Goal: Download file/media: Download file/media

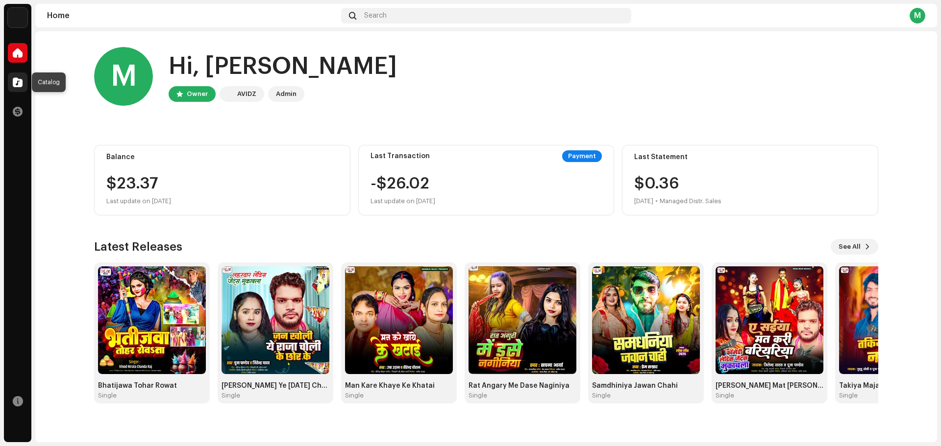
click at [20, 86] on span at bounding box center [18, 82] width 10 height 8
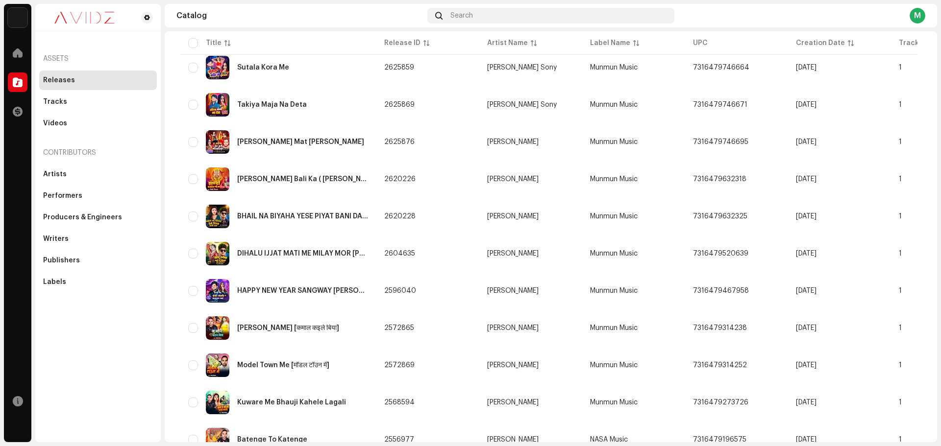
scroll to position [634, 0]
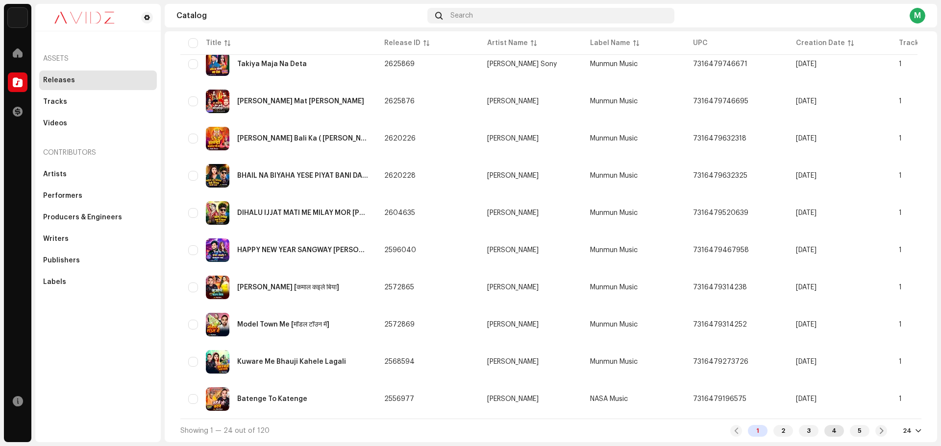
click at [826, 429] on div "4" at bounding box center [834, 431] width 20 height 12
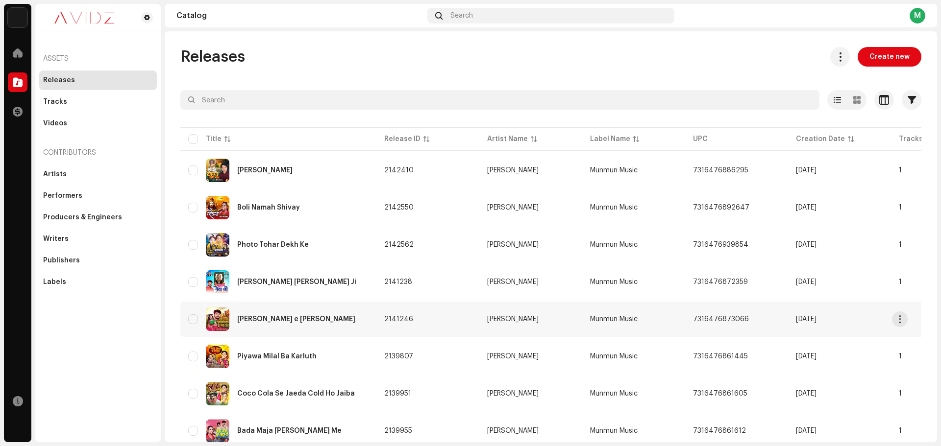
click at [325, 312] on div "[PERSON_NAME] e [PERSON_NAME]" at bounding box center [278, 320] width 180 height 24
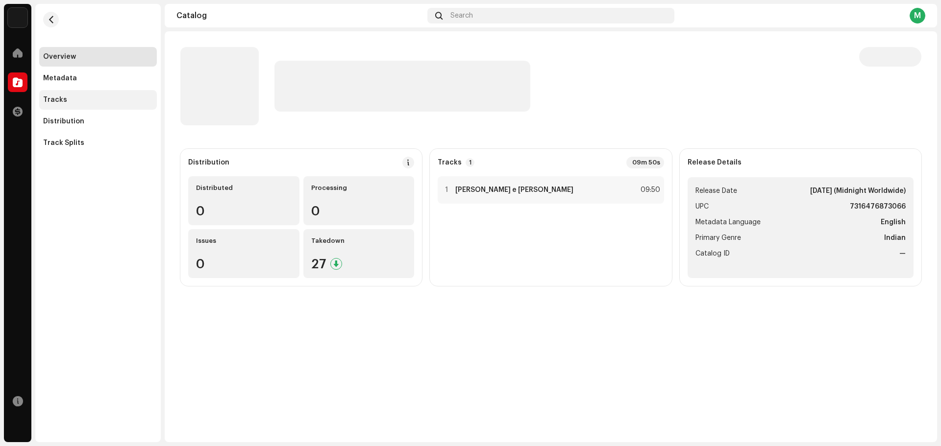
click at [85, 95] on div "Tracks" at bounding box center [98, 100] width 118 height 20
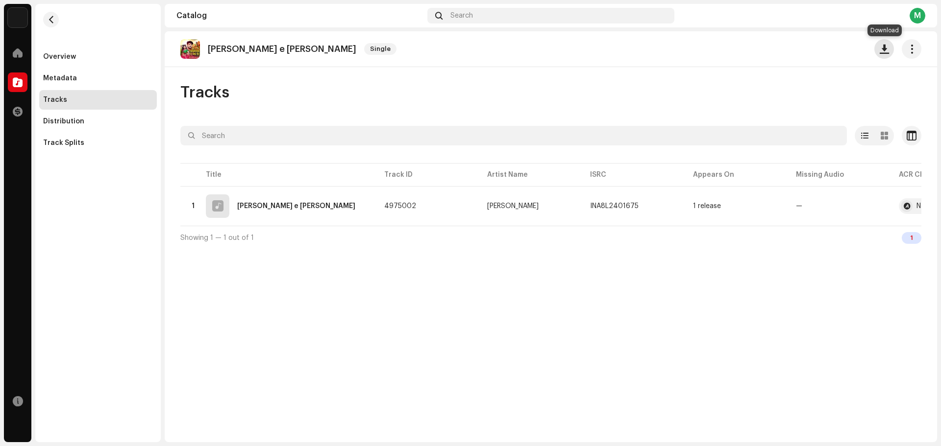
click at [890, 51] on button "button" at bounding box center [884, 49] width 20 height 20
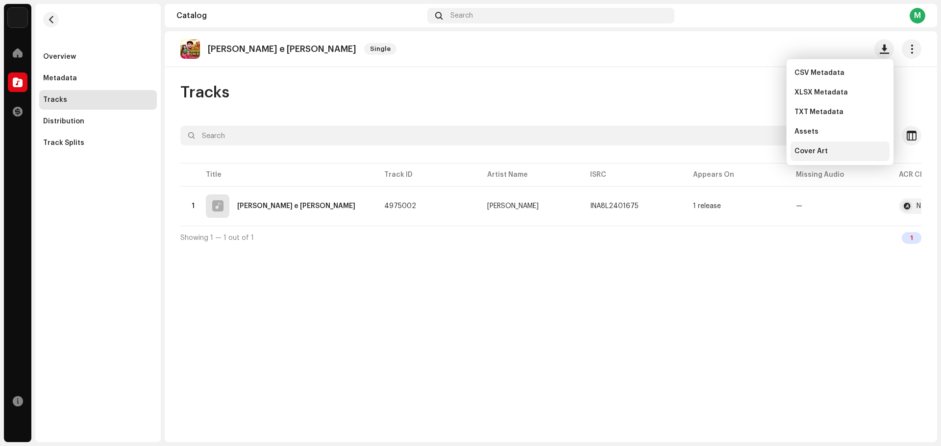
click at [840, 147] on div "Cover Art" at bounding box center [839, 152] width 99 height 20
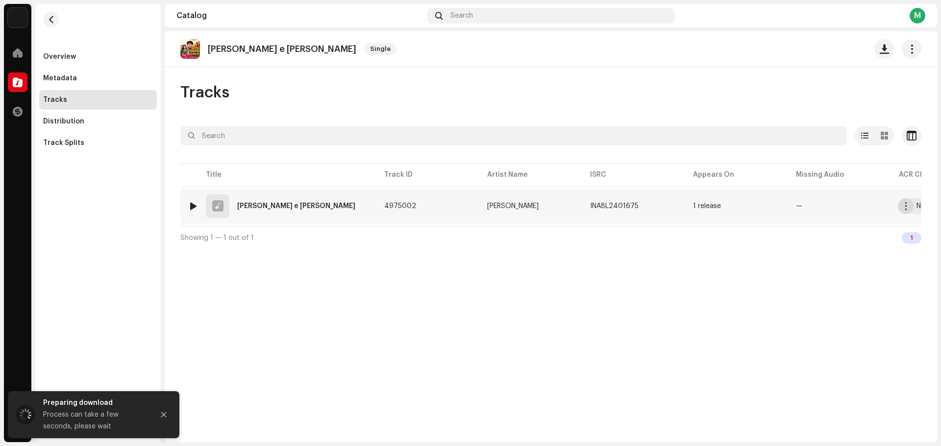
click at [903, 209] on span "button" at bounding box center [905, 206] width 7 height 8
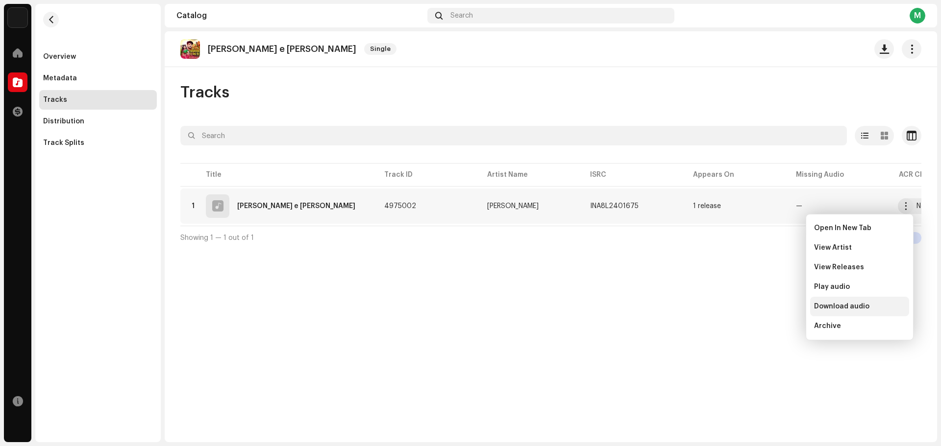
click at [846, 307] on span "Download audio" at bounding box center [841, 307] width 55 height 8
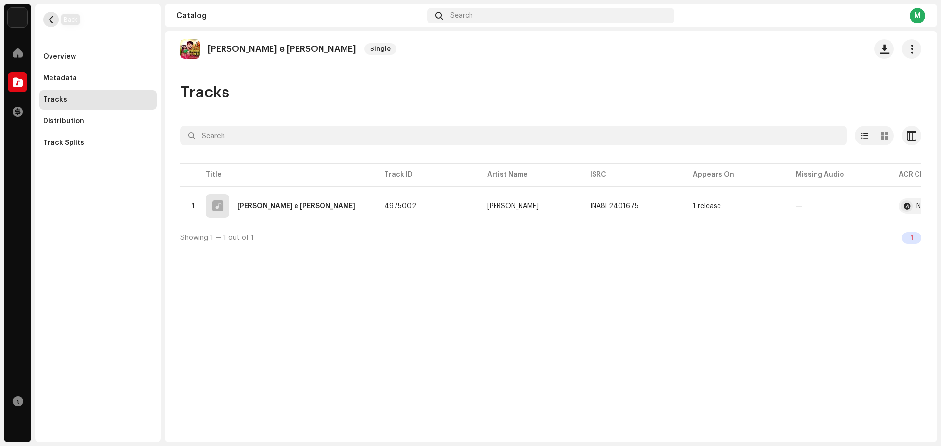
click at [52, 17] on span "button" at bounding box center [51, 20] width 7 height 8
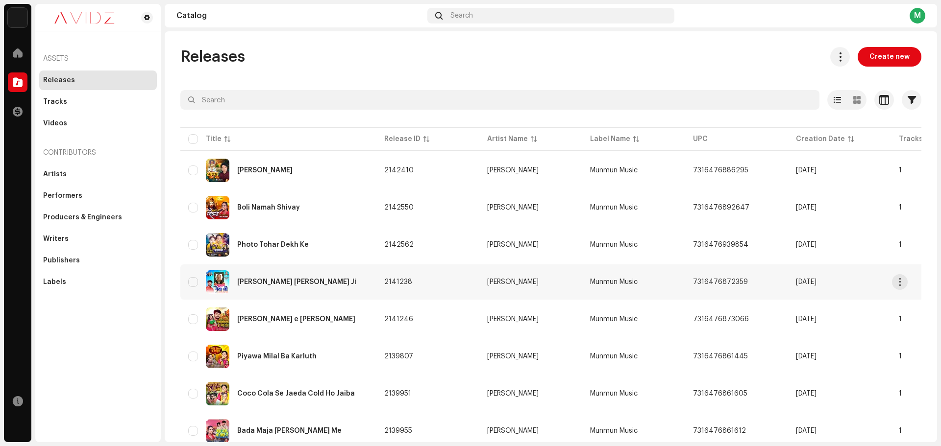
click at [331, 288] on div "[PERSON_NAME] [PERSON_NAME] Ji" at bounding box center [278, 283] width 180 height 24
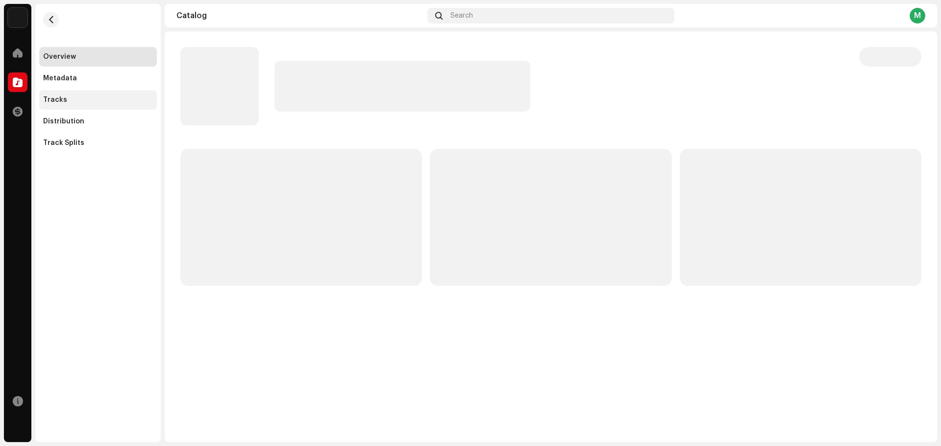
click at [90, 97] on div "Tracks" at bounding box center [98, 100] width 110 height 8
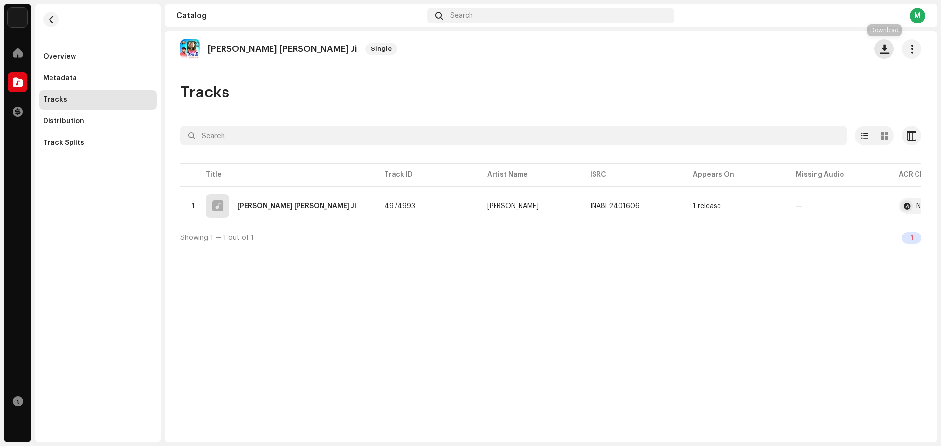
click at [881, 51] on span "button" at bounding box center [884, 49] width 9 height 8
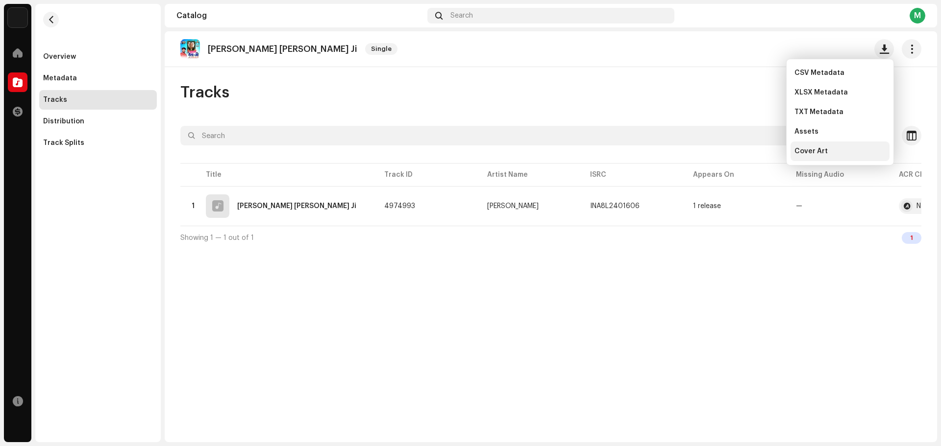
click at [818, 149] on span "Cover Art" at bounding box center [810, 152] width 33 height 8
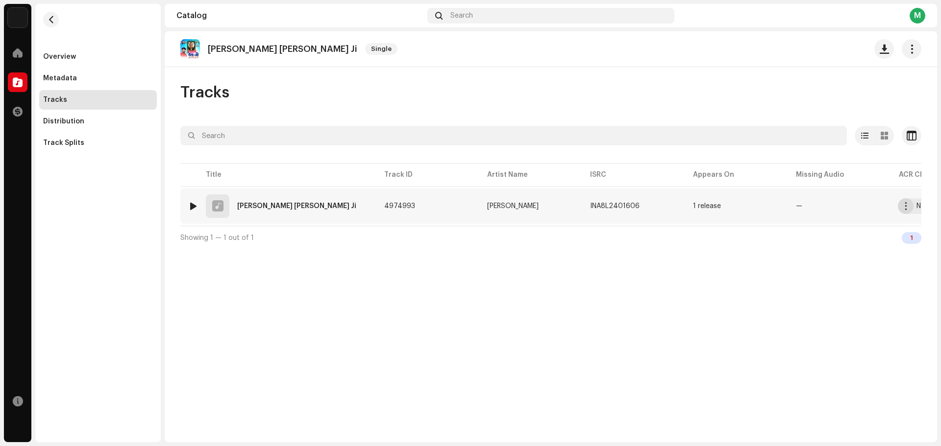
click at [902, 207] on span "button" at bounding box center [905, 206] width 7 height 8
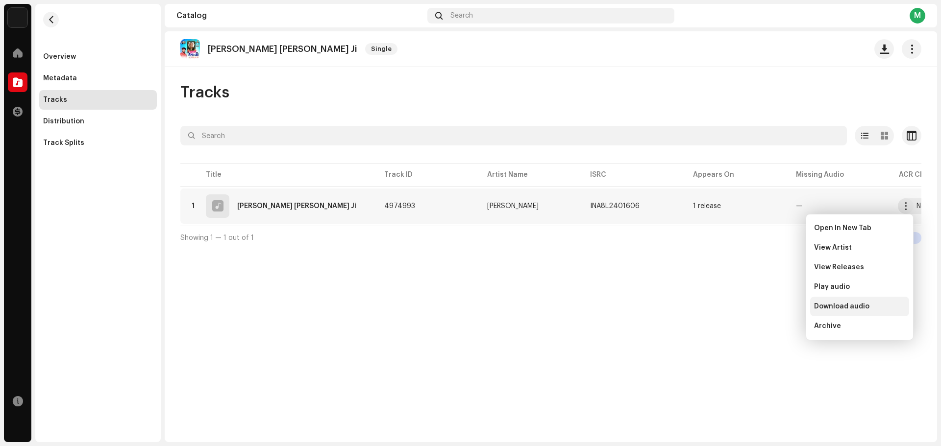
click at [827, 314] on div "Download audio" at bounding box center [859, 307] width 99 height 20
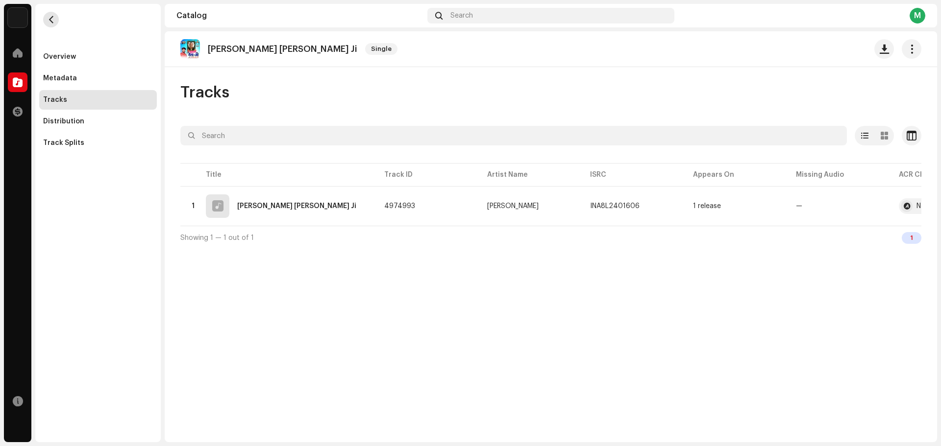
click at [56, 25] on button "button" at bounding box center [51, 20] width 16 height 16
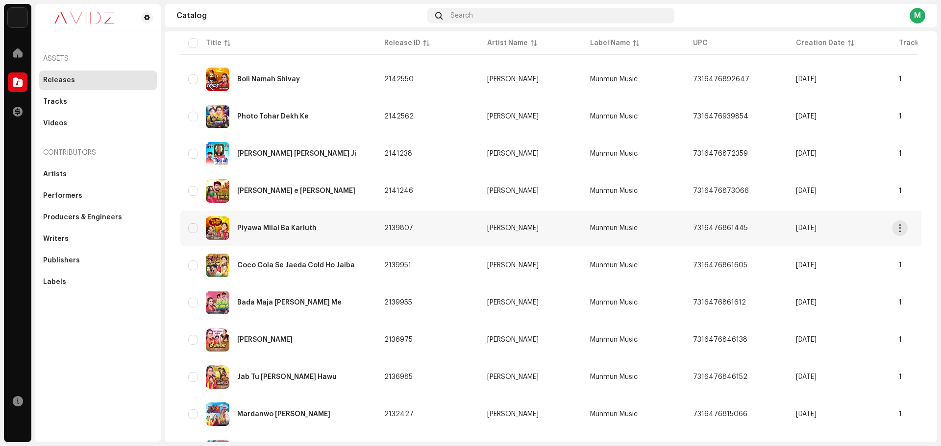
scroll to position [147, 0]
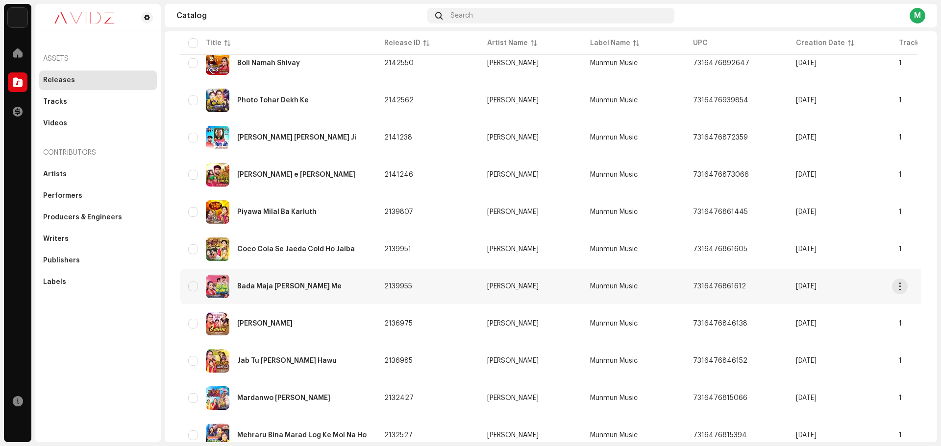
click at [289, 287] on div "Bada Maja [PERSON_NAME] Me" at bounding box center [289, 286] width 104 height 7
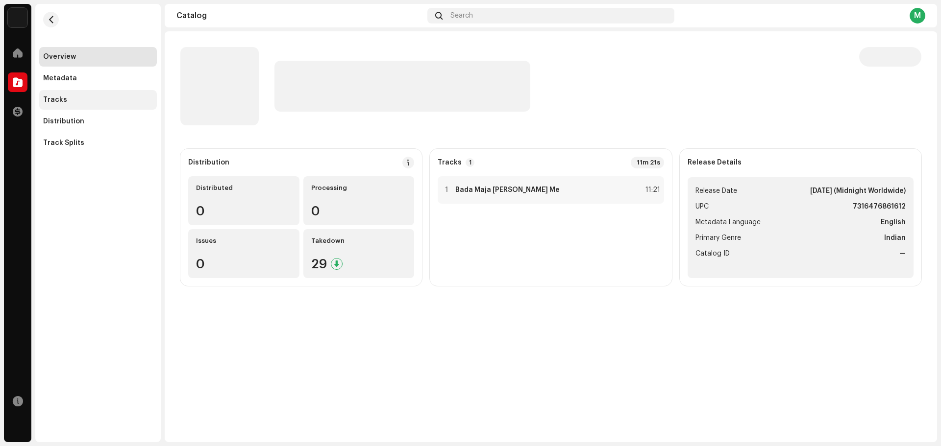
click at [68, 93] on div "Tracks" at bounding box center [98, 100] width 118 height 20
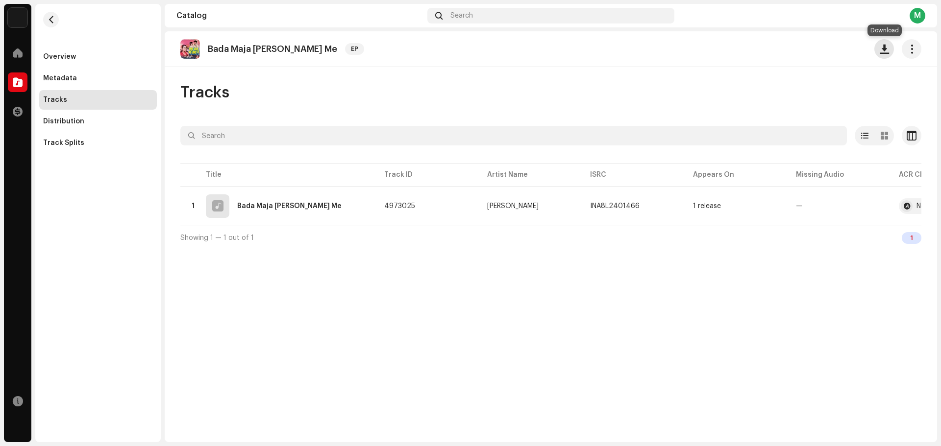
click at [883, 51] on span "button" at bounding box center [884, 49] width 9 height 8
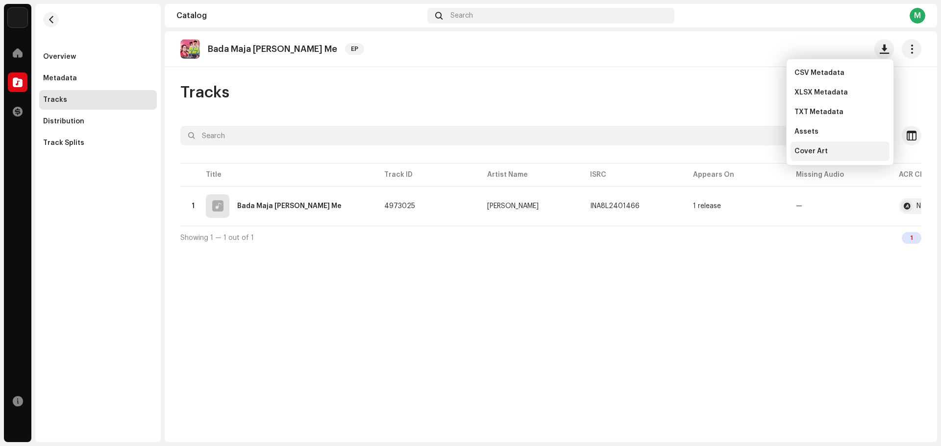
click at [829, 154] on div "Cover Art" at bounding box center [839, 152] width 91 height 8
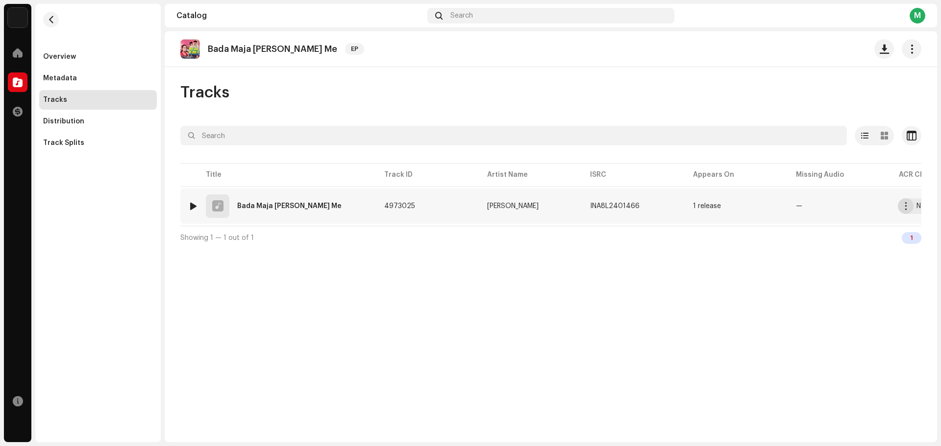
click at [903, 212] on button "button" at bounding box center [906, 206] width 16 height 16
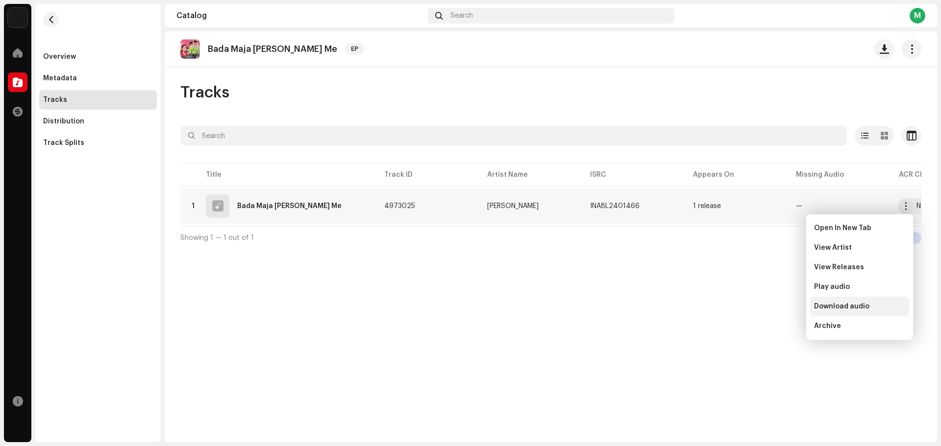
click at [840, 307] on span "Download audio" at bounding box center [841, 307] width 55 height 8
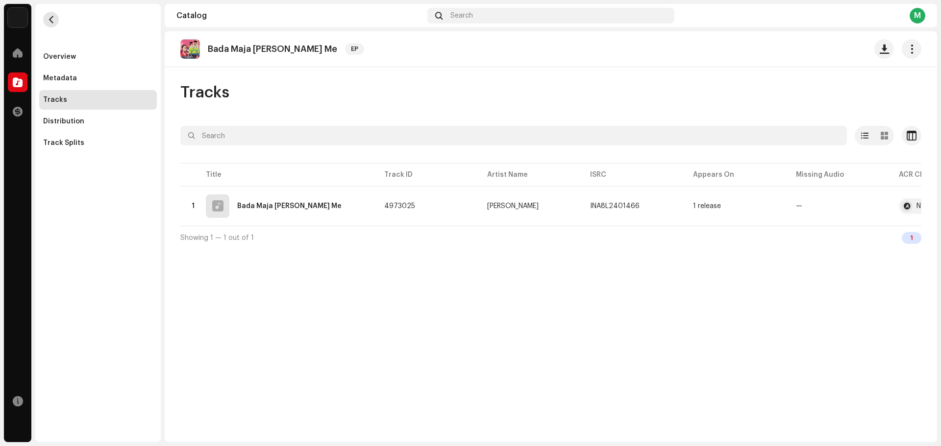
click at [51, 18] on span "button" at bounding box center [51, 20] width 7 height 8
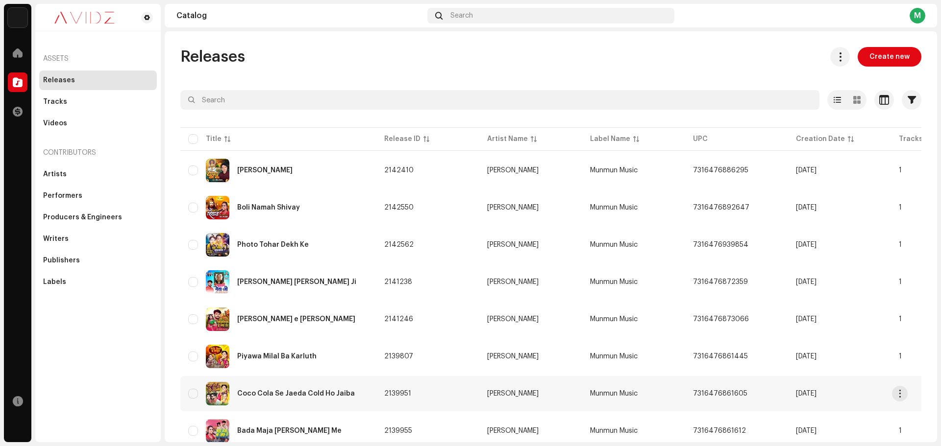
click at [335, 398] on div "Coco Cola Se Jaeda Cold Ho Jaiba" at bounding box center [278, 394] width 180 height 24
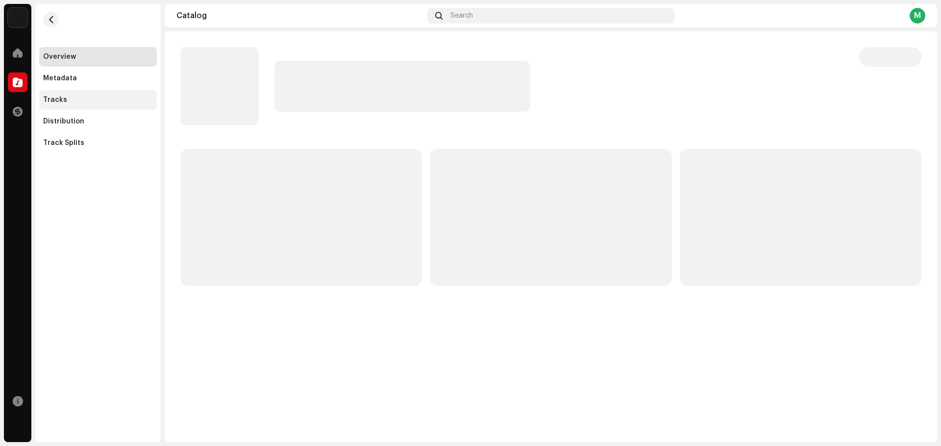
click at [88, 99] on div "Tracks" at bounding box center [98, 100] width 110 height 8
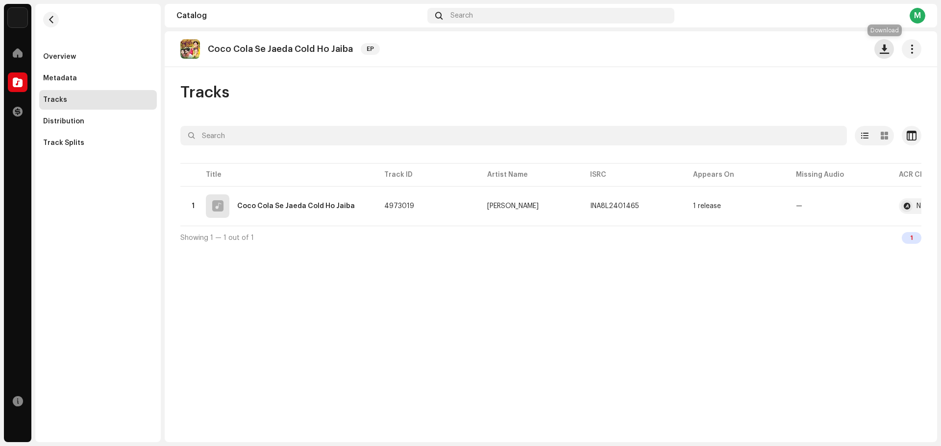
click at [884, 45] on span "button" at bounding box center [884, 49] width 9 height 8
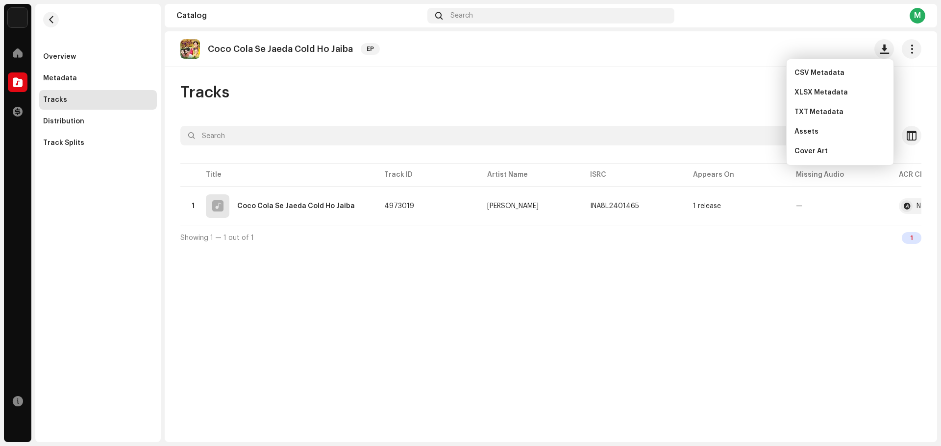
drag, startPoint x: 808, startPoint y: 155, endPoint x: 817, endPoint y: 162, distance: 11.3
click at [809, 155] on div "Cover Art" at bounding box center [839, 152] width 99 height 20
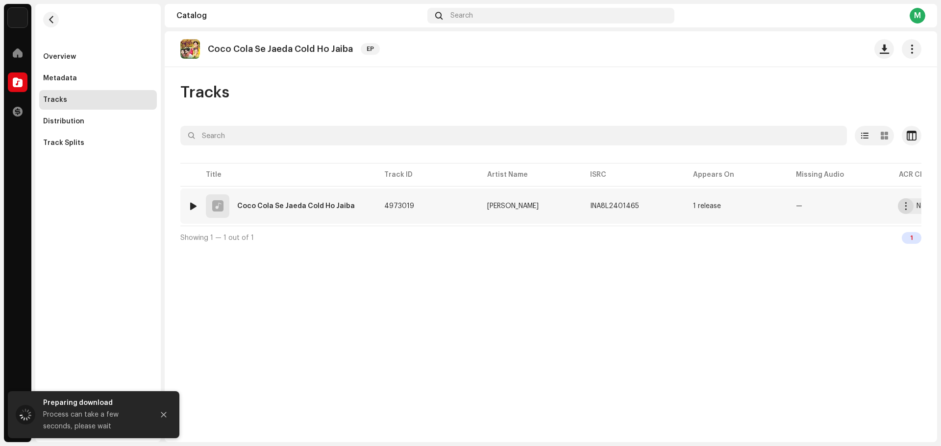
click at [900, 209] on button "button" at bounding box center [906, 206] width 16 height 16
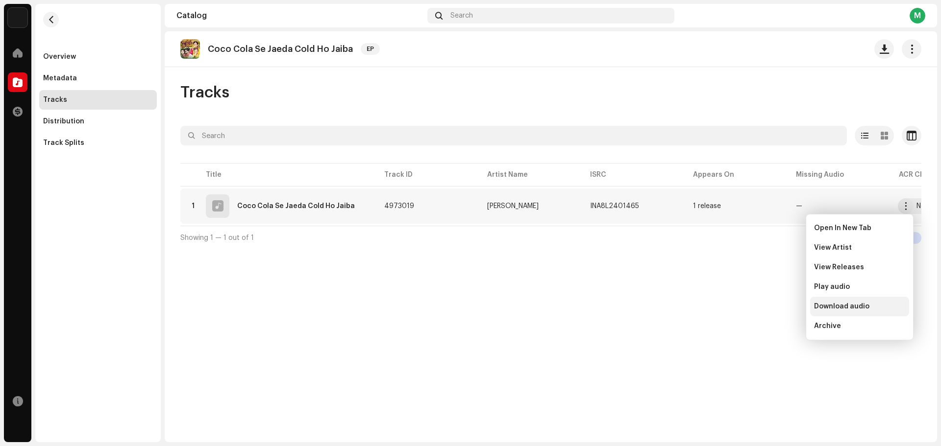
click at [867, 305] on span "Download audio" at bounding box center [841, 307] width 55 height 8
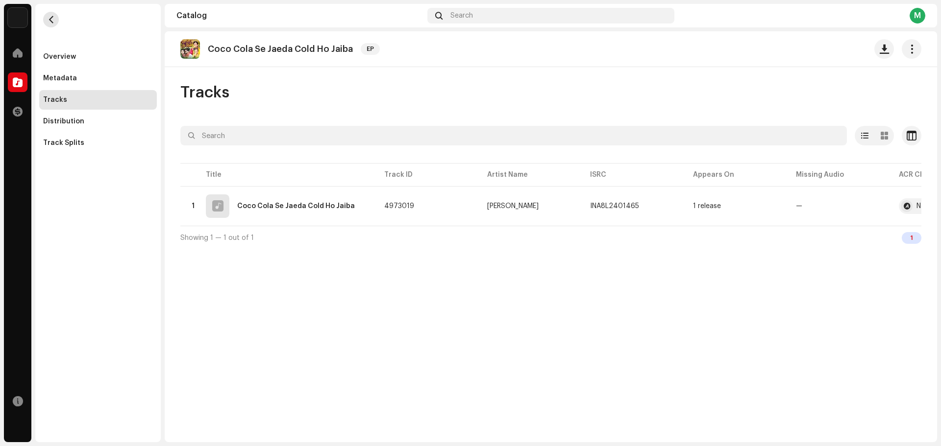
click at [55, 17] on button "button" at bounding box center [51, 20] width 16 height 16
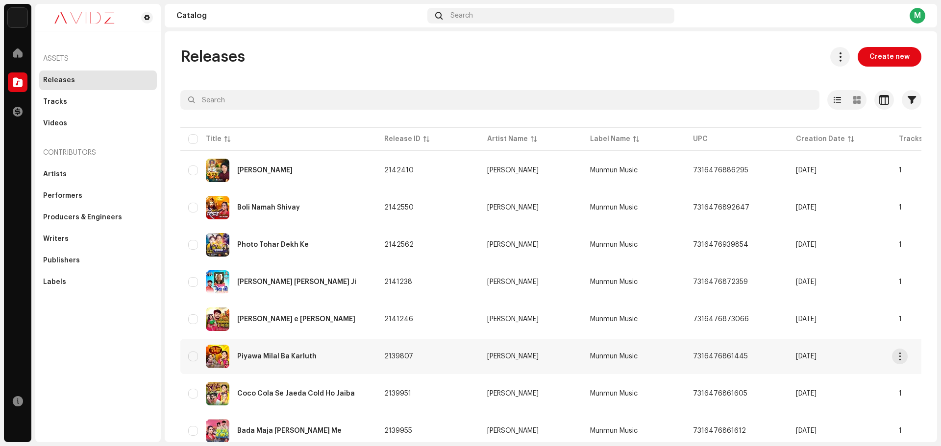
click at [305, 351] on div "Piyawa Milal Ba Karluth" at bounding box center [278, 357] width 180 height 24
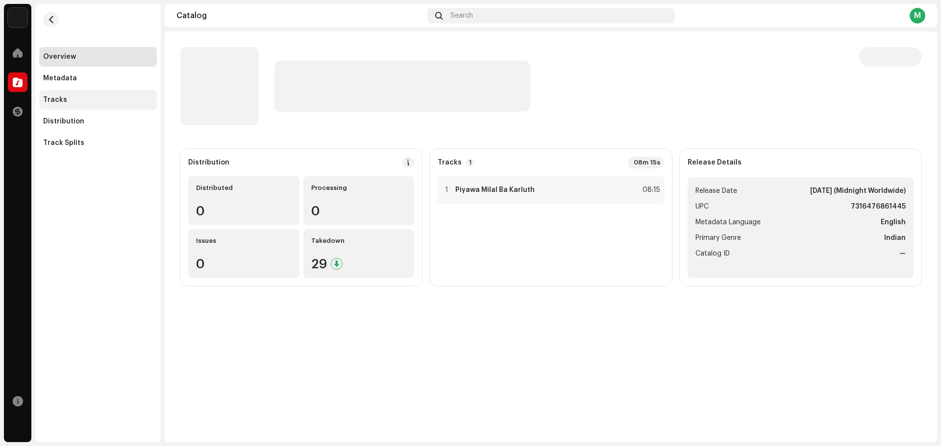
click at [113, 98] on div "Tracks" at bounding box center [98, 100] width 110 height 8
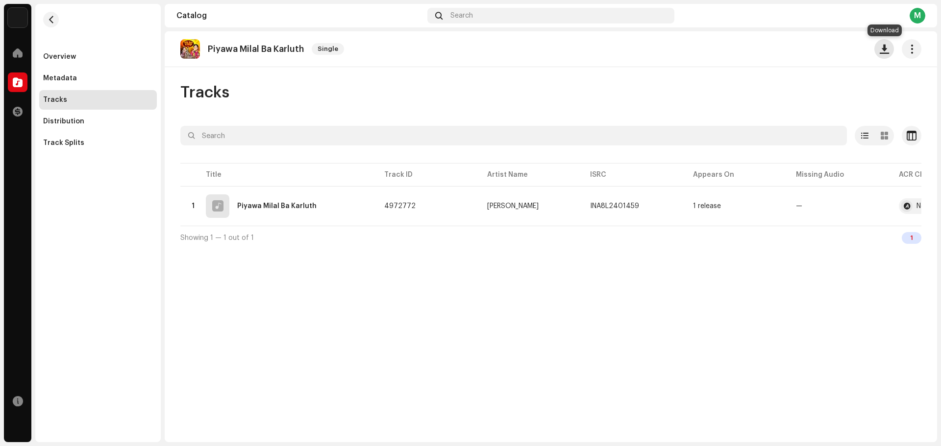
click at [886, 51] on span "button" at bounding box center [884, 49] width 9 height 8
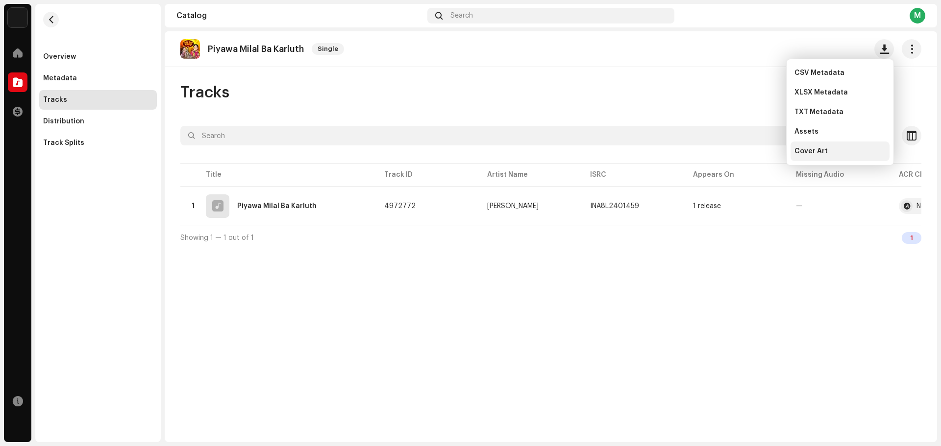
click at [828, 149] on div "Cover Art" at bounding box center [839, 152] width 91 height 8
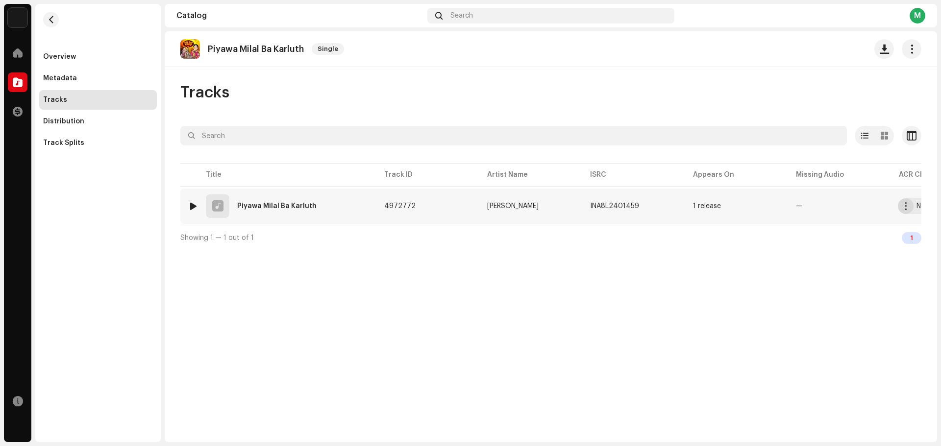
click at [904, 204] on span "button" at bounding box center [905, 206] width 7 height 8
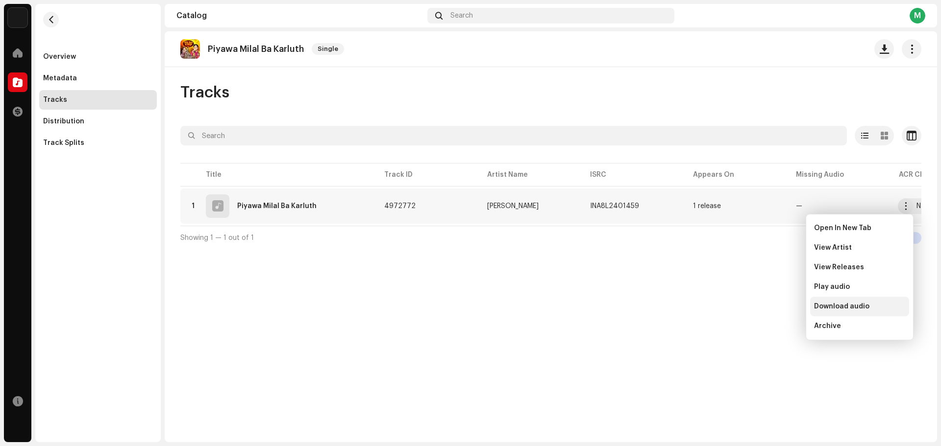
click at [852, 306] on span "Download audio" at bounding box center [841, 307] width 55 height 8
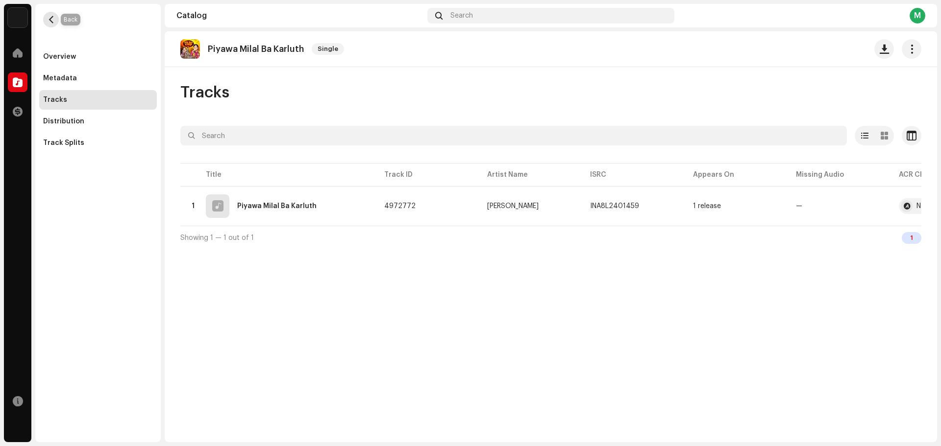
click at [46, 20] on button "button" at bounding box center [51, 20] width 16 height 16
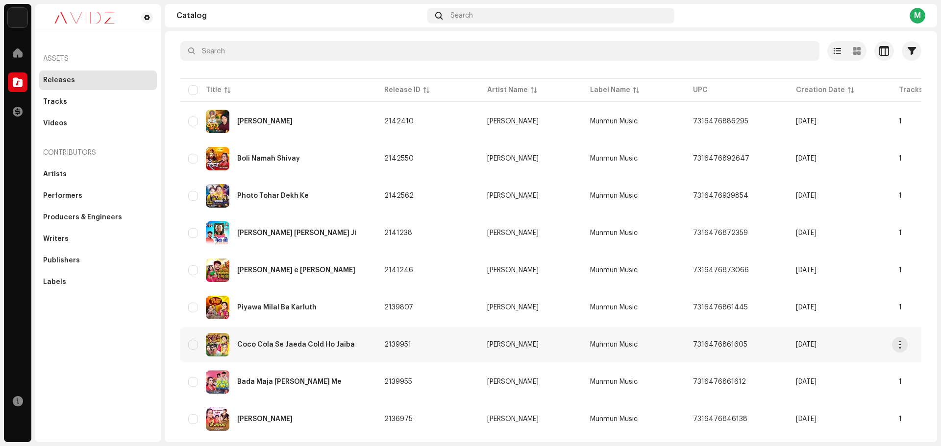
scroll to position [98, 0]
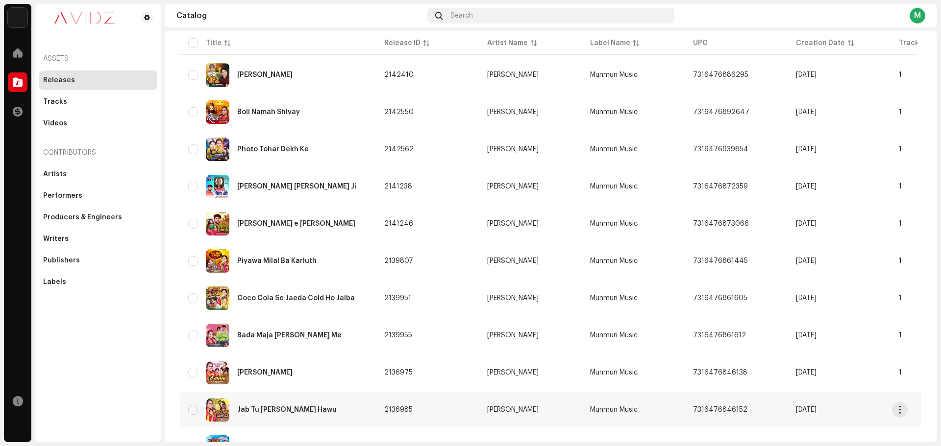
click at [316, 407] on div "Jab Tu [PERSON_NAME] Hawu" at bounding box center [278, 410] width 180 height 24
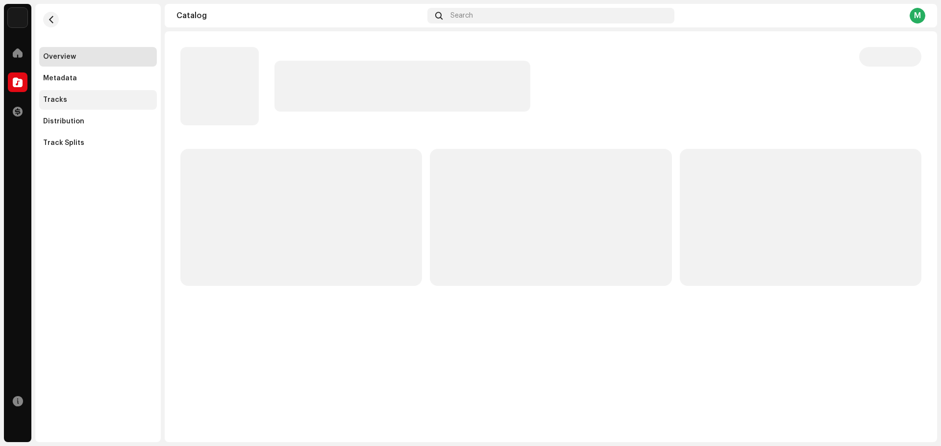
click at [65, 99] on div "Tracks" at bounding box center [98, 100] width 110 height 8
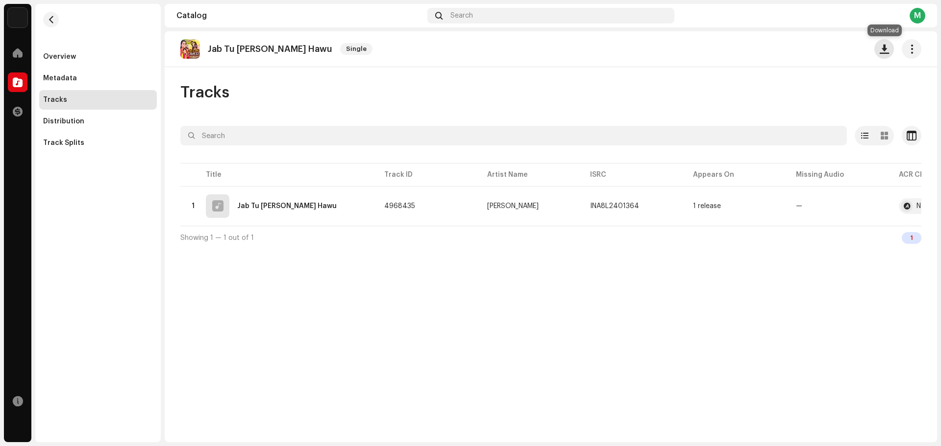
click at [880, 48] on span "button" at bounding box center [884, 49] width 9 height 8
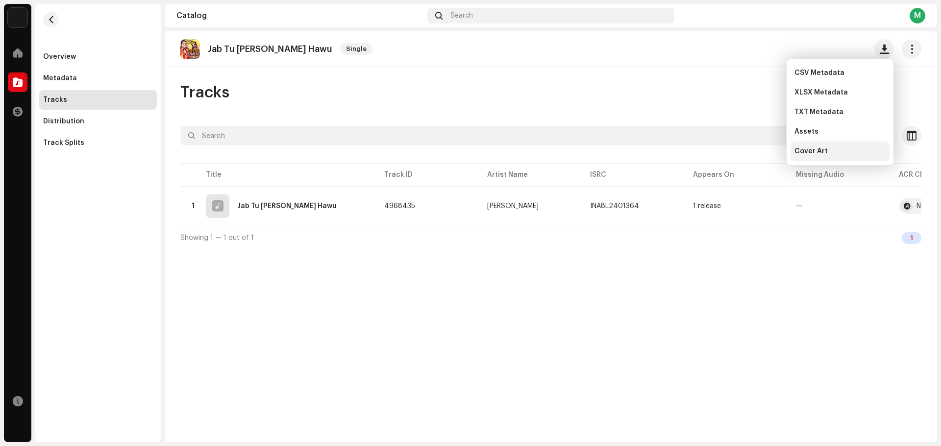
click at [830, 151] on div "Cover Art" at bounding box center [839, 152] width 91 height 8
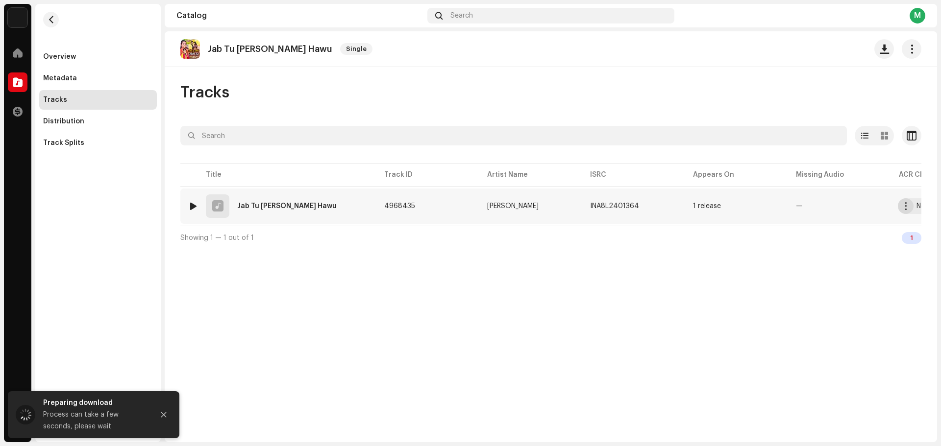
click at [903, 209] on span "button" at bounding box center [905, 206] width 7 height 8
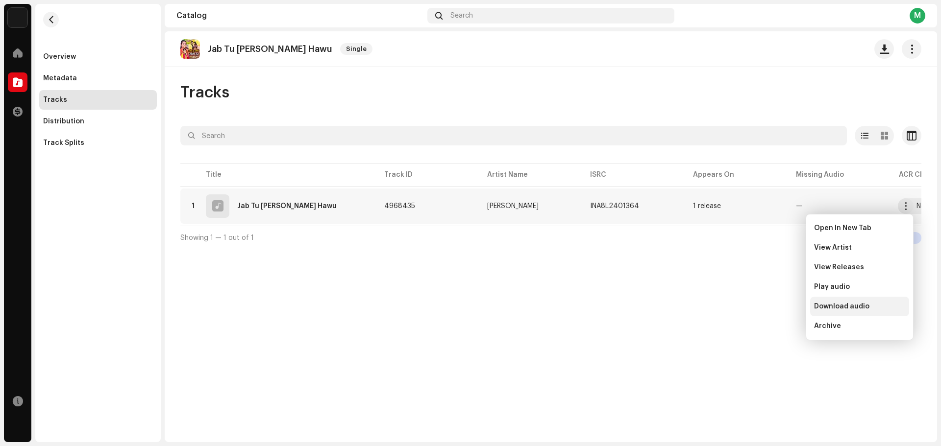
click at [848, 310] on span "Download audio" at bounding box center [841, 307] width 55 height 8
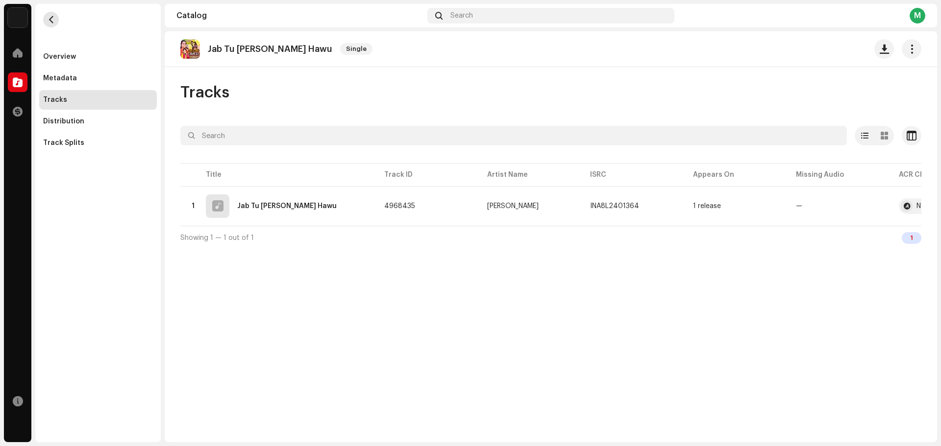
click at [48, 20] on span "button" at bounding box center [51, 20] width 7 height 8
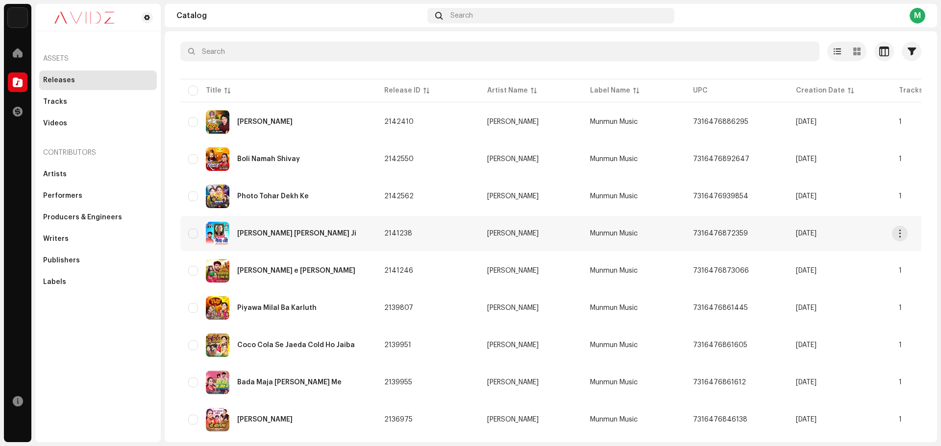
scroll to position [49, 0]
click at [299, 409] on div "[PERSON_NAME]" at bounding box center [278, 420] width 180 height 24
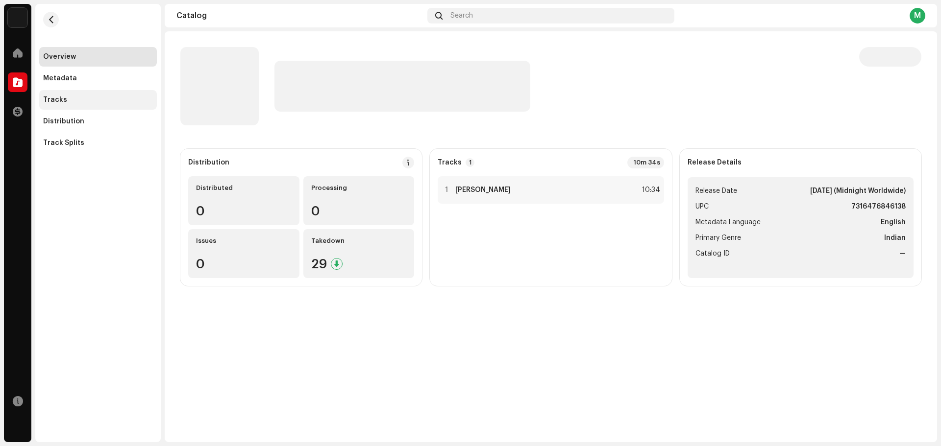
click at [86, 101] on div "Tracks" at bounding box center [98, 100] width 110 height 8
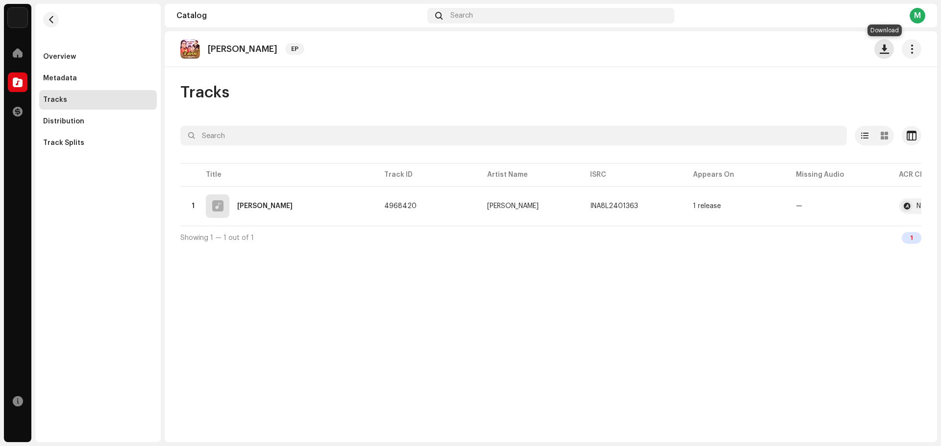
click at [880, 52] on span "button" at bounding box center [884, 49] width 9 height 8
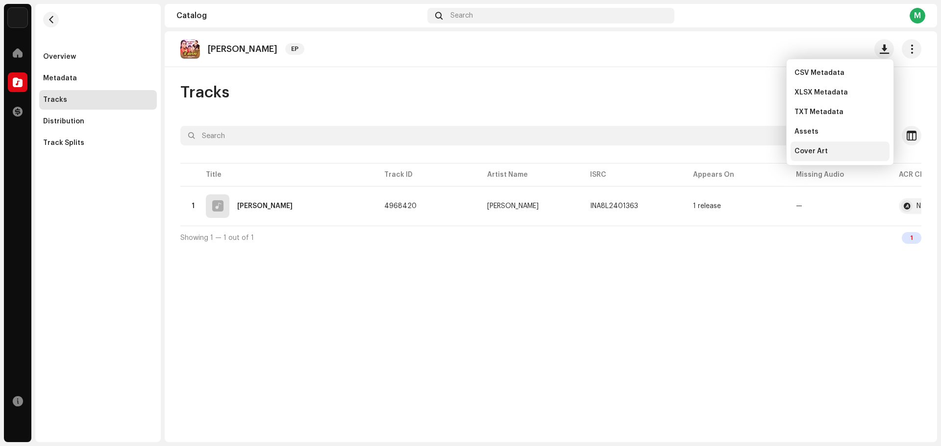
click at [834, 155] on div "Cover Art" at bounding box center [839, 152] width 91 height 8
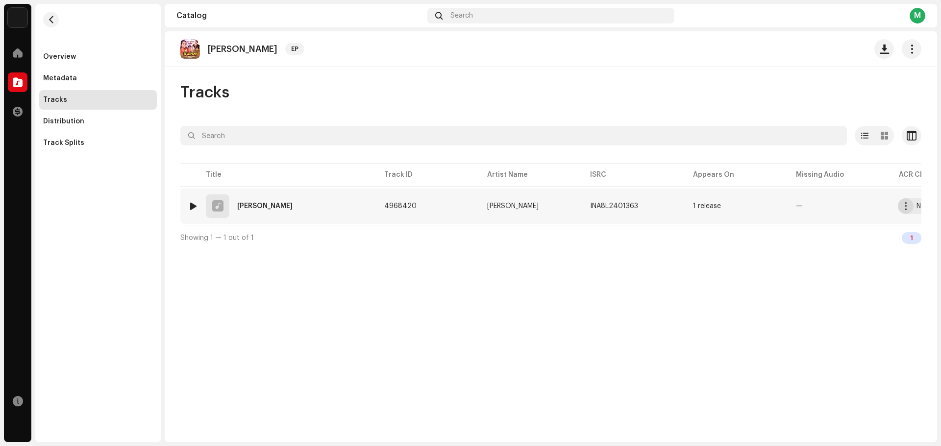
click at [908, 208] on span "button" at bounding box center [905, 206] width 7 height 8
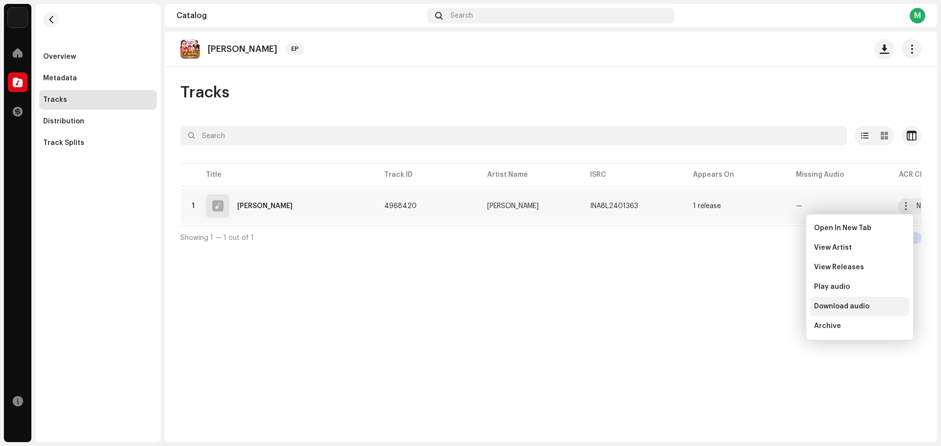
click at [863, 305] on span "Download audio" at bounding box center [841, 307] width 55 height 8
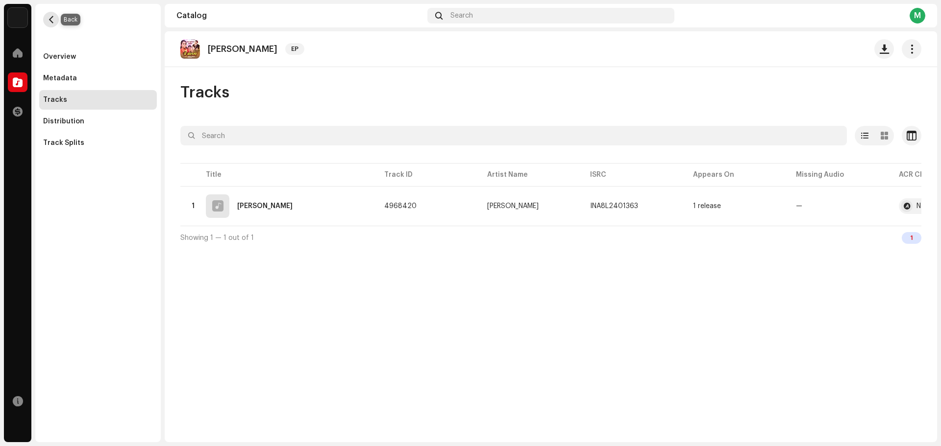
click at [50, 17] on span "button" at bounding box center [51, 20] width 7 height 8
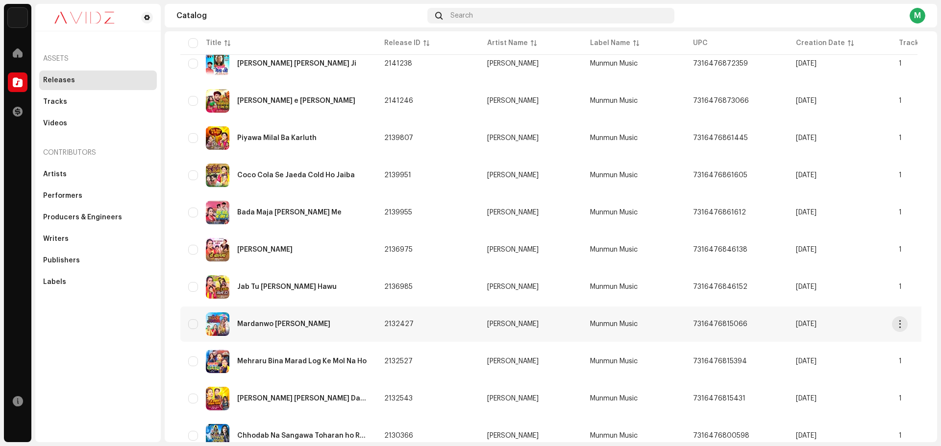
scroll to position [245, 0]
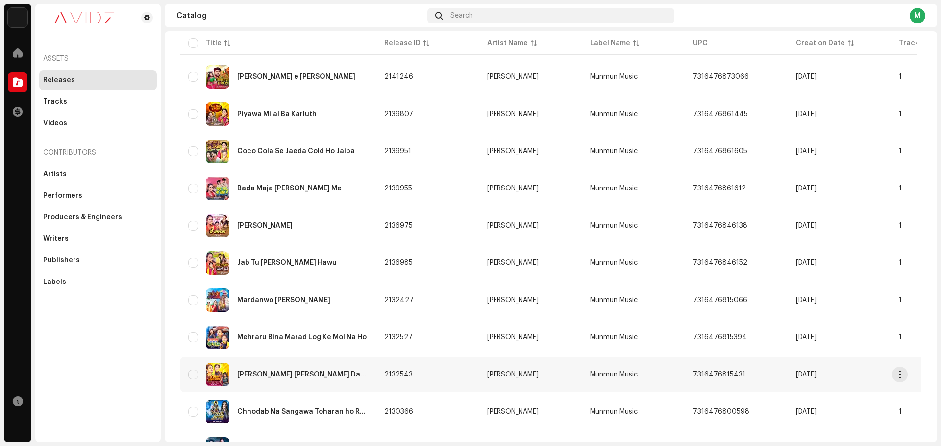
click at [339, 370] on div "[PERSON_NAME] [PERSON_NAME] Dababi" at bounding box center [278, 375] width 180 height 24
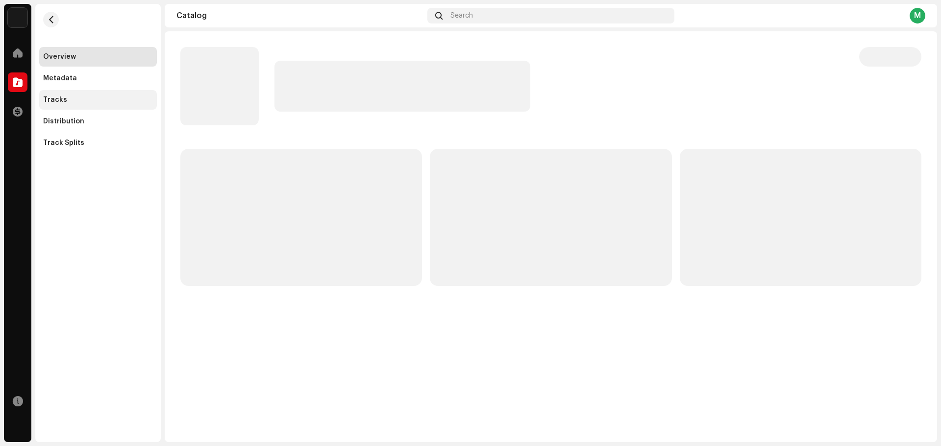
click at [80, 104] on div "Tracks" at bounding box center [98, 100] width 118 height 20
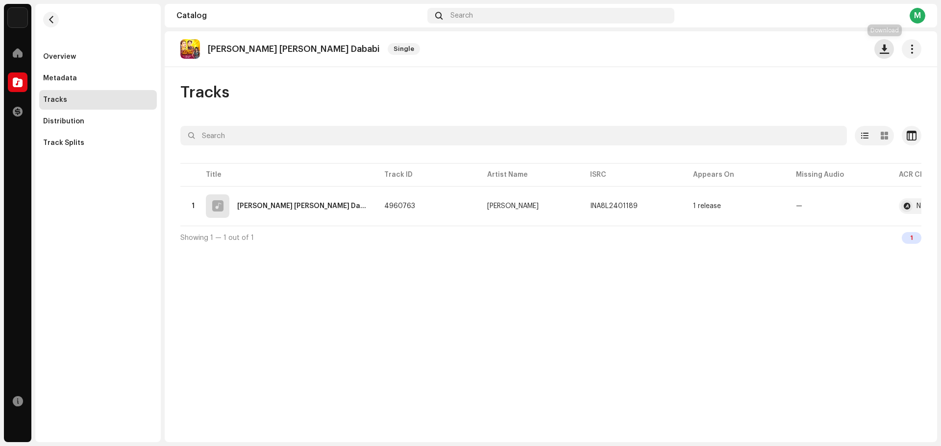
click at [884, 55] on button "button" at bounding box center [884, 49] width 20 height 20
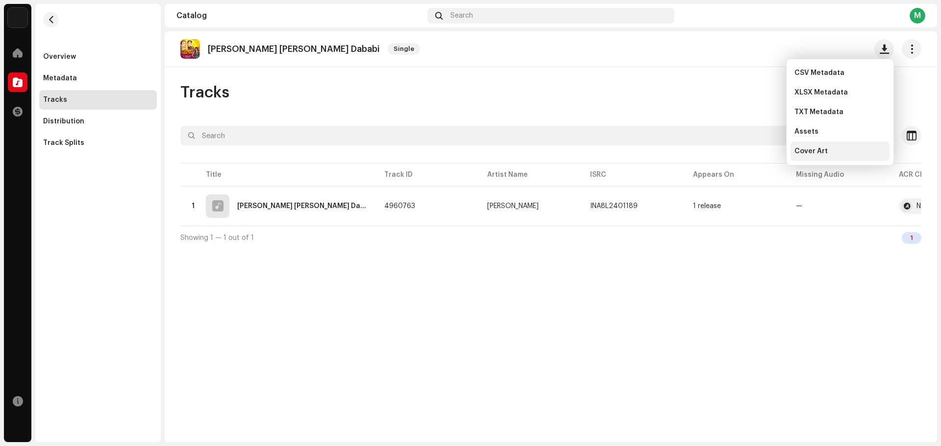
click at [835, 150] on div "Cover Art" at bounding box center [839, 152] width 91 height 8
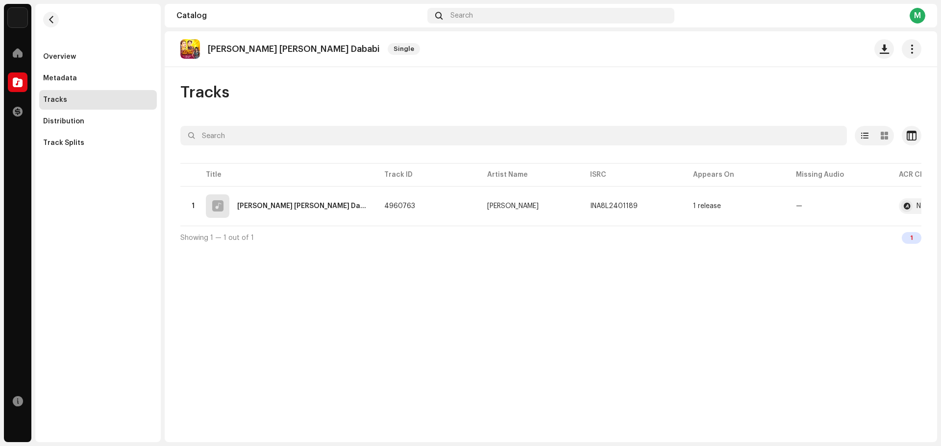
click at [636, 312] on div "[PERSON_NAME] [PERSON_NAME] Dababi Single Tracks Selected 0 Options Filters Dis…" at bounding box center [551, 236] width 772 height 411
click at [885, 51] on span "button" at bounding box center [884, 49] width 9 height 8
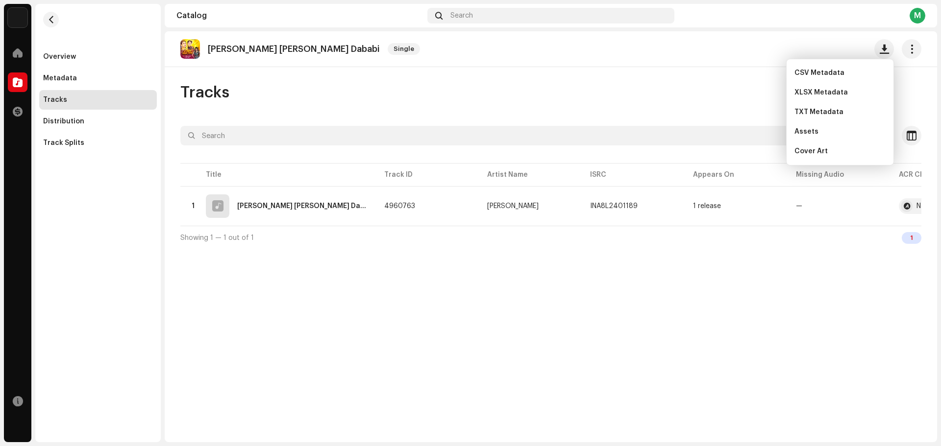
click at [869, 265] on div "[PERSON_NAME] [PERSON_NAME] Dababi Single Tracks Selected 0 Options Filters Dis…" at bounding box center [551, 236] width 772 height 411
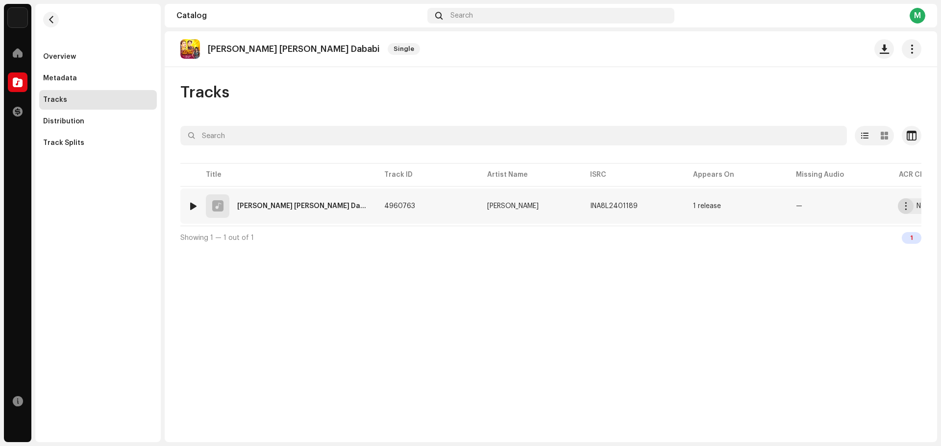
click at [909, 209] on span "button" at bounding box center [905, 206] width 7 height 8
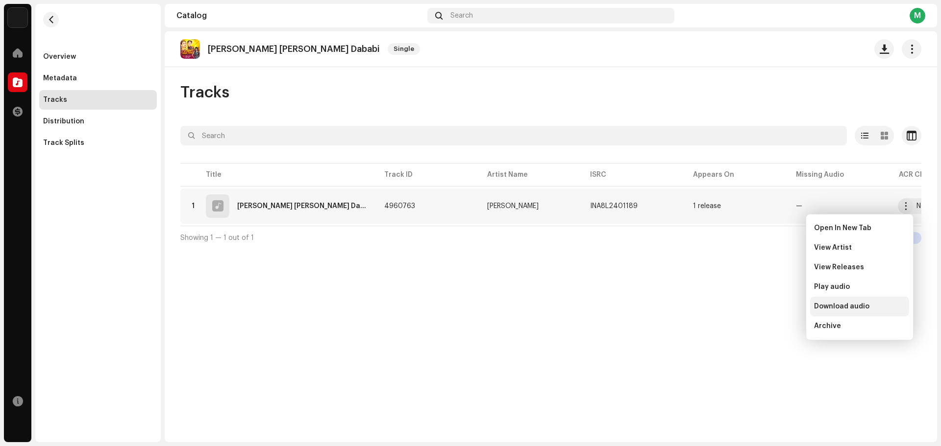
click at [841, 311] on div "Download audio" at bounding box center [859, 307] width 99 height 20
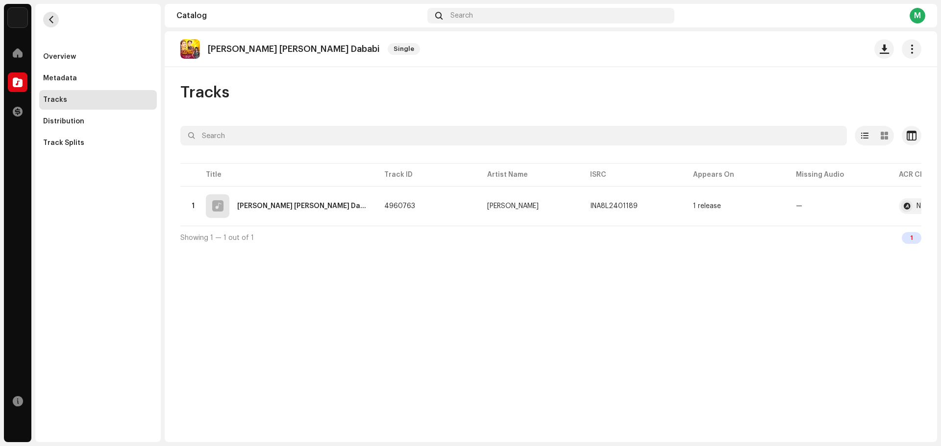
click at [58, 19] on button "button" at bounding box center [51, 20] width 16 height 16
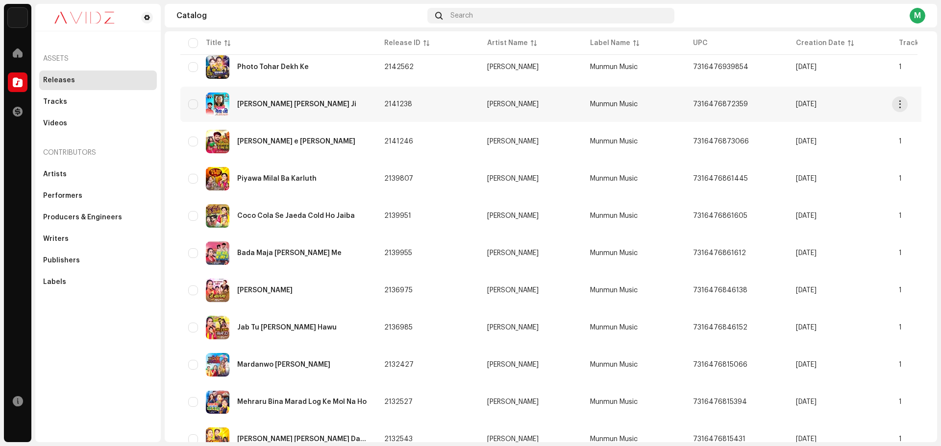
scroll to position [196, 0]
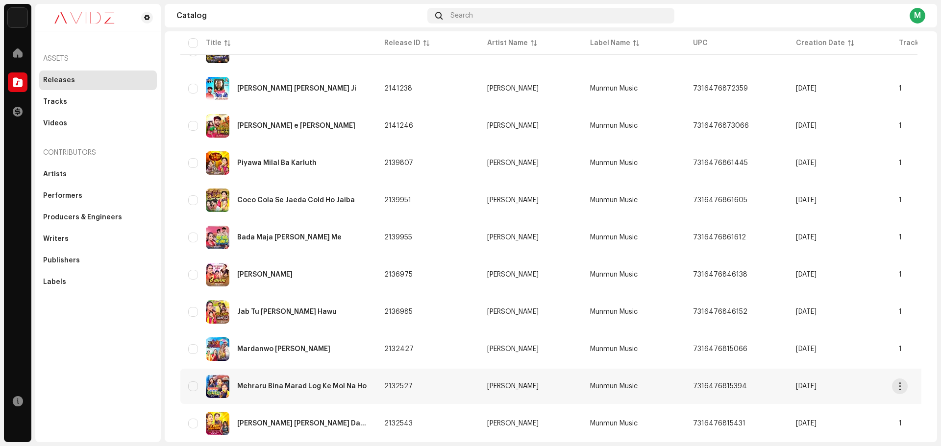
click at [346, 385] on div "Mehraru Bina Marad Log Ke Mol Na Ho" at bounding box center [301, 386] width 129 height 7
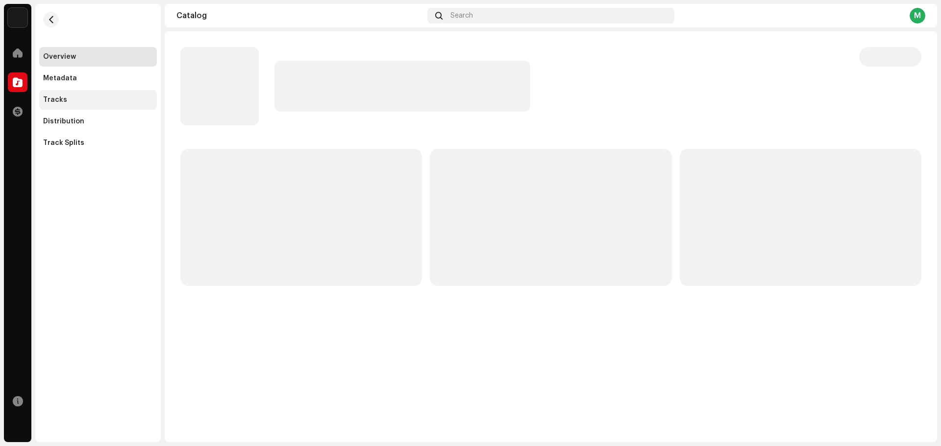
click at [67, 98] on div "Tracks" at bounding box center [98, 100] width 110 height 8
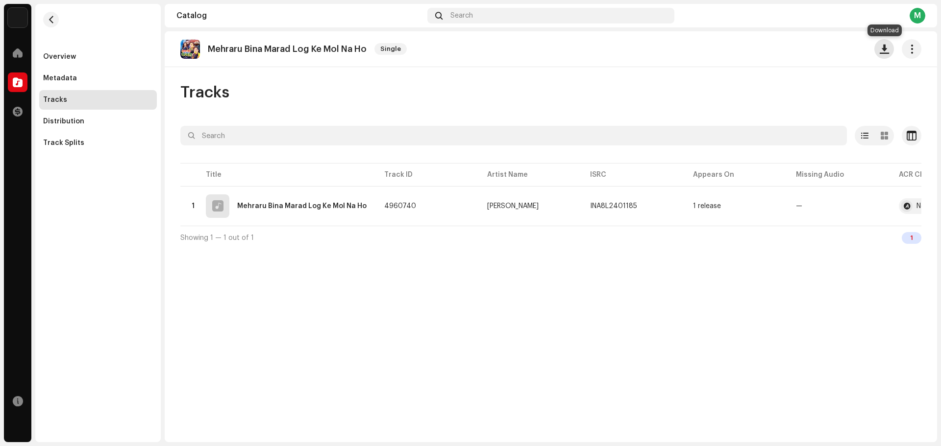
click at [884, 52] on span "button" at bounding box center [884, 49] width 9 height 8
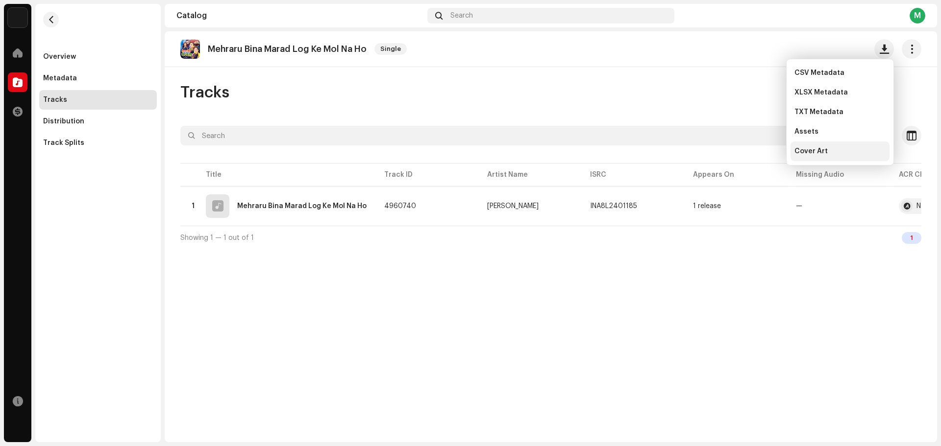
click at [832, 151] on div "Cover Art" at bounding box center [839, 152] width 91 height 8
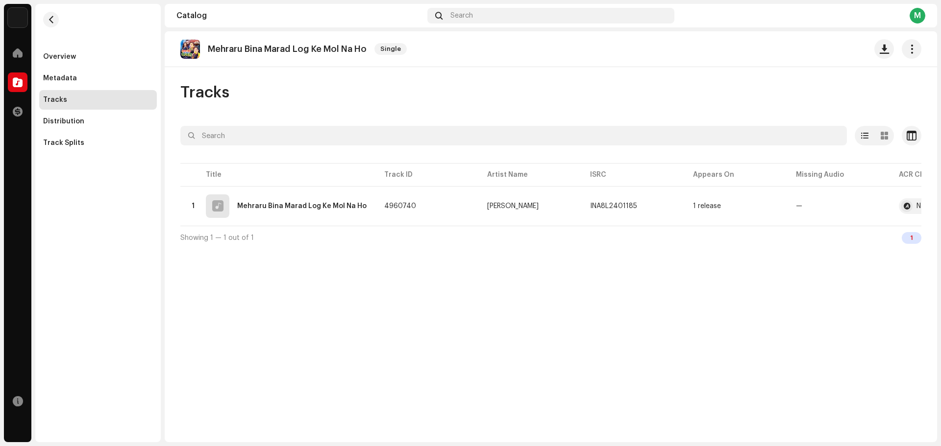
click at [853, 259] on div "[PERSON_NAME] Log Ke Mol Na Ho Single Tracks Selected 0 Options Filters Distrib…" at bounding box center [551, 236] width 772 height 411
click at [901, 207] on button "button" at bounding box center [906, 206] width 16 height 16
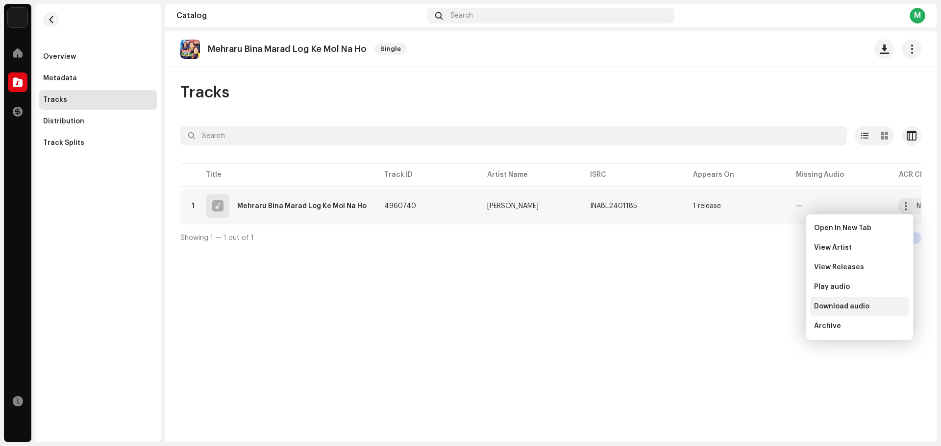
click at [853, 303] on span "Download audio" at bounding box center [841, 307] width 55 height 8
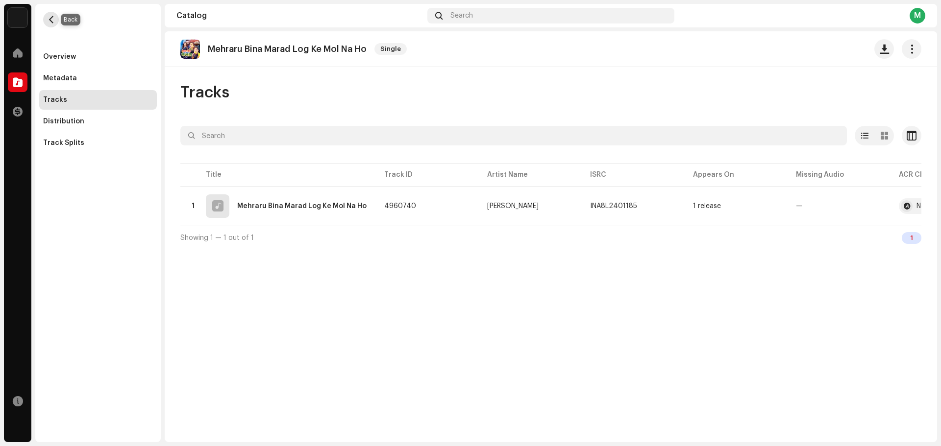
click at [51, 25] on button "button" at bounding box center [51, 20] width 16 height 16
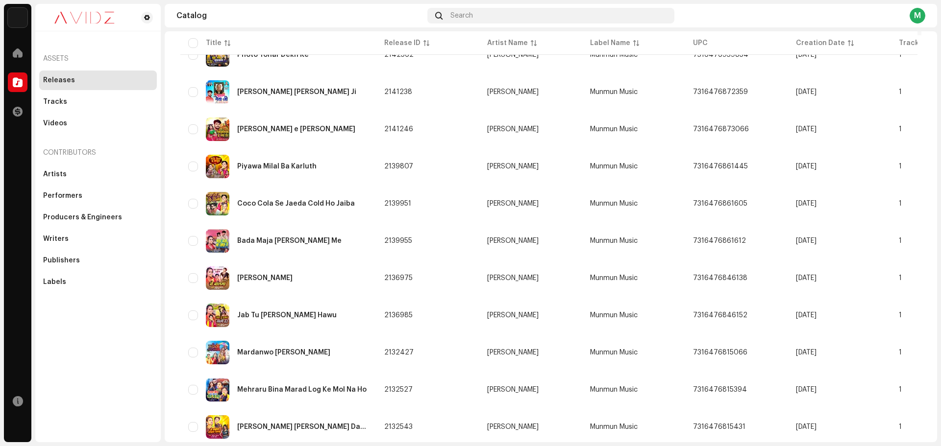
scroll to position [196, 0]
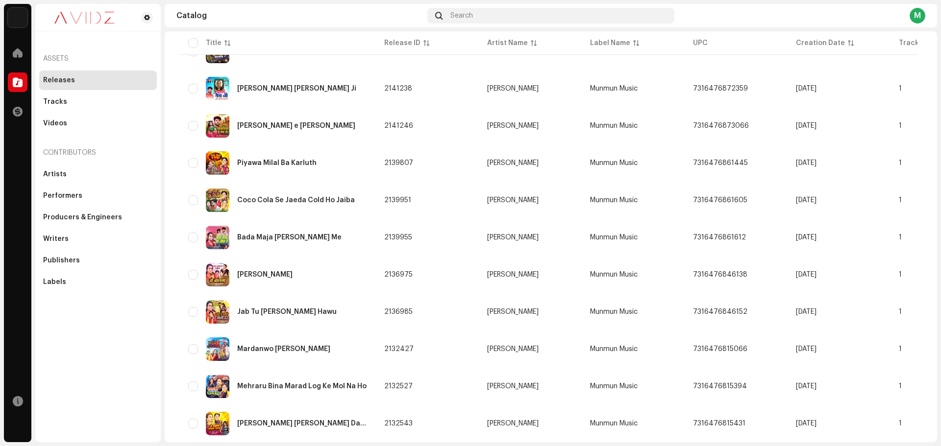
drag, startPoint x: 309, startPoint y: 337, endPoint x: 311, endPoint y: 332, distance: 5.3
click at [310, 337] on td "Mardanwo [PERSON_NAME]" at bounding box center [278, 349] width 196 height 35
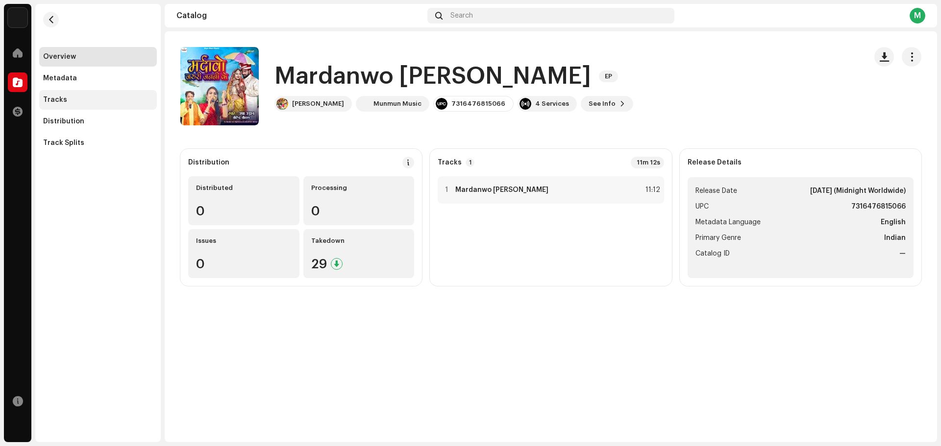
click at [108, 101] on div "Tracks" at bounding box center [98, 100] width 110 height 8
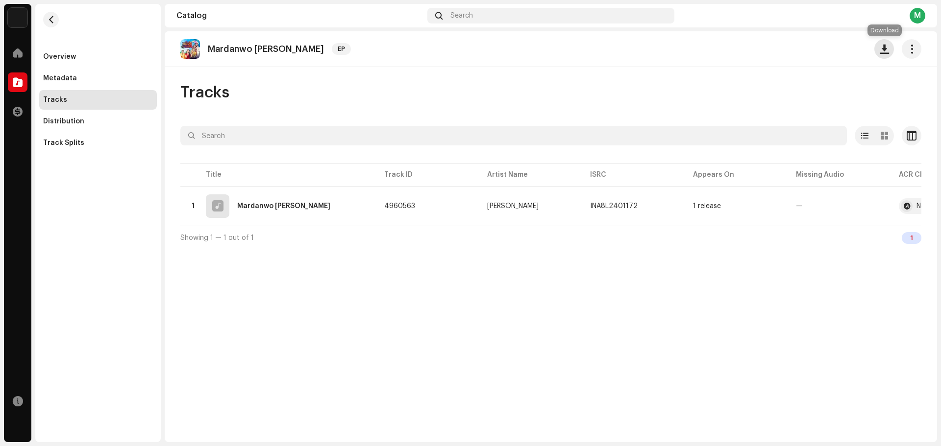
click at [880, 53] on span "button" at bounding box center [884, 49] width 9 height 8
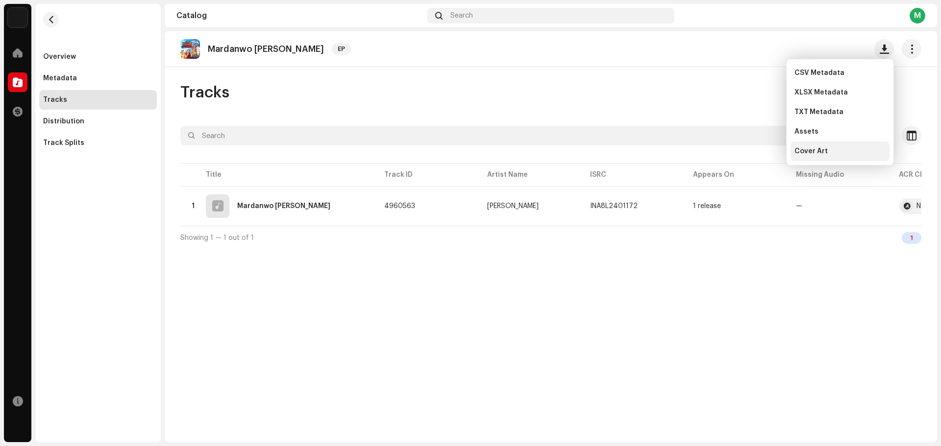
click at [836, 155] on div "Cover Art" at bounding box center [839, 152] width 99 height 20
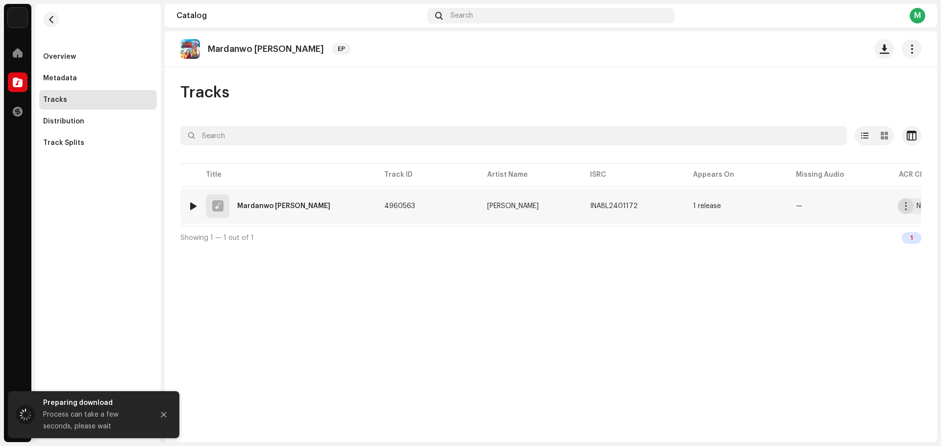
click at [903, 212] on button "button" at bounding box center [906, 206] width 16 height 16
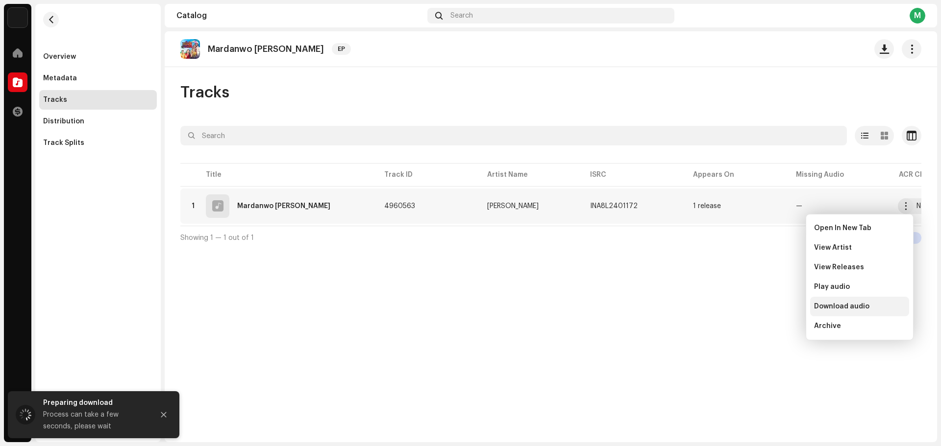
click at [860, 308] on span "Download audio" at bounding box center [841, 307] width 55 height 8
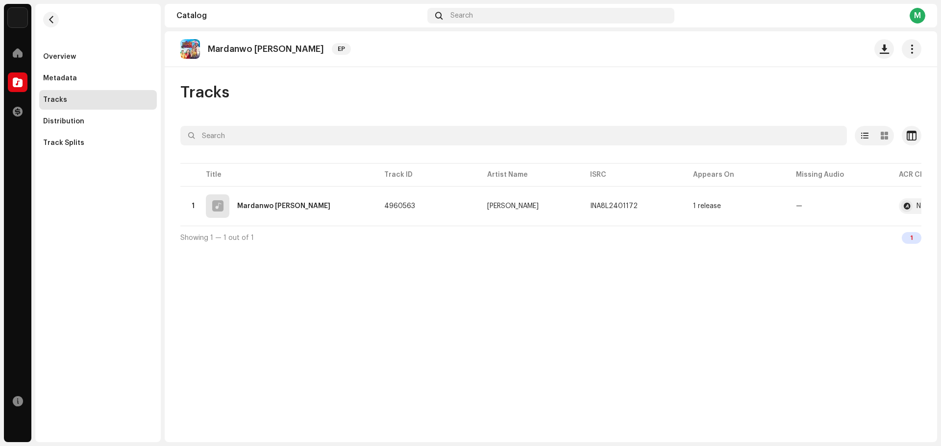
click at [652, 271] on div "Mardanwo [PERSON_NAME] Ke EP Tracks Selected 0 Options Filters Distribution sta…" at bounding box center [551, 236] width 772 height 411
click at [905, 210] on button "button" at bounding box center [906, 206] width 16 height 16
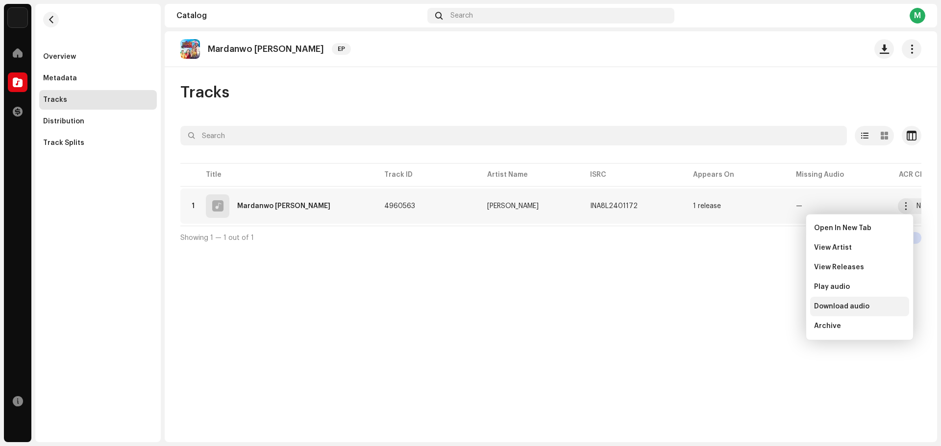
click at [826, 301] on div "Download audio" at bounding box center [859, 307] width 99 height 20
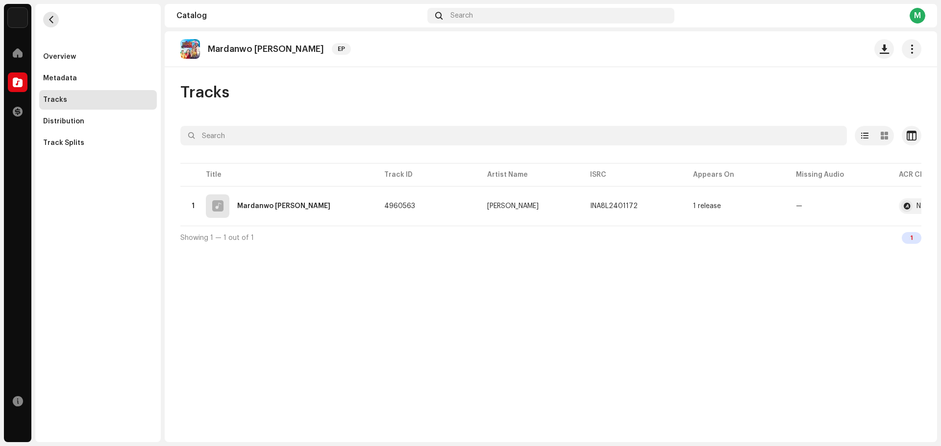
click at [49, 21] on span "button" at bounding box center [51, 20] width 7 height 8
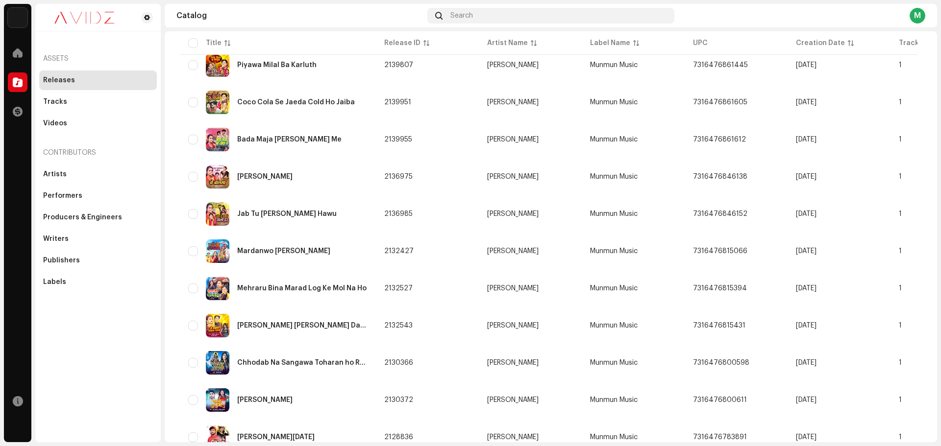
scroll to position [343, 0]
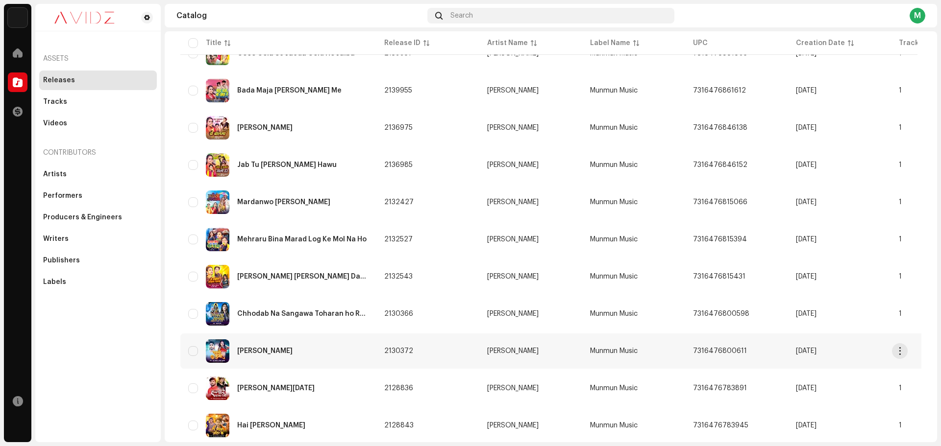
click at [321, 334] on td "[PERSON_NAME]" at bounding box center [278, 351] width 196 height 35
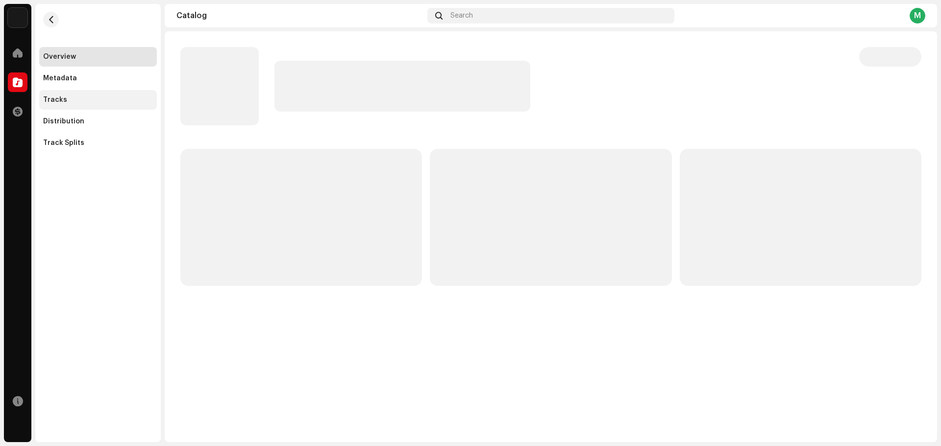
click at [81, 96] on div "Tracks" at bounding box center [98, 100] width 118 height 20
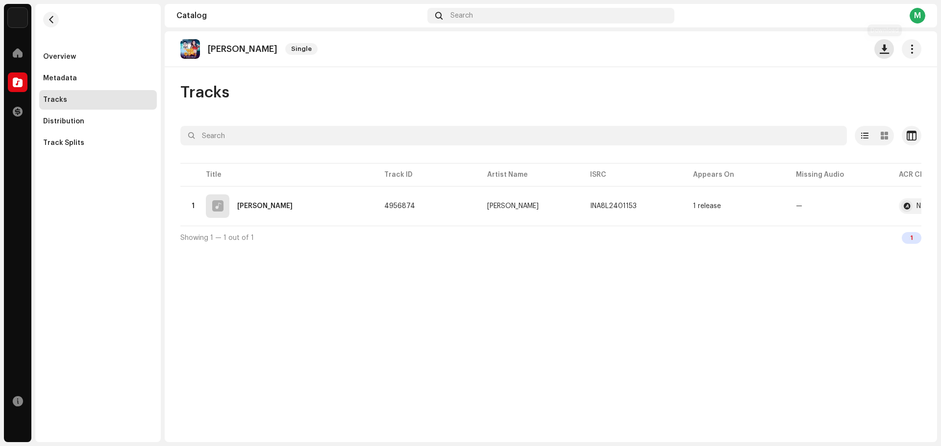
click at [881, 55] on button "button" at bounding box center [884, 49] width 20 height 20
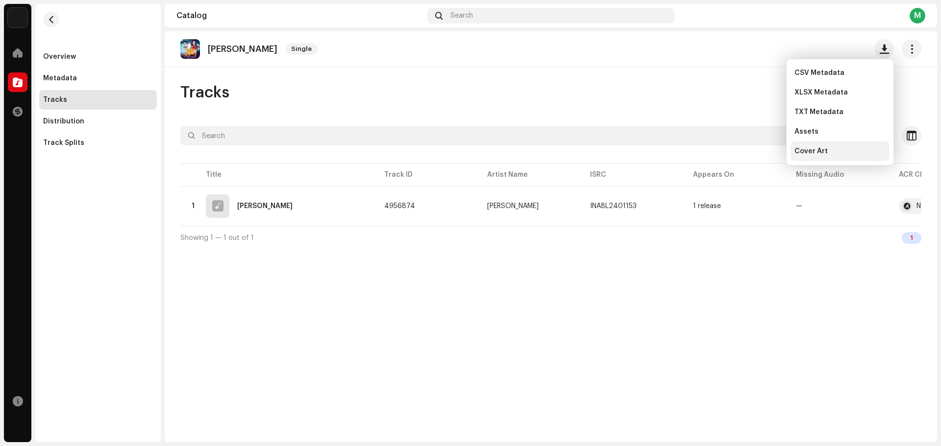
click at [826, 152] on div "Cover Art" at bounding box center [839, 152] width 91 height 8
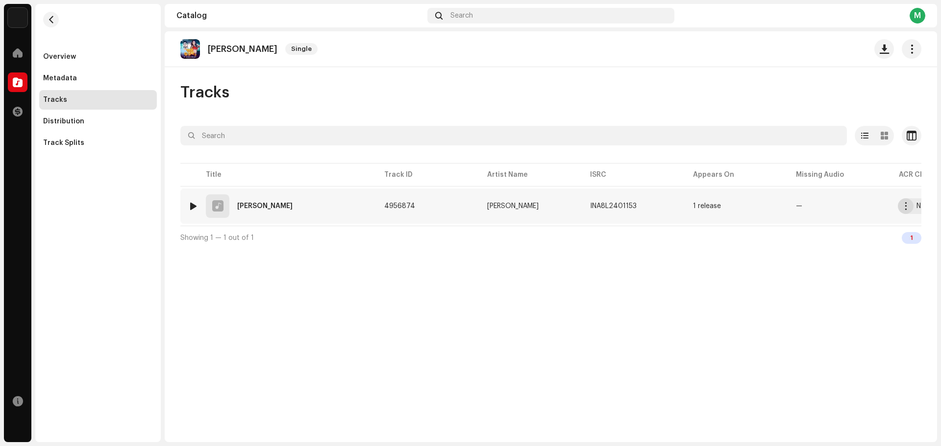
click at [903, 211] on button "button" at bounding box center [906, 206] width 16 height 16
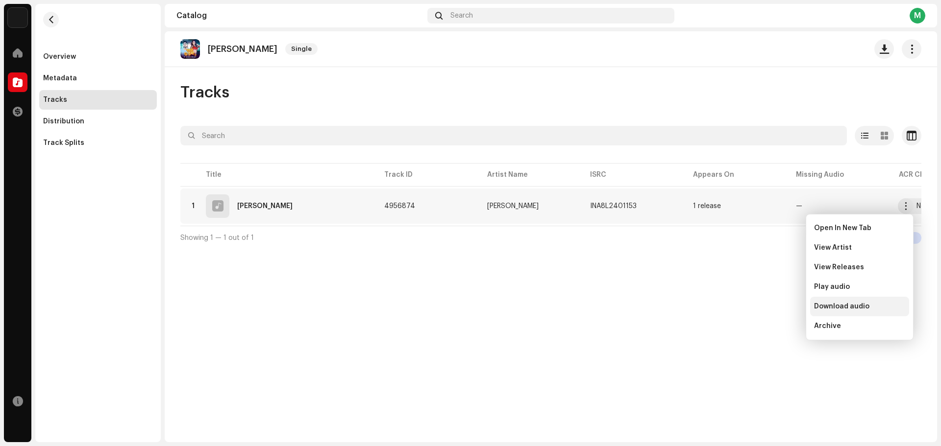
click at [845, 302] on div "Download audio" at bounding box center [859, 307] width 99 height 20
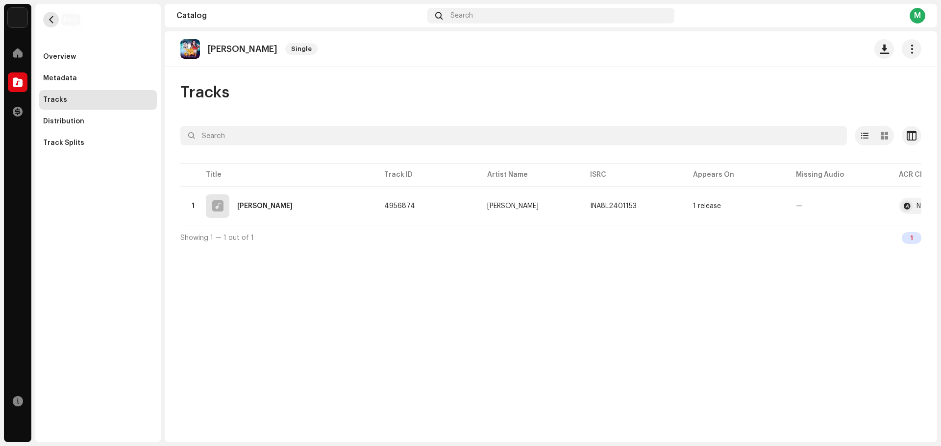
click at [45, 23] on button "button" at bounding box center [51, 20] width 16 height 16
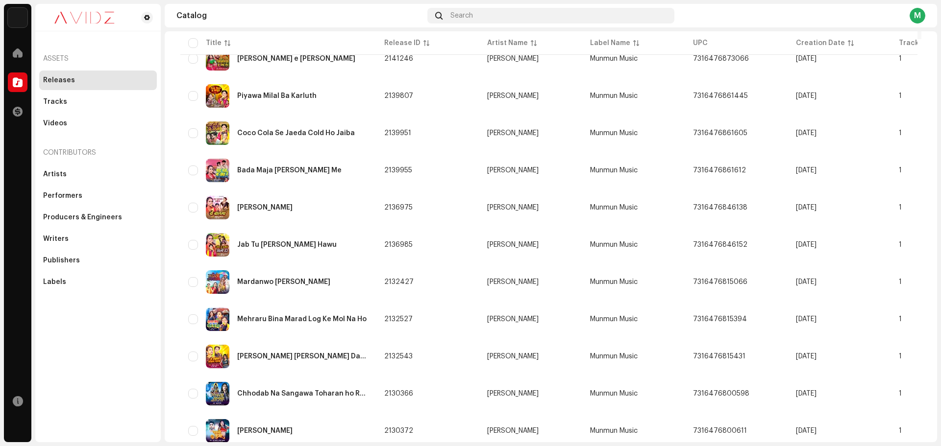
scroll to position [294, 0]
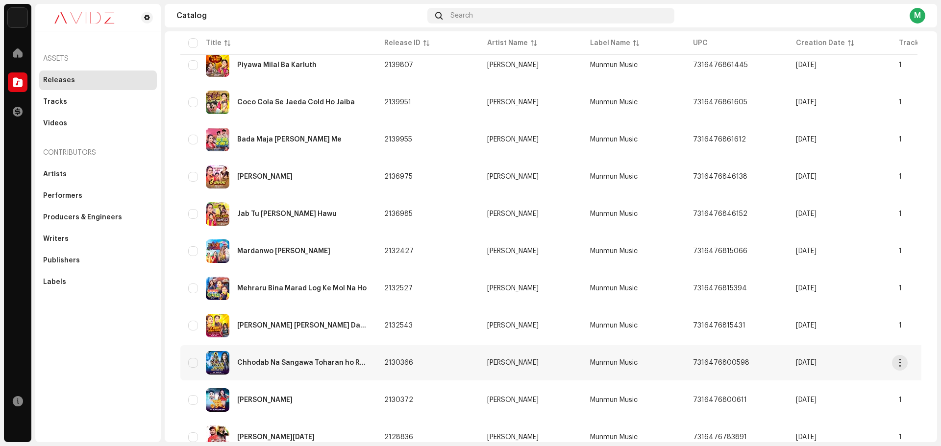
click at [328, 364] on div "Chhodab Na Sangawa Toharan ho Ram" at bounding box center [302, 363] width 131 height 7
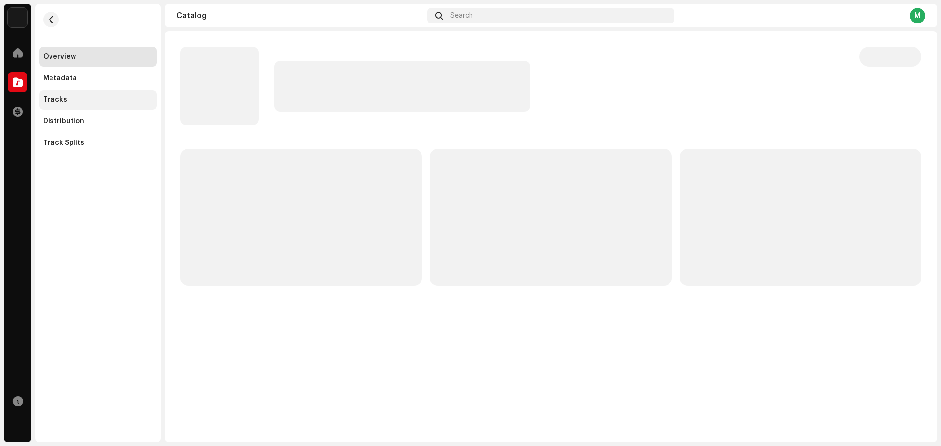
click at [69, 103] on div "Tracks" at bounding box center [98, 100] width 110 height 8
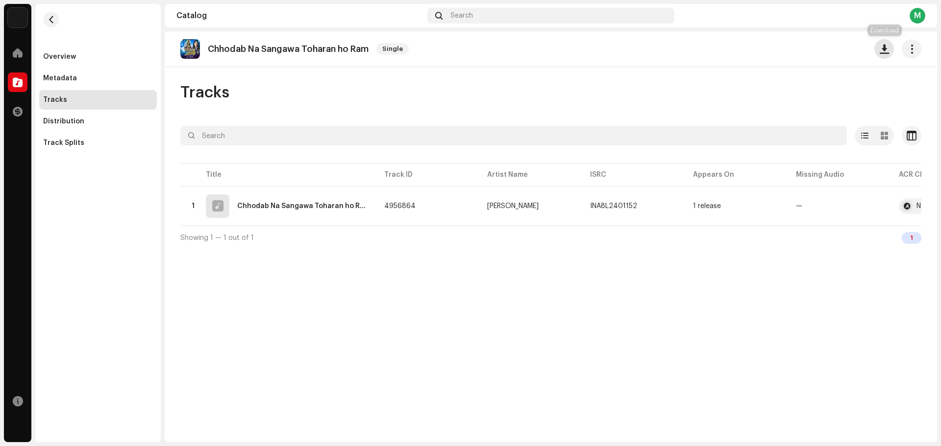
click at [887, 56] on button "button" at bounding box center [884, 49] width 20 height 20
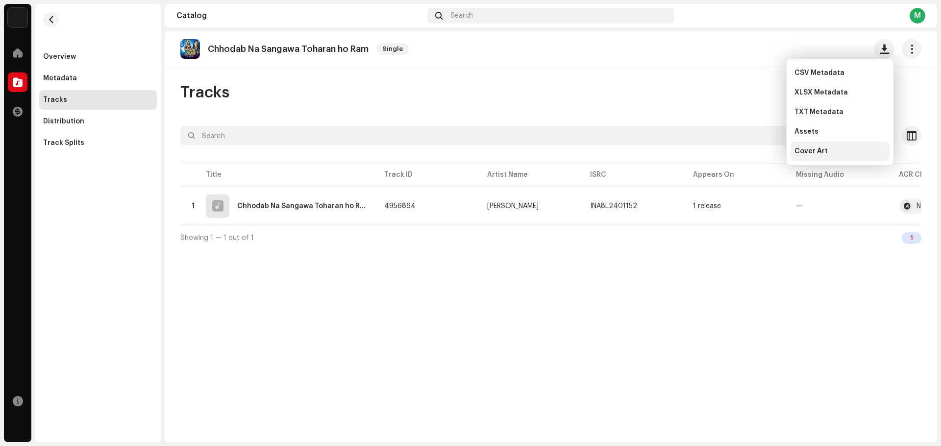
click at [824, 153] on span "Cover Art" at bounding box center [810, 152] width 33 height 8
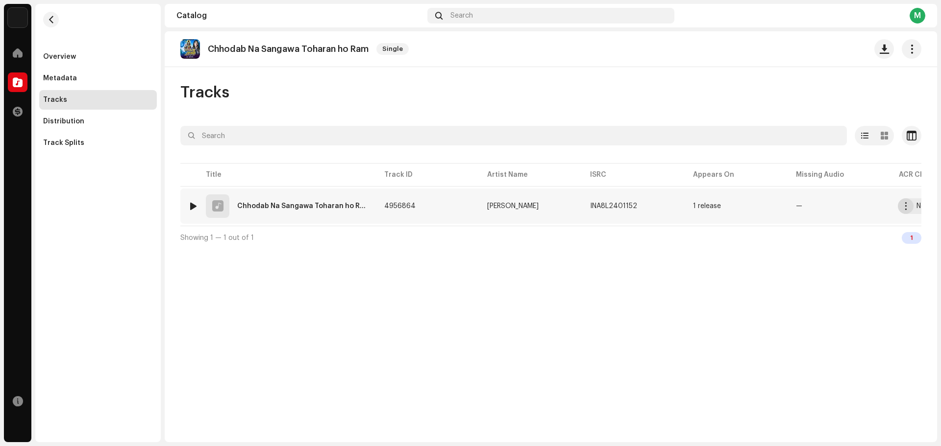
click at [903, 213] on button "button" at bounding box center [906, 206] width 16 height 16
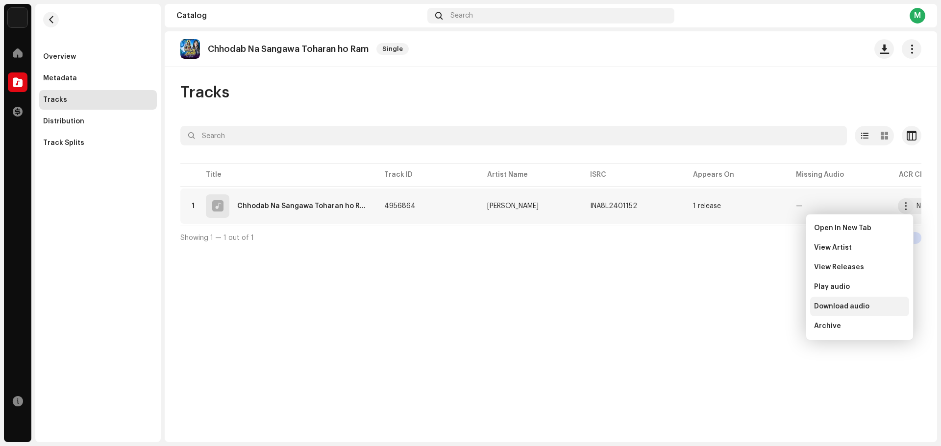
click at [846, 304] on span "Download audio" at bounding box center [841, 307] width 55 height 8
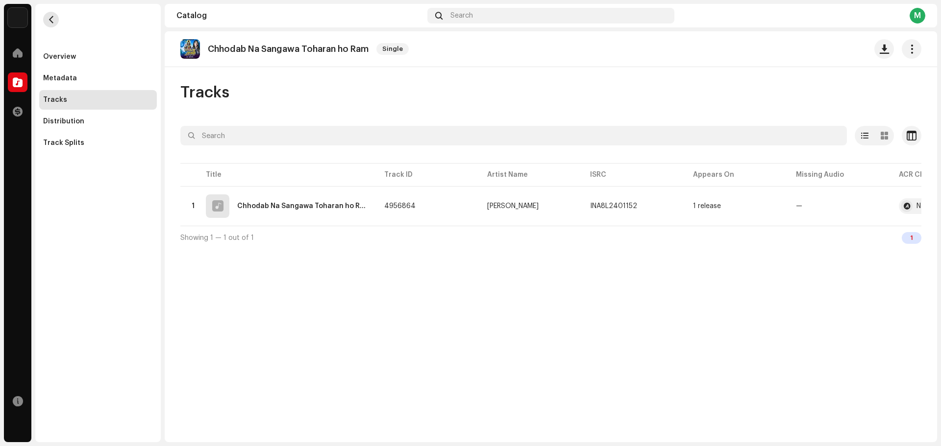
click at [53, 19] on span "button" at bounding box center [51, 20] width 7 height 8
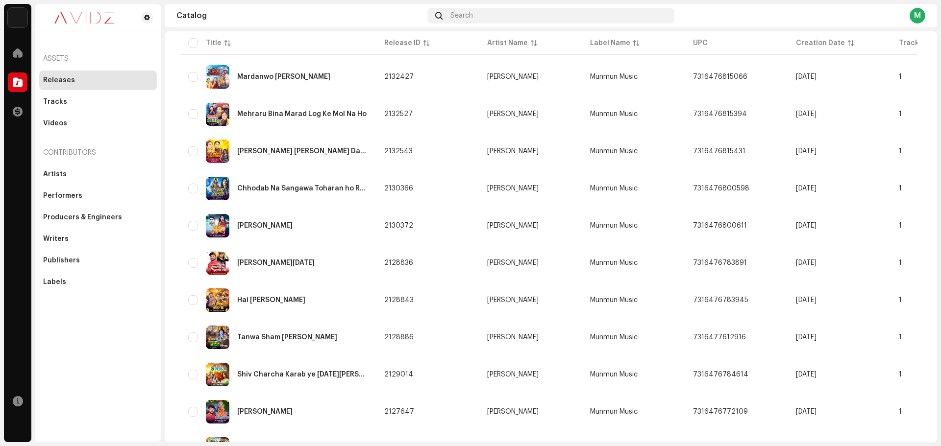
scroll to position [490, 0]
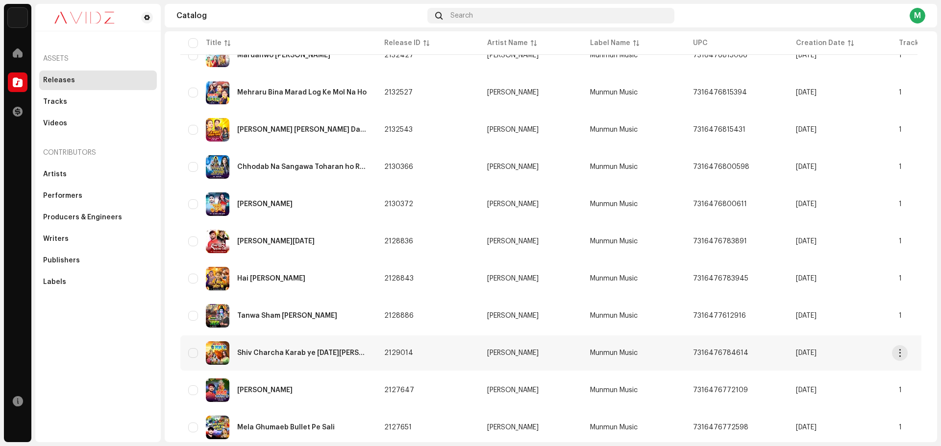
click at [351, 347] on div "Shiv Charcha Karab ye [DATE][PERSON_NAME]" at bounding box center [278, 354] width 180 height 24
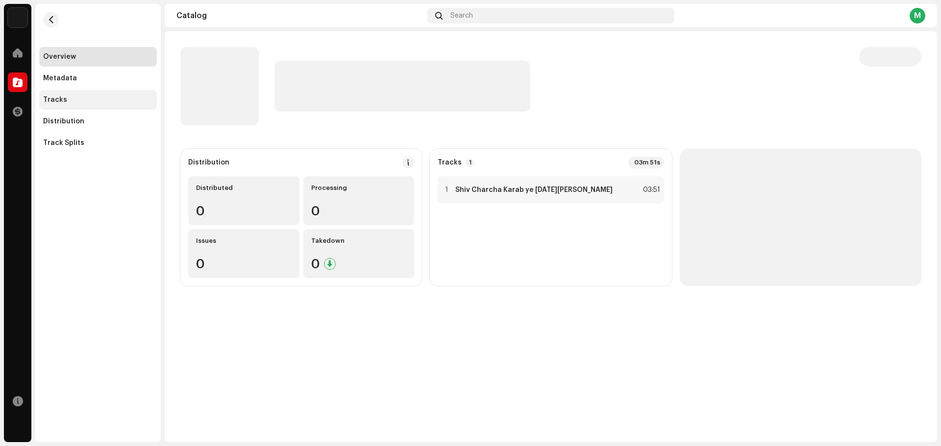
click at [87, 107] on div "Tracks" at bounding box center [98, 100] width 118 height 20
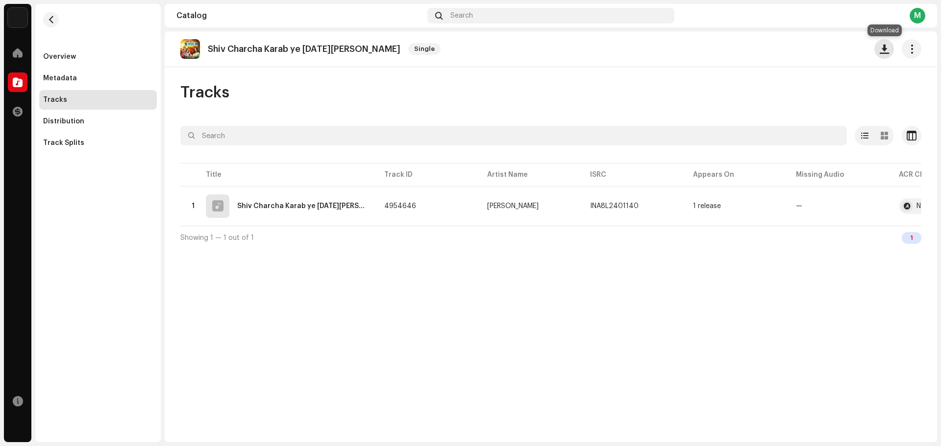
click at [885, 53] on span "button" at bounding box center [884, 49] width 9 height 8
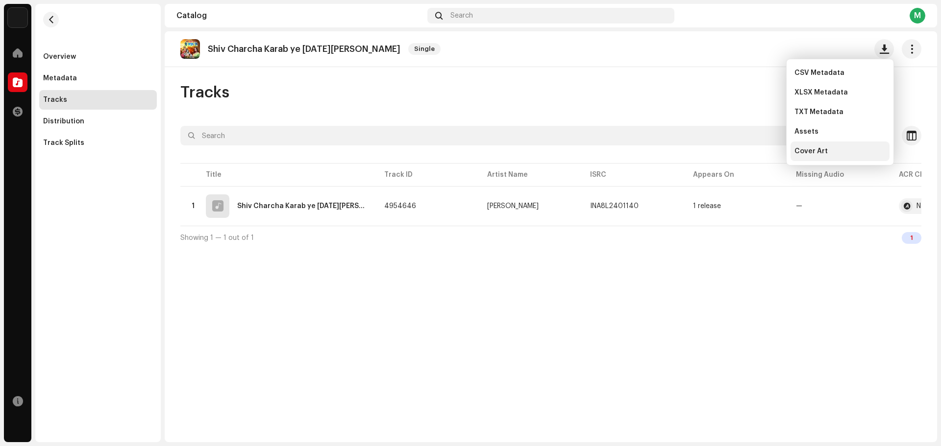
click at [843, 149] on div "Cover Art" at bounding box center [839, 152] width 91 height 8
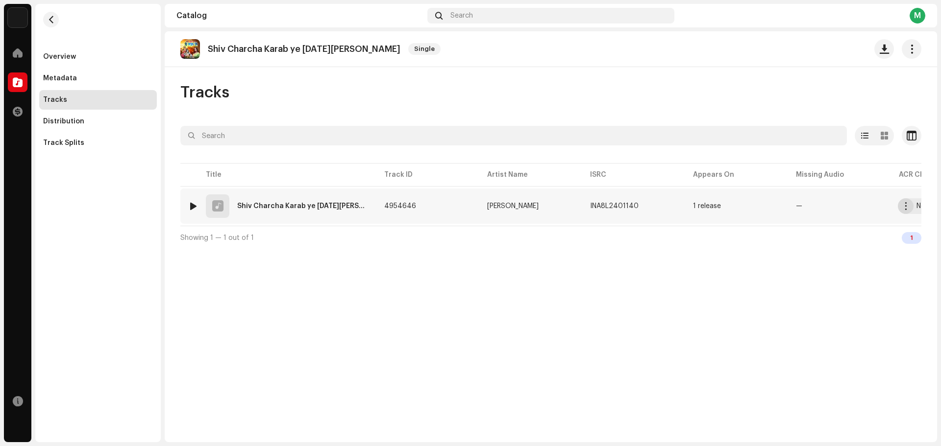
click at [908, 211] on button "button" at bounding box center [906, 206] width 16 height 16
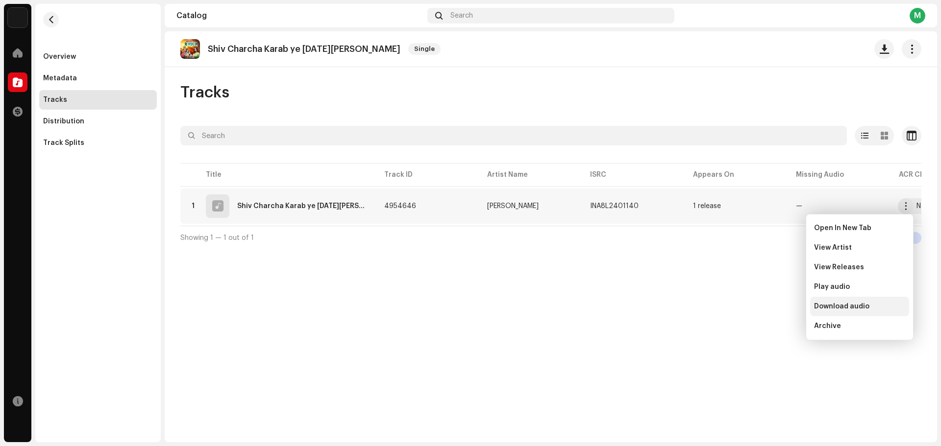
click at [850, 301] on div "Download audio" at bounding box center [859, 307] width 99 height 20
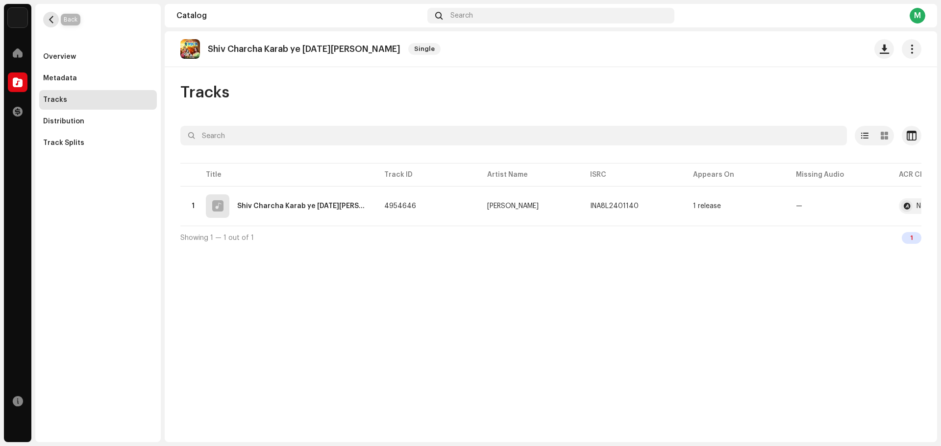
click at [48, 20] on span "button" at bounding box center [51, 20] width 7 height 8
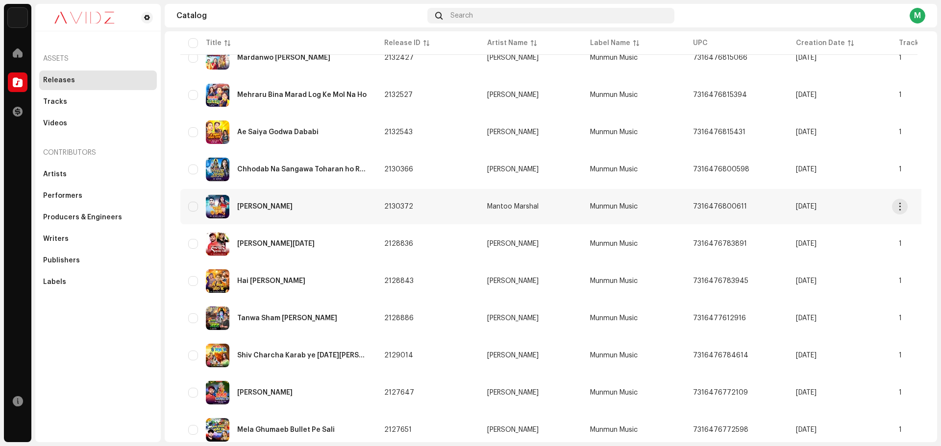
scroll to position [490, 0]
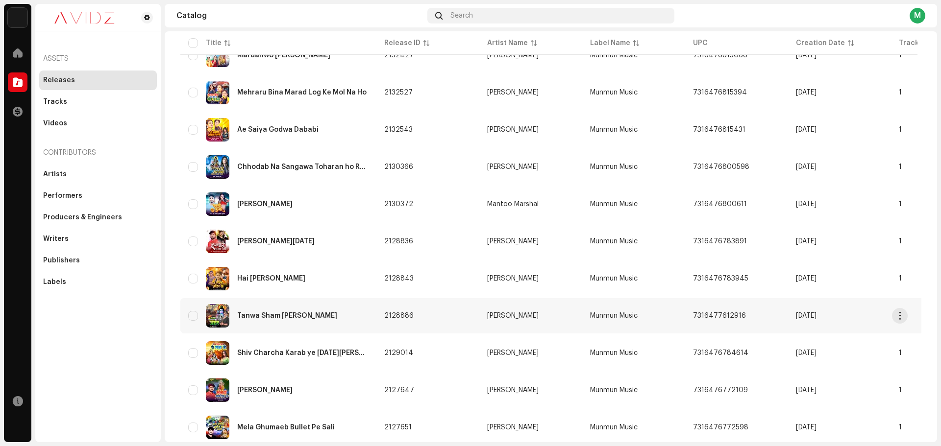
click at [308, 318] on div "Tanwa Sham [PERSON_NAME]" at bounding box center [287, 316] width 100 height 7
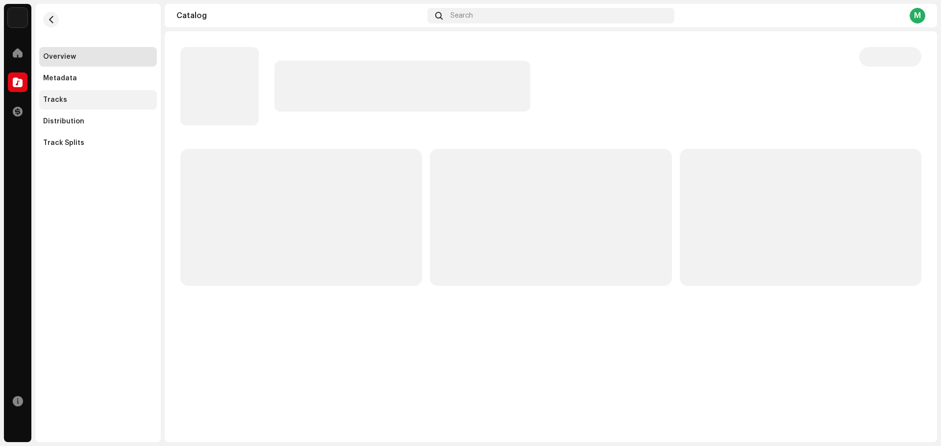
click at [91, 98] on div "Tracks" at bounding box center [98, 100] width 110 height 8
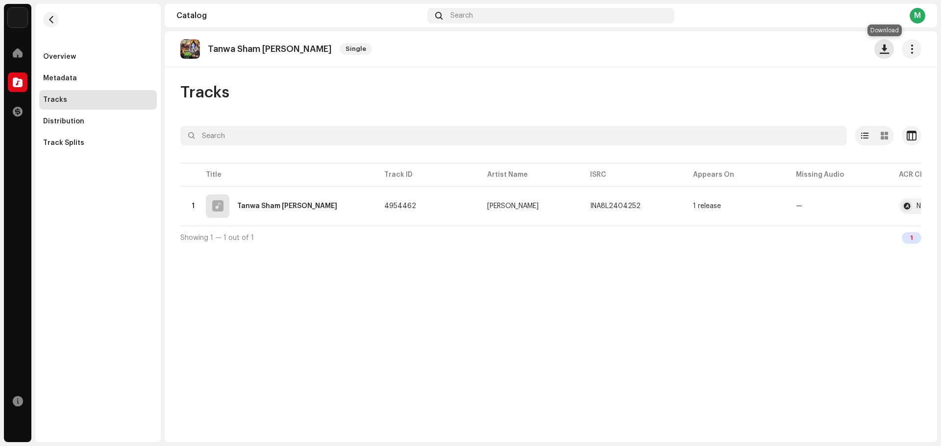
click at [887, 46] on span "button" at bounding box center [884, 49] width 9 height 8
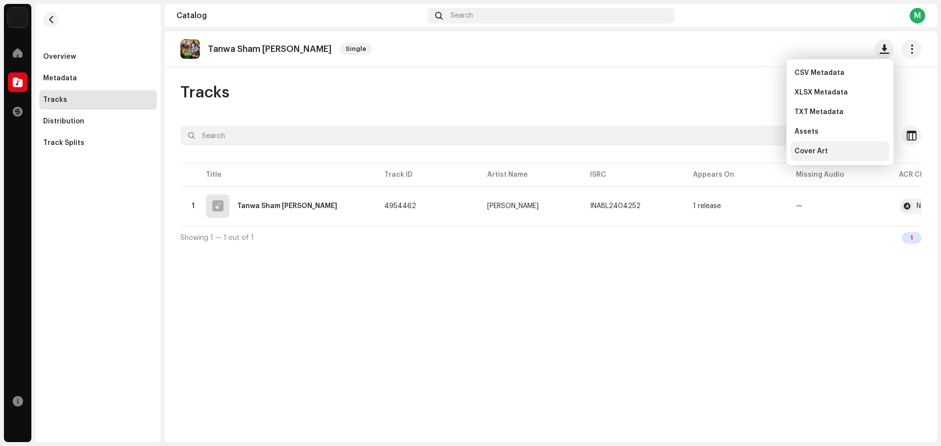
click at [844, 156] on div "Cover Art" at bounding box center [839, 152] width 99 height 20
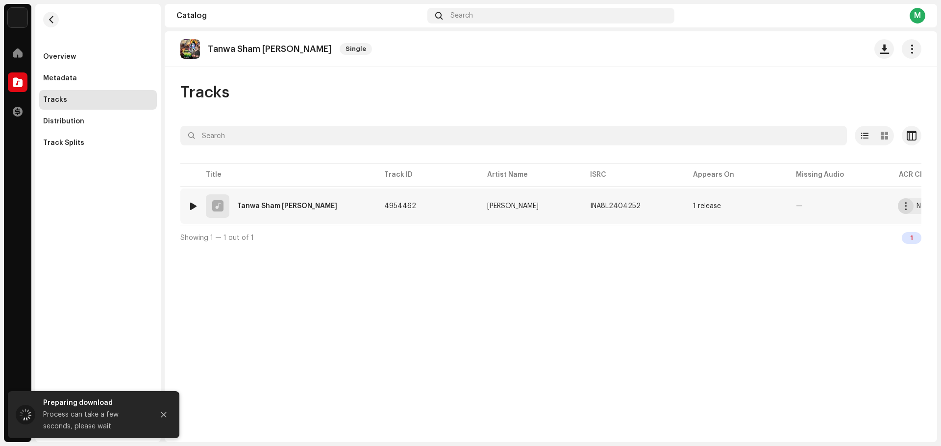
click at [905, 208] on span "button" at bounding box center [905, 206] width 7 height 8
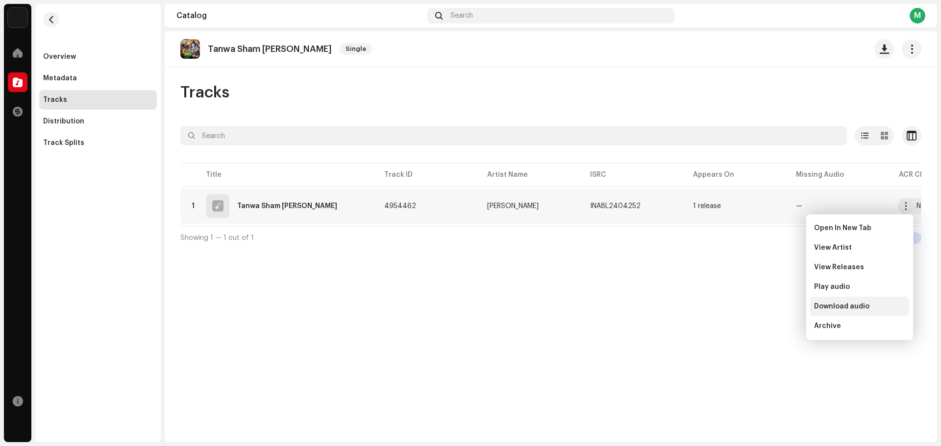
click at [860, 304] on span "Download audio" at bounding box center [841, 307] width 55 height 8
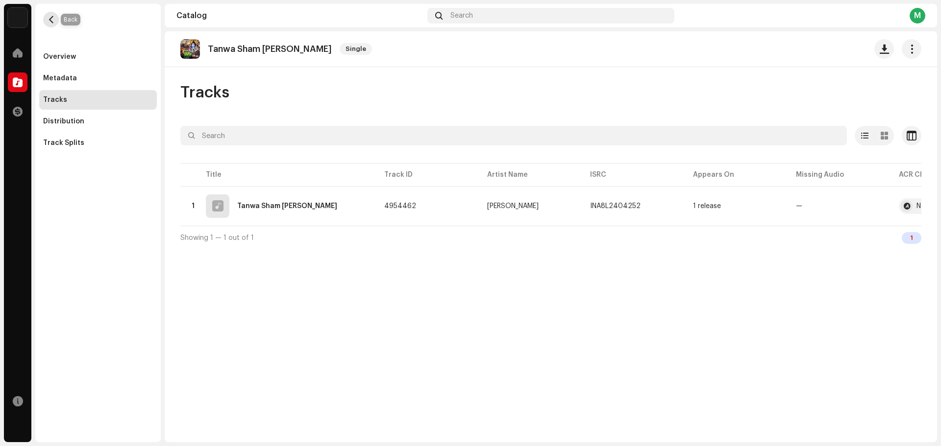
click at [52, 18] on span "button" at bounding box center [51, 20] width 7 height 8
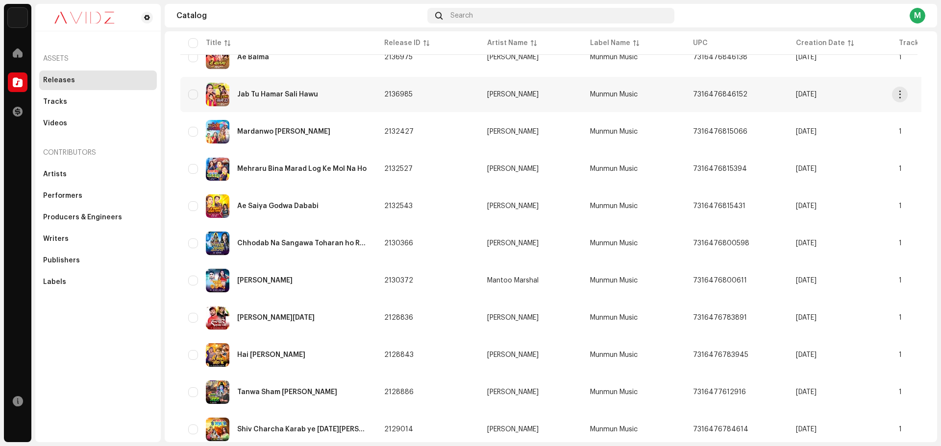
scroll to position [490, 0]
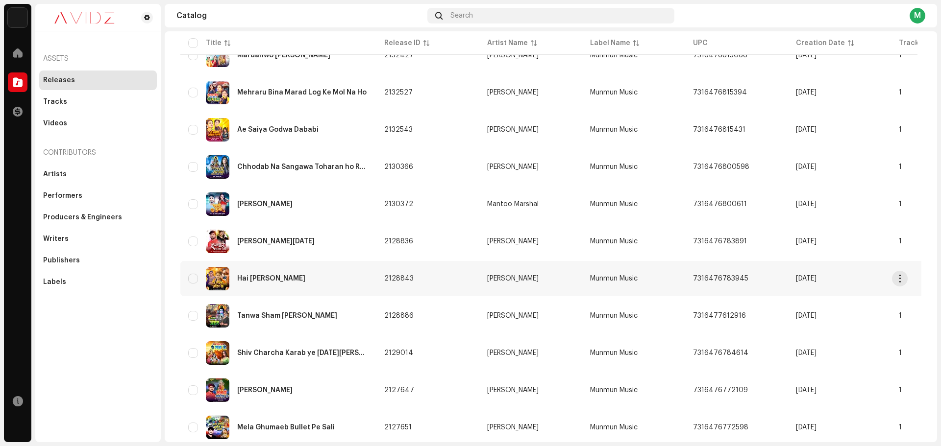
click at [345, 279] on div "Hai [PERSON_NAME]" at bounding box center [278, 279] width 180 height 24
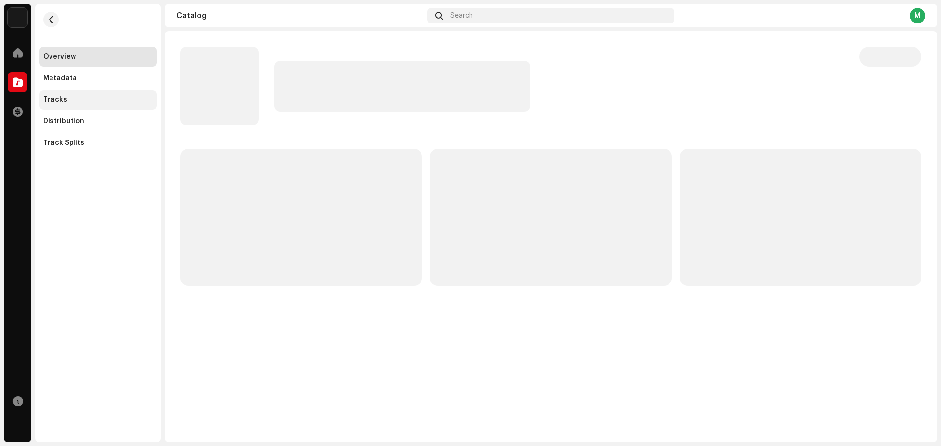
click at [72, 104] on div "Tracks" at bounding box center [98, 100] width 118 height 20
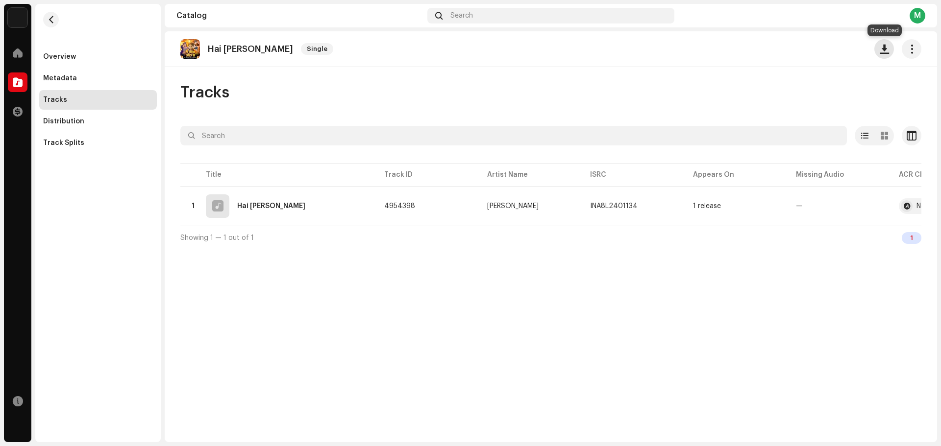
click at [882, 57] on button "button" at bounding box center [884, 49] width 20 height 20
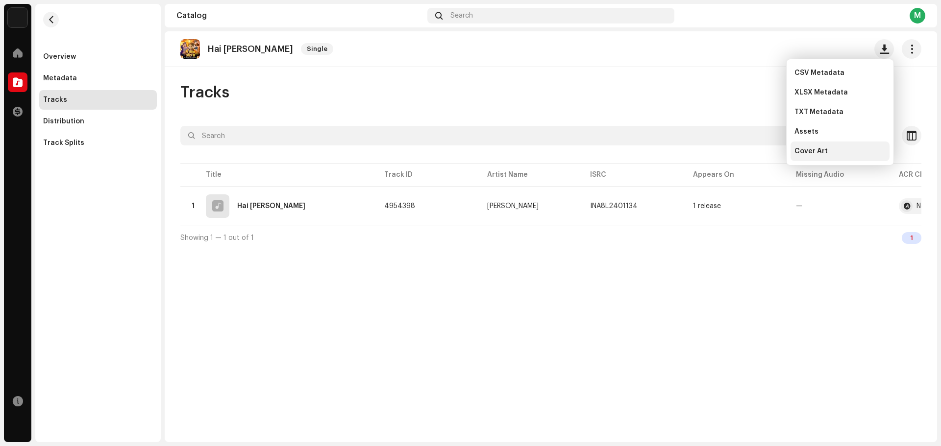
click at [847, 157] on div "Cover Art" at bounding box center [839, 152] width 99 height 20
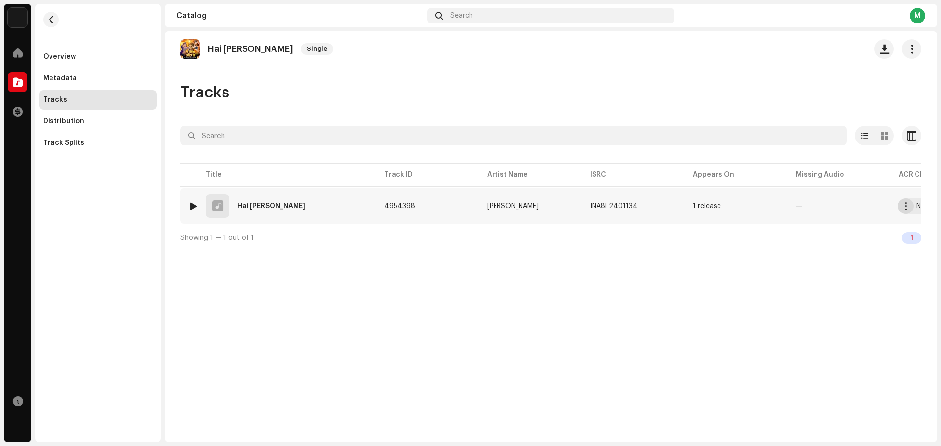
click at [903, 210] on button "button" at bounding box center [906, 206] width 16 height 16
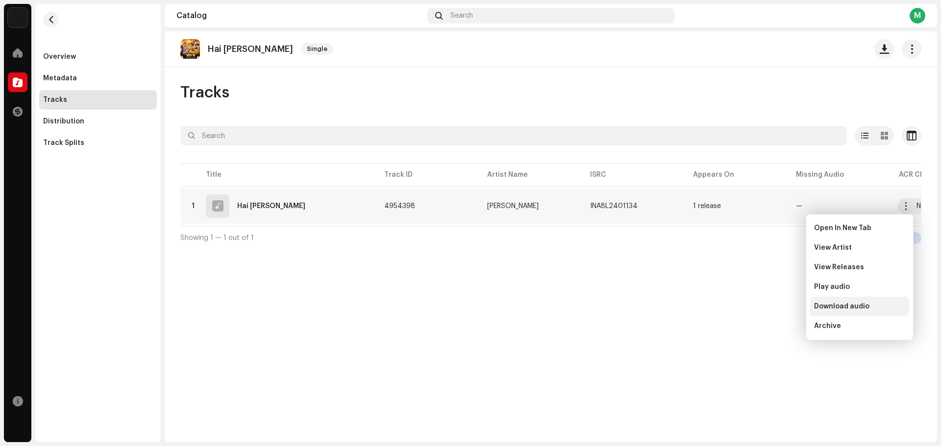
click at [876, 305] on div "Download audio" at bounding box center [859, 307] width 91 height 8
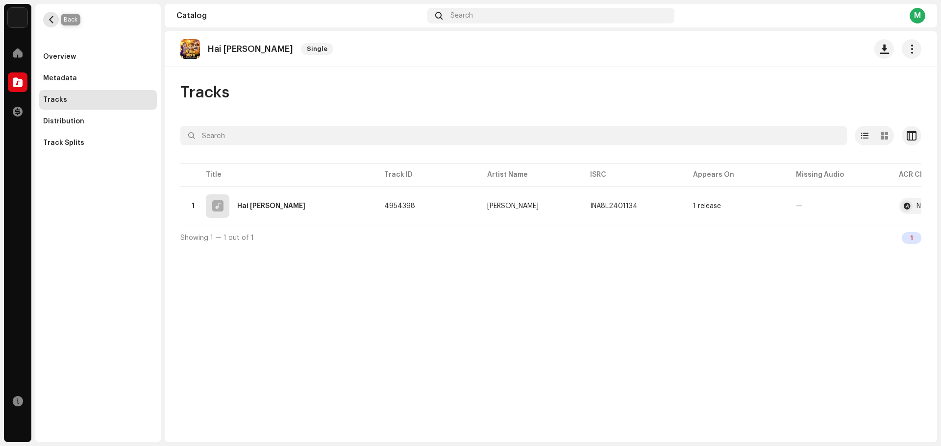
click at [56, 18] on button "button" at bounding box center [51, 20] width 16 height 16
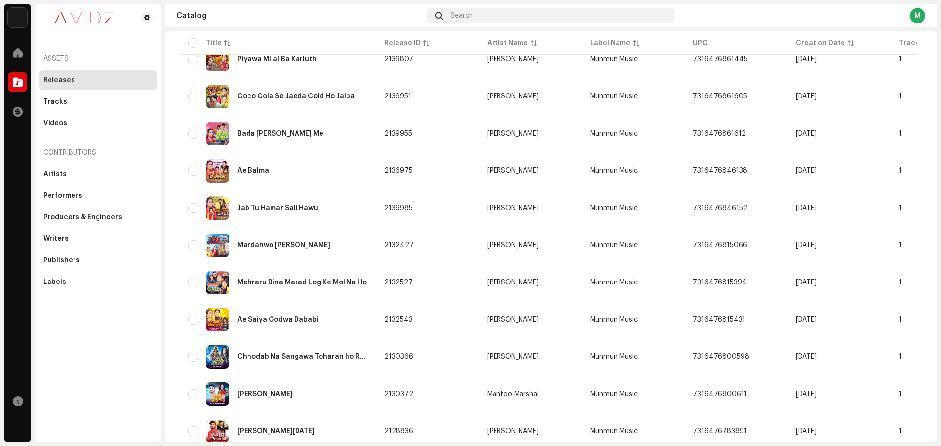
scroll to position [392, 0]
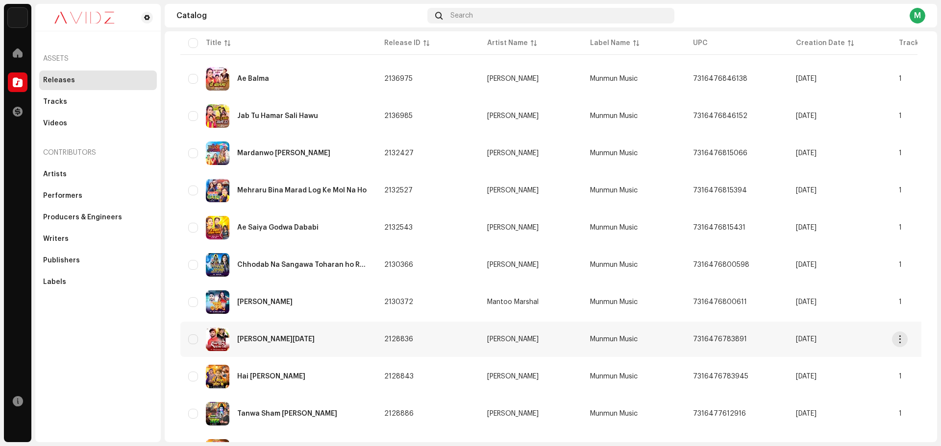
click at [341, 343] on div "[PERSON_NAME][DATE]" at bounding box center [278, 340] width 180 height 24
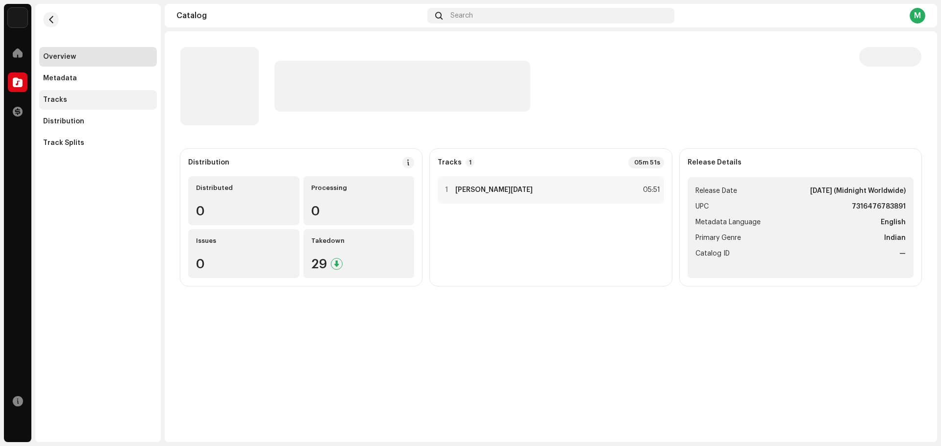
click at [81, 99] on div "Tracks" at bounding box center [98, 100] width 110 height 8
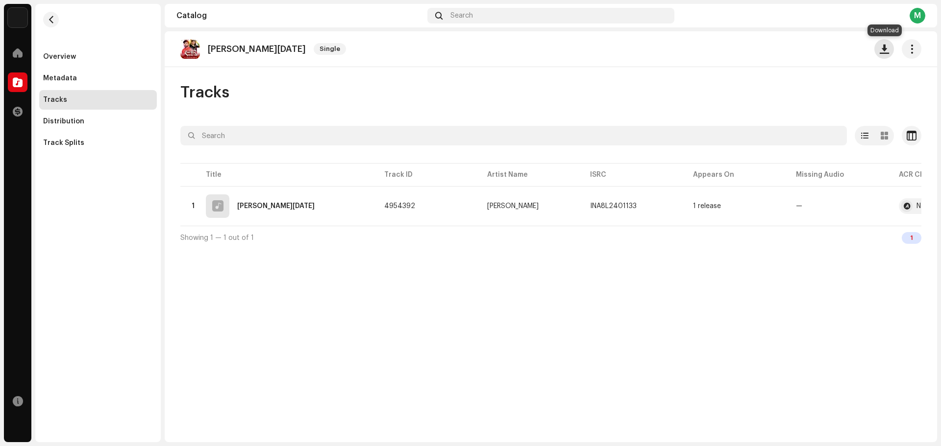
click at [881, 55] on button "button" at bounding box center [884, 49] width 20 height 20
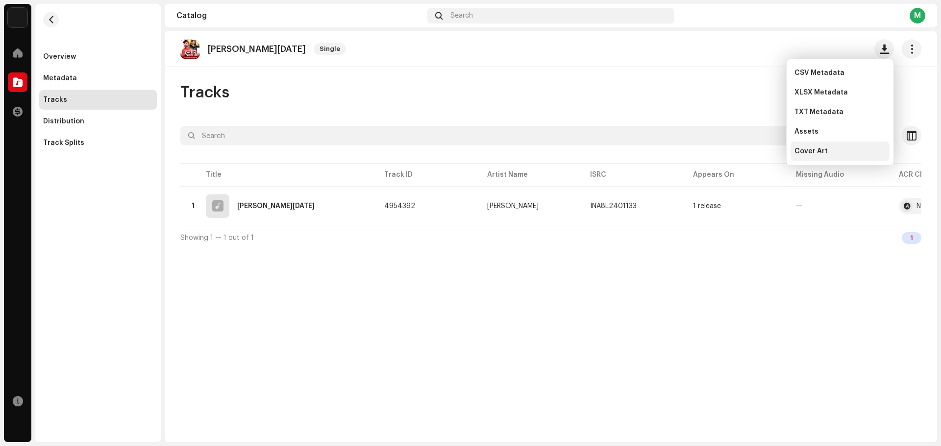
click at [844, 152] on div "Cover Art" at bounding box center [839, 152] width 91 height 8
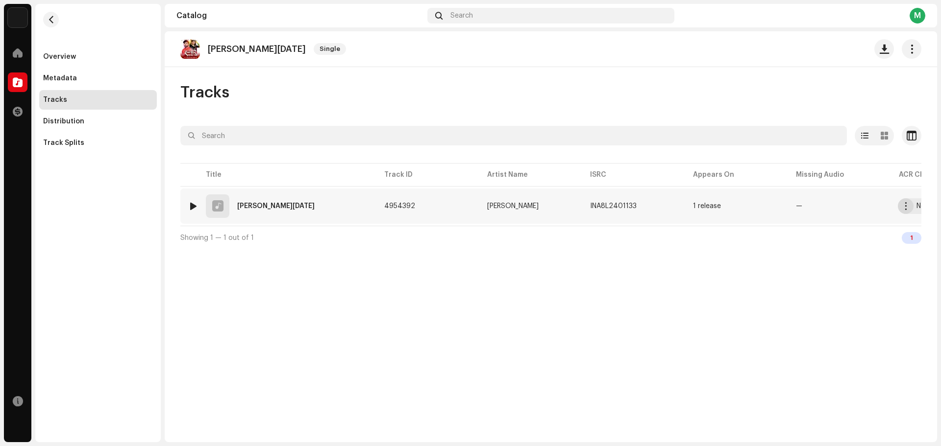
click at [902, 211] on button "button" at bounding box center [906, 206] width 16 height 16
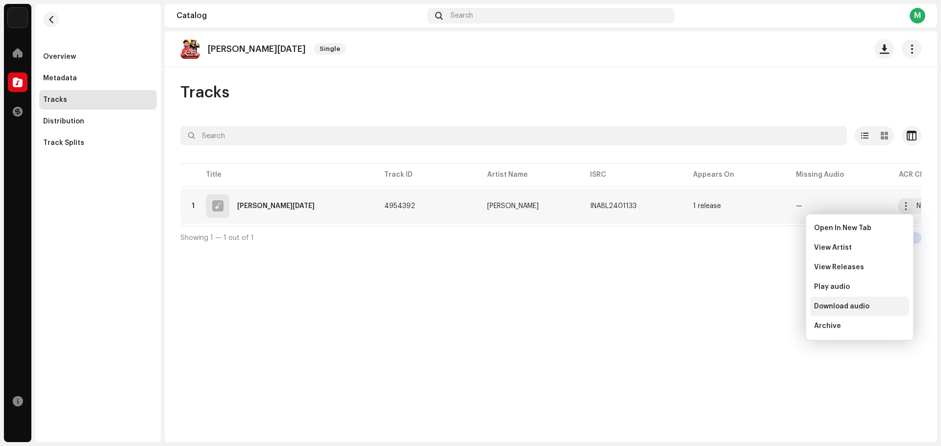
click at [854, 307] on span "Download audio" at bounding box center [841, 307] width 55 height 8
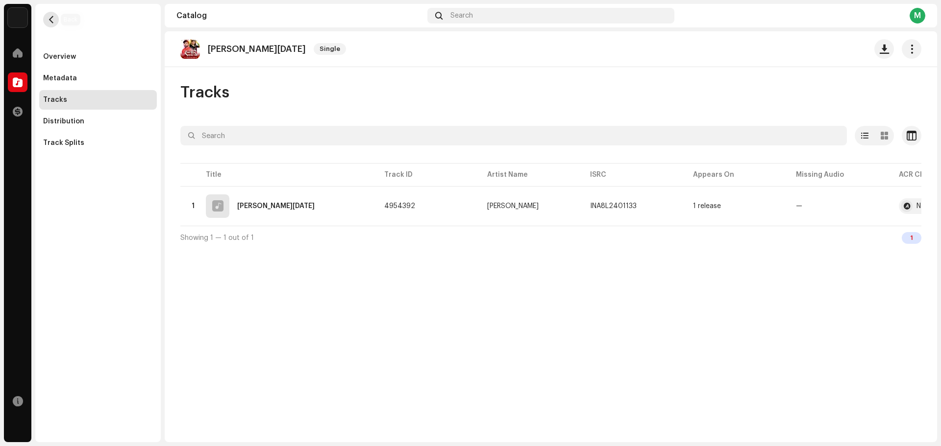
click at [55, 22] on button "button" at bounding box center [51, 20] width 16 height 16
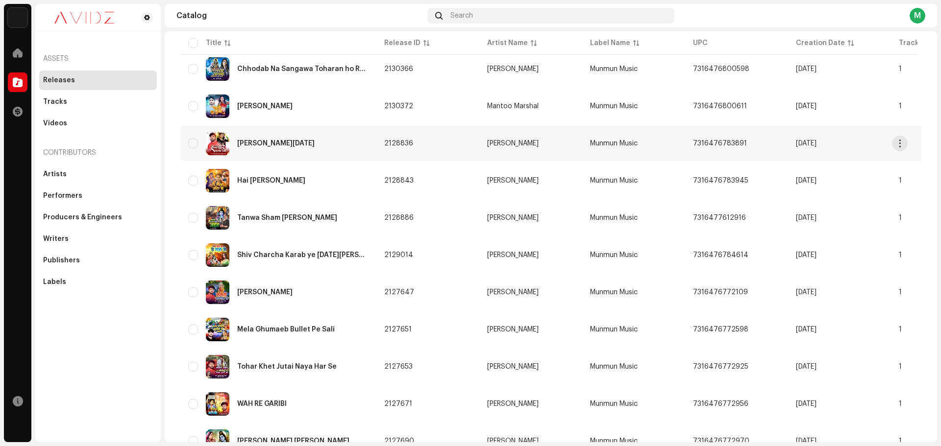
scroll to position [634, 0]
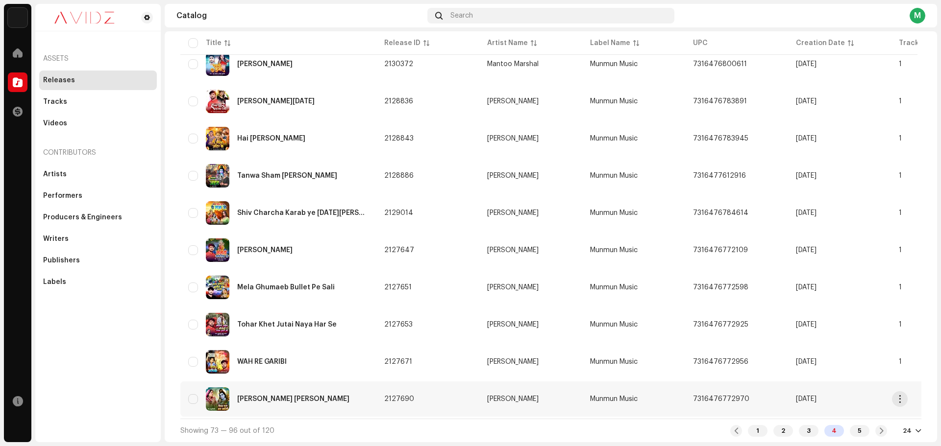
click at [321, 389] on div "Shiv Guru [PERSON_NAME]" at bounding box center [278, 400] width 180 height 24
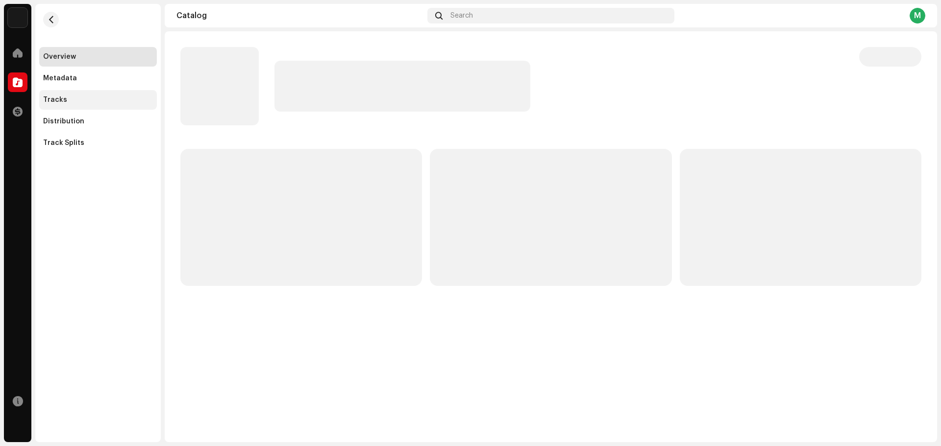
click at [86, 98] on div "Tracks" at bounding box center [98, 100] width 110 height 8
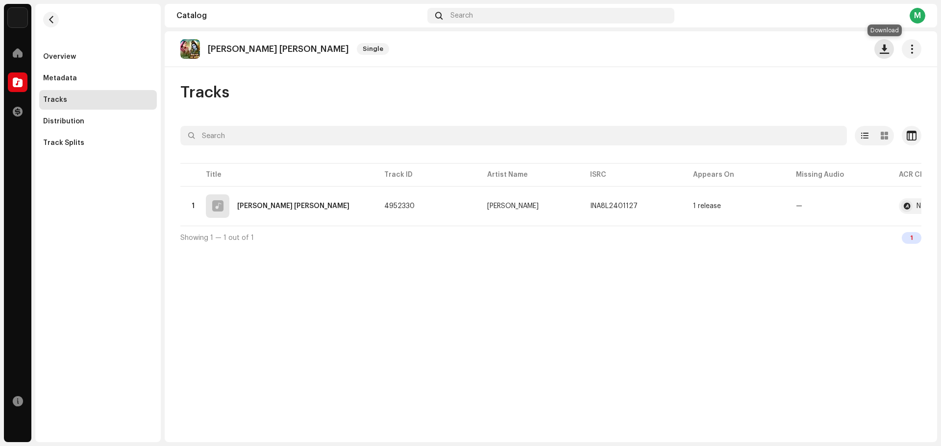
click at [880, 53] on span "button" at bounding box center [884, 49] width 9 height 8
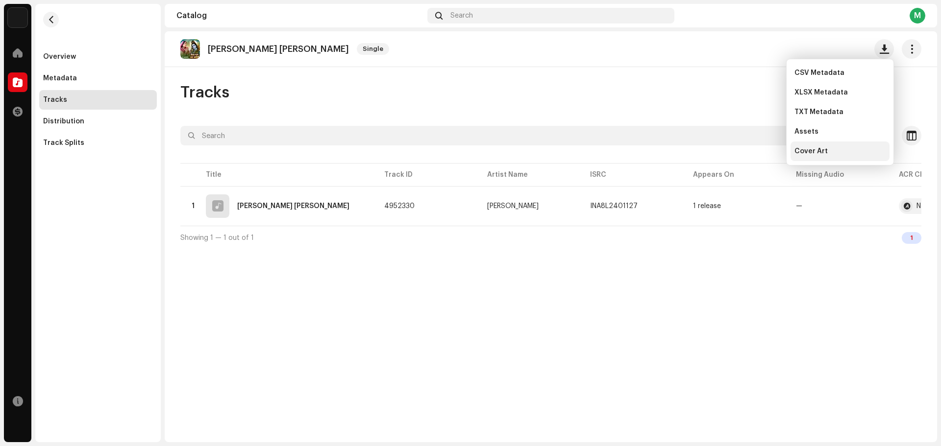
click at [845, 154] on div "Cover Art" at bounding box center [839, 152] width 91 height 8
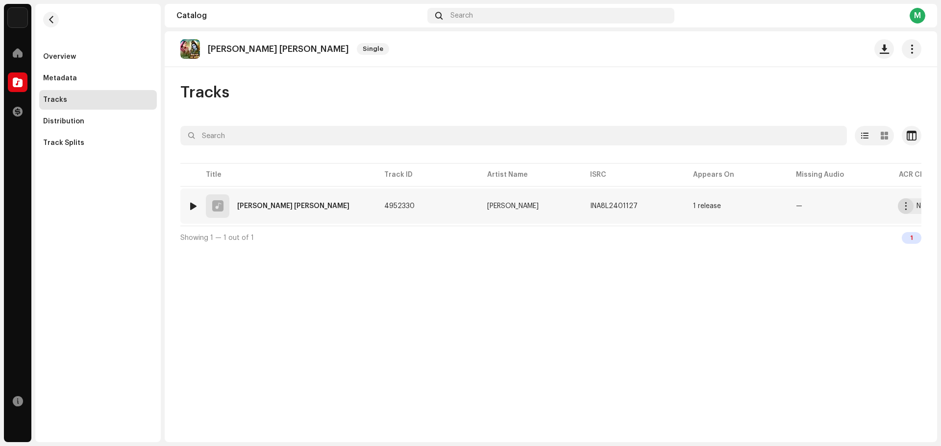
click at [907, 211] on button "button" at bounding box center [906, 206] width 16 height 16
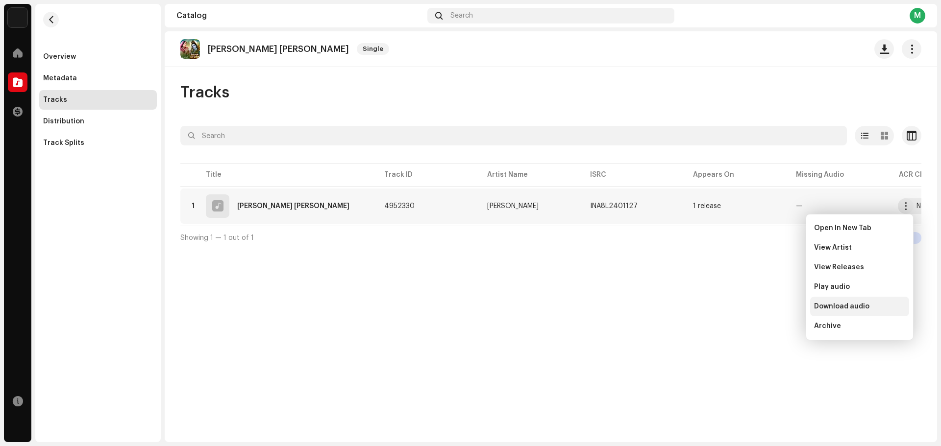
click at [842, 314] on div "Download audio" at bounding box center [859, 307] width 99 height 20
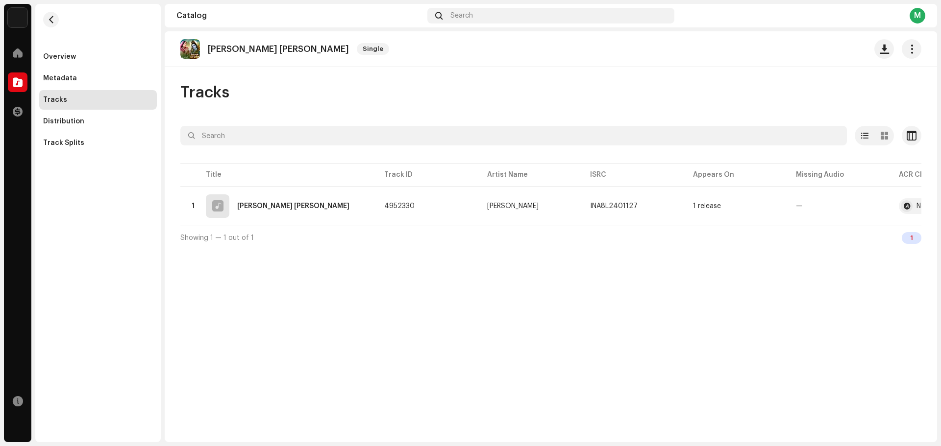
click at [34, 17] on navigation-secondary "Overview Metadata Tracks Distribution Track Splits" at bounding box center [95, 223] width 129 height 439
click at [44, 17] on button "button" at bounding box center [51, 20] width 16 height 16
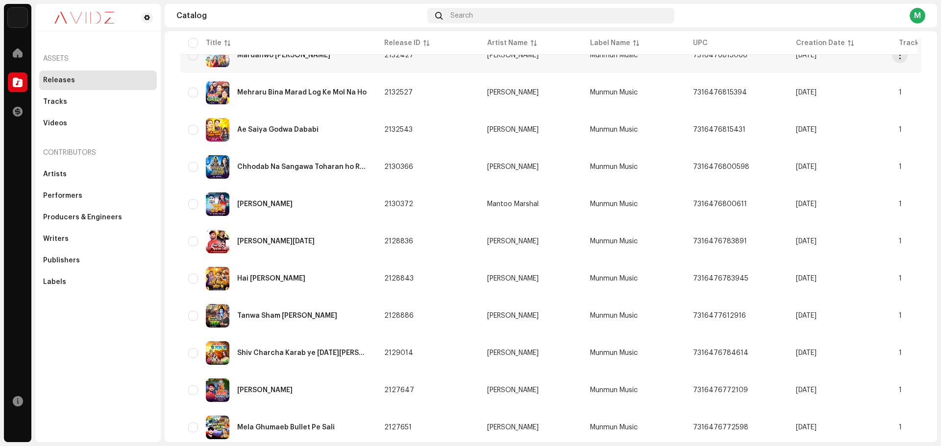
scroll to position [634, 0]
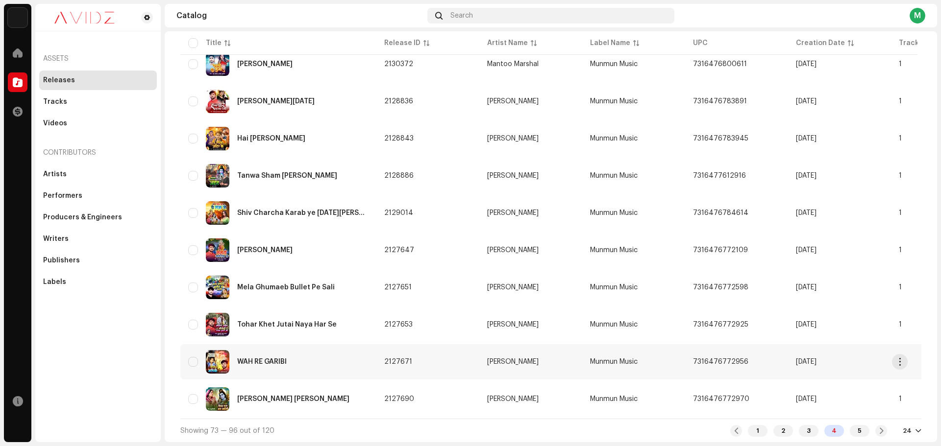
click at [323, 358] on div "WAH RE GARIBI" at bounding box center [278, 362] width 180 height 24
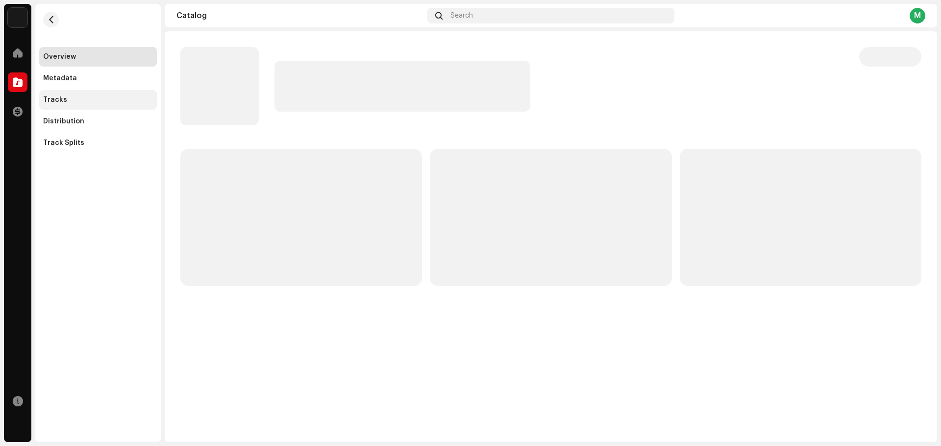
click at [91, 101] on div "Tracks" at bounding box center [98, 100] width 110 height 8
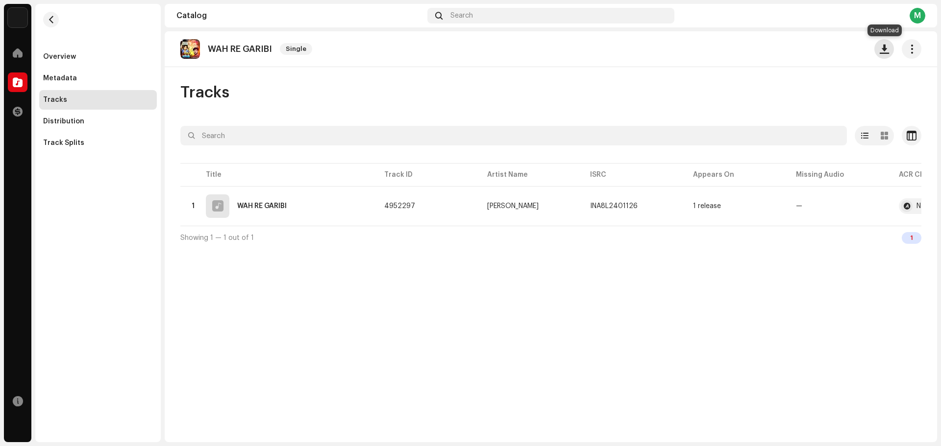
click at [884, 52] on span "button" at bounding box center [884, 49] width 9 height 8
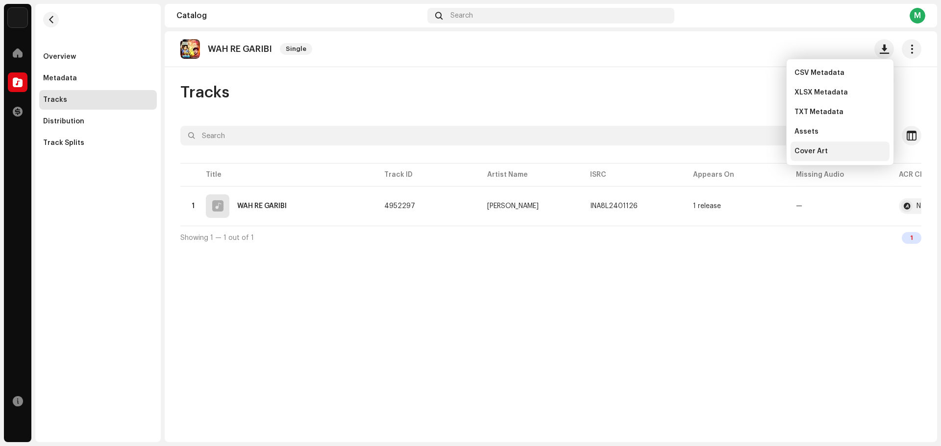
click at [848, 151] on div "Cover Art" at bounding box center [839, 152] width 91 height 8
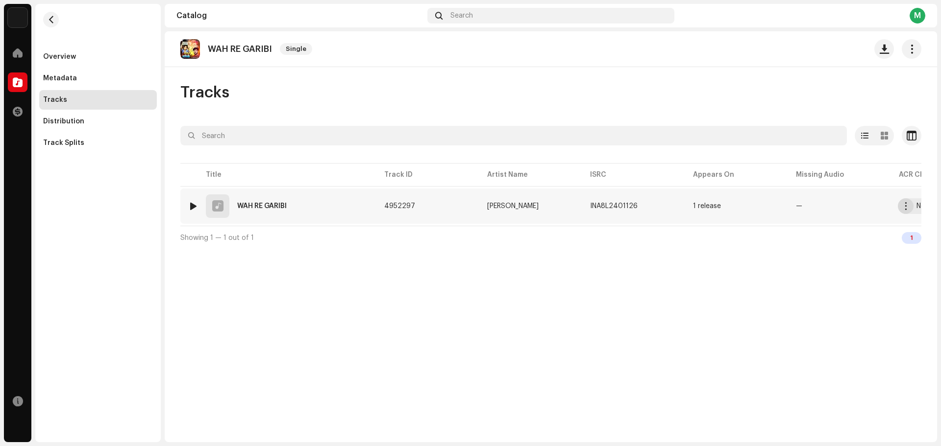
click at [906, 207] on span "button" at bounding box center [905, 206] width 7 height 8
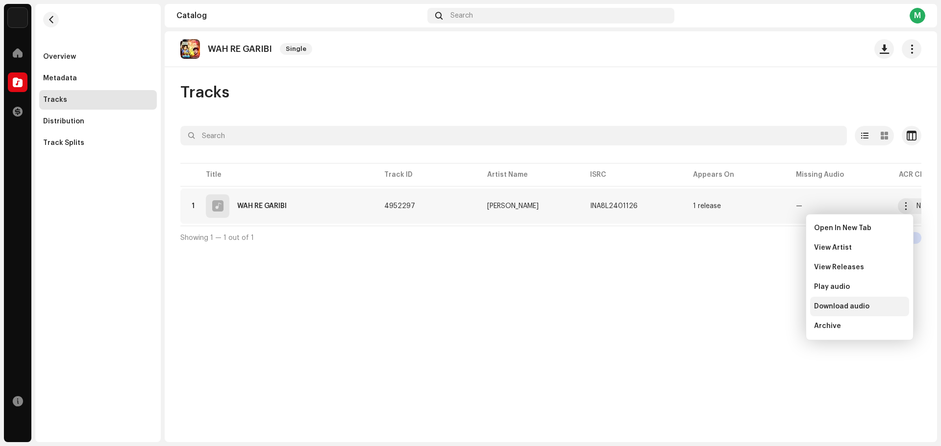
click at [839, 310] on span "Download audio" at bounding box center [841, 307] width 55 height 8
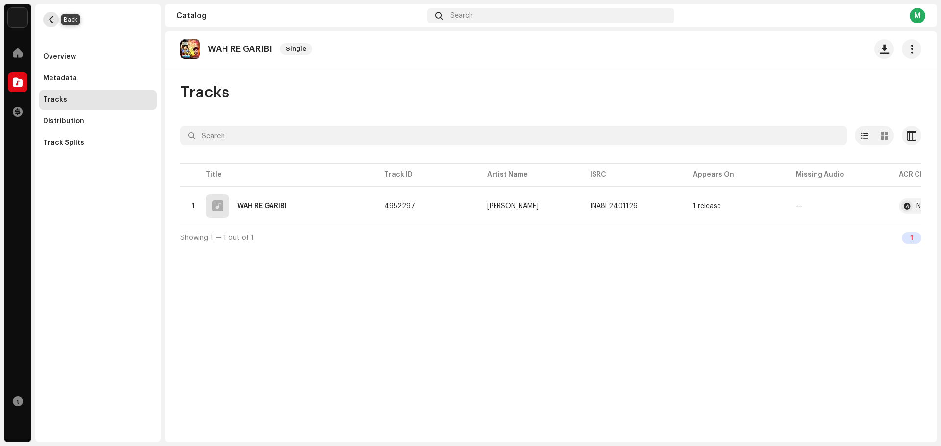
click at [55, 24] on button "button" at bounding box center [51, 20] width 16 height 16
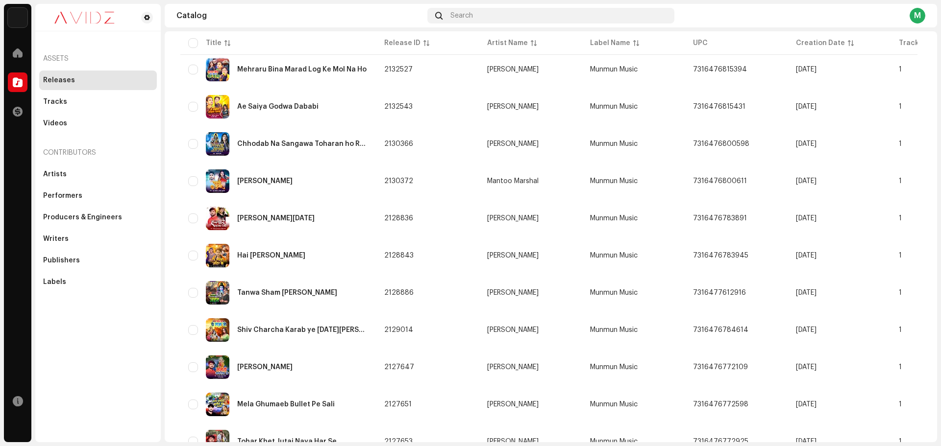
scroll to position [634, 0]
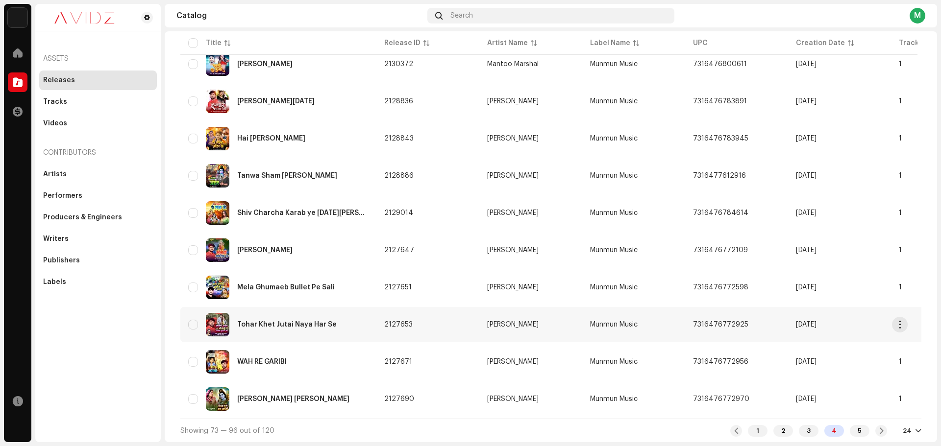
click at [346, 313] on div "Tohar Khet Jutai Naya Har Se" at bounding box center [278, 325] width 180 height 24
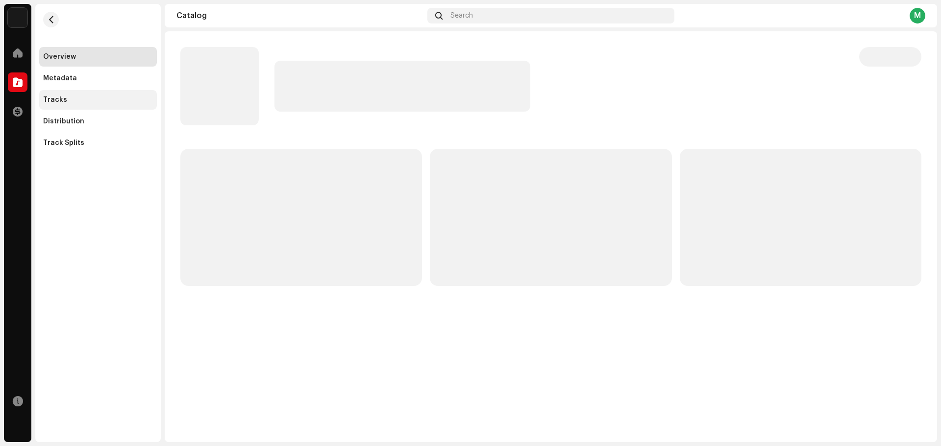
click at [82, 104] on div "Tracks" at bounding box center [98, 100] width 118 height 20
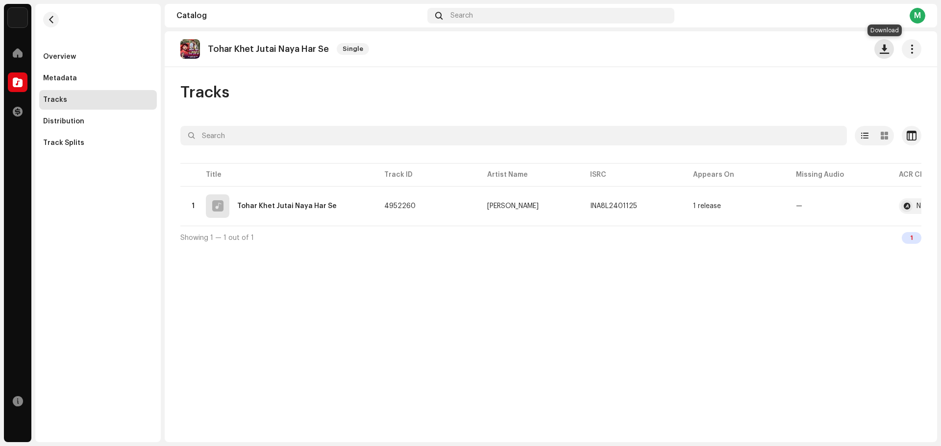
click at [889, 49] on button "button" at bounding box center [884, 49] width 20 height 20
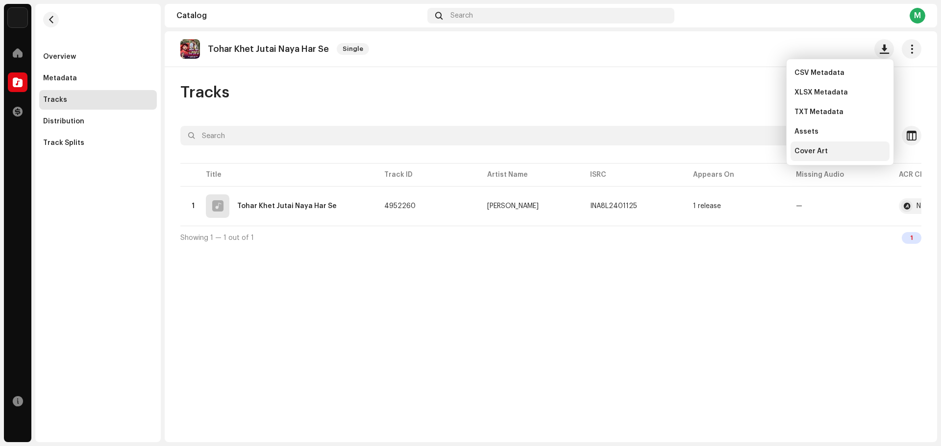
click at [816, 150] on span "Cover Art" at bounding box center [810, 152] width 33 height 8
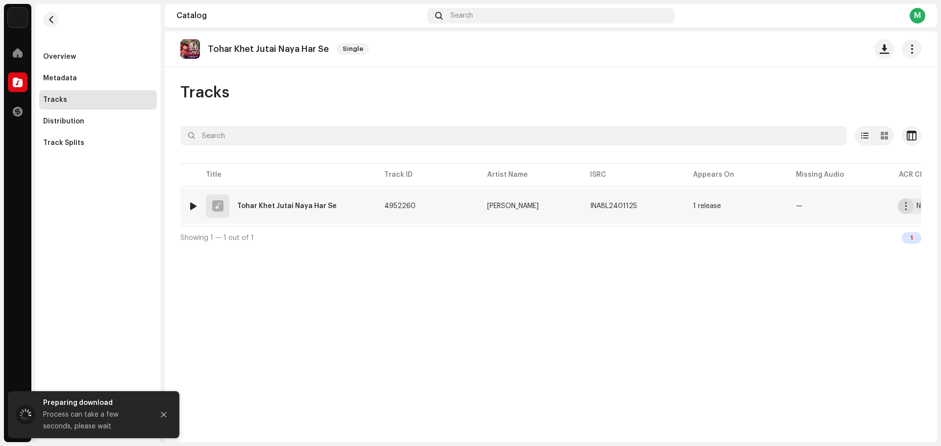
click at [902, 210] on span "button" at bounding box center [905, 206] width 7 height 8
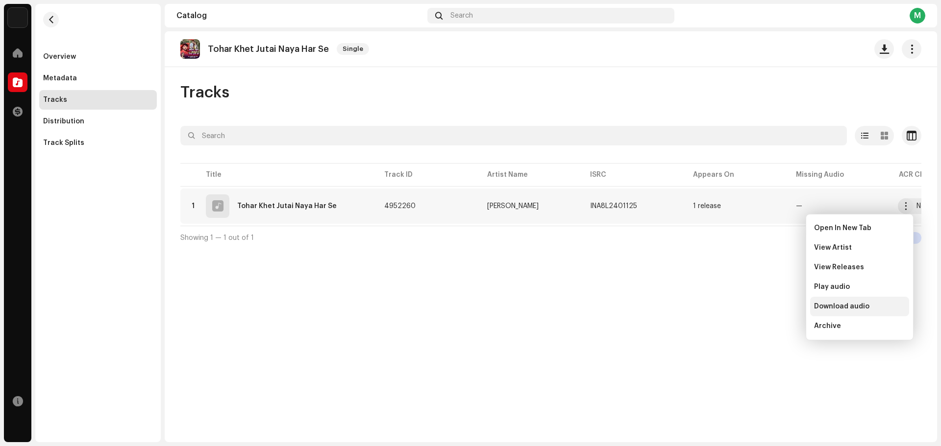
click at [868, 300] on div "Download audio" at bounding box center [859, 307] width 99 height 20
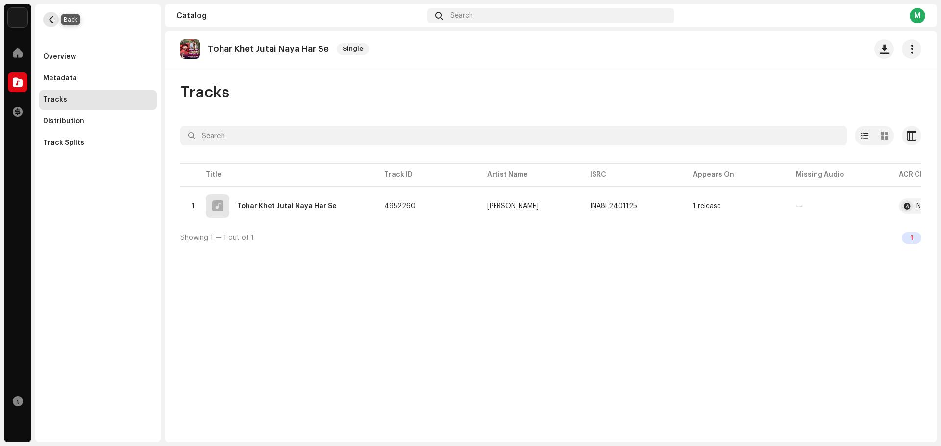
click at [55, 19] on button "button" at bounding box center [51, 20] width 16 height 16
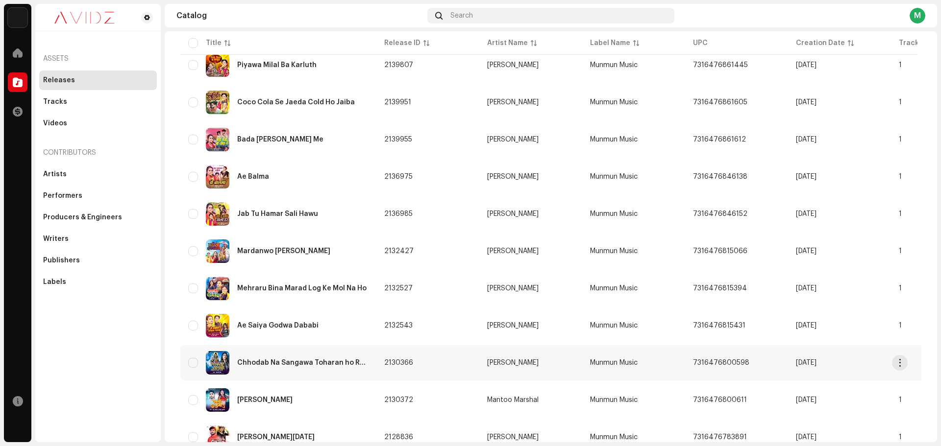
scroll to position [634, 0]
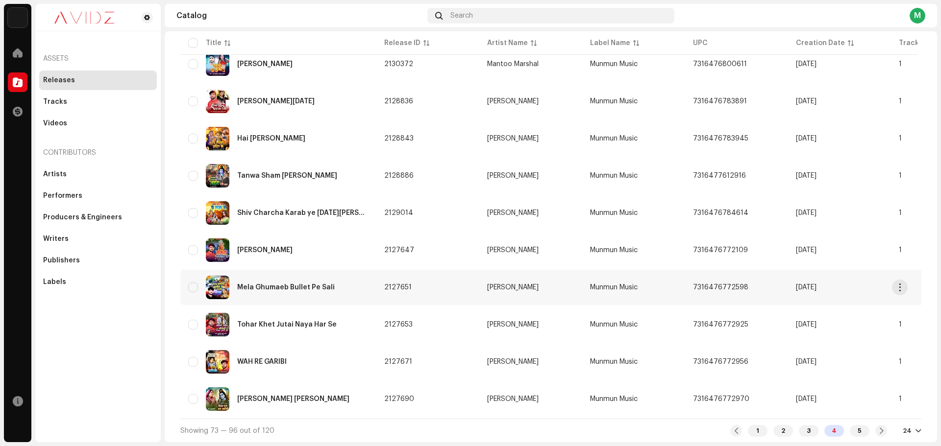
click at [333, 289] on div "Mela Ghumaeb Bullet Pe Sali" at bounding box center [278, 288] width 180 height 24
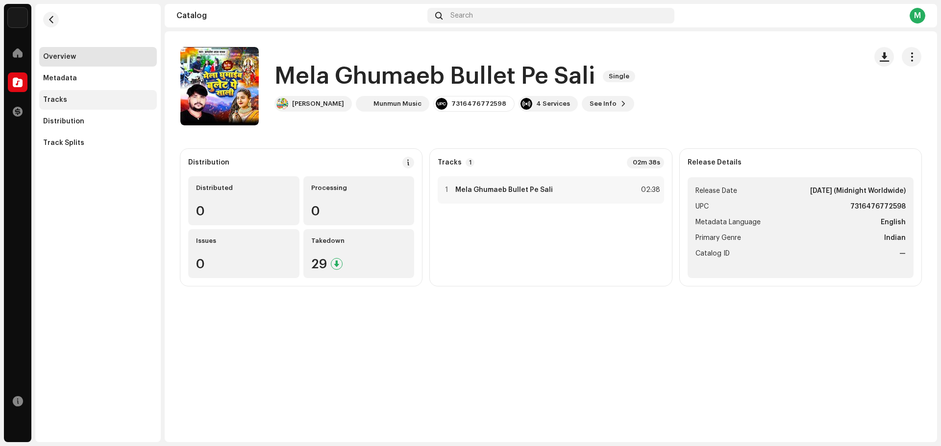
click at [75, 99] on div "Tracks" at bounding box center [98, 100] width 110 height 8
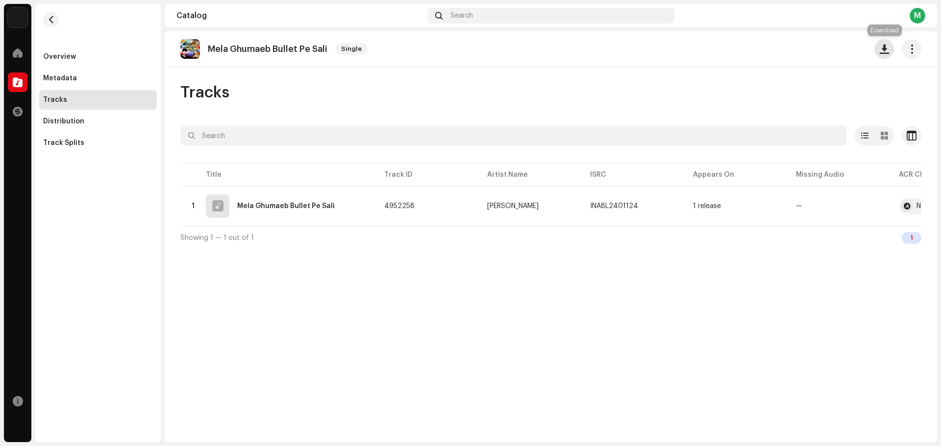
click at [883, 52] on span "button" at bounding box center [884, 49] width 9 height 8
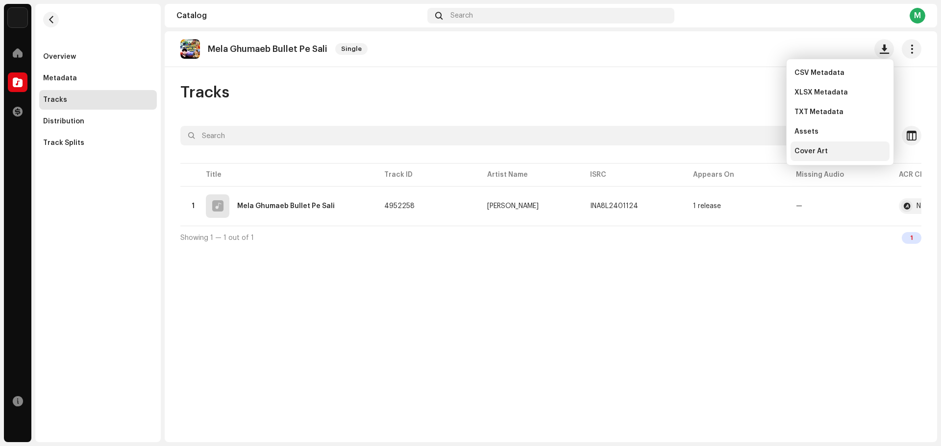
click at [817, 144] on div "Cover Art" at bounding box center [839, 152] width 99 height 20
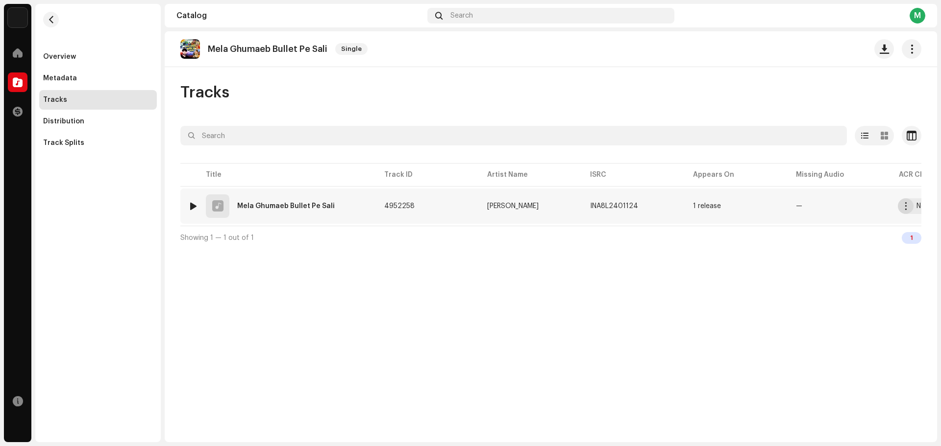
click at [904, 208] on span "button" at bounding box center [905, 206] width 7 height 8
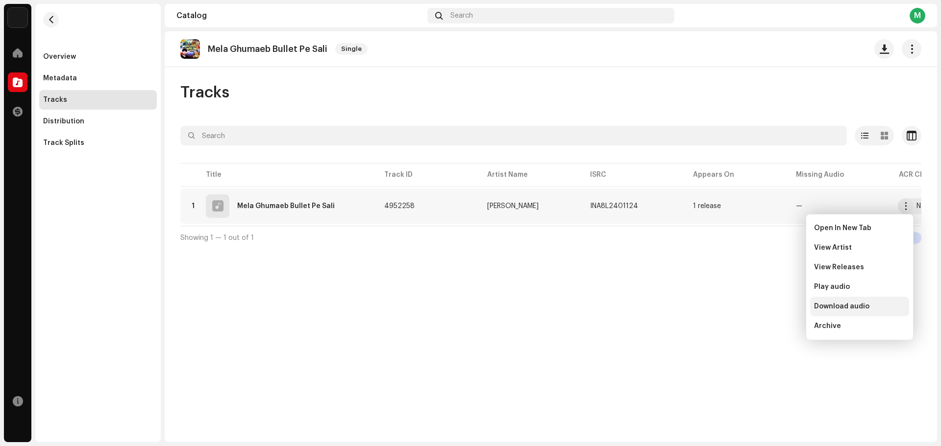
click at [854, 308] on span "Download audio" at bounding box center [841, 307] width 55 height 8
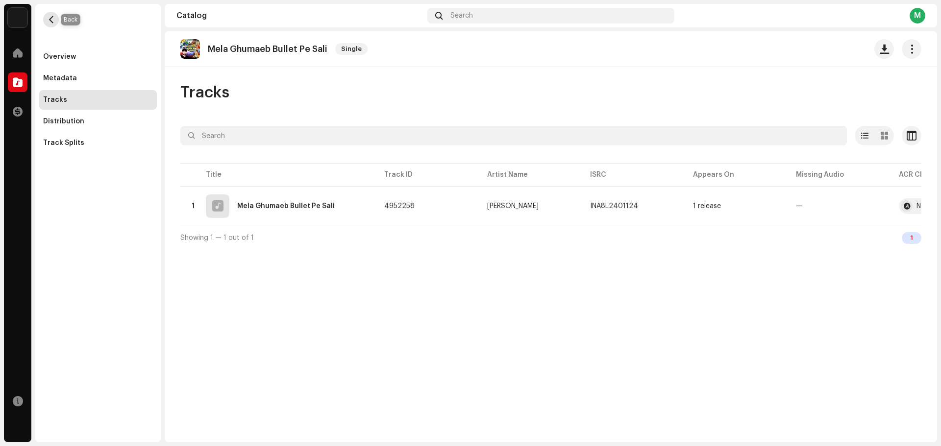
click at [55, 23] on button "button" at bounding box center [51, 20] width 16 height 16
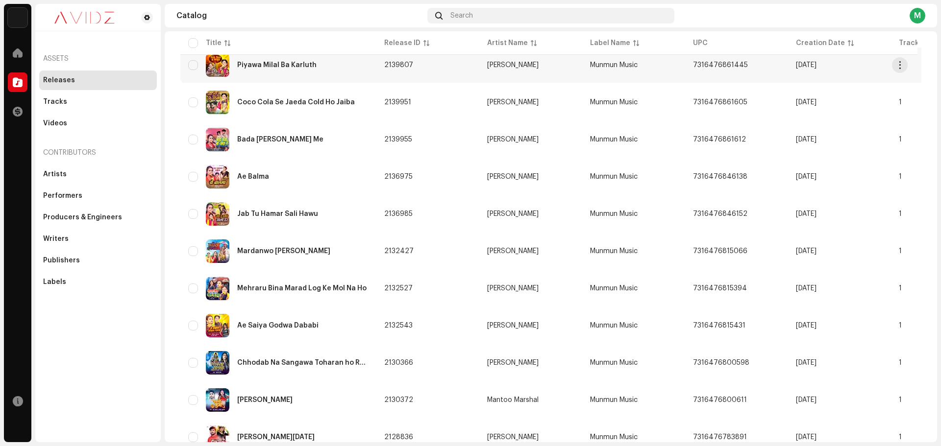
scroll to position [634, 0]
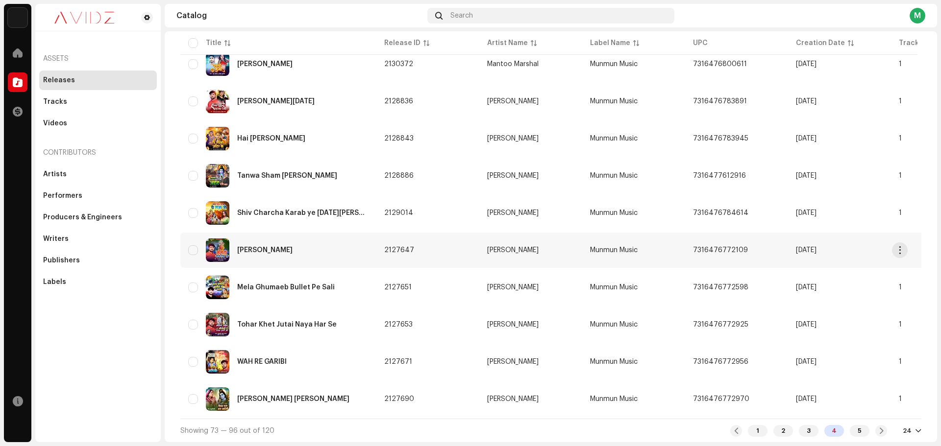
click at [307, 246] on div "[PERSON_NAME]" at bounding box center [278, 251] width 180 height 24
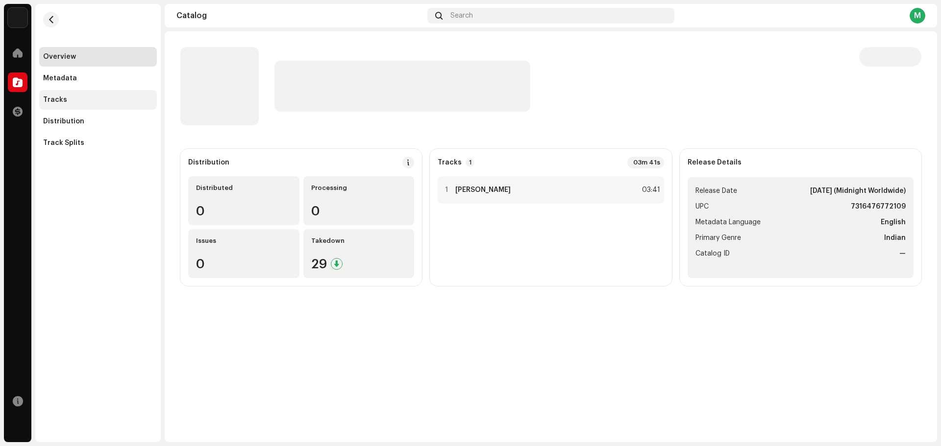
click at [96, 102] on div "Tracks" at bounding box center [98, 100] width 110 height 8
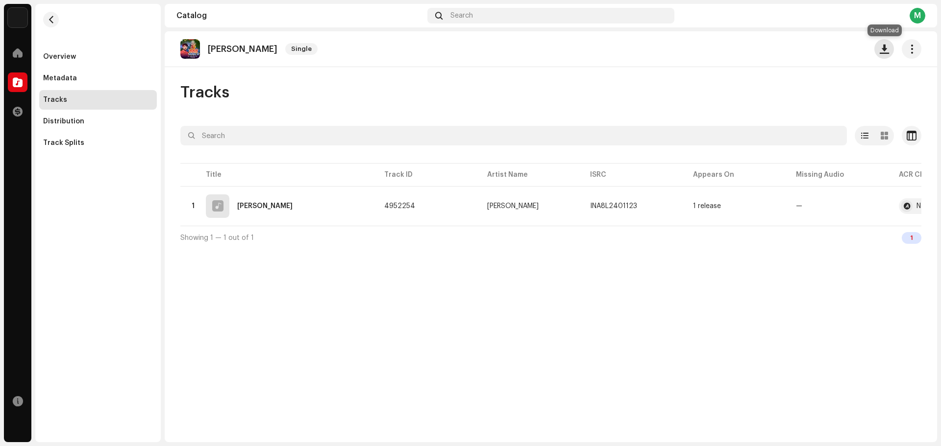
click at [886, 51] on span "button" at bounding box center [884, 49] width 9 height 8
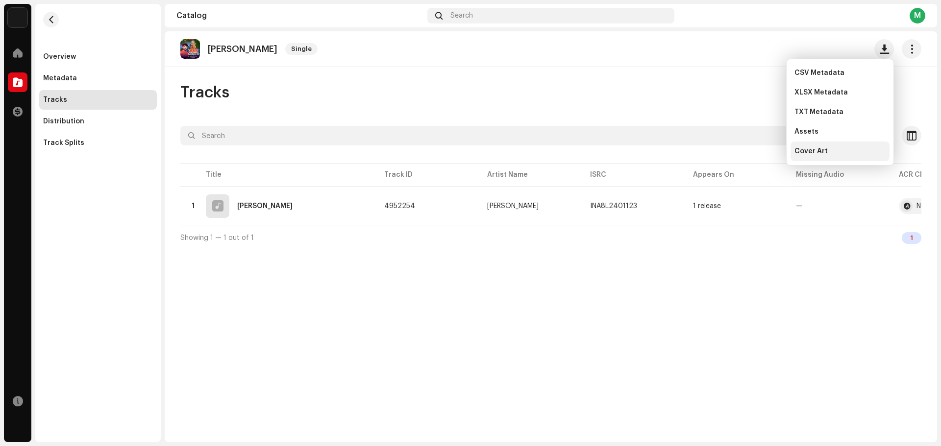
click at [840, 149] on div "Cover Art" at bounding box center [839, 152] width 91 height 8
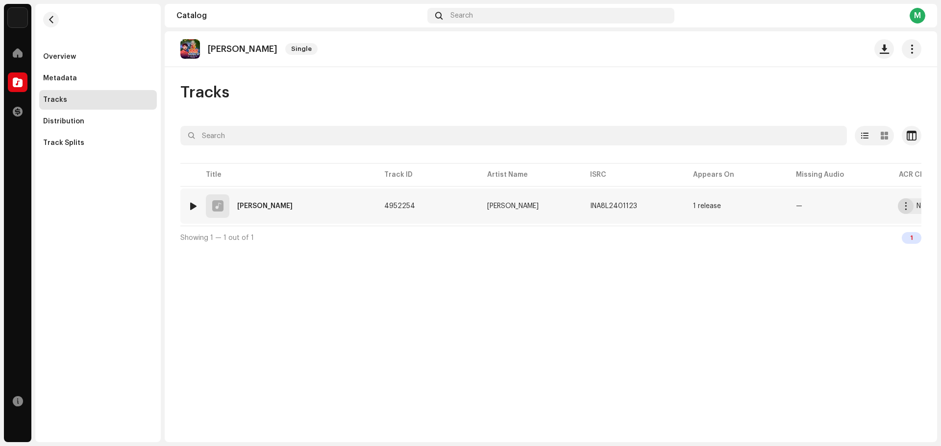
click at [902, 209] on span "button" at bounding box center [905, 206] width 7 height 8
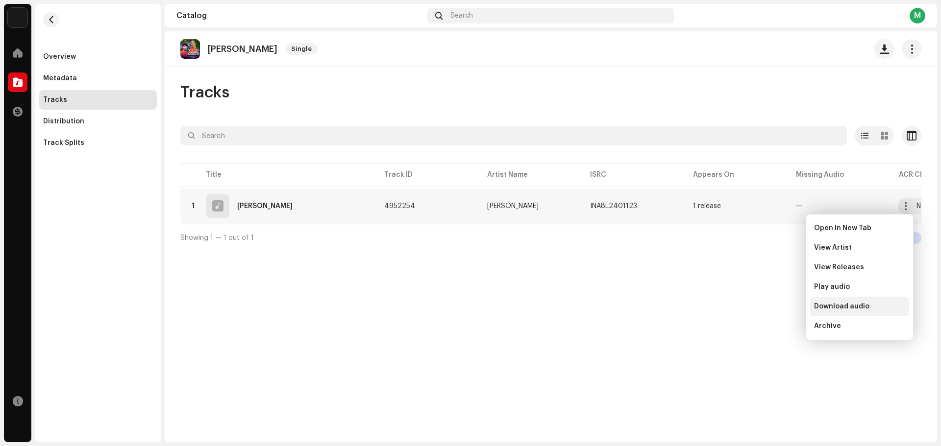
click at [867, 301] on div "Download audio" at bounding box center [859, 307] width 99 height 20
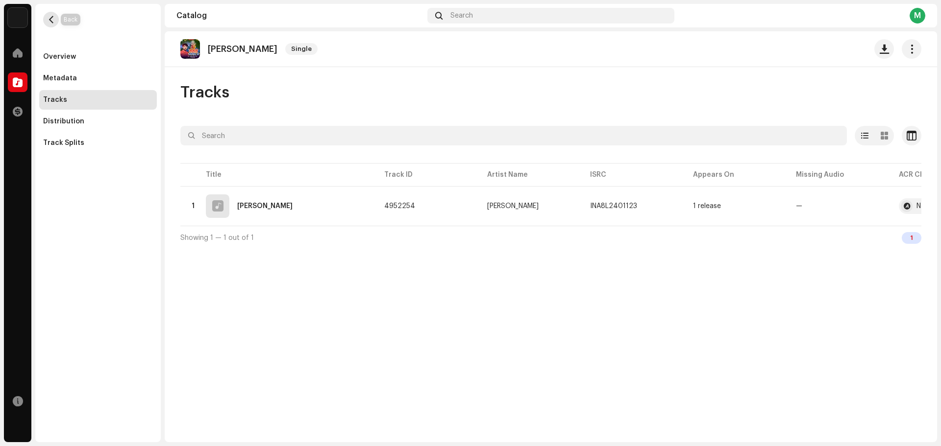
click at [53, 21] on span "button" at bounding box center [51, 20] width 7 height 8
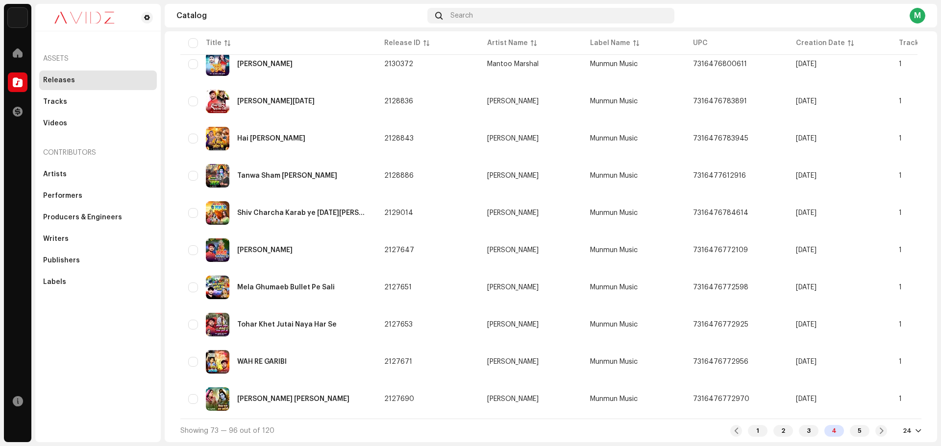
scroll to position [634, 0]
click at [855, 432] on div "5" at bounding box center [860, 431] width 20 height 12
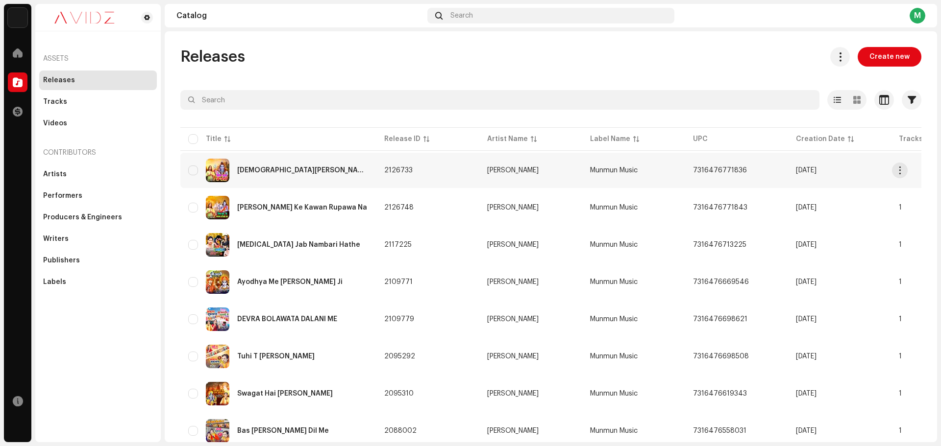
click at [277, 158] on td "Shiv Guru Ke Charcha" at bounding box center [278, 170] width 196 height 35
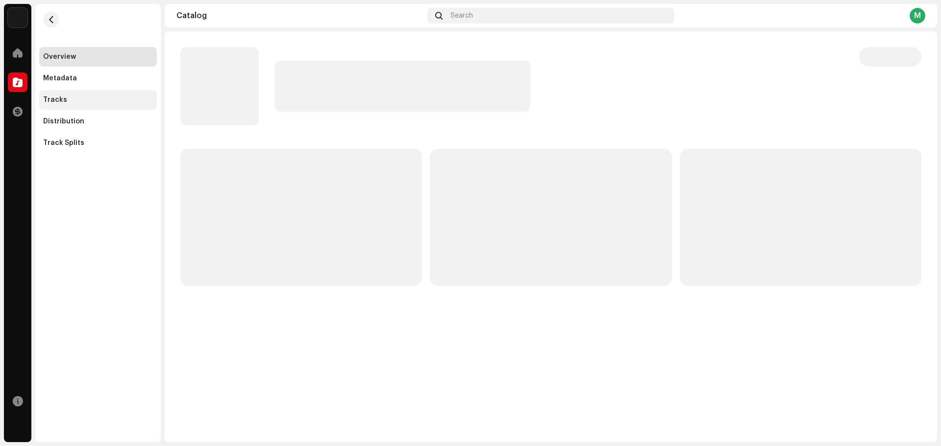
click at [114, 102] on div "Tracks" at bounding box center [98, 100] width 110 height 8
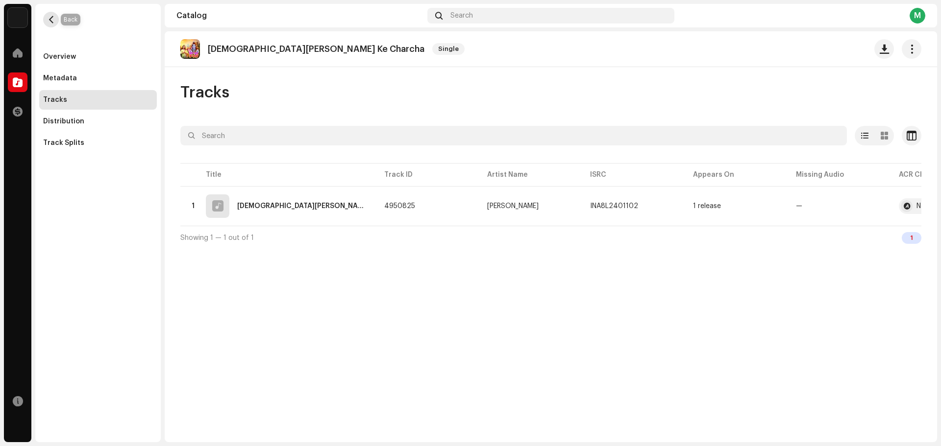
click at [49, 22] on span "button" at bounding box center [51, 20] width 7 height 8
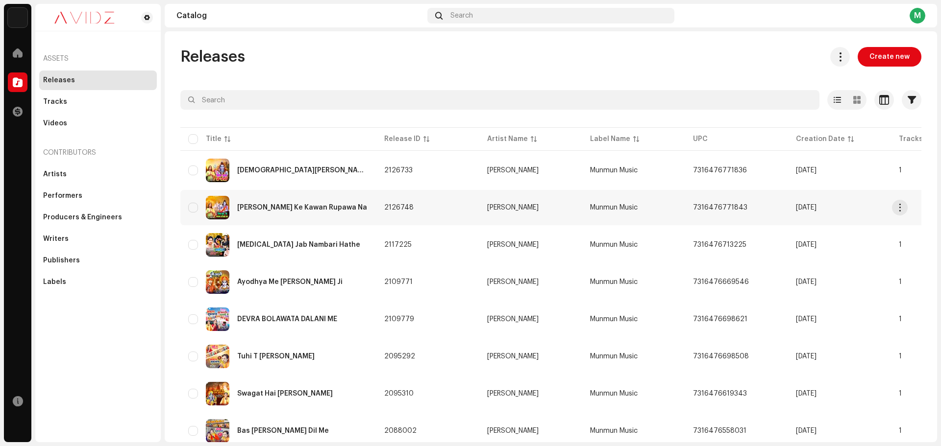
click at [316, 211] on div "Shiv Guru Ke Kawan Rupawa Na" at bounding box center [278, 208] width 180 height 24
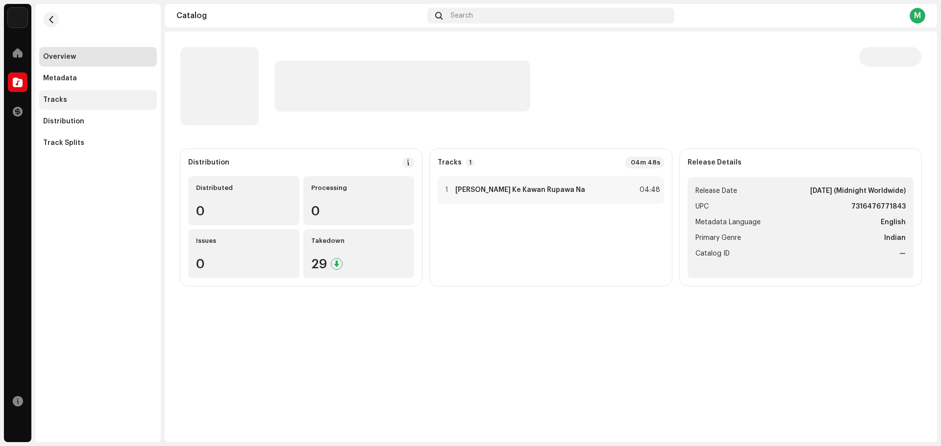
click at [69, 98] on div "Tracks" at bounding box center [98, 100] width 110 height 8
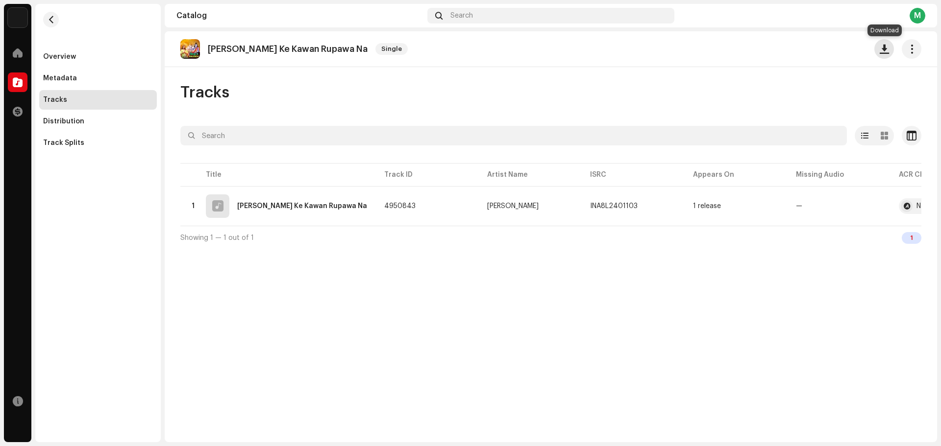
click at [882, 52] on span "button" at bounding box center [884, 49] width 9 height 8
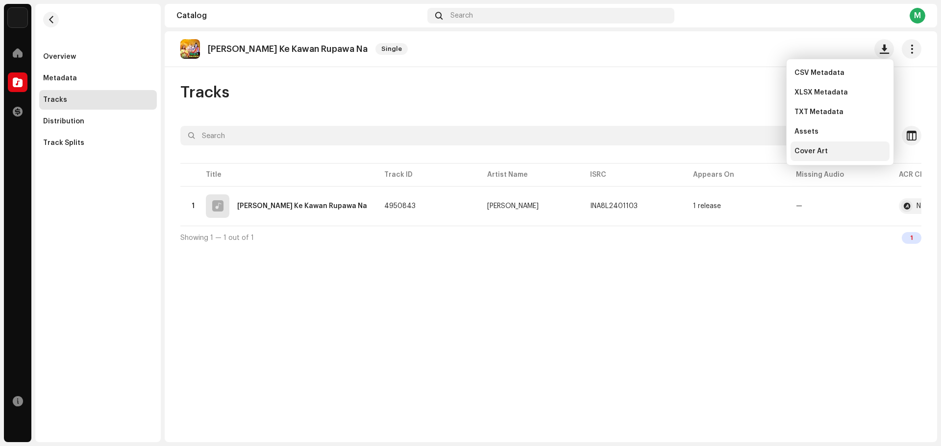
click at [845, 153] on div "Cover Art" at bounding box center [839, 152] width 91 height 8
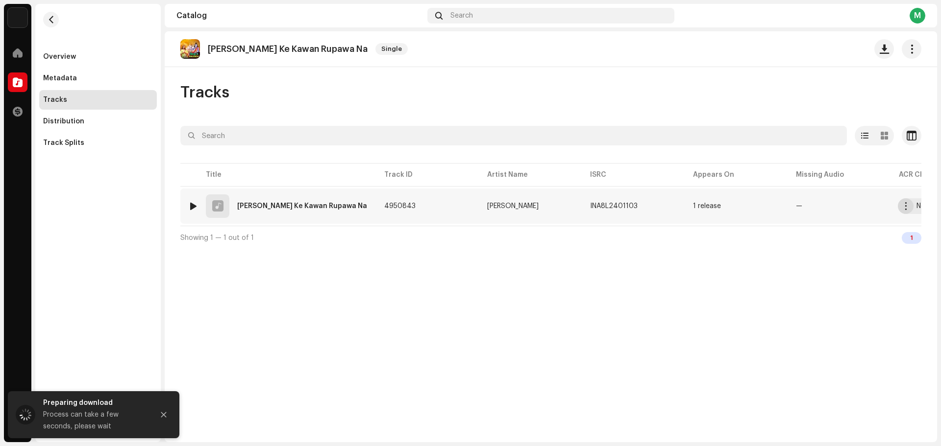
click at [904, 209] on span "button" at bounding box center [905, 206] width 7 height 8
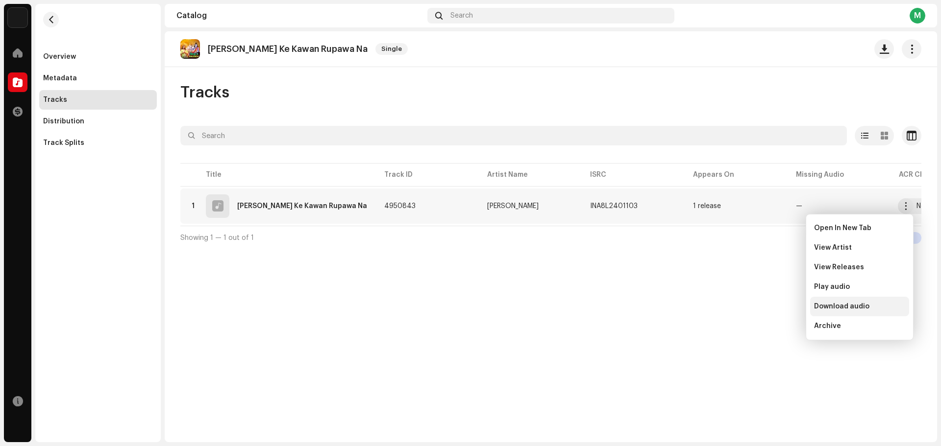
click at [855, 307] on span "Download audio" at bounding box center [841, 307] width 55 height 8
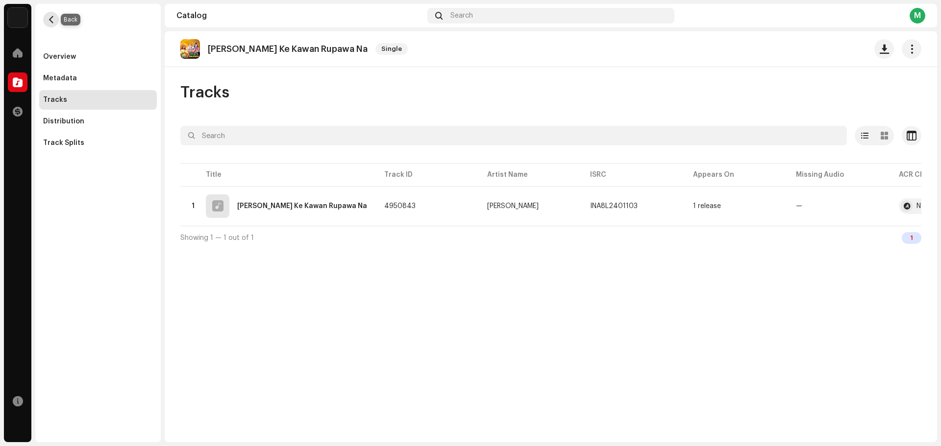
click at [46, 19] on button "button" at bounding box center [51, 20] width 16 height 16
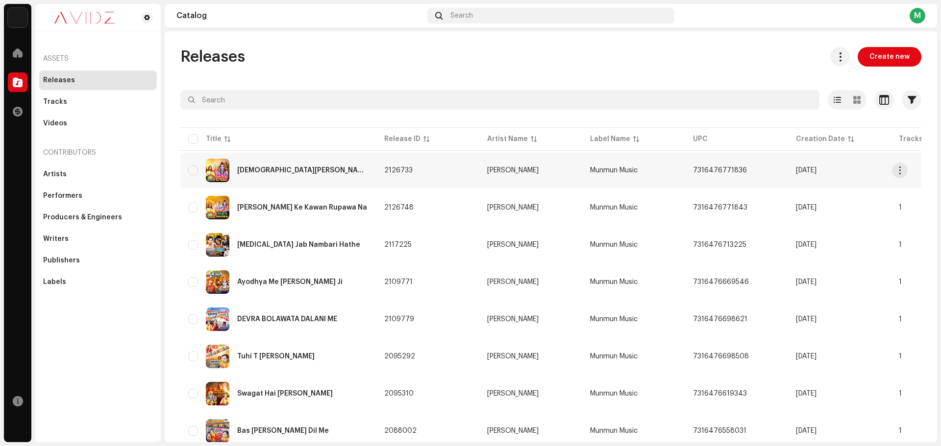
click at [296, 173] on div "Shiv Guru Ke Charcha" at bounding box center [302, 170] width 131 height 7
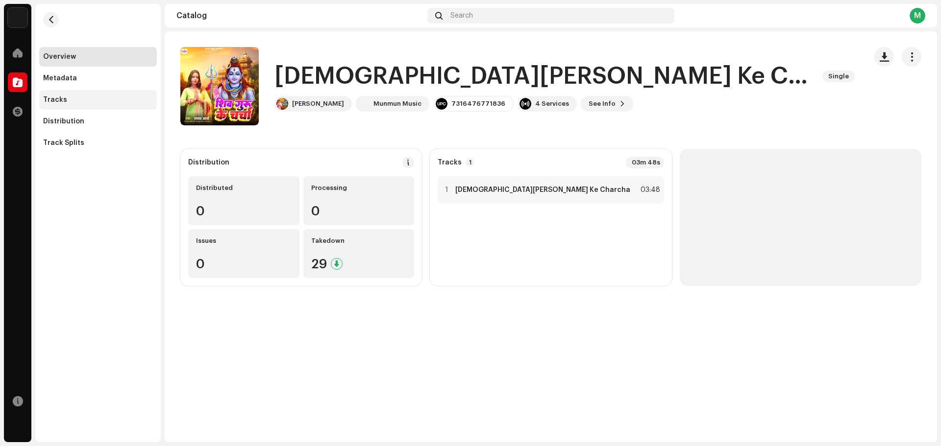
click at [77, 97] on div "Tracks" at bounding box center [98, 100] width 110 height 8
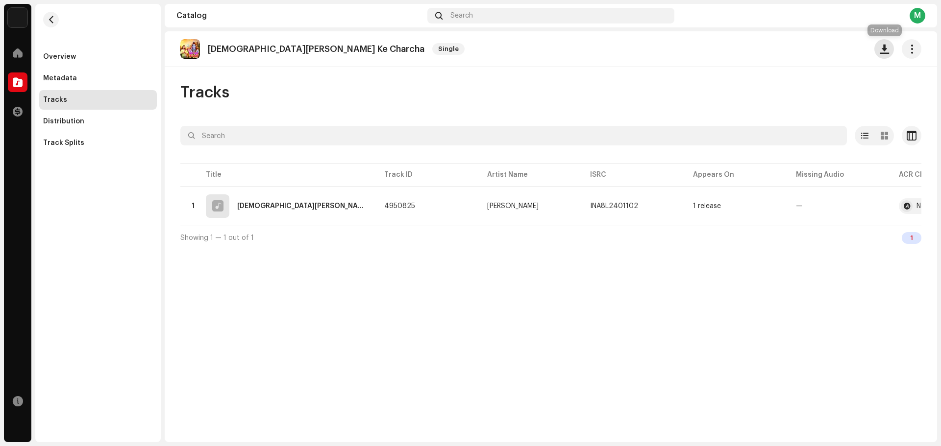
click at [884, 47] on span "button" at bounding box center [884, 49] width 9 height 8
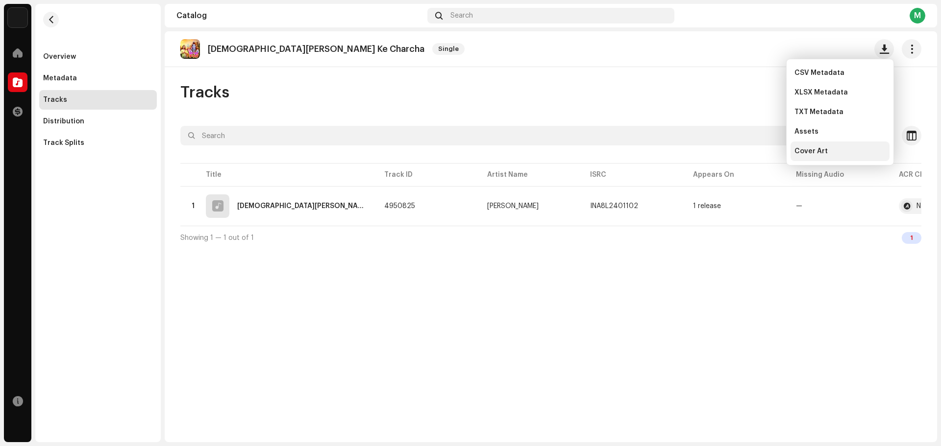
click at [827, 160] on div "Cover Art" at bounding box center [839, 152] width 99 height 20
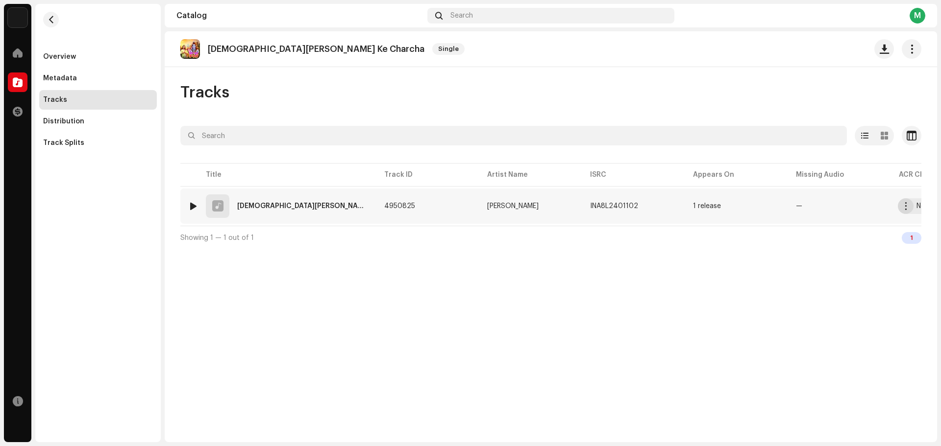
click at [900, 207] on button "button" at bounding box center [906, 206] width 16 height 16
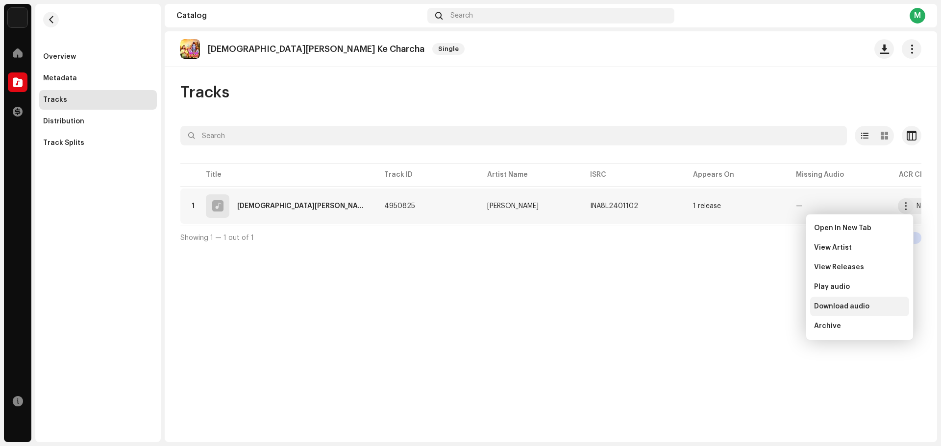
click at [851, 312] on div "Download audio" at bounding box center [859, 307] width 99 height 20
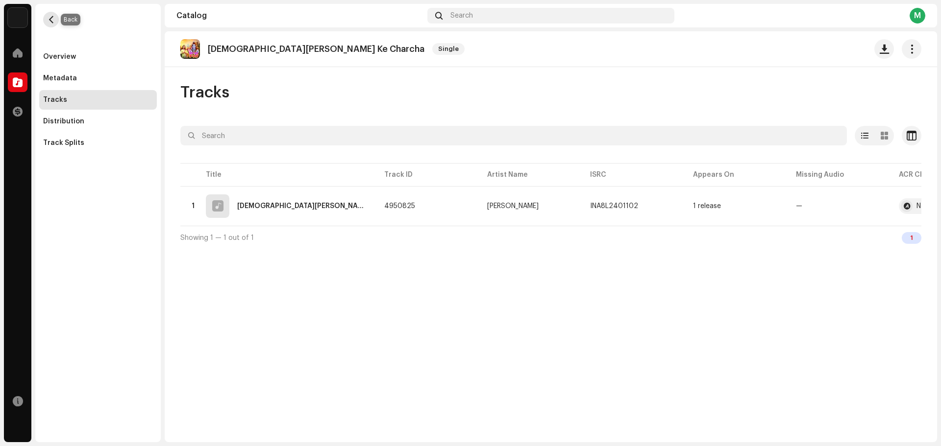
click at [53, 21] on span "button" at bounding box center [51, 20] width 7 height 8
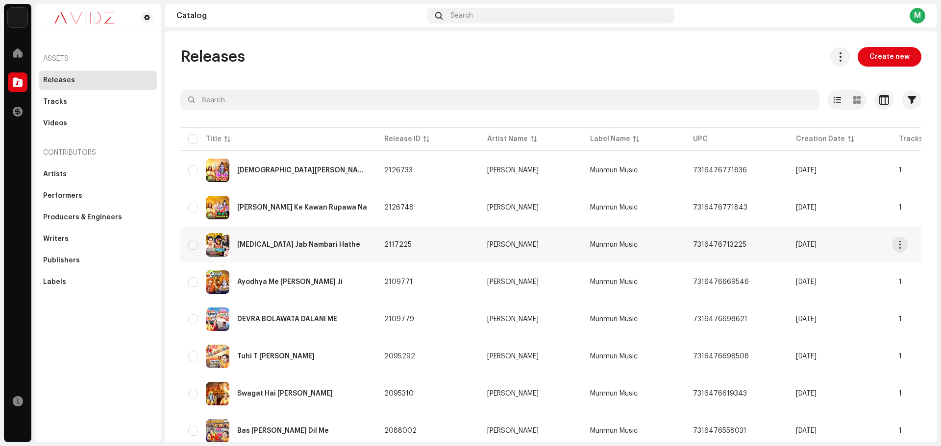
click at [305, 242] on div "Mili Jab Nambari Hathe" at bounding box center [298, 245] width 123 height 7
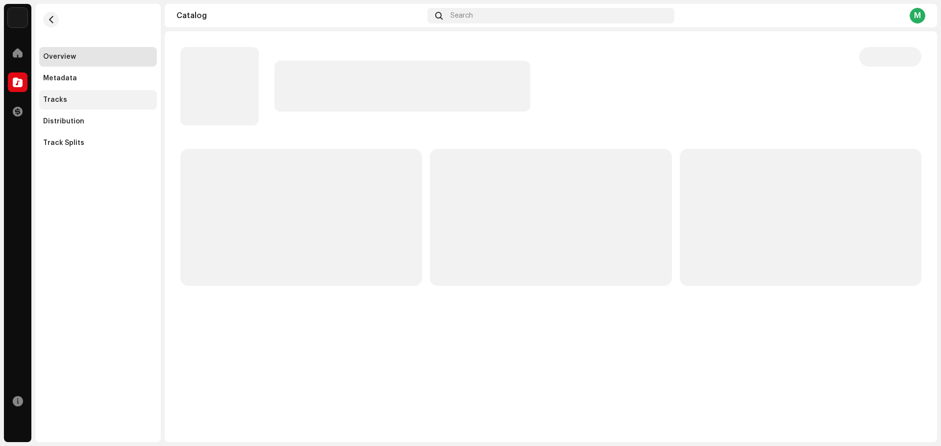
click at [79, 98] on div "Tracks" at bounding box center [98, 100] width 110 height 8
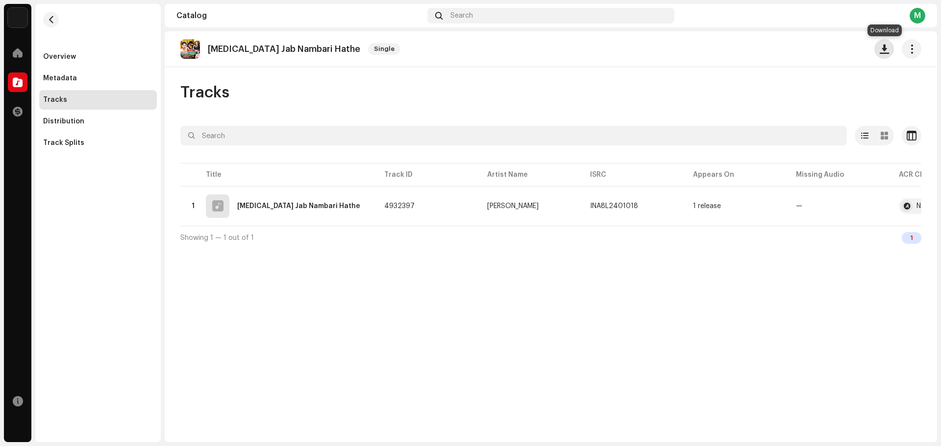
click at [885, 53] on span "button" at bounding box center [884, 49] width 9 height 8
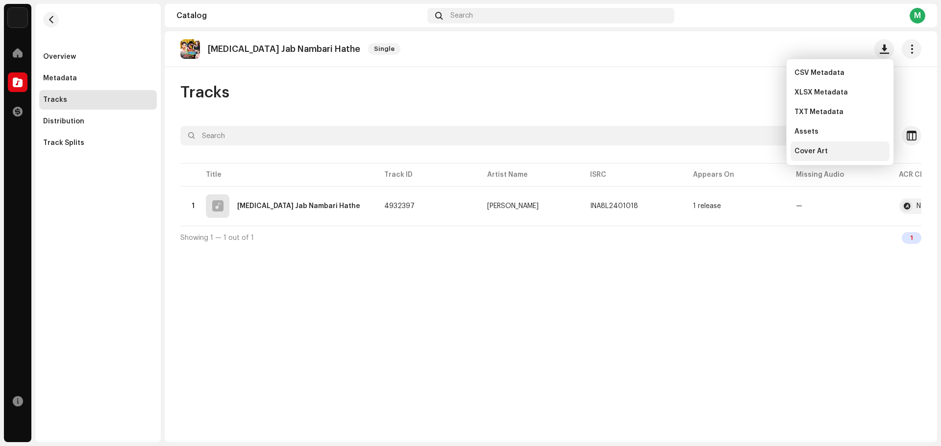
click at [830, 148] on div "Cover Art" at bounding box center [839, 152] width 91 height 8
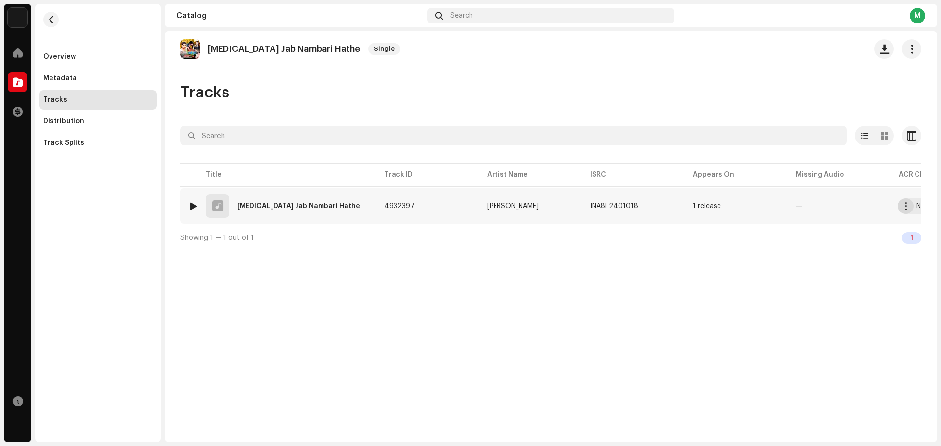
click at [906, 209] on span "button" at bounding box center [905, 206] width 7 height 8
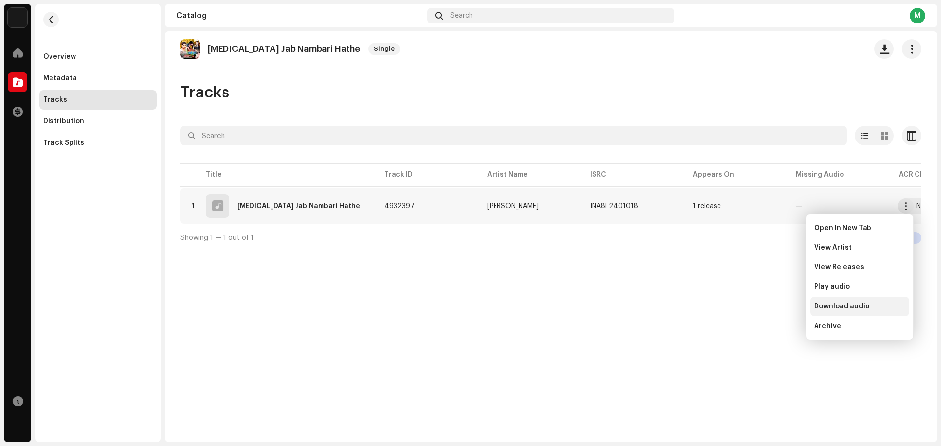
click at [859, 301] on div "Download audio" at bounding box center [859, 307] width 99 height 20
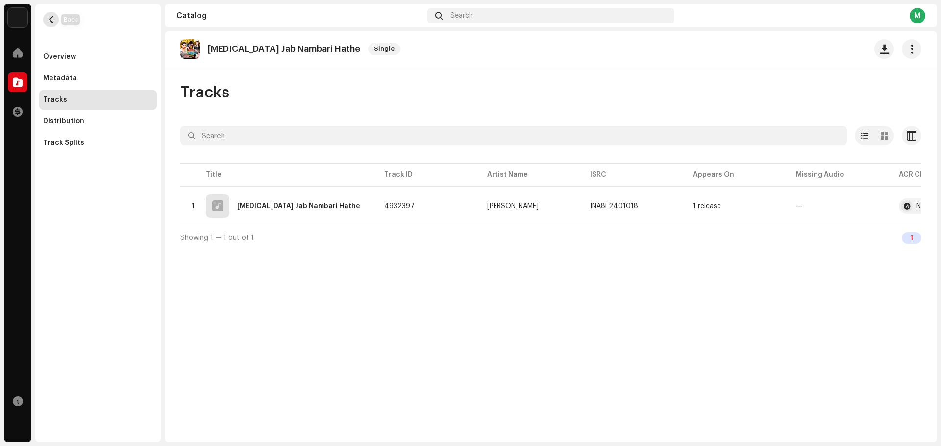
click at [51, 22] on span "button" at bounding box center [51, 20] width 7 height 8
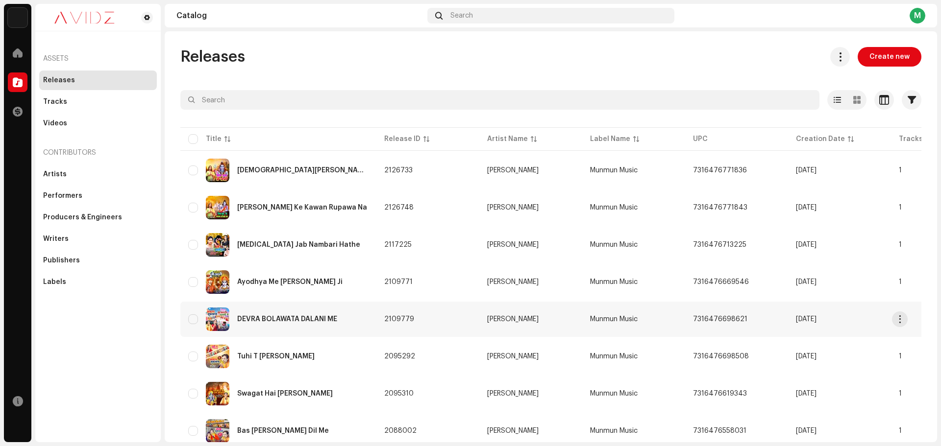
click at [295, 312] on div "DEVRA BOLAWATA DALANI ME" at bounding box center [278, 320] width 180 height 24
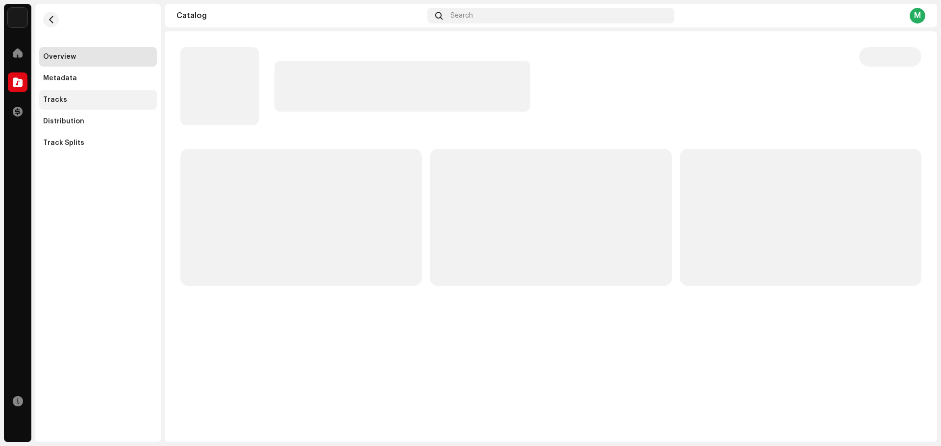
click at [86, 97] on div "Tracks" at bounding box center [98, 100] width 110 height 8
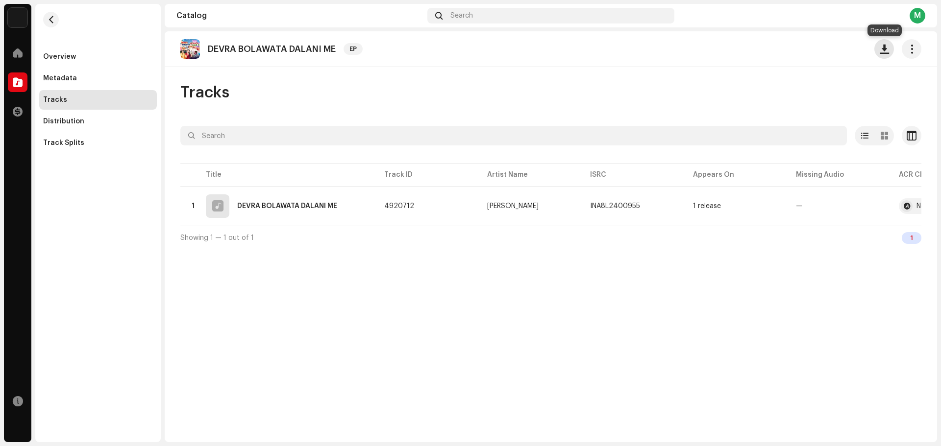
click at [886, 52] on span "button" at bounding box center [884, 49] width 9 height 8
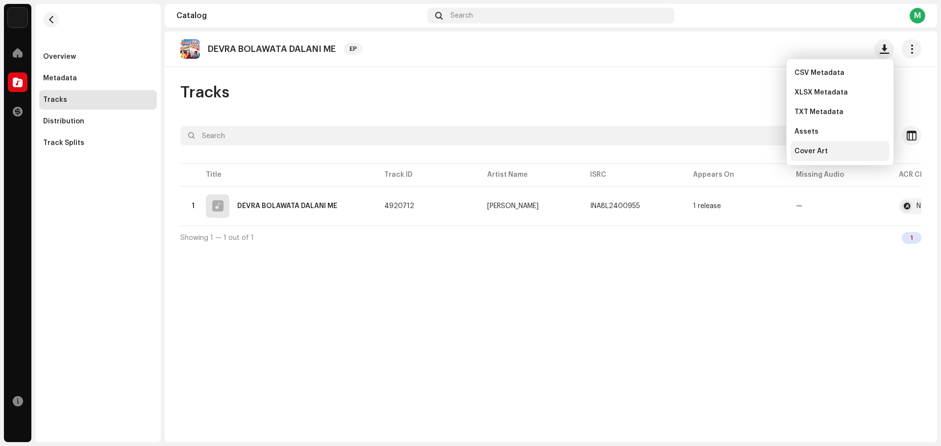
click at [860, 153] on div "Cover Art" at bounding box center [839, 152] width 91 height 8
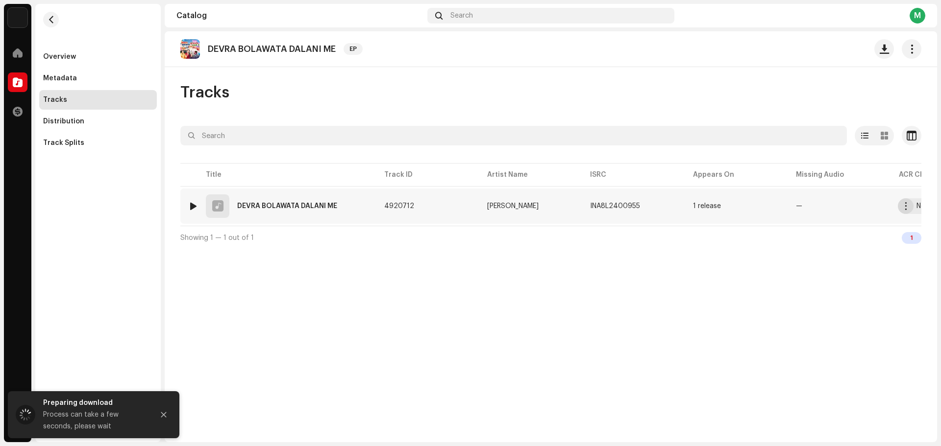
click at [907, 209] on span "button" at bounding box center [905, 206] width 7 height 8
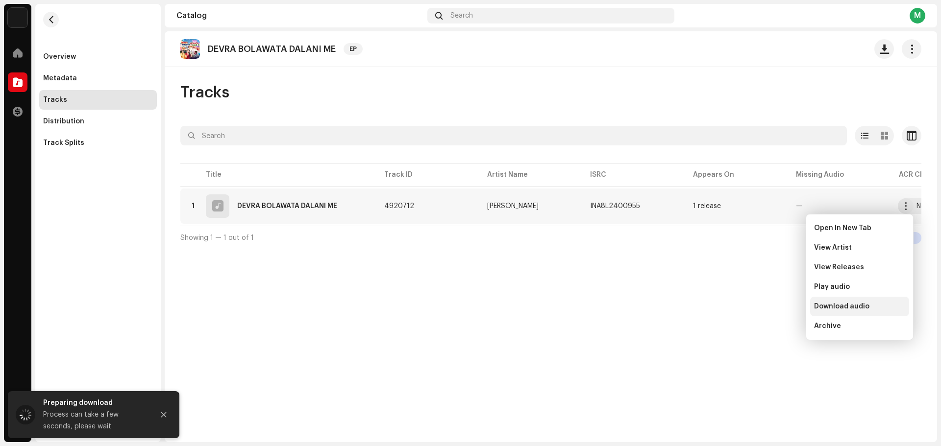
click at [862, 309] on span "Download audio" at bounding box center [841, 307] width 55 height 8
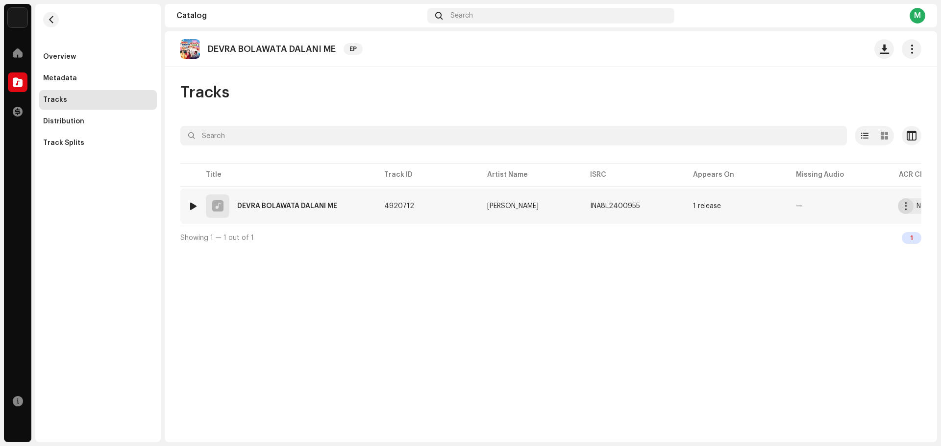
click at [904, 209] on span "button" at bounding box center [905, 206] width 7 height 8
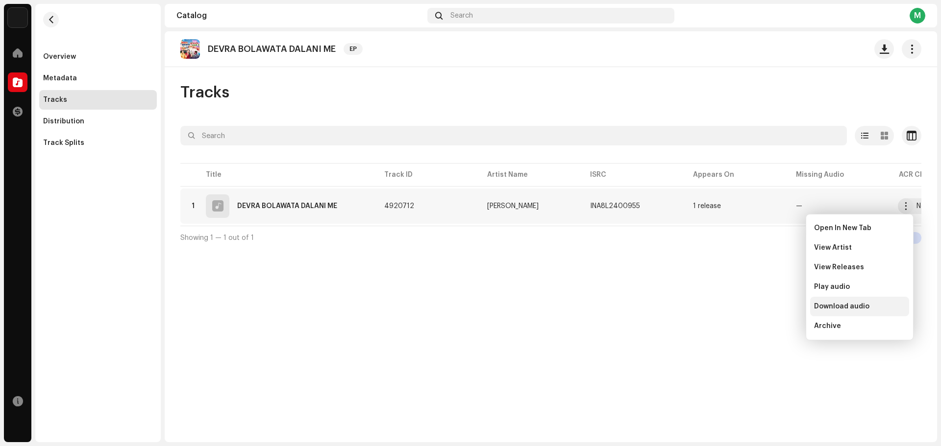
click at [855, 303] on span "Download audio" at bounding box center [841, 307] width 55 height 8
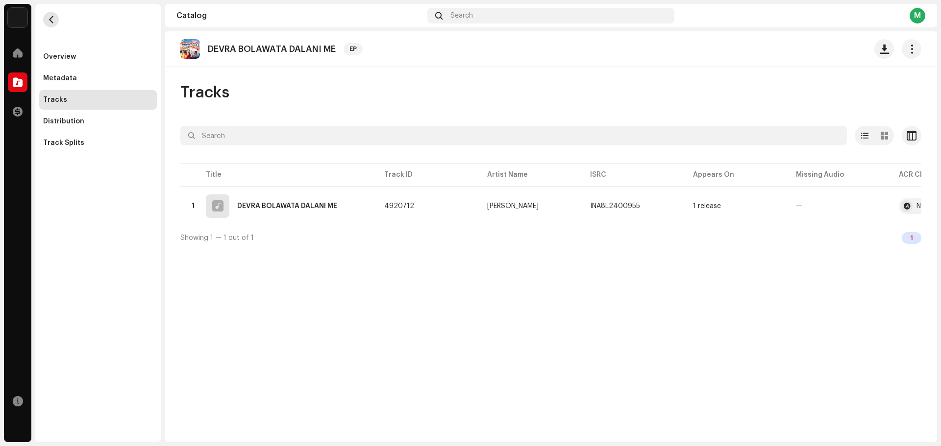
click at [56, 22] on button "button" at bounding box center [51, 20] width 16 height 16
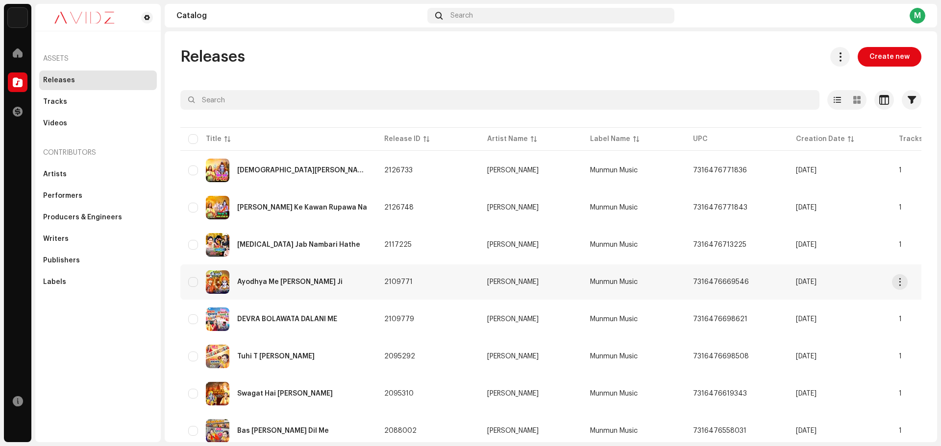
click at [295, 278] on div "Ayodhya Me Aeli Bhagawan Ji" at bounding box center [278, 283] width 180 height 24
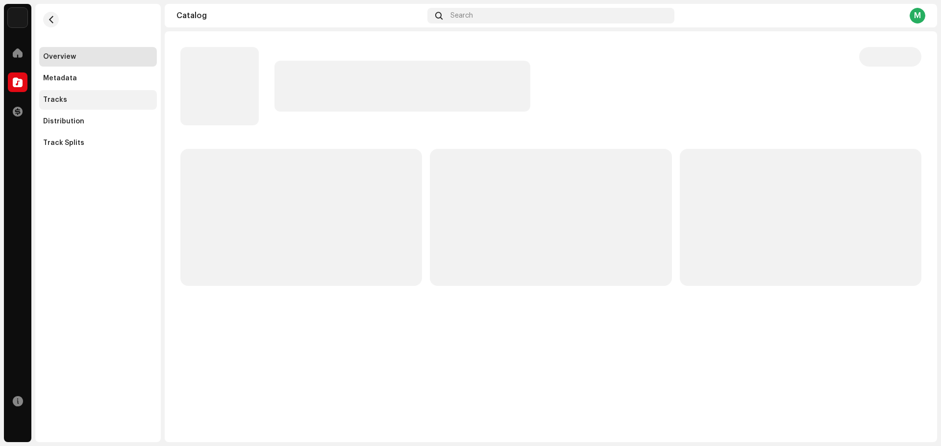
click at [96, 94] on div "Tracks" at bounding box center [98, 100] width 118 height 20
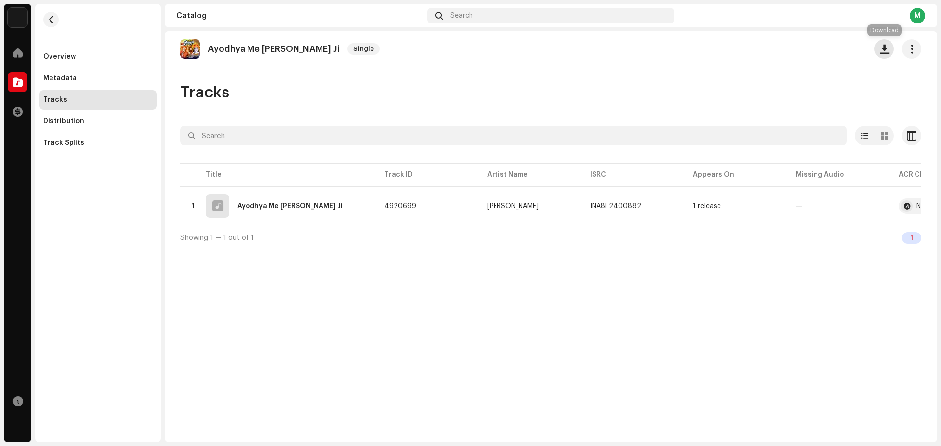
click at [886, 56] on button "button" at bounding box center [884, 49] width 20 height 20
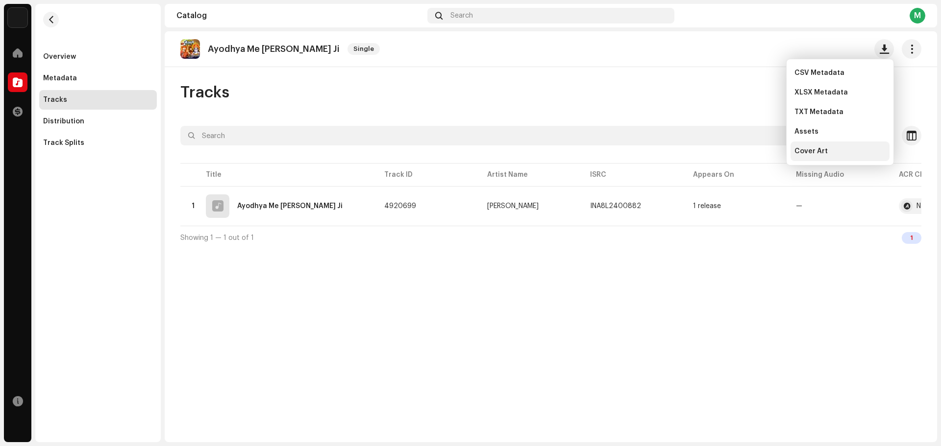
click at [851, 152] on div "Cover Art" at bounding box center [839, 152] width 91 height 8
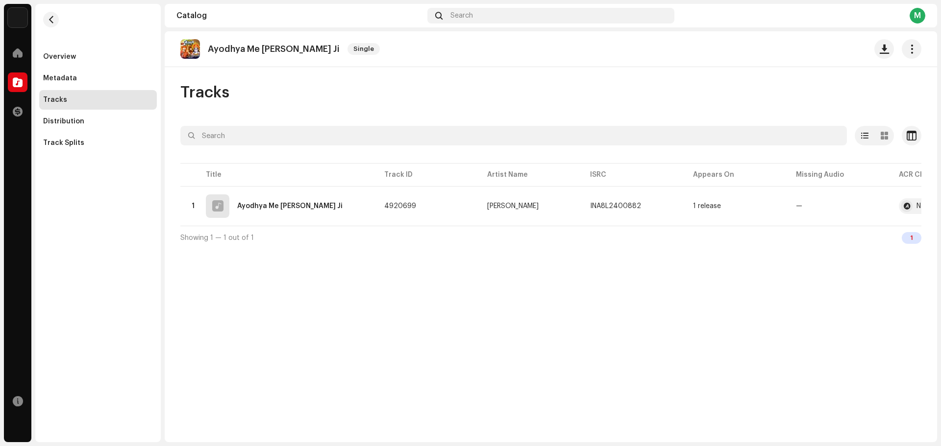
click at [824, 258] on div "Ayodhya Me Aeli Bhagawan Ji Single Tracks Selected 0 Options Filters Distributi…" at bounding box center [551, 236] width 772 height 411
click at [906, 210] on button "button" at bounding box center [906, 206] width 16 height 16
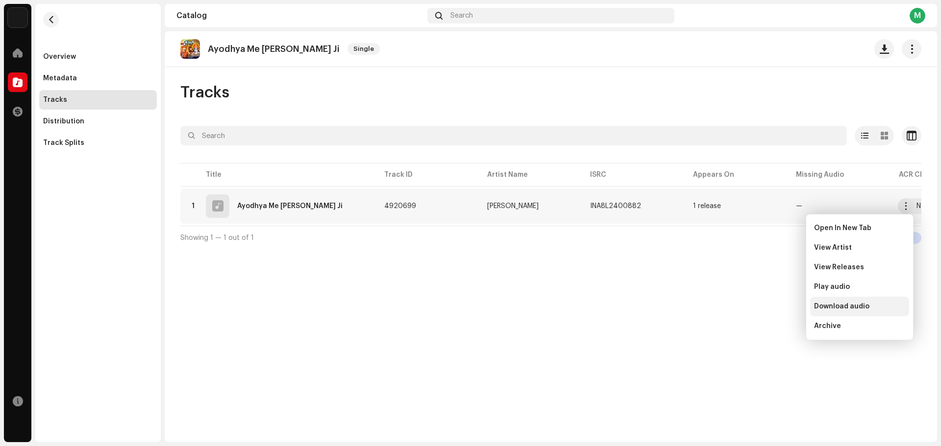
click at [862, 302] on div "Download audio" at bounding box center [859, 307] width 99 height 20
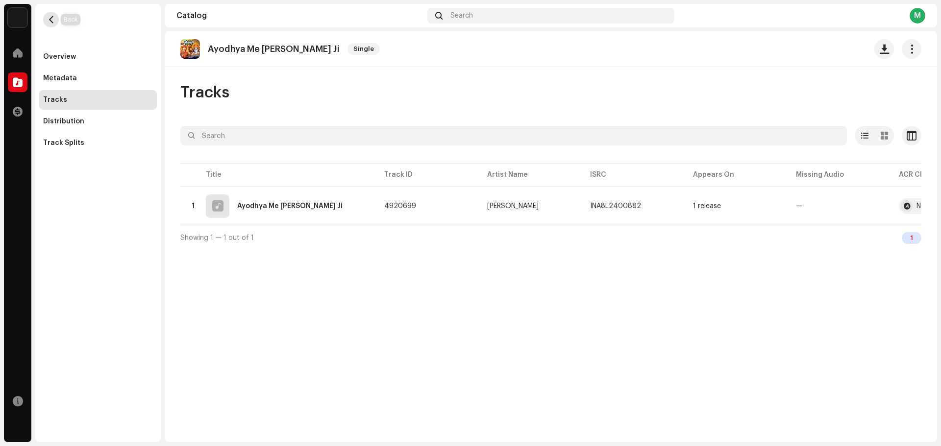
click at [53, 18] on span "button" at bounding box center [51, 20] width 7 height 8
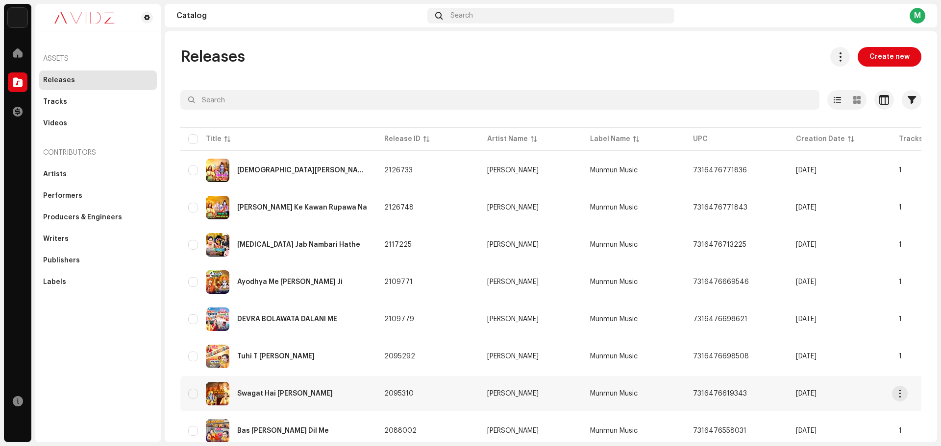
click at [299, 395] on div "Swagat Hai [PERSON_NAME]" at bounding box center [285, 394] width 96 height 7
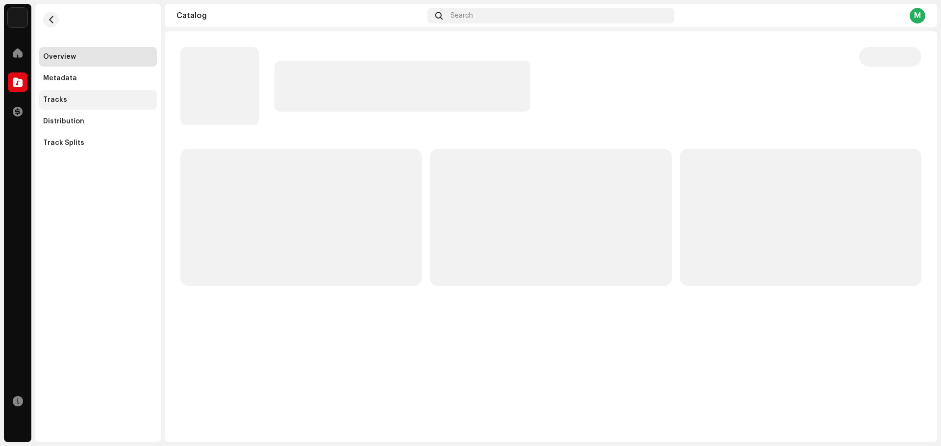
click at [77, 100] on div "Tracks" at bounding box center [98, 100] width 110 height 8
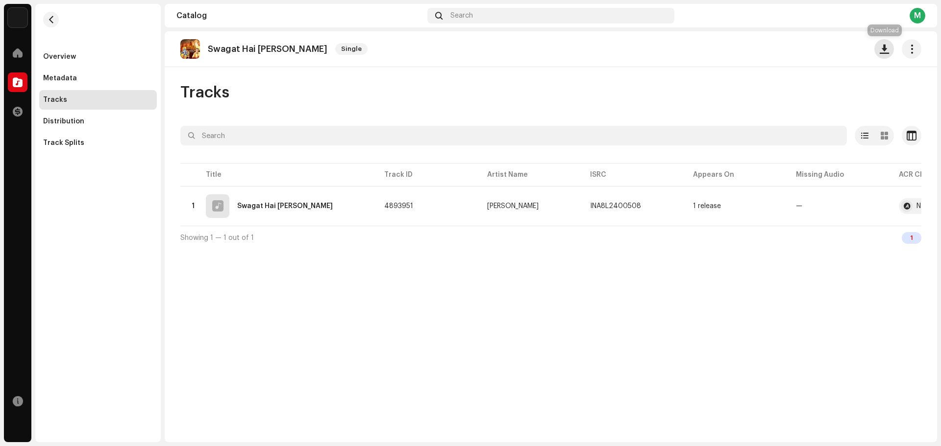
click at [887, 46] on span "button" at bounding box center [884, 49] width 9 height 8
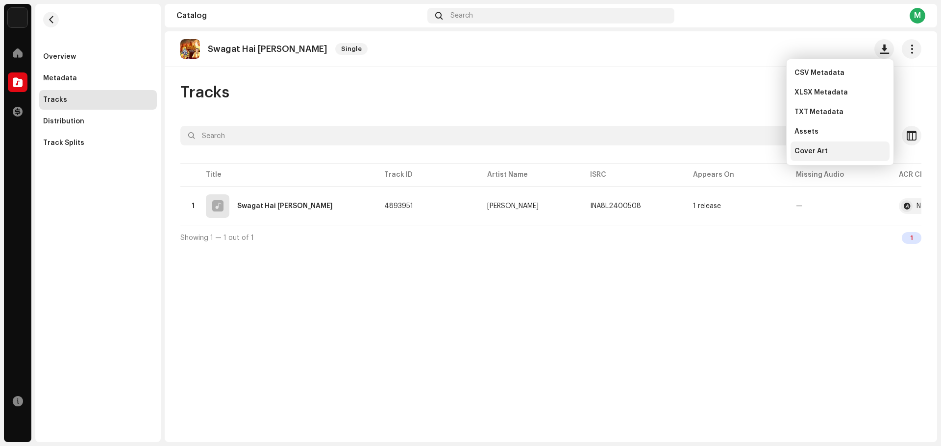
click at [839, 146] on div "Cover Art" at bounding box center [839, 152] width 99 height 20
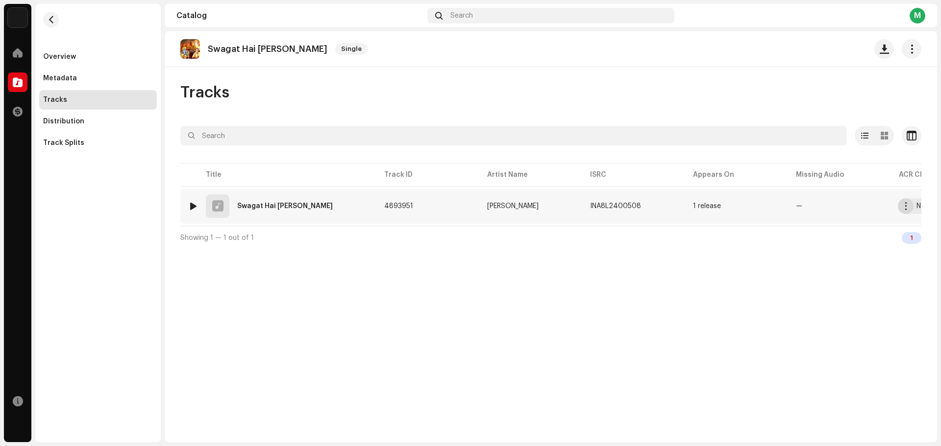
click at [902, 209] on span "button" at bounding box center [905, 206] width 7 height 8
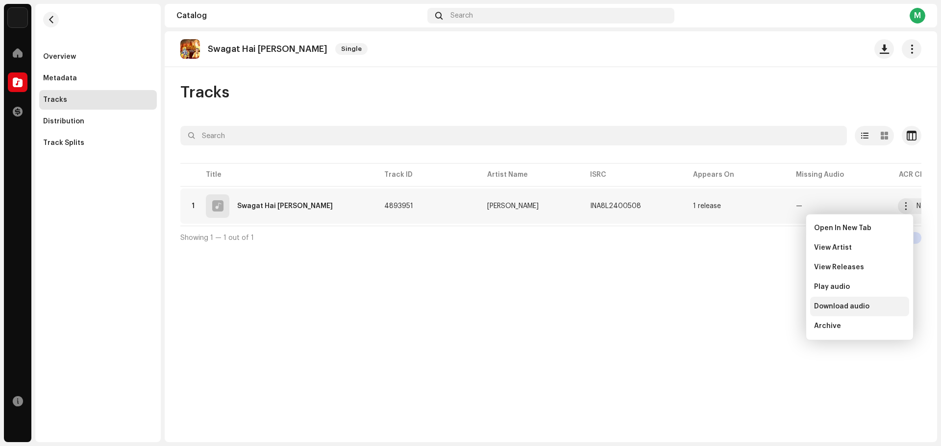
click at [827, 310] on span "Download audio" at bounding box center [841, 307] width 55 height 8
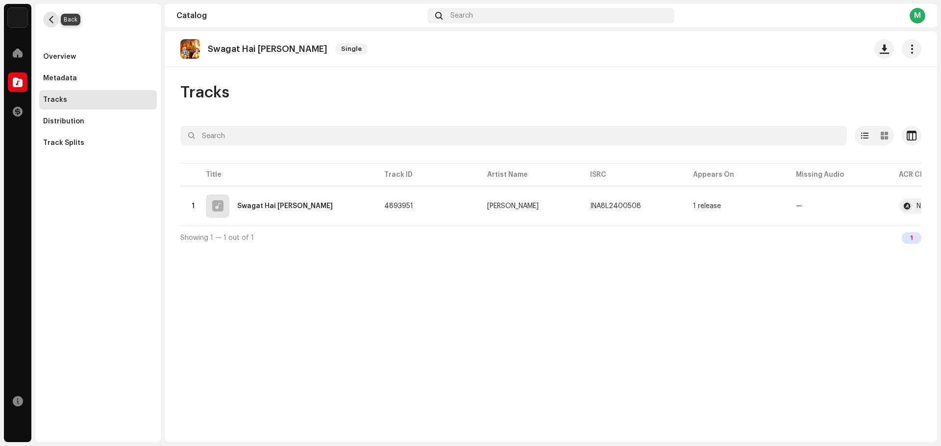
click at [54, 19] on span "button" at bounding box center [51, 20] width 7 height 8
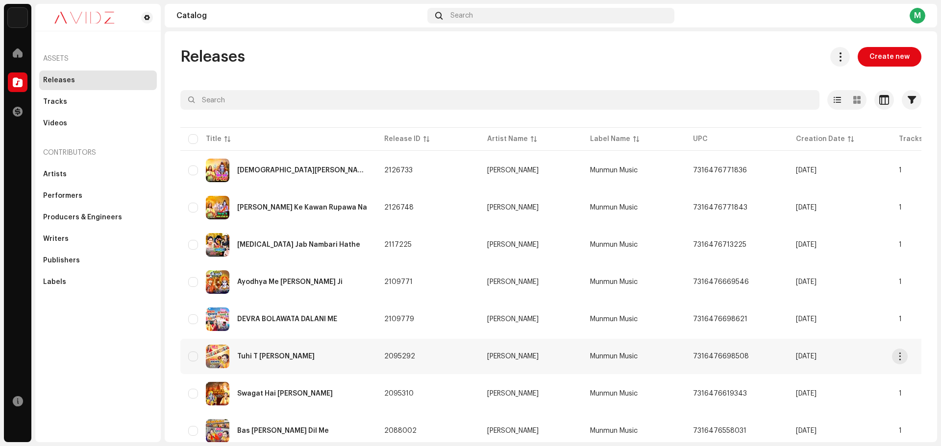
click at [336, 358] on div "Tuhi T Jaan Hau" at bounding box center [278, 357] width 180 height 24
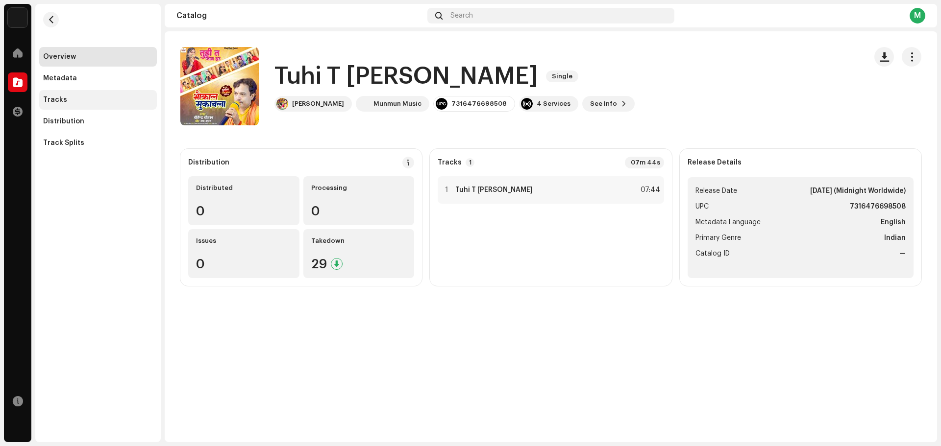
click at [50, 99] on div "Tracks" at bounding box center [55, 100] width 24 height 8
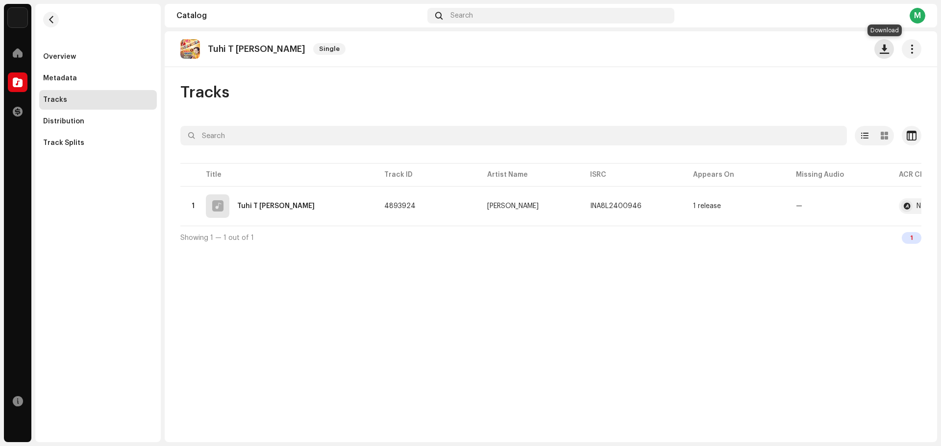
click at [887, 55] on button "button" at bounding box center [884, 49] width 20 height 20
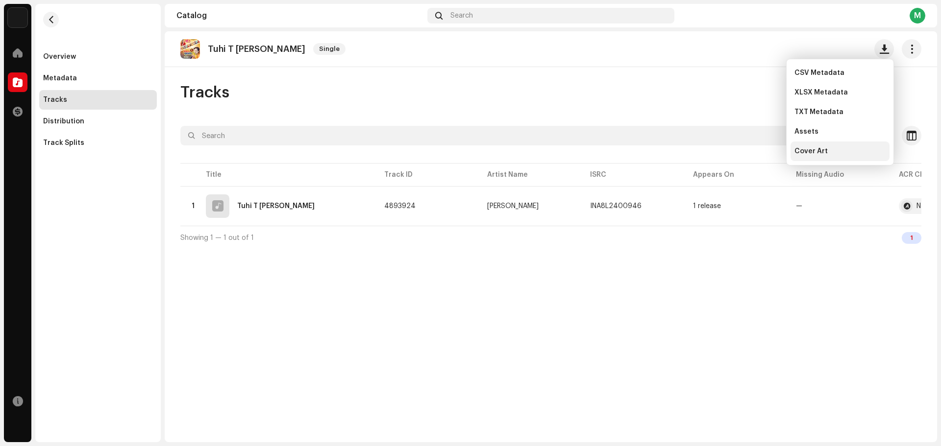
click at [840, 143] on div "Cover Art" at bounding box center [839, 152] width 99 height 20
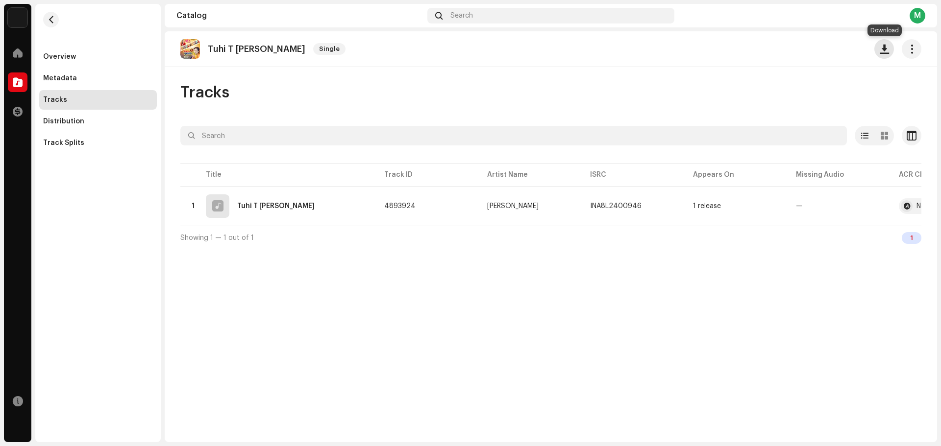
click at [884, 51] on span "button" at bounding box center [884, 49] width 9 height 8
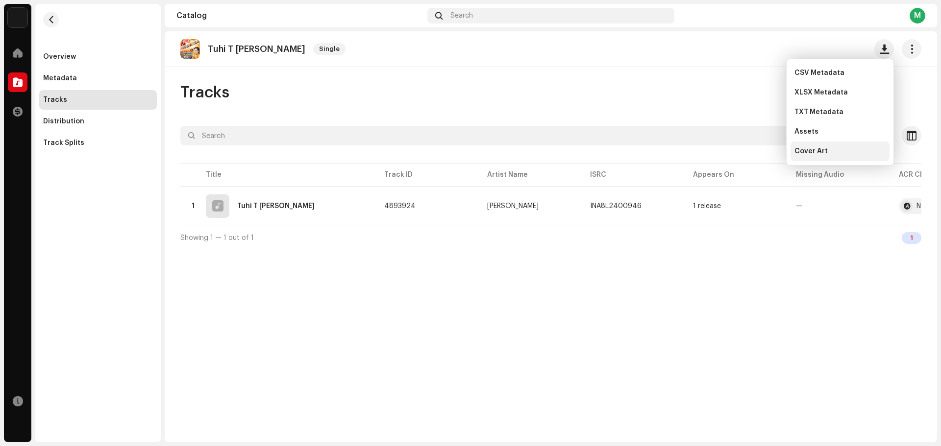
click at [837, 153] on div "Cover Art" at bounding box center [839, 152] width 91 height 8
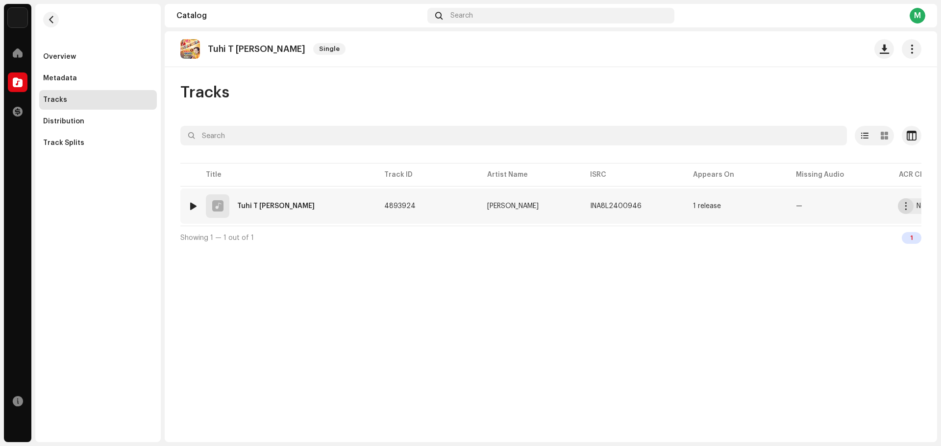
click at [900, 206] on button "button" at bounding box center [906, 206] width 16 height 16
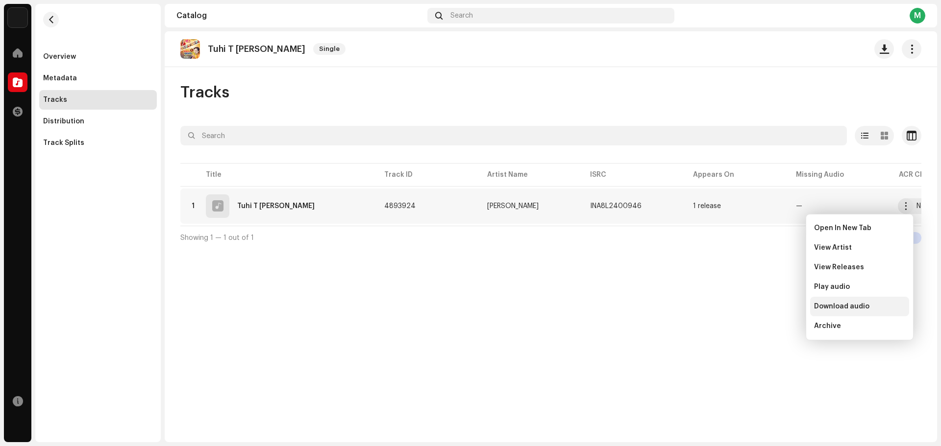
click at [840, 303] on span "Download audio" at bounding box center [841, 307] width 55 height 8
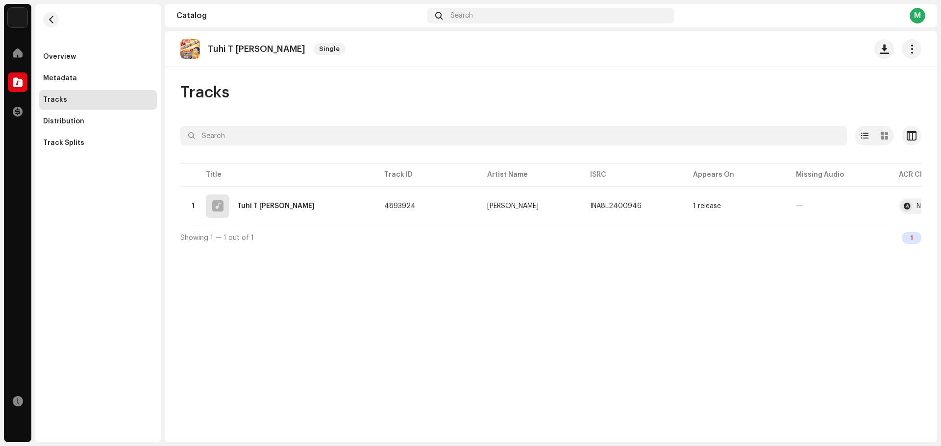
click at [59, 22] on re-m-nav-back at bounding box center [51, 25] width 24 height 43
click at [50, 24] on button "button" at bounding box center [51, 20] width 16 height 16
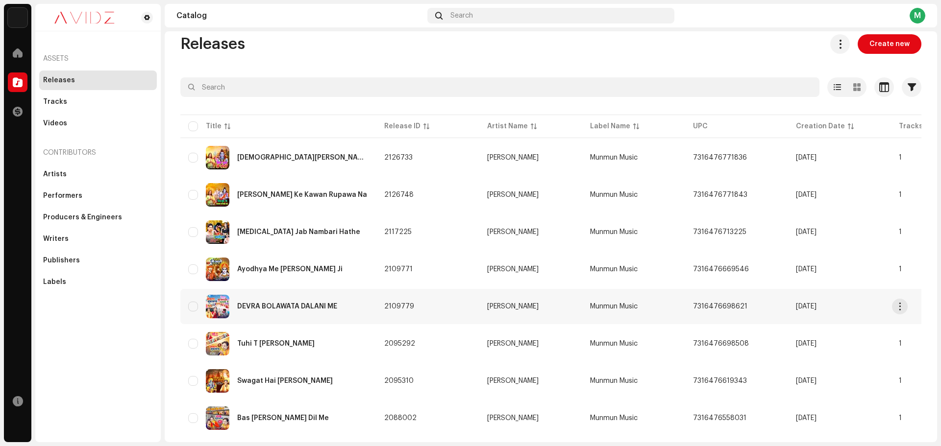
scroll to position [49, 0]
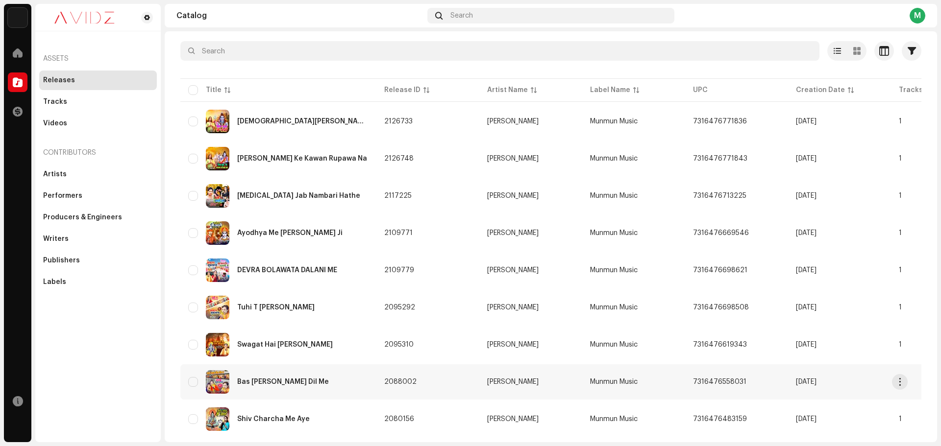
click at [348, 377] on div "Bas Gail Ba Hamara Dil Me" at bounding box center [278, 382] width 180 height 24
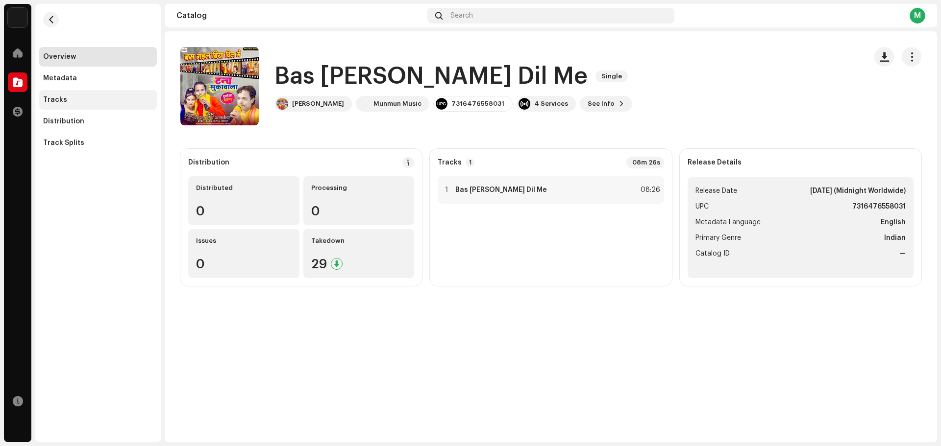
click at [115, 93] on div "Tracks" at bounding box center [98, 100] width 118 height 20
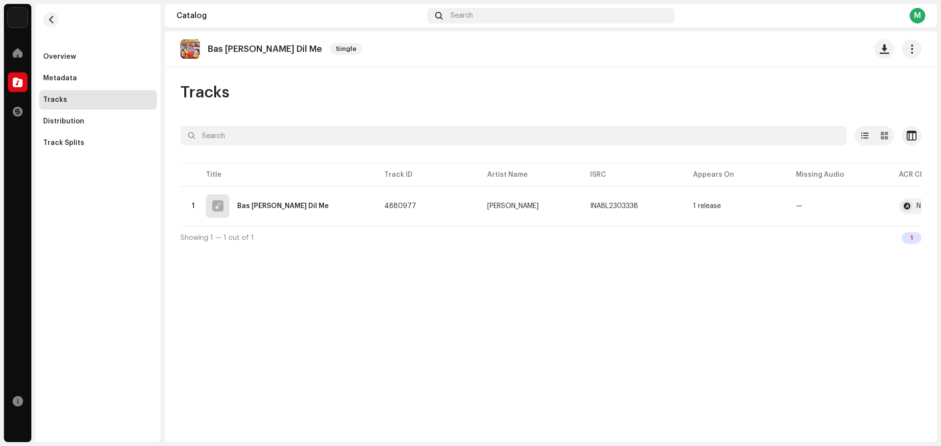
click at [894, 47] on div at bounding box center [897, 49] width 47 height 20
click at [885, 51] on span "button" at bounding box center [884, 49] width 9 height 8
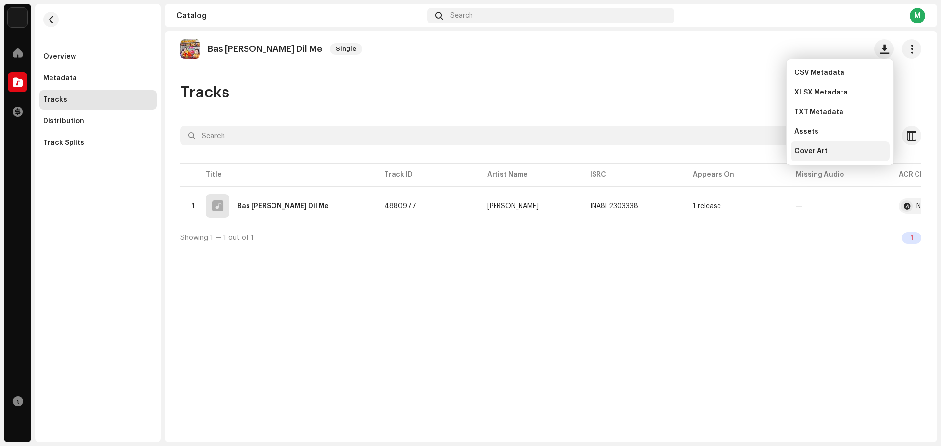
click at [819, 143] on div "Cover Art" at bounding box center [839, 152] width 99 height 20
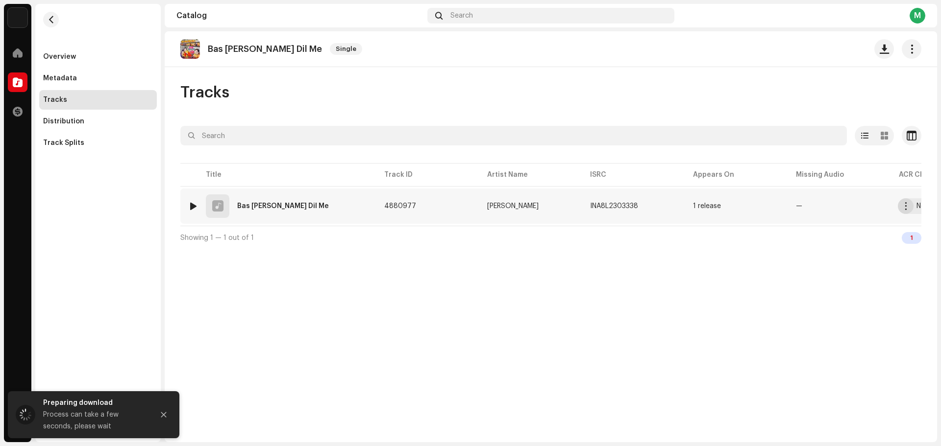
click at [906, 207] on span "button" at bounding box center [905, 206] width 7 height 8
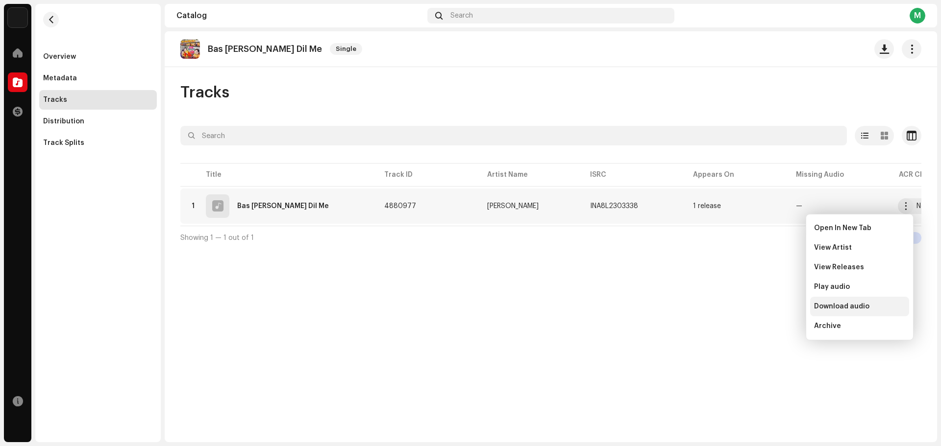
click at [848, 304] on span "Download audio" at bounding box center [841, 307] width 55 height 8
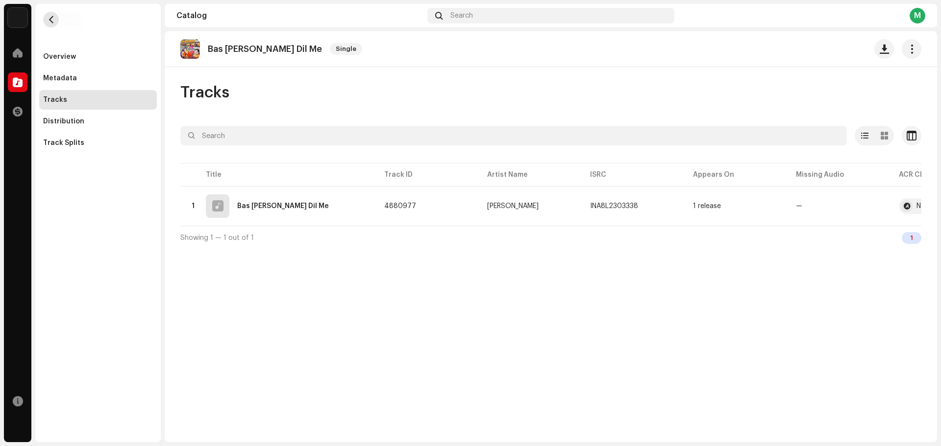
click at [50, 21] on span "button" at bounding box center [51, 20] width 7 height 8
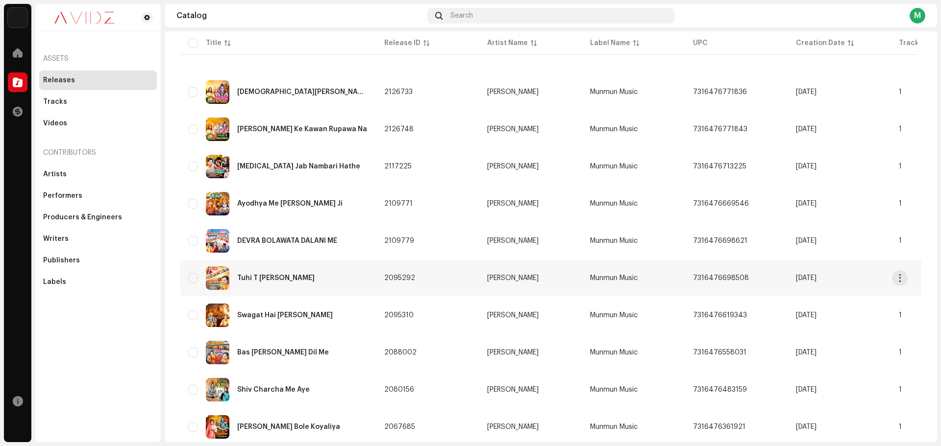
scroll to position [98, 0]
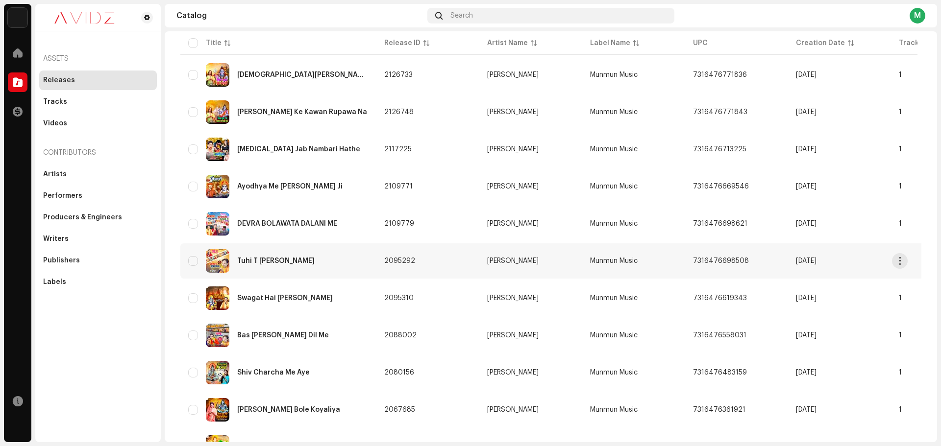
click at [344, 362] on div "Shiv Charcha Me Aye" at bounding box center [278, 373] width 180 height 24
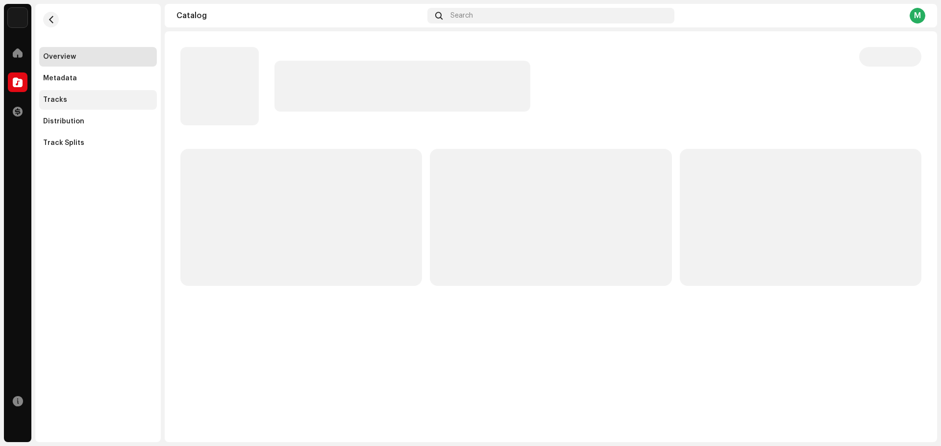
click at [132, 97] on div "Tracks" at bounding box center [98, 100] width 110 height 8
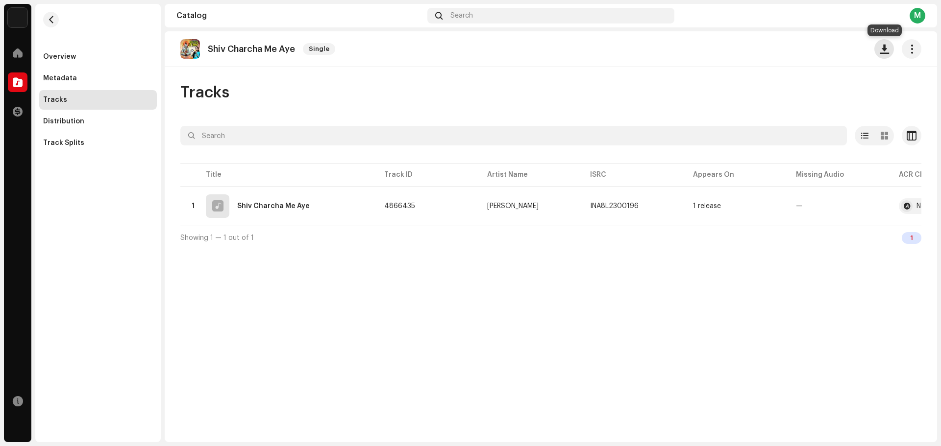
click at [891, 46] on button "button" at bounding box center [884, 49] width 20 height 20
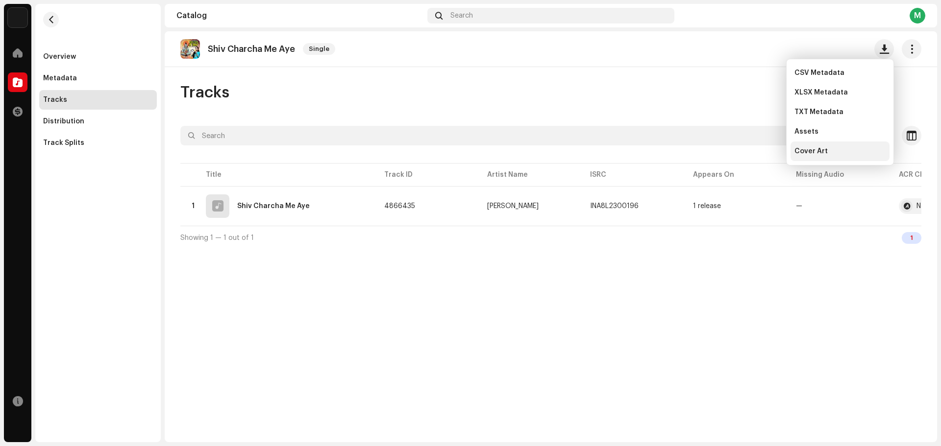
click at [824, 153] on span "Cover Art" at bounding box center [810, 152] width 33 height 8
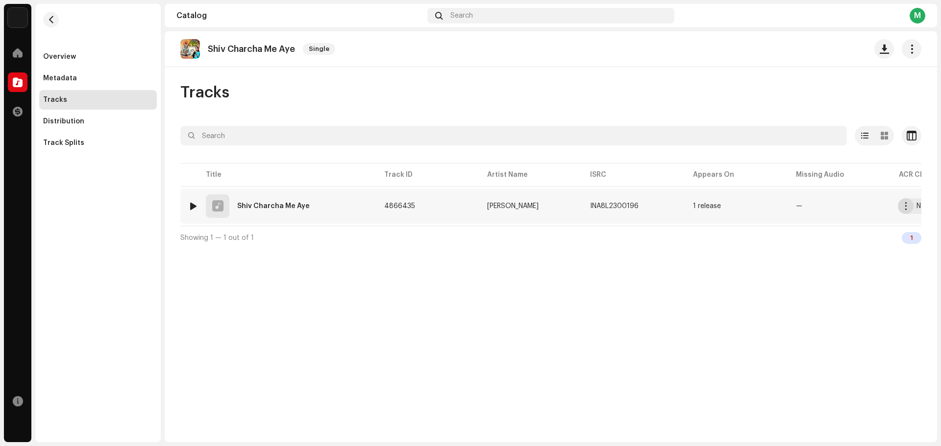
click at [907, 209] on span "button" at bounding box center [905, 206] width 7 height 8
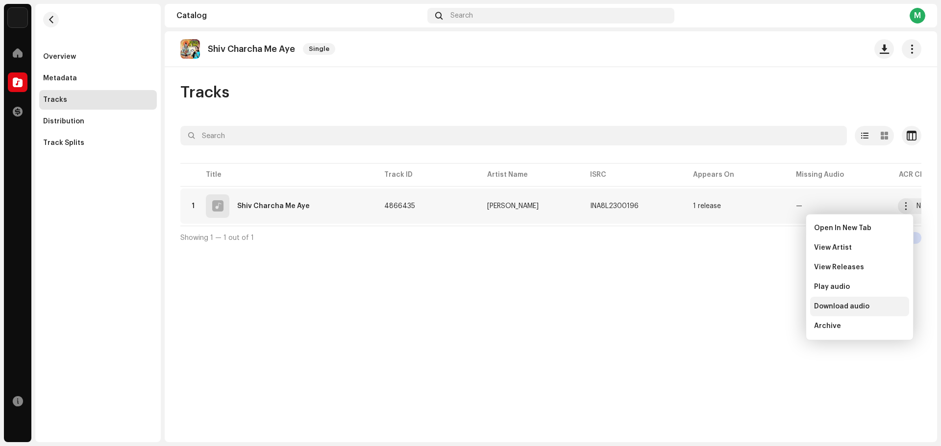
click at [841, 309] on span "Download audio" at bounding box center [841, 307] width 55 height 8
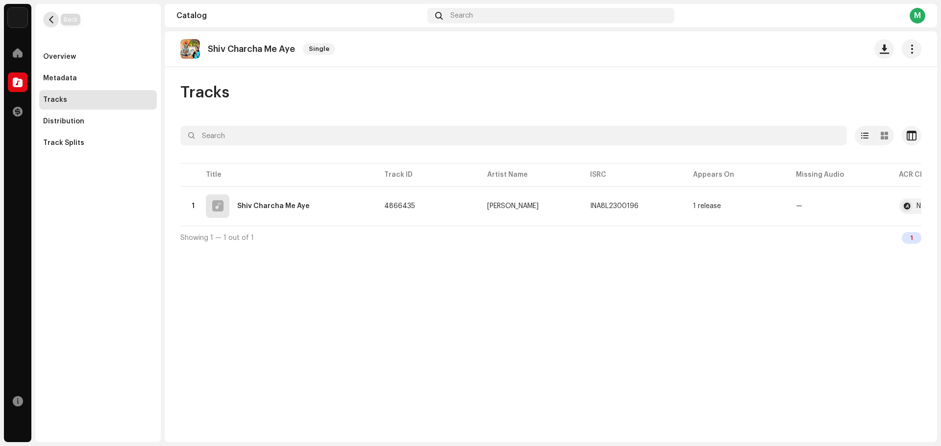
click at [50, 15] on button "button" at bounding box center [51, 20] width 16 height 16
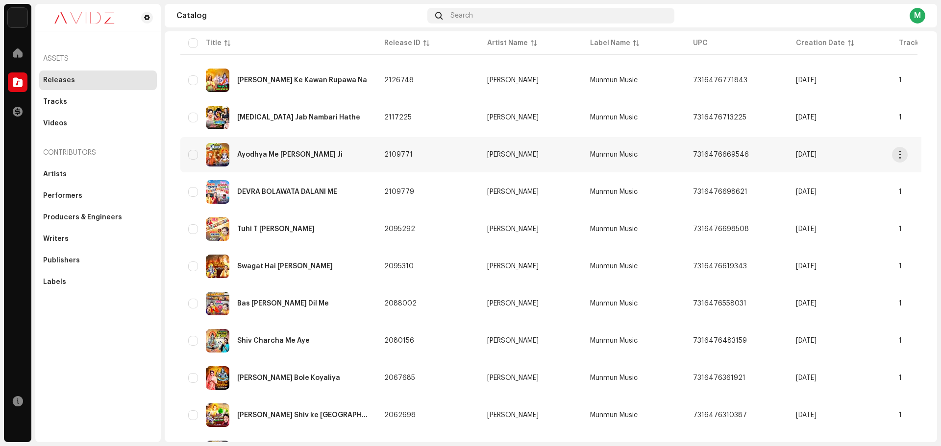
scroll to position [147, 0]
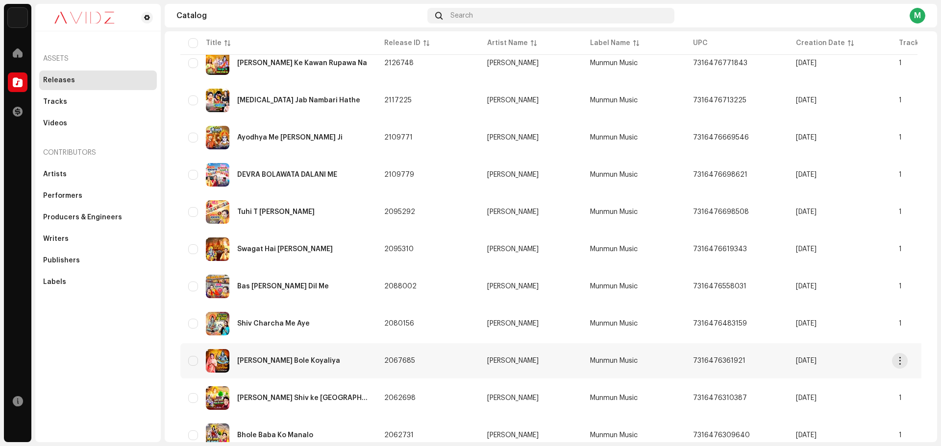
click at [318, 357] on div "Shiv Guru Bole Koyaliya" at bounding box center [278, 361] width 180 height 24
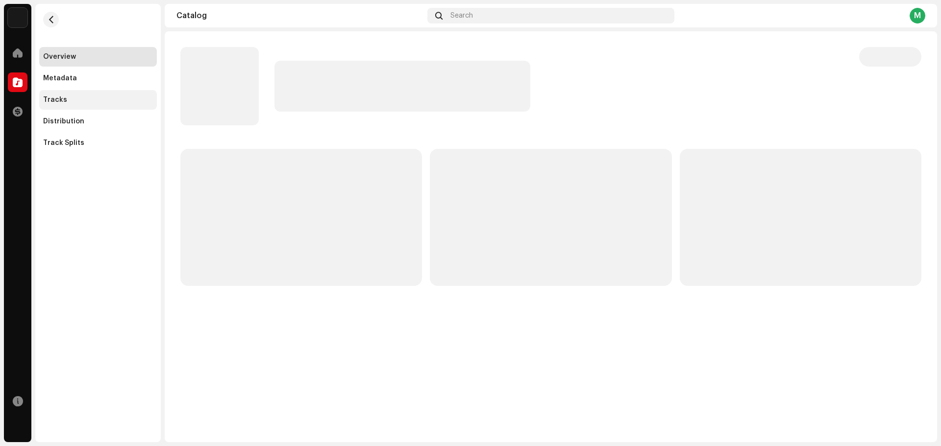
click at [83, 100] on div "Tracks" at bounding box center [98, 100] width 110 height 8
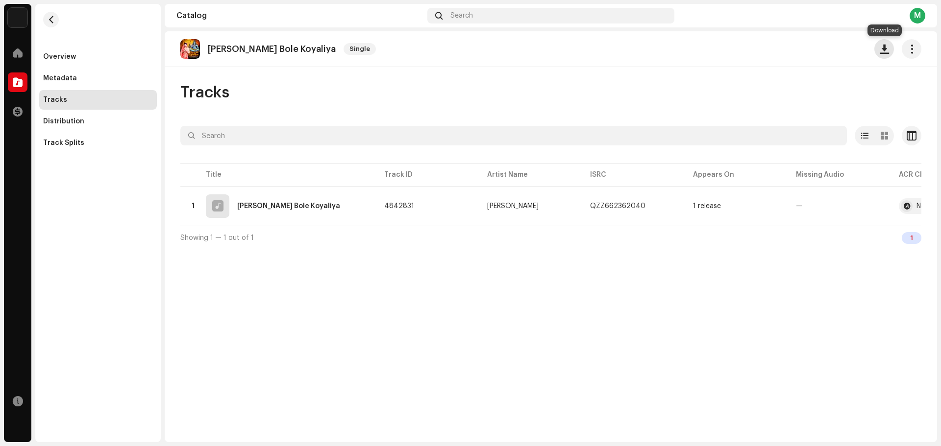
click at [886, 52] on span "button" at bounding box center [884, 49] width 9 height 8
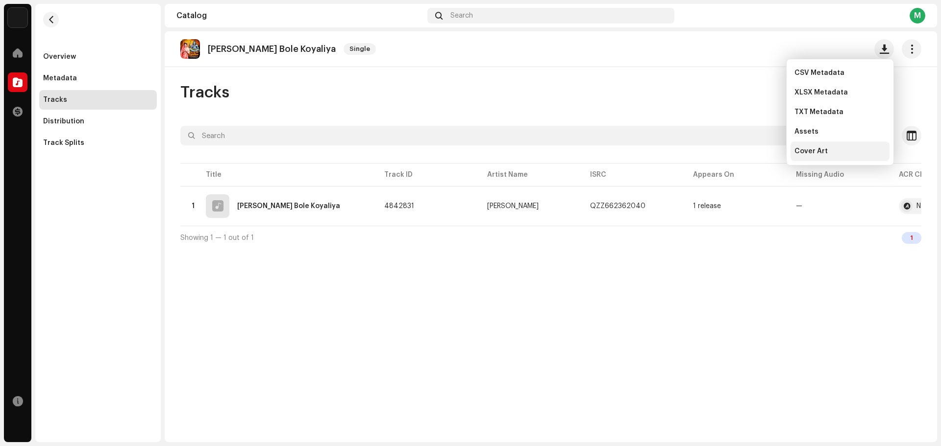
click at [845, 159] on div "Cover Art" at bounding box center [839, 152] width 99 height 20
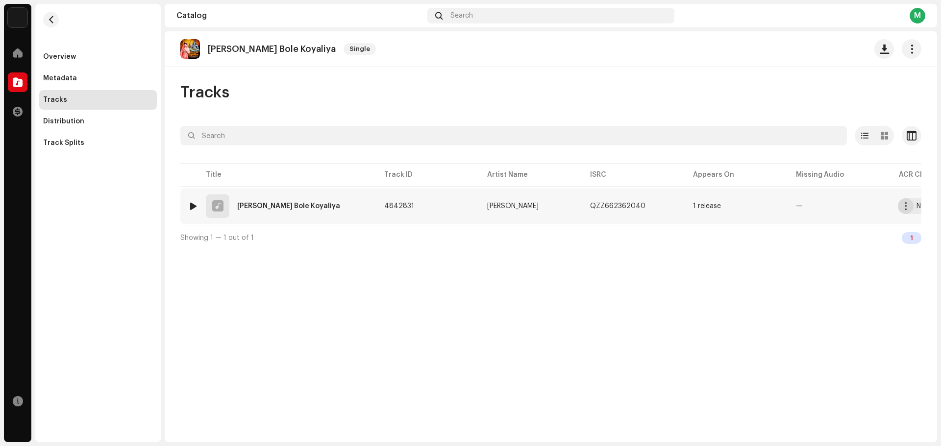
click at [907, 210] on span "button" at bounding box center [905, 206] width 7 height 8
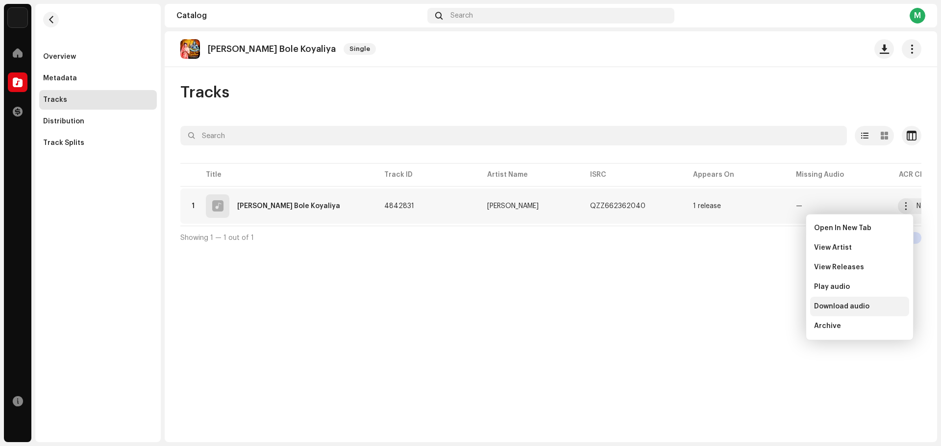
click at [875, 306] on div "Download audio" at bounding box center [859, 307] width 91 height 8
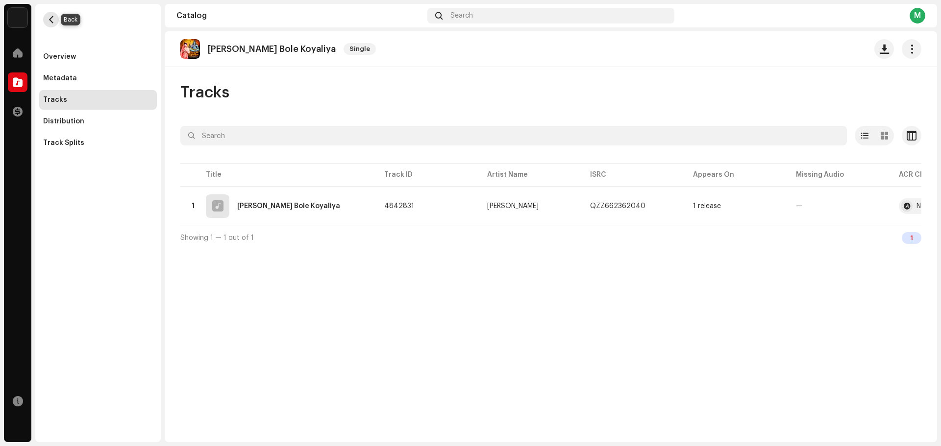
click at [49, 15] on button "button" at bounding box center [51, 20] width 16 height 16
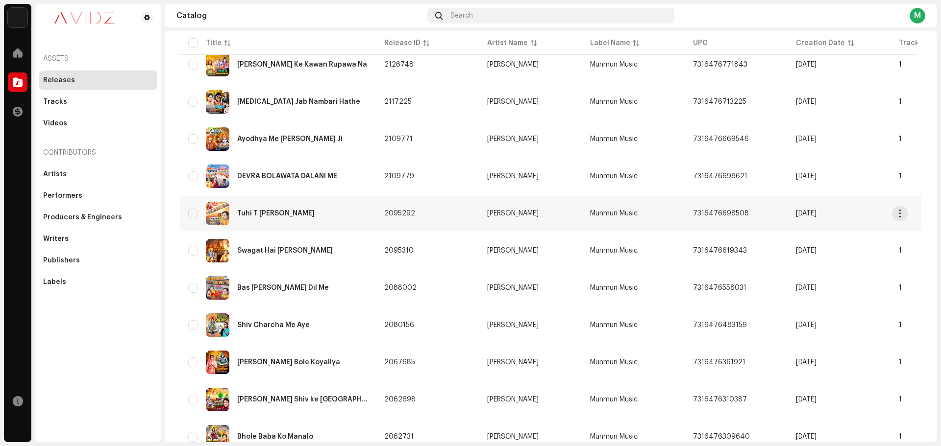
scroll to position [147, 0]
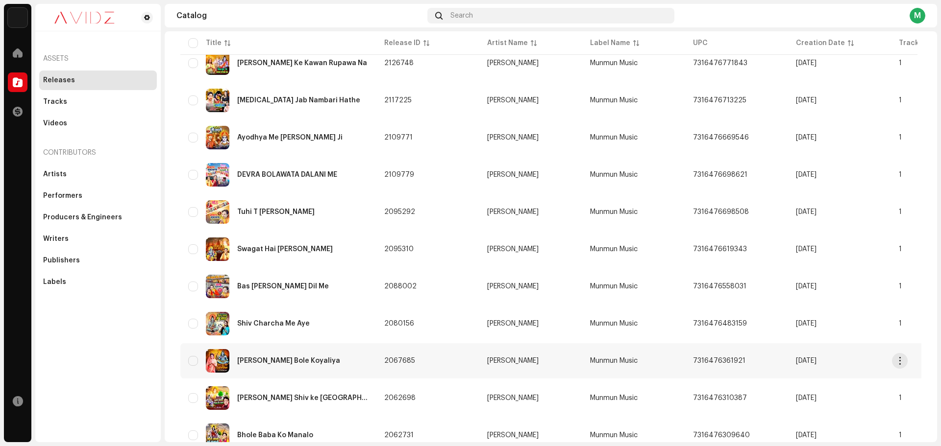
click at [344, 367] on div "Shiv Guru Bole Koyaliya" at bounding box center [278, 361] width 180 height 24
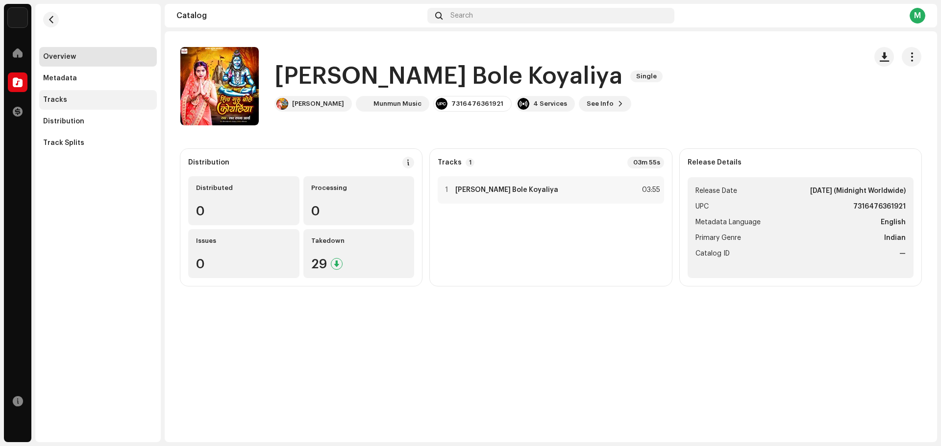
click at [89, 98] on div "Tracks" at bounding box center [98, 100] width 110 height 8
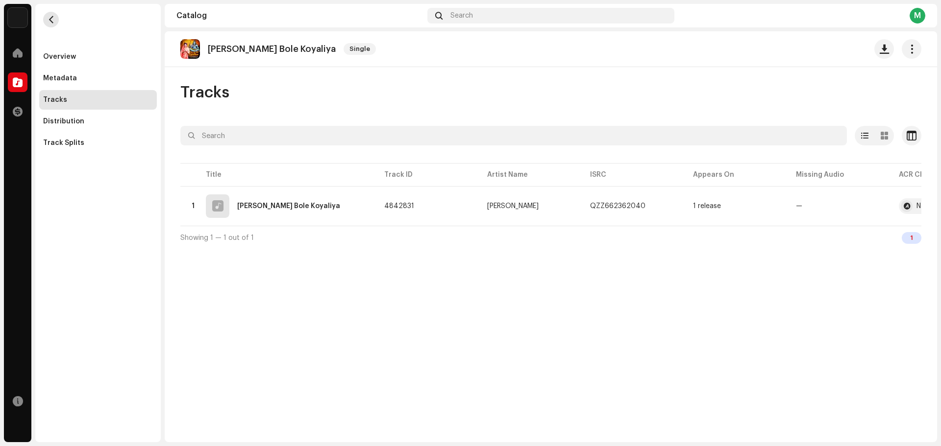
click at [57, 24] on button "button" at bounding box center [51, 20] width 16 height 16
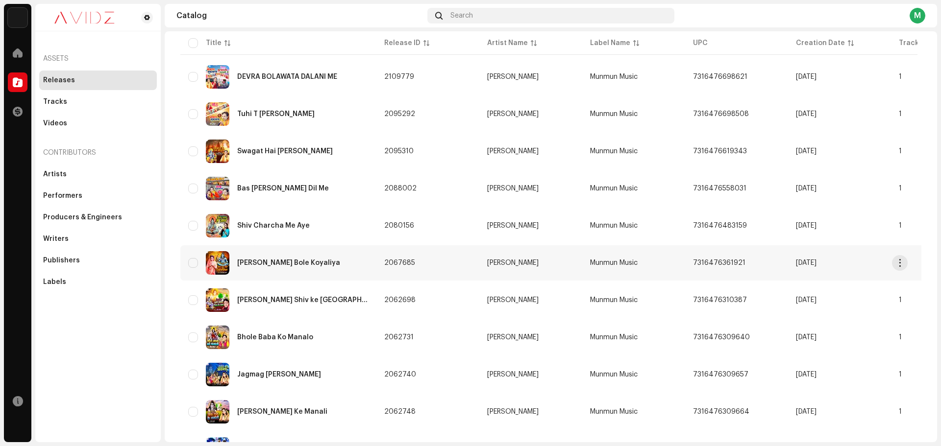
scroll to position [294, 0]
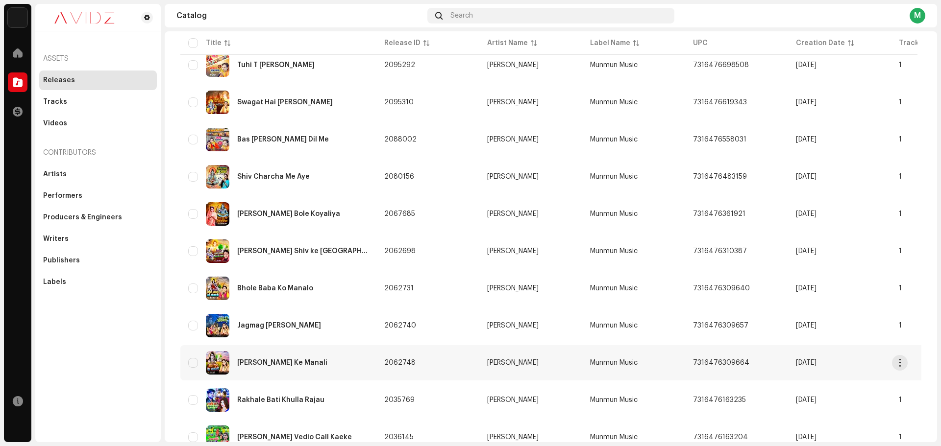
click at [310, 378] on td "Shiv Guru Ke Manali" at bounding box center [278, 362] width 196 height 35
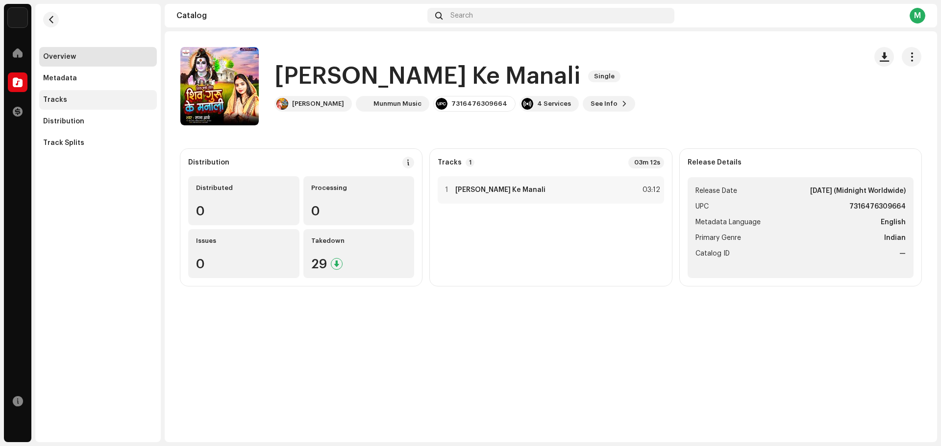
click at [118, 98] on div "Tracks" at bounding box center [98, 100] width 110 height 8
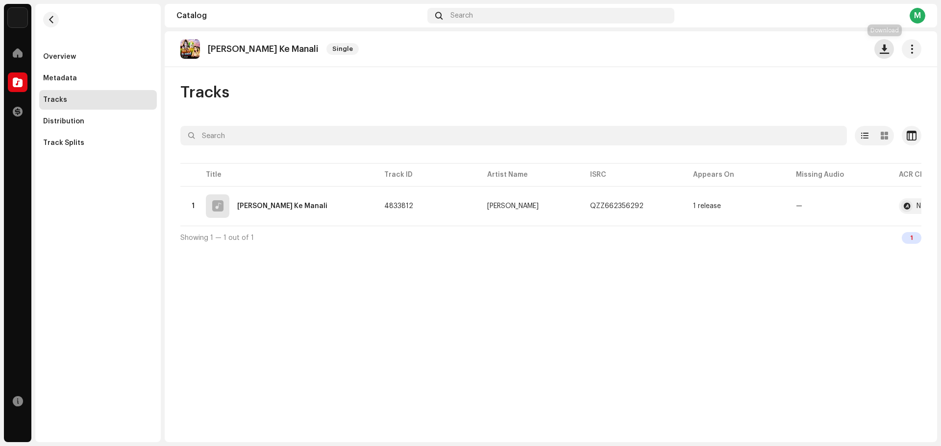
click at [883, 54] on button "button" at bounding box center [884, 49] width 20 height 20
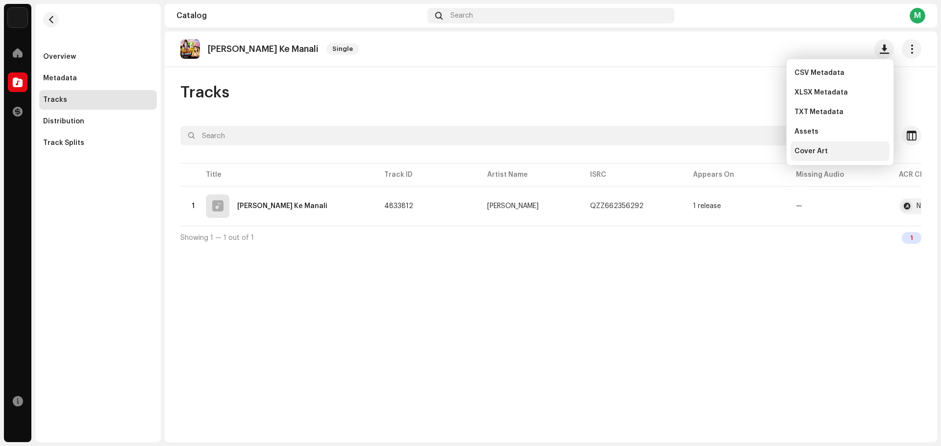
click at [833, 152] on div "Cover Art" at bounding box center [839, 152] width 91 height 8
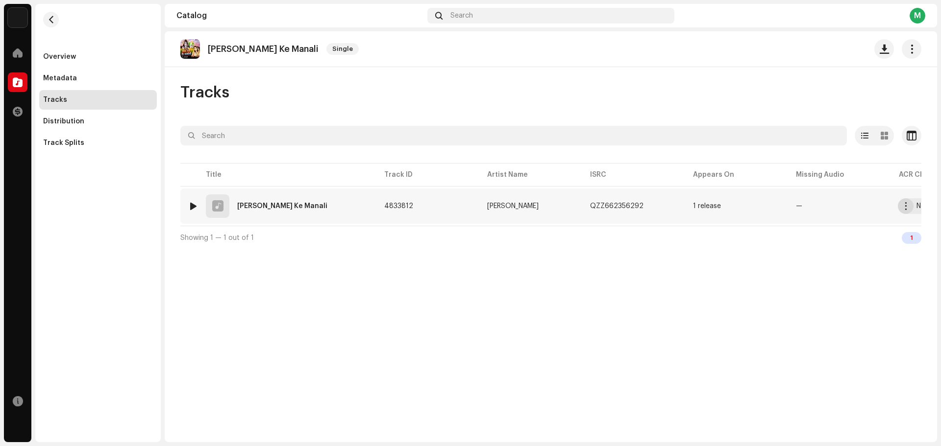
click at [903, 214] on button "button" at bounding box center [906, 206] width 16 height 16
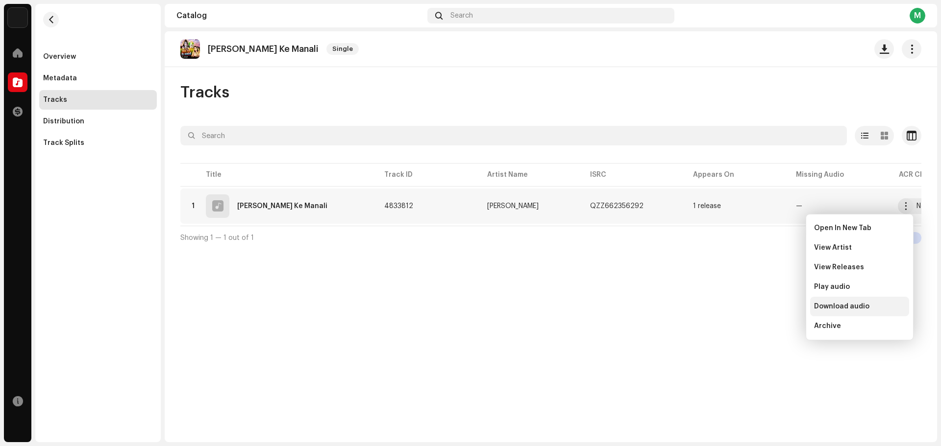
click at [857, 309] on span "Download audio" at bounding box center [841, 307] width 55 height 8
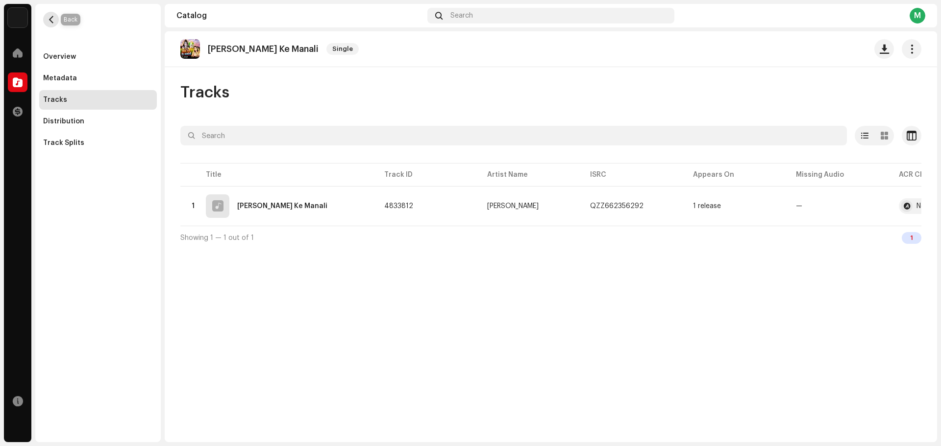
click at [54, 22] on span "button" at bounding box center [51, 20] width 7 height 8
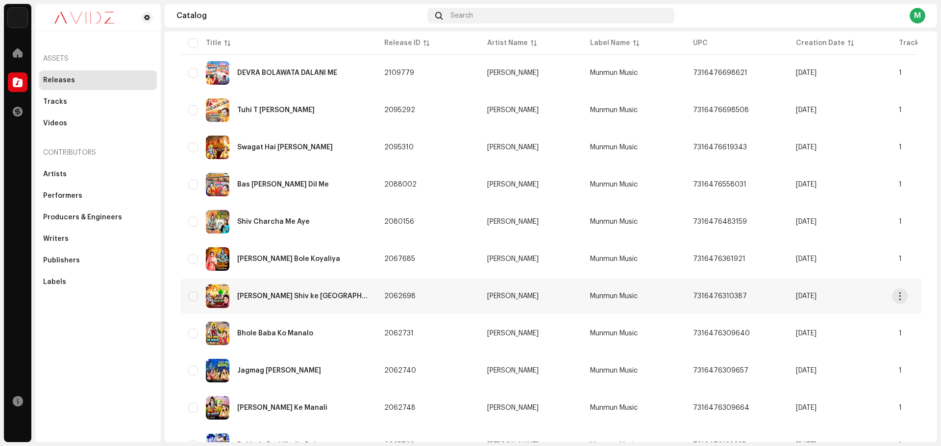
scroll to position [294, 0]
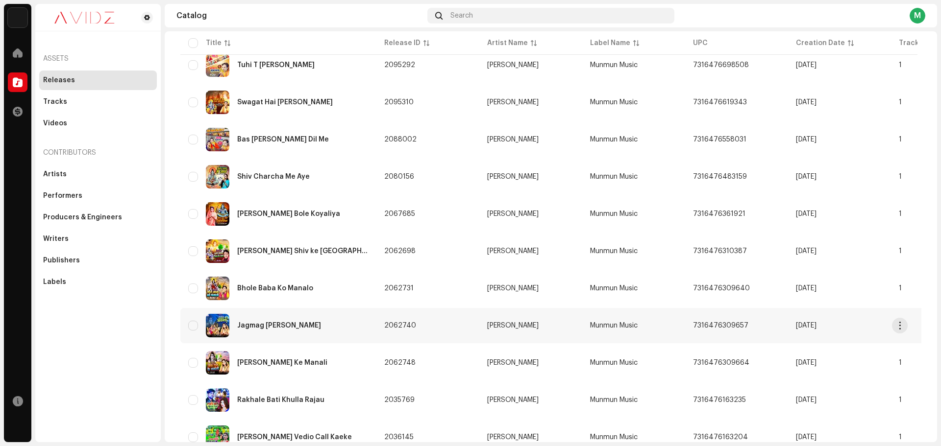
click at [320, 332] on div "Jagmag Kari Bhawanawa" at bounding box center [278, 326] width 180 height 24
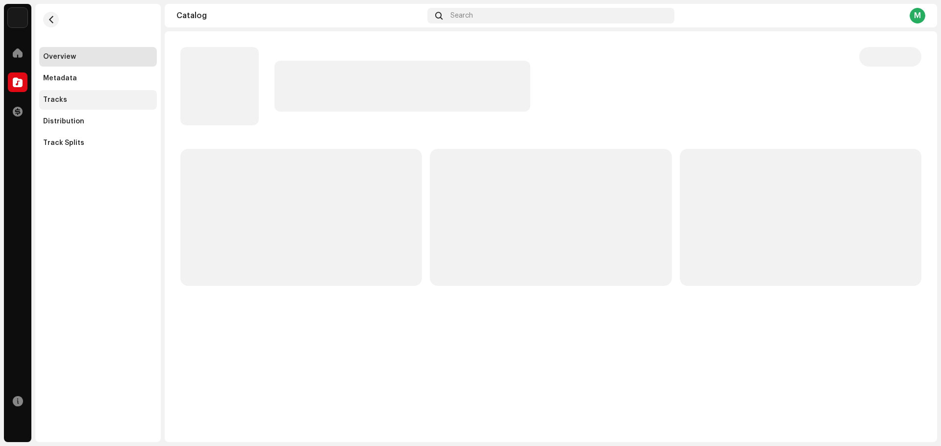
click at [95, 98] on div "Tracks" at bounding box center [98, 100] width 110 height 8
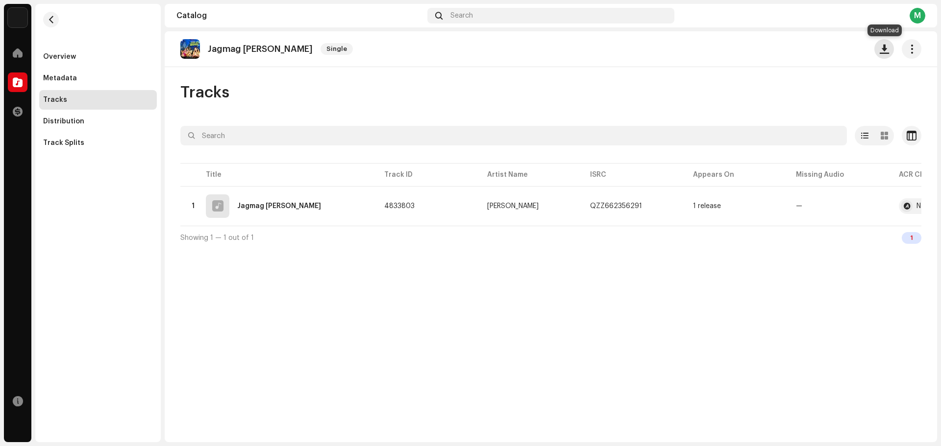
click at [887, 53] on span "button" at bounding box center [884, 49] width 9 height 8
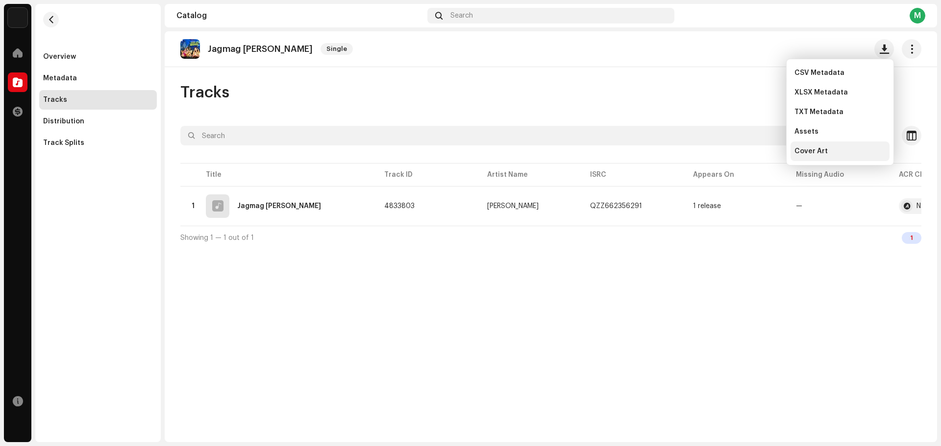
click at [850, 148] on div "Cover Art" at bounding box center [839, 152] width 91 height 8
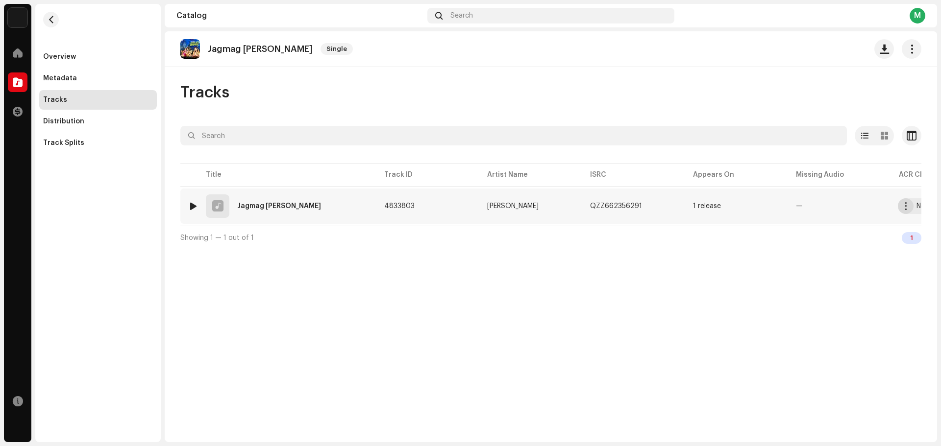
click at [902, 208] on span "button" at bounding box center [905, 206] width 7 height 8
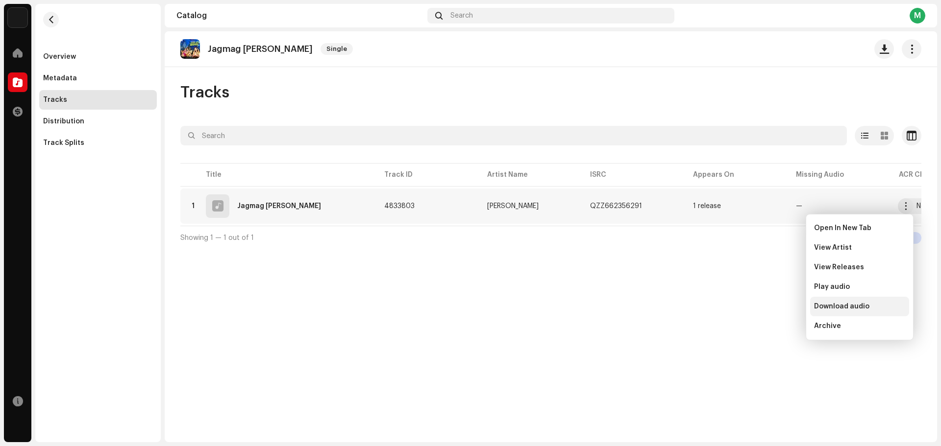
click at [859, 304] on span "Download audio" at bounding box center [841, 307] width 55 height 8
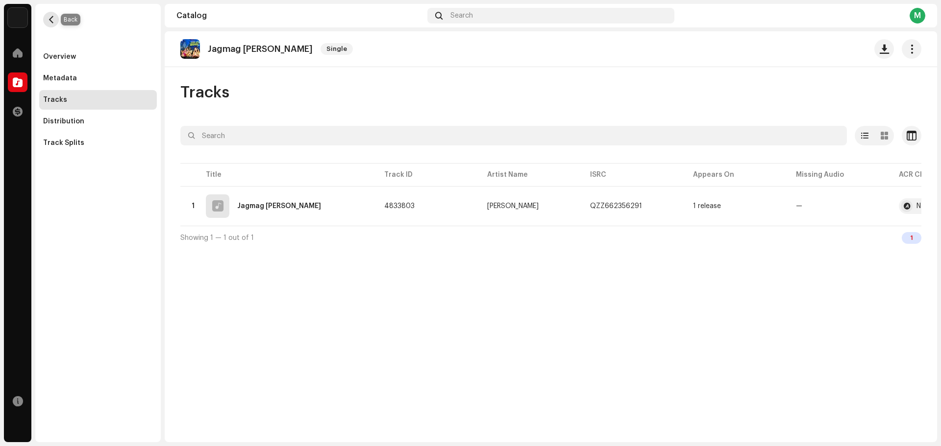
click at [52, 22] on span "button" at bounding box center [51, 20] width 7 height 8
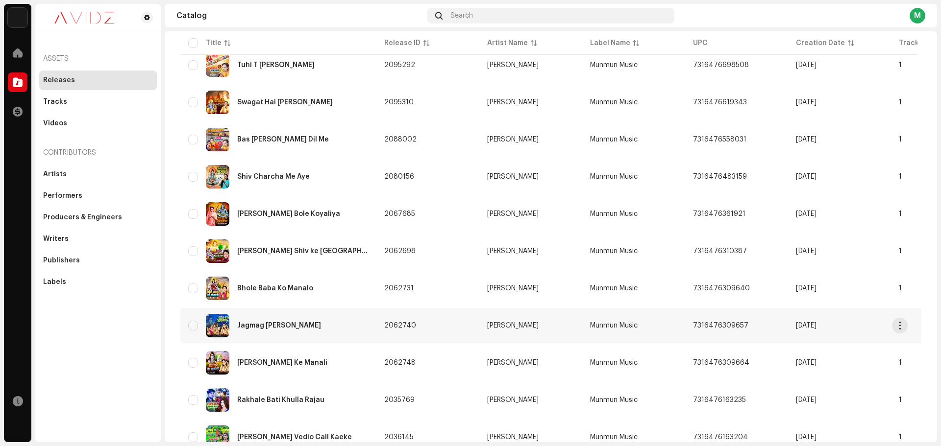
scroll to position [343, 0]
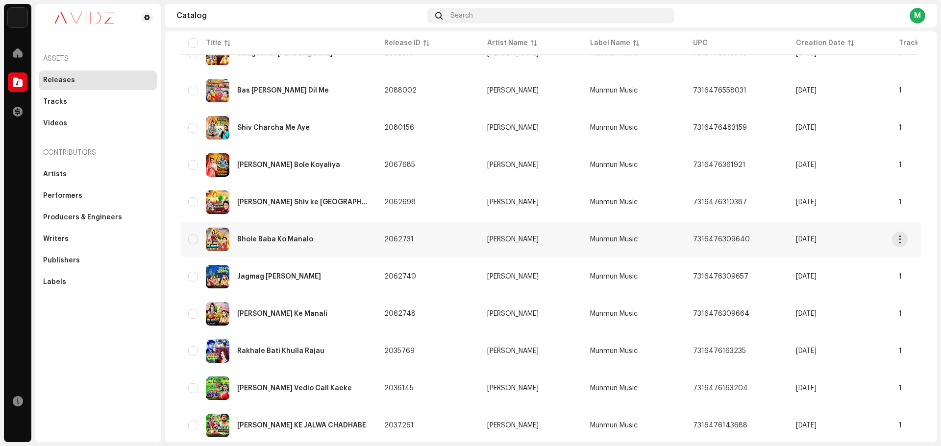
click at [316, 242] on div "Bhole Baba Ko Manalo" at bounding box center [278, 240] width 180 height 24
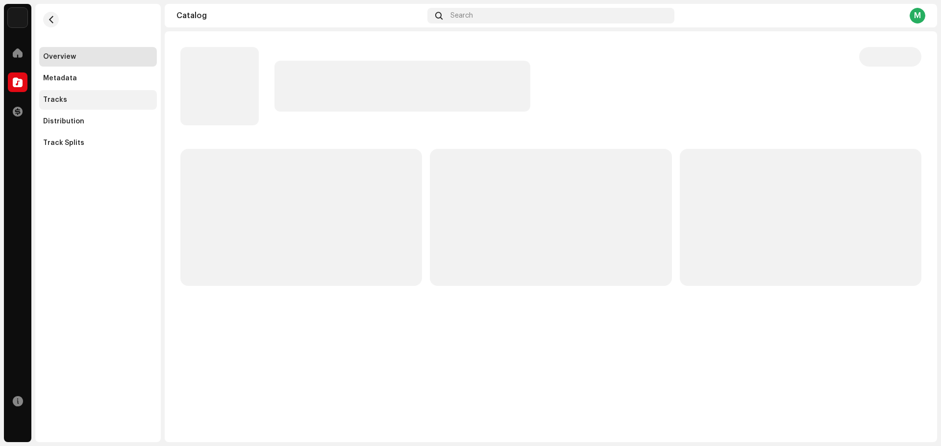
click at [113, 95] on div "Tracks" at bounding box center [98, 100] width 118 height 20
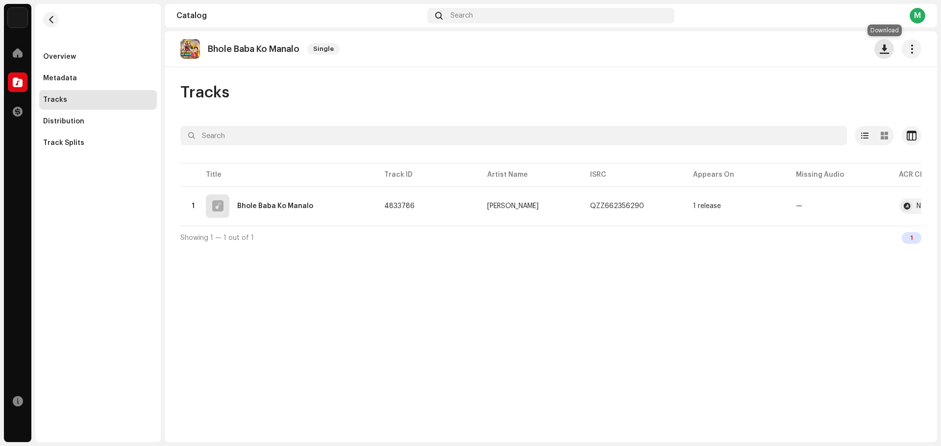
click at [882, 53] on span "button" at bounding box center [884, 49] width 9 height 8
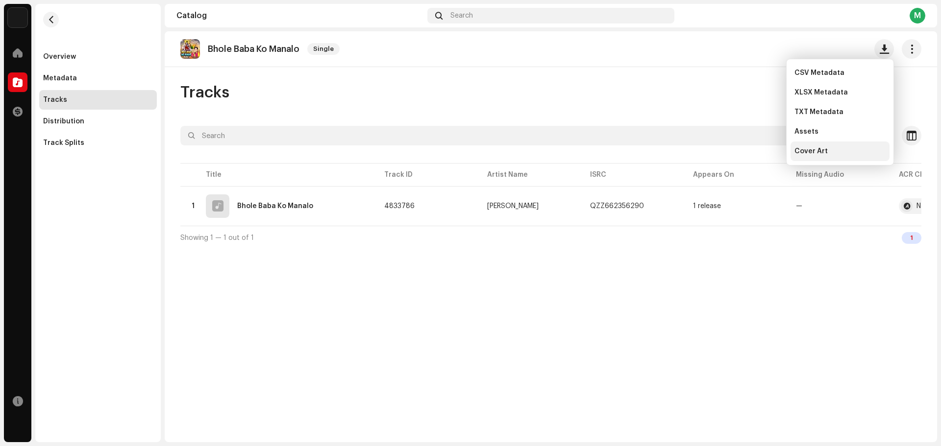
click at [856, 148] on div "Cover Art" at bounding box center [839, 152] width 91 height 8
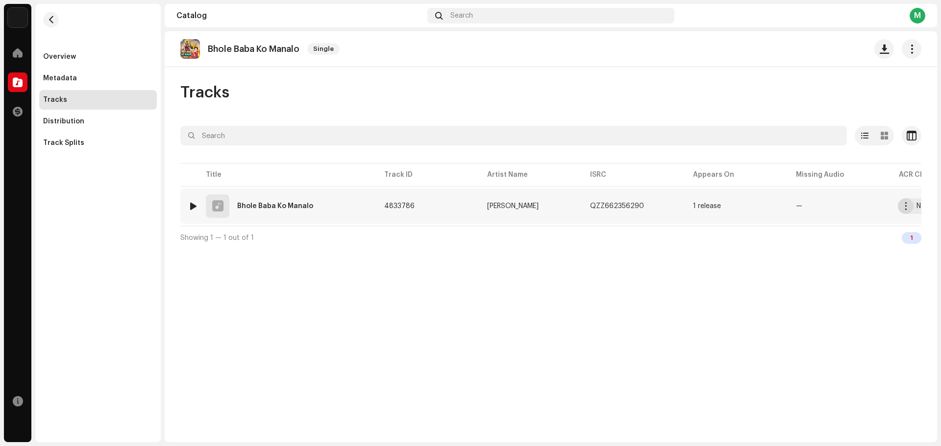
click at [903, 205] on span "button" at bounding box center [905, 206] width 7 height 8
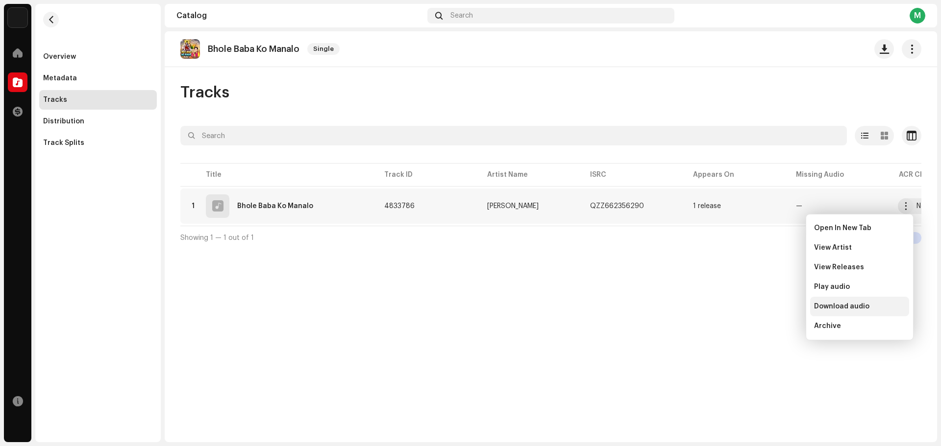
click at [859, 303] on span "Download audio" at bounding box center [841, 307] width 55 height 8
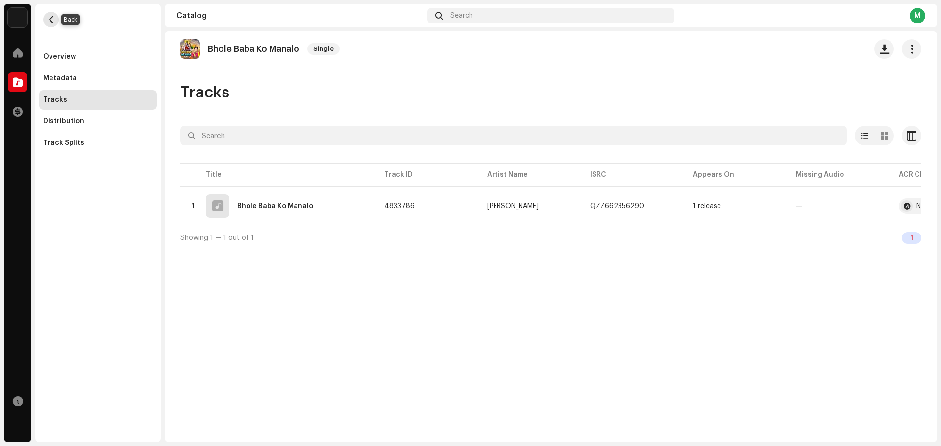
click at [52, 22] on span "button" at bounding box center [51, 20] width 7 height 8
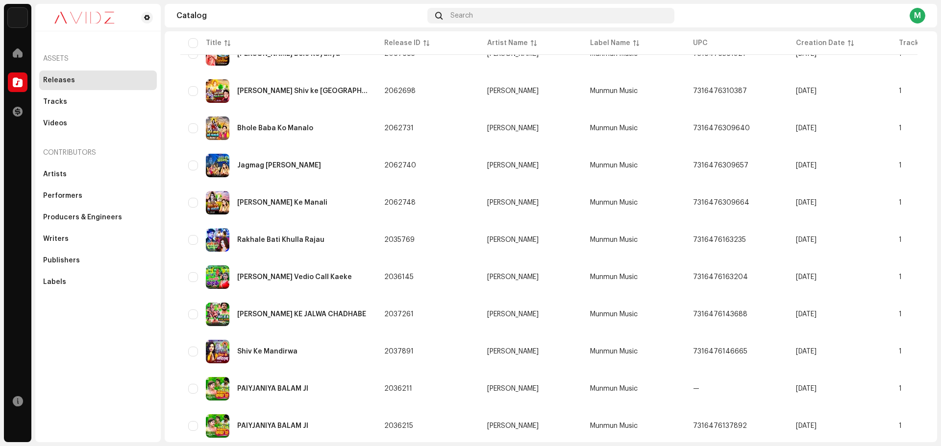
scroll to position [438, 0]
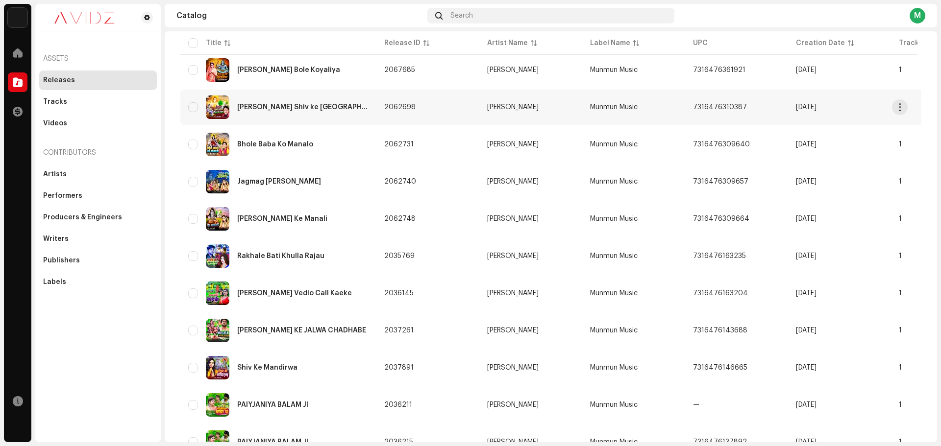
click at [301, 119] on td "Chali Saiya Shiv ke Dham" at bounding box center [278, 107] width 196 height 35
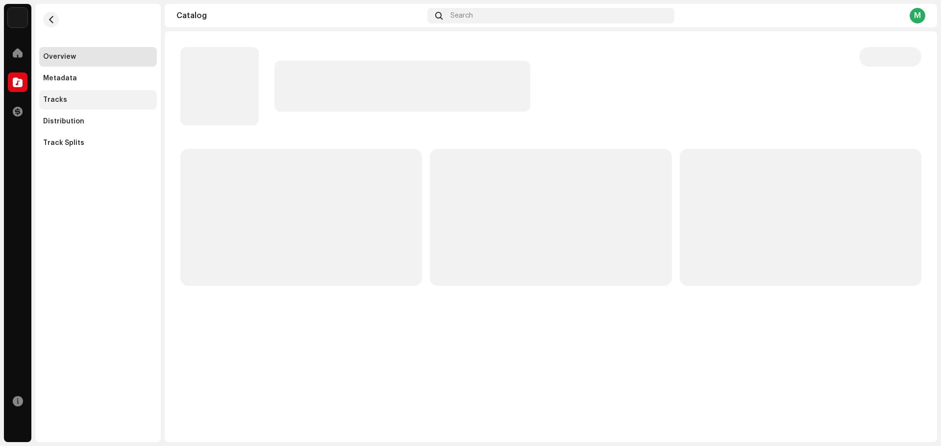
click at [103, 99] on div "Tracks" at bounding box center [98, 100] width 110 height 8
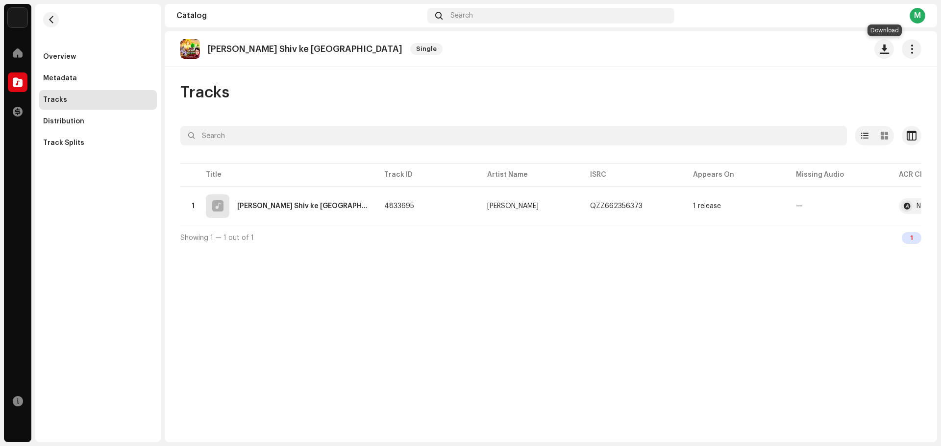
click at [887, 51] on span "button" at bounding box center [884, 49] width 9 height 8
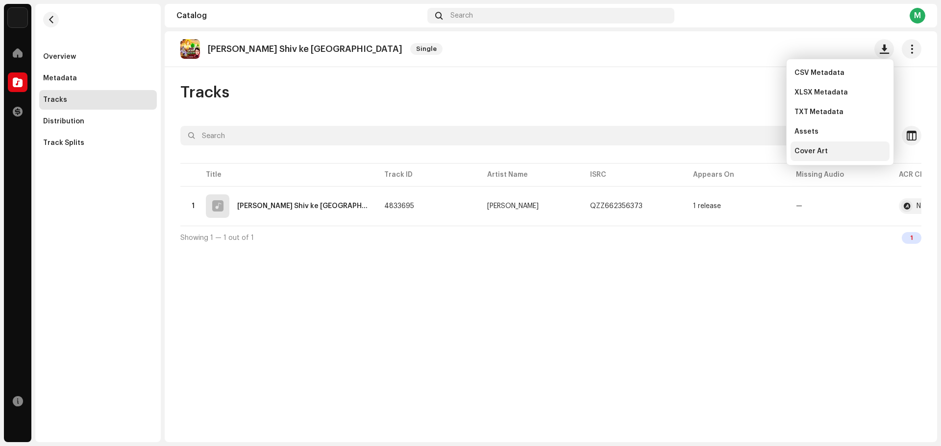
click at [849, 148] on div "Cover Art" at bounding box center [839, 152] width 91 height 8
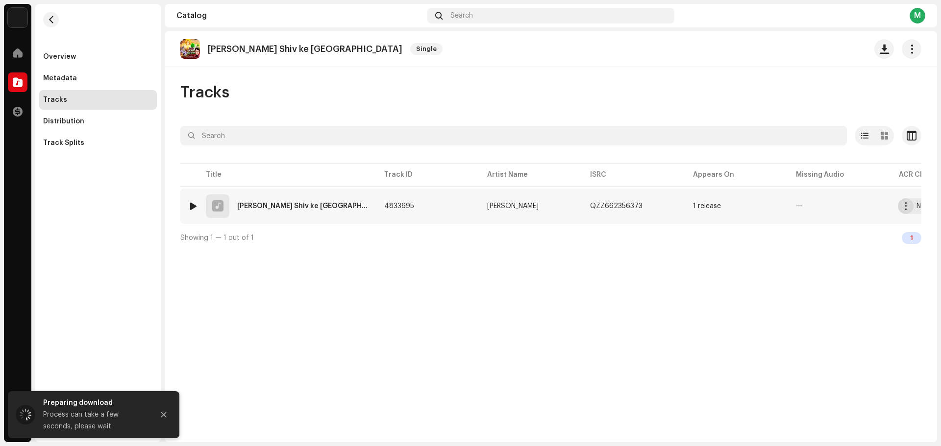
click at [908, 210] on button "button" at bounding box center [906, 206] width 16 height 16
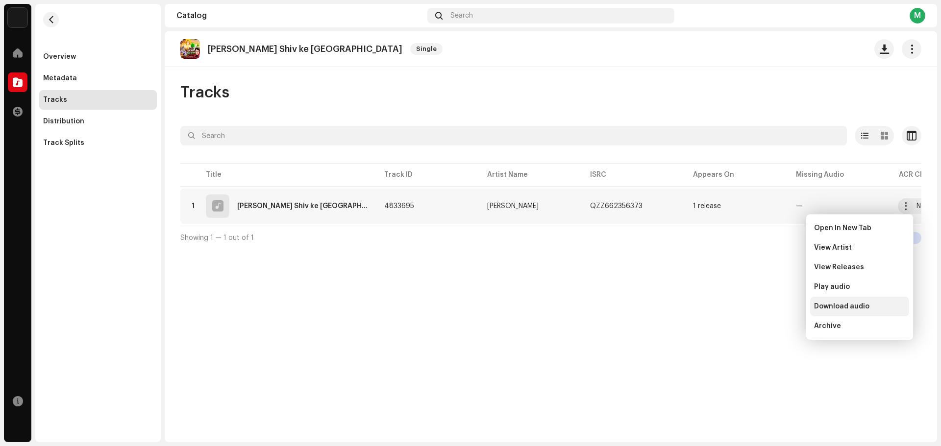
click at [848, 312] on div "Download audio" at bounding box center [859, 307] width 99 height 20
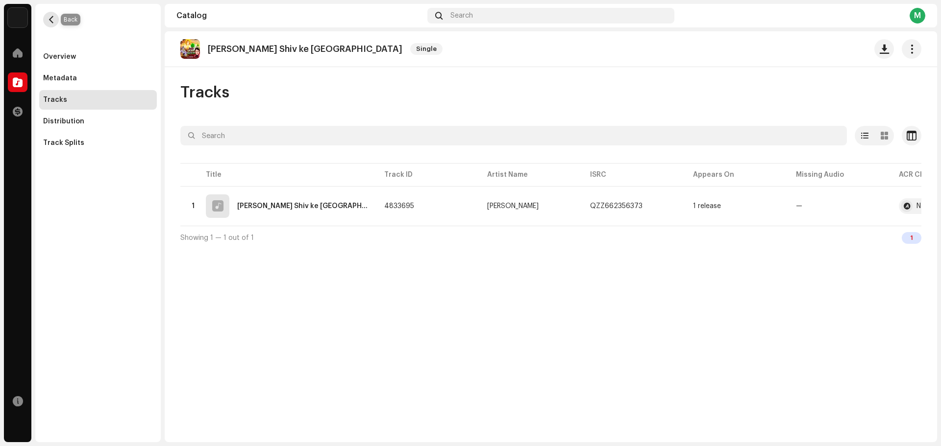
click at [55, 24] on button "button" at bounding box center [51, 20] width 16 height 16
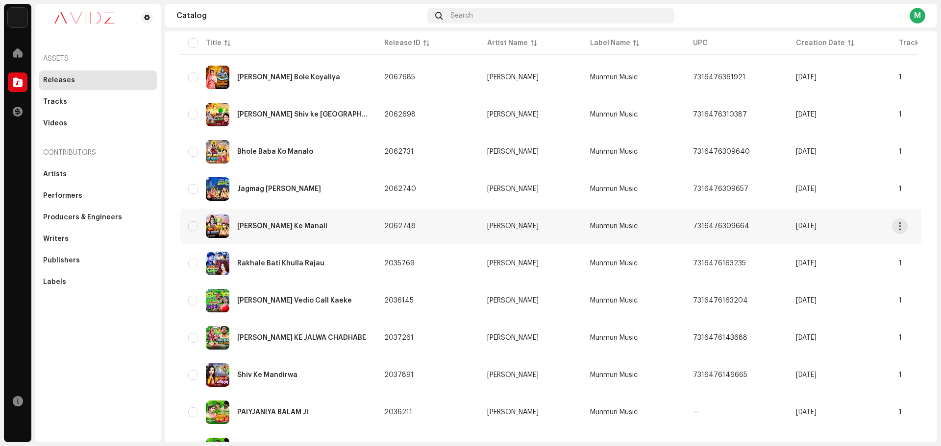
scroll to position [441, 0]
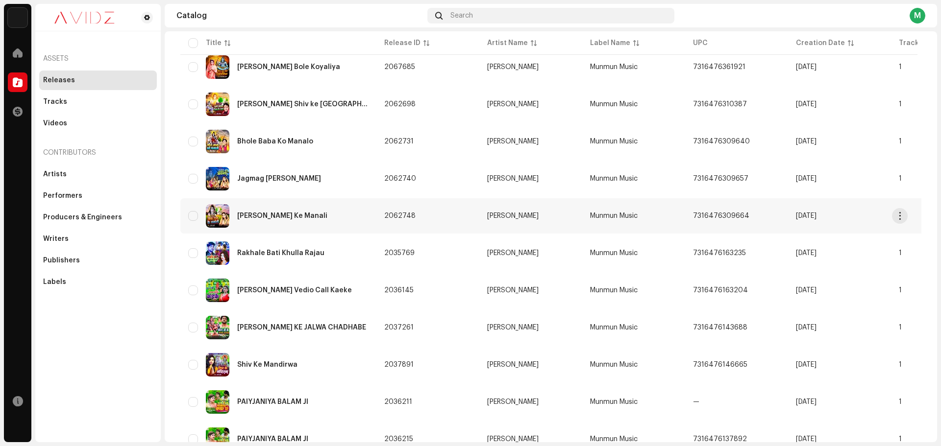
click at [359, 360] on div "Shiv Ke Mandirwa" at bounding box center [278, 365] width 180 height 24
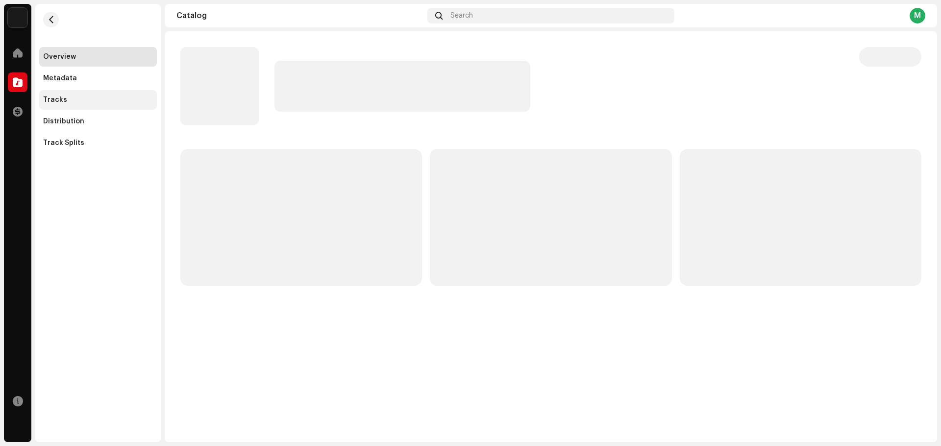
click at [85, 102] on div "Tracks" at bounding box center [98, 100] width 110 height 8
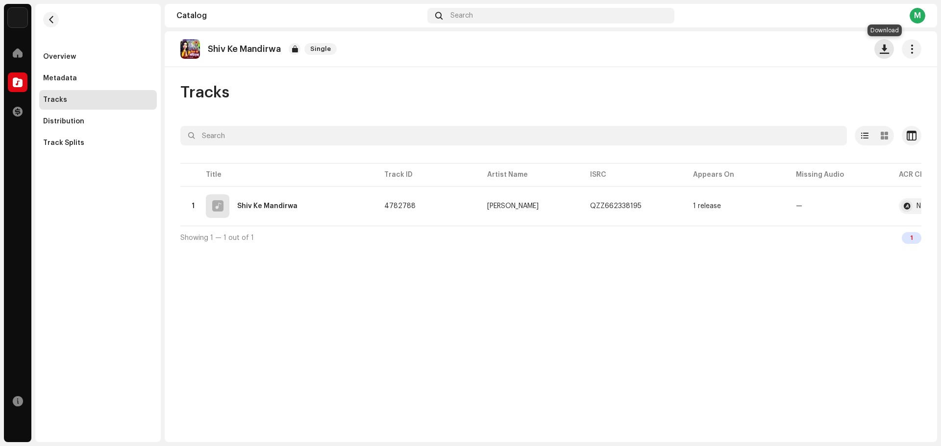
click at [885, 50] on span "button" at bounding box center [884, 49] width 9 height 8
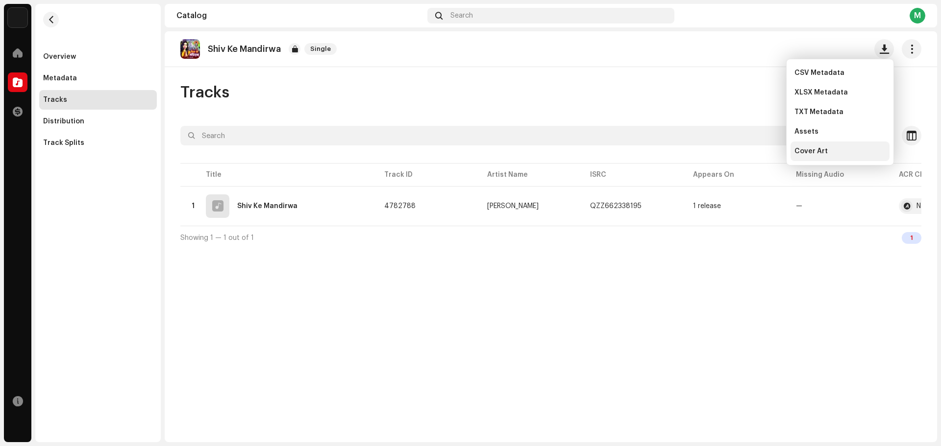
click at [847, 149] on div "Cover Art" at bounding box center [839, 152] width 91 height 8
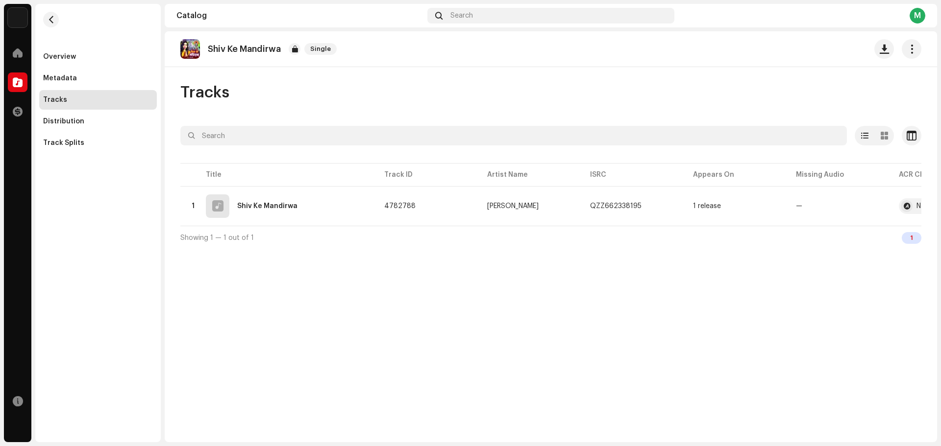
click at [760, 321] on div "Shiv Ke Mandirwa Single Tracks Selected 0 Options Filters Distribution status I…" at bounding box center [551, 236] width 772 height 411
click at [680, 78] on div "Shiv Ke Mandirwa Single Tracks Selected 0 Options Filters Distribution status I…" at bounding box center [551, 236] width 772 height 411
click at [904, 211] on button "button" at bounding box center [906, 206] width 16 height 16
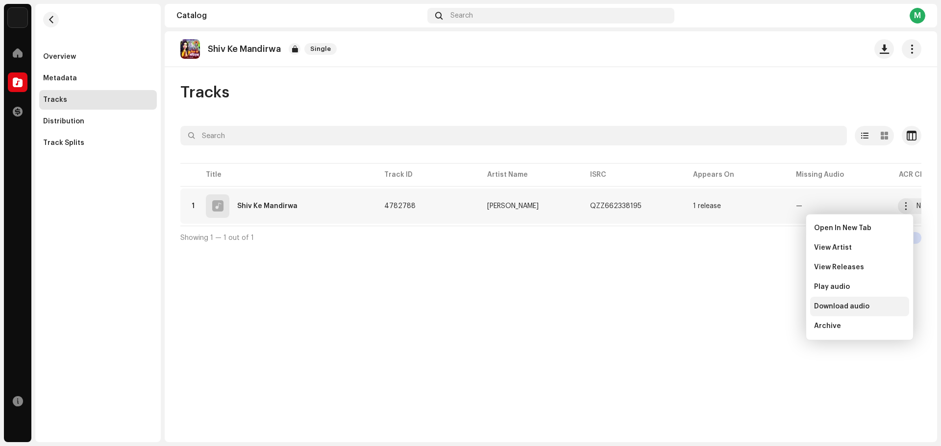
click at [854, 310] on span "Download audio" at bounding box center [841, 307] width 55 height 8
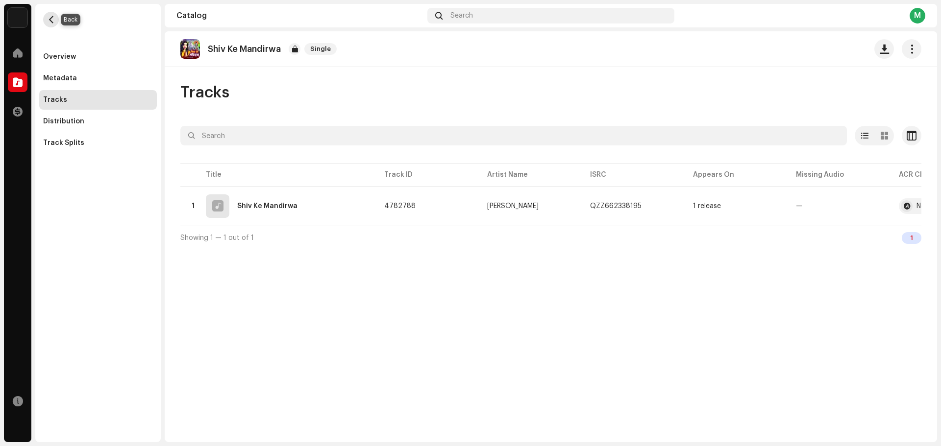
click at [56, 24] on button "button" at bounding box center [51, 20] width 16 height 16
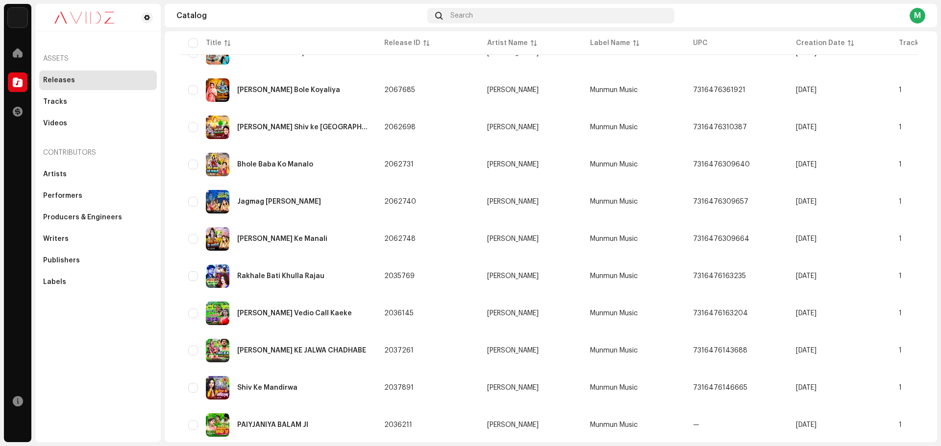
scroll to position [441, 0]
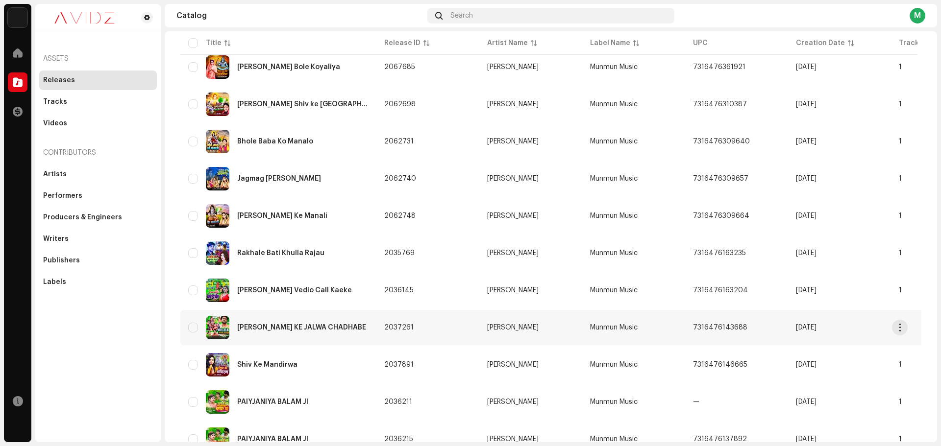
click at [378, 328] on td "2037261" at bounding box center [427, 327] width 103 height 35
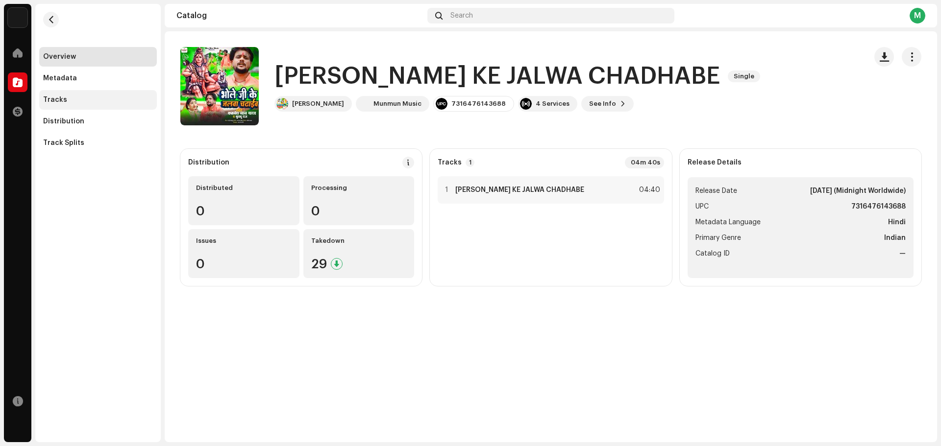
click at [76, 97] on div "Tracks" at bounding box center [98, 100] width 110 height 8
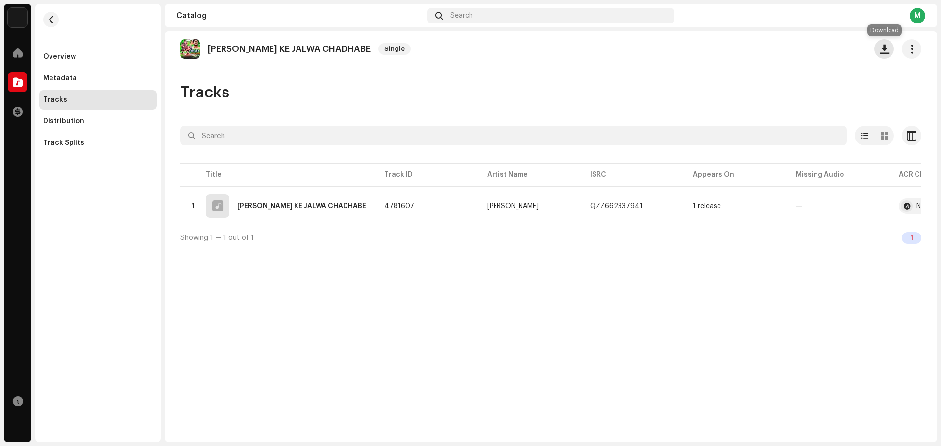
click at [888, 54] on button "button" at bounding box center [884, 49] width 20 height 20
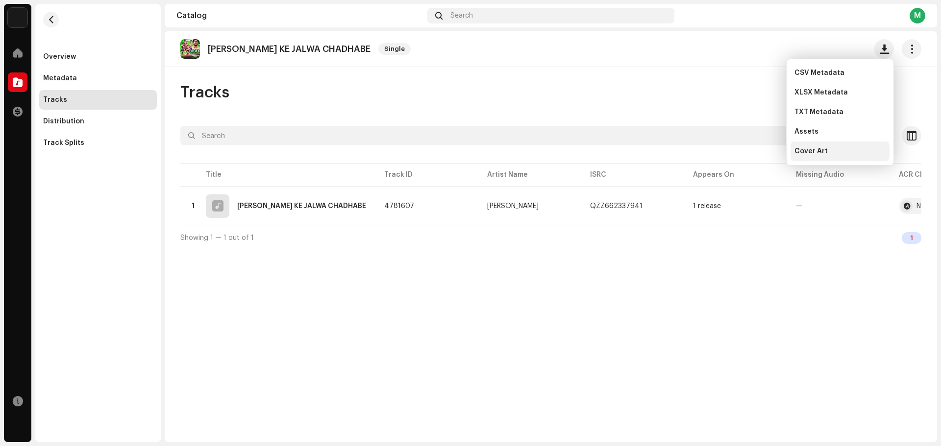
click at [843, 150] on div "Cover Art" at bounding box center [839, 152] width 91 height 8
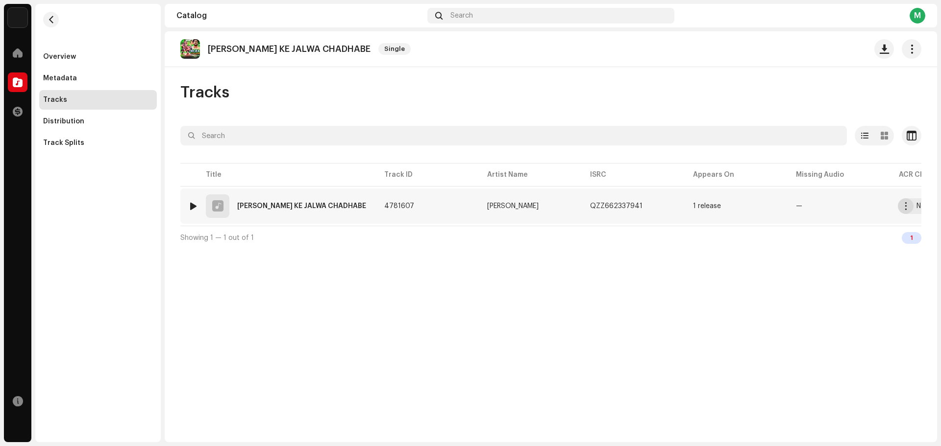
click at [901, 206] on button "button" at bounding box center [906, 206] width 16 height 16
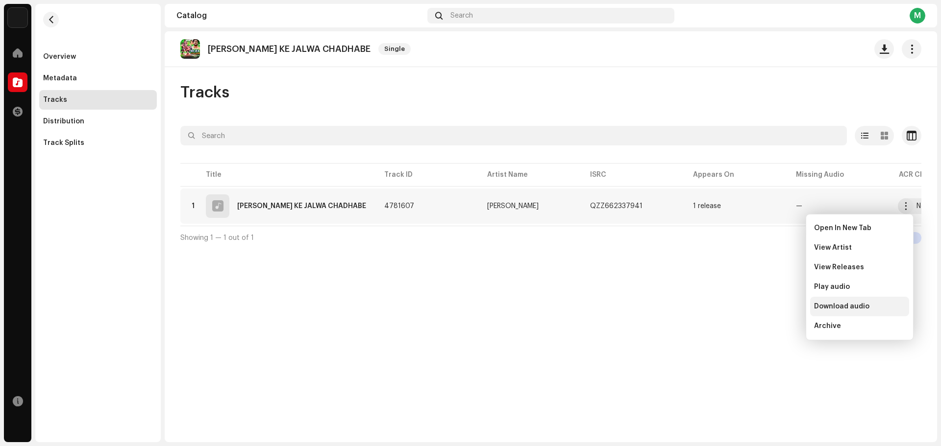
click at [848, 305] on span "Download audio" at bounding box center [841, 307] width 55 height 8
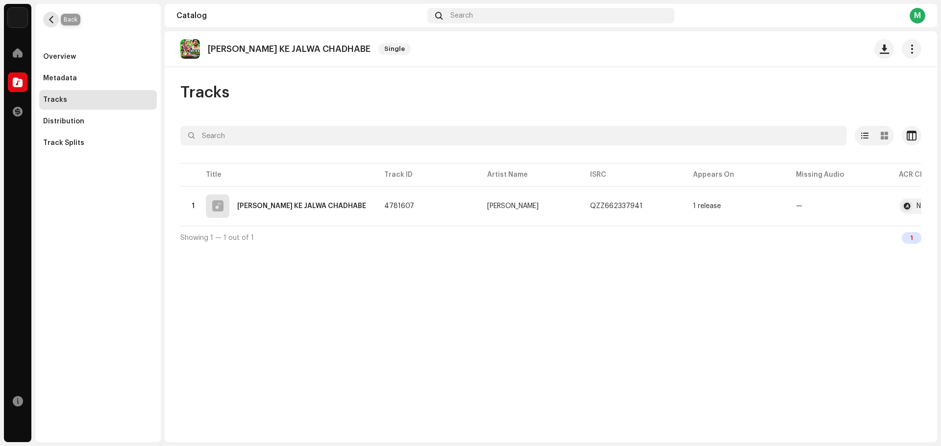
click at [52, 22] on span "button" at bounding box center [51, 20] width 7 height 8
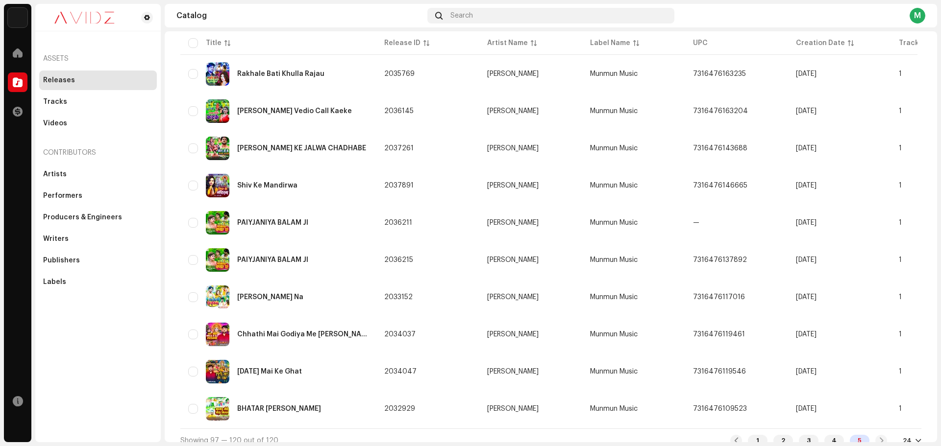
scroll to position [634, 0]
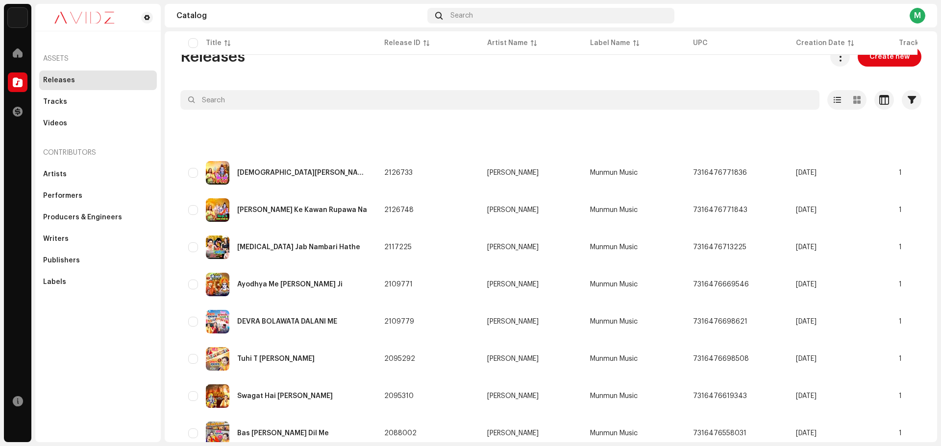
scroll to position [634, 0]
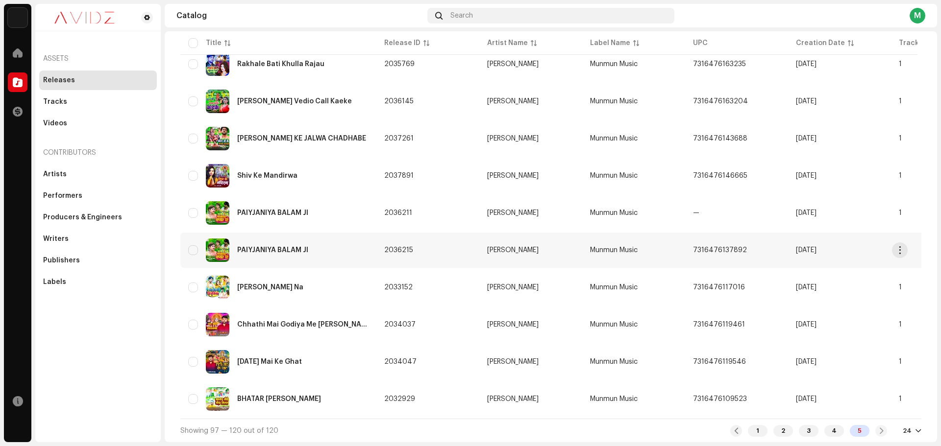
click at [324, 251] on div "PAIYJANIYA BALAM JI" at bounding box center [278, 251] width 180 height 24
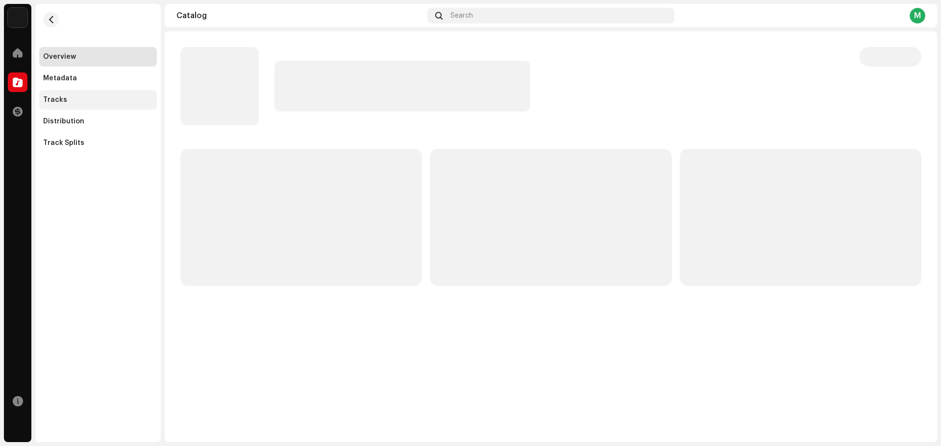
click at [106, 99] on div "Tracks" at bounding box center [98, 100] width 110 height 8
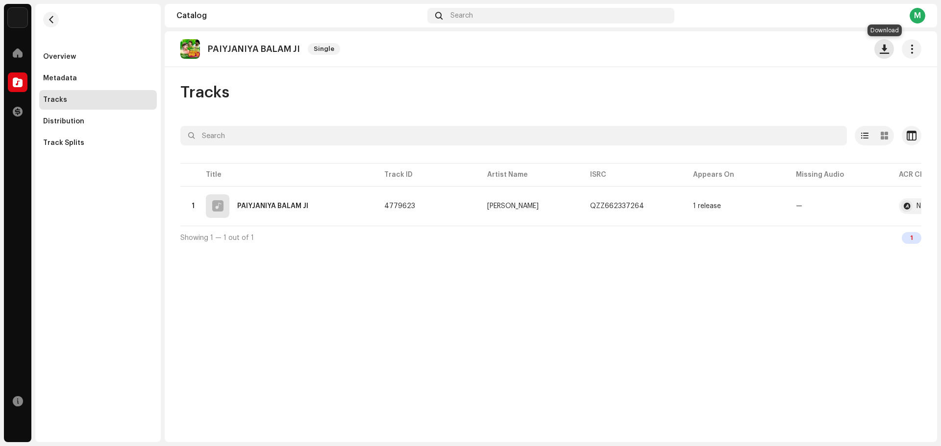
click at [885, 56] on button "button" at bounding box center [884, 49] width 20 height 20
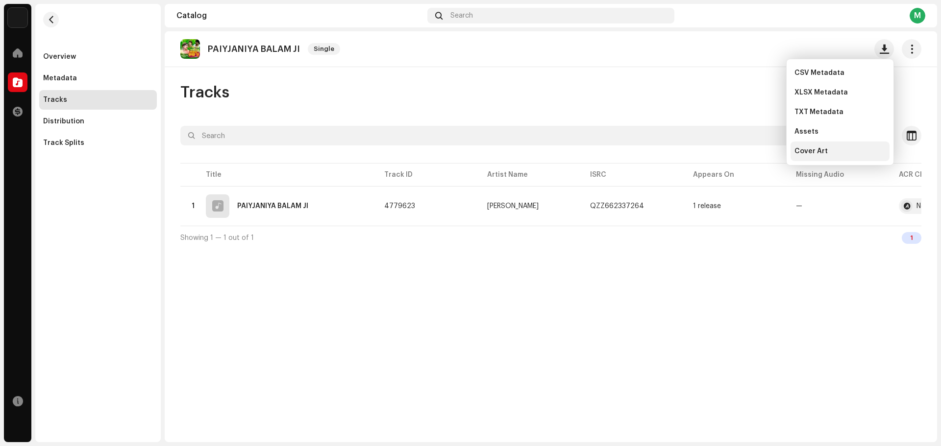
click at [822, 155] on div "Cover Art" at bounding box center [839, 152] width 99 height 20
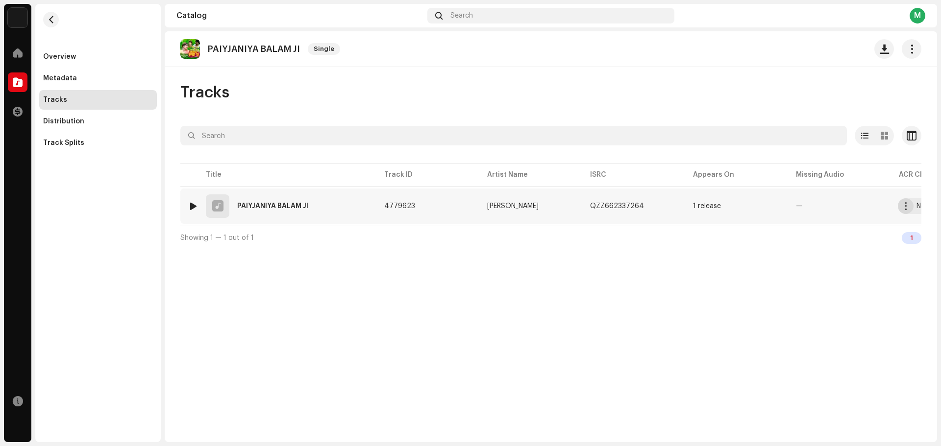
click at [906, 207] on span "button" at bounding box center [905, 206] width 7 height 8
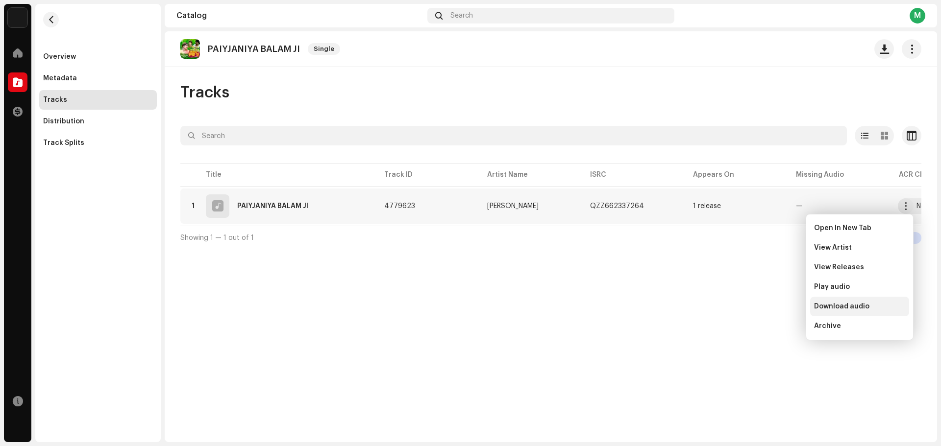
click at [878, 307] on div "Download audio" at bounding box center [859, 307] width 91 height 8
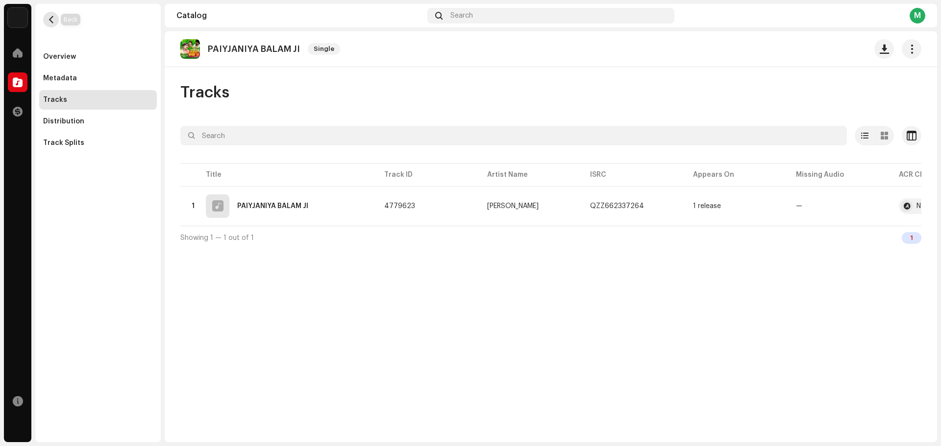
click at [49, 19] on span "button" at bounding box center [51, 20] width 7 height 8
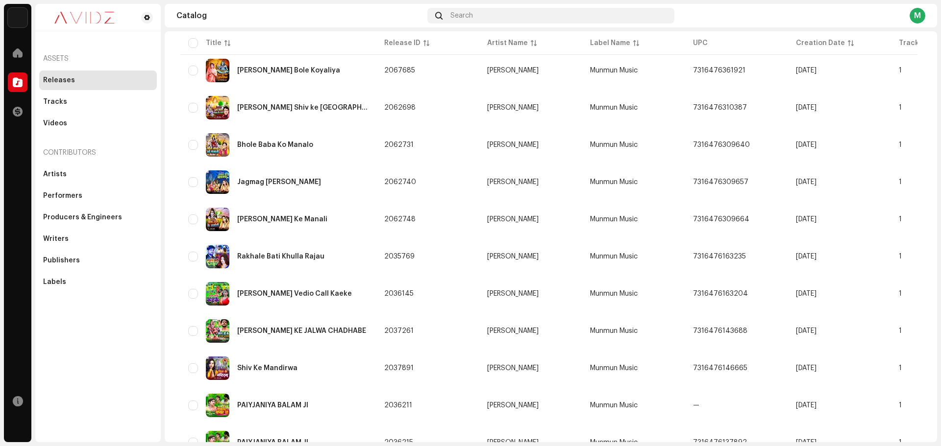
scroll to position [441, 0]
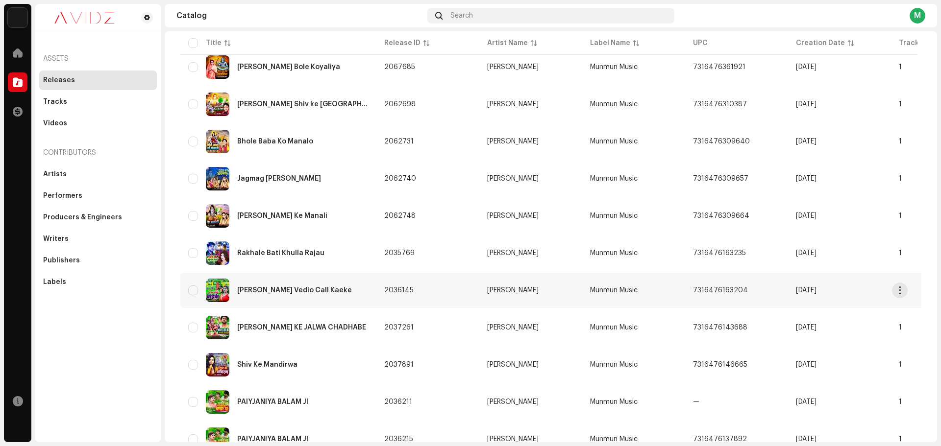
click at [305, 285] on div "Majwa Marela Vedio Call Kaeke" at bounding box center [278, 291] width 180 height 24
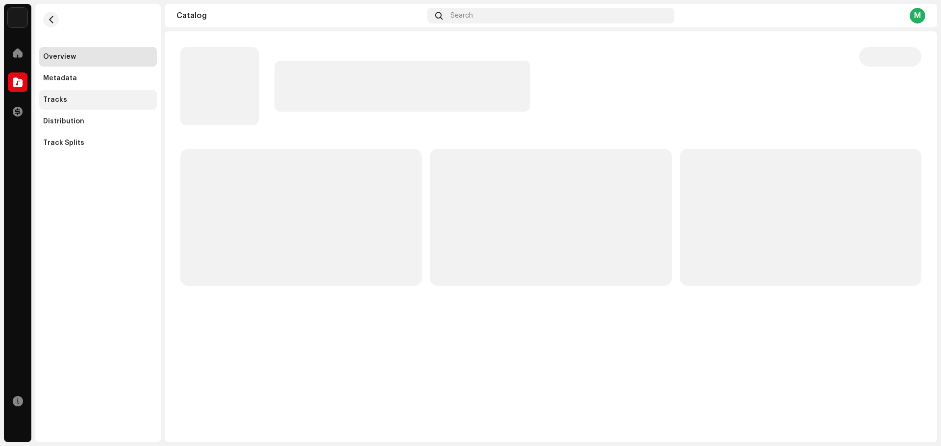
click at [113, 104] on div "Tracks" at bounding box center [98, 100] width 118 height 20
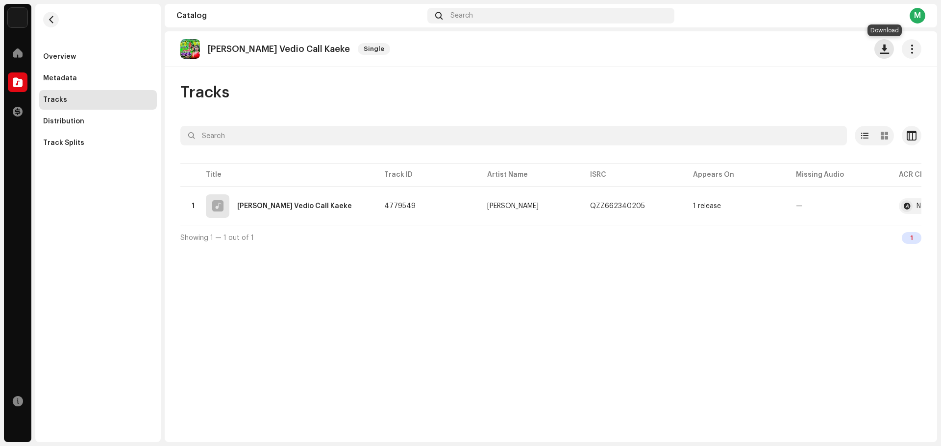
click at [883, 50] on span "button" at bounding box center [884, 49] width 9 height 8
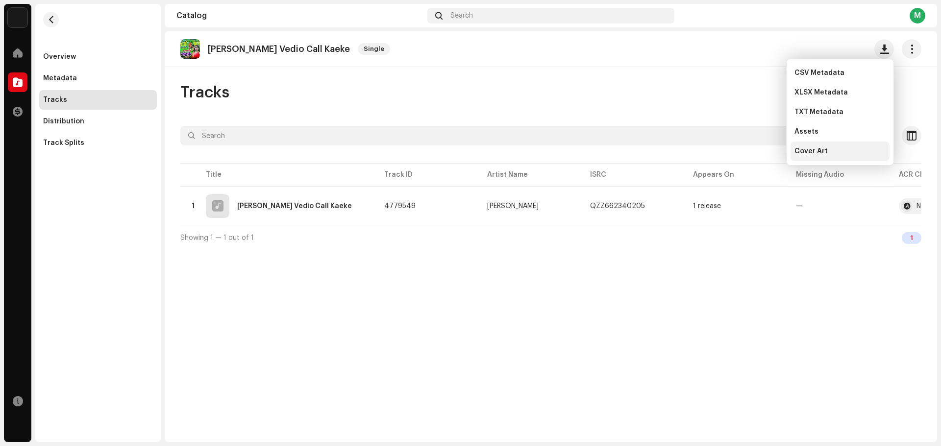
click at [841, 150] on div "Cover Art" at bounding box center [839, 152] width 91 height 8
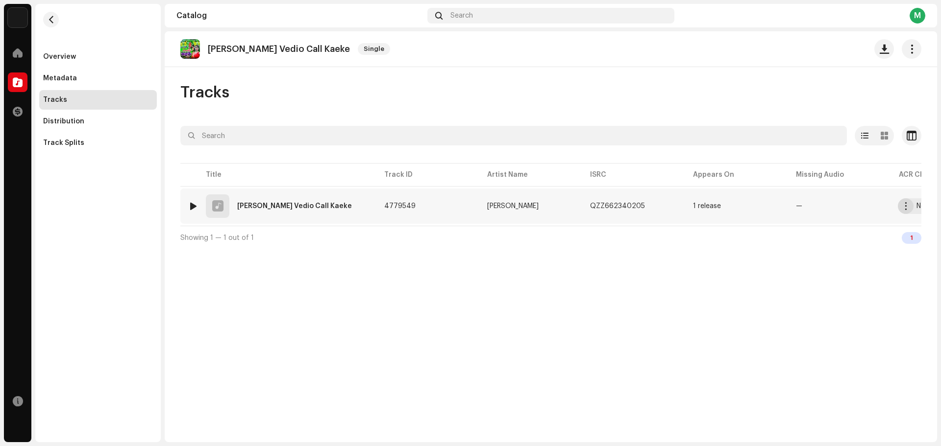
click at [904, 209] on span "button" at bounding box center [905, 206] width 7 height 8
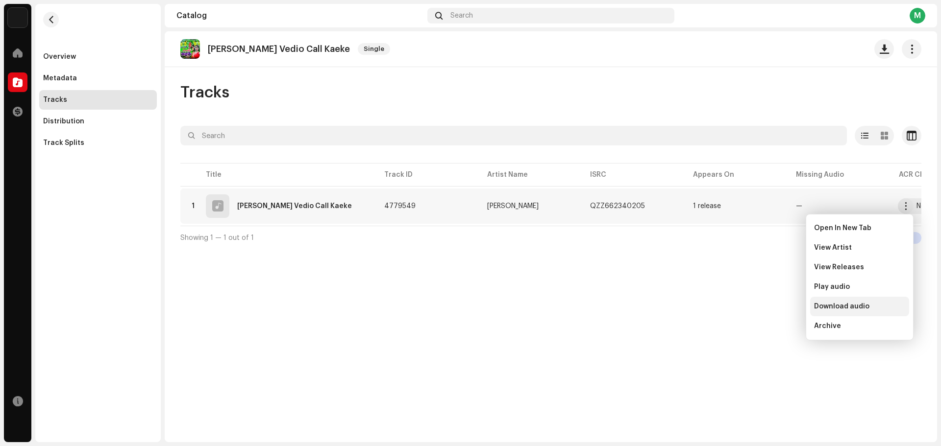
click at [860, 314] on div "Download audio" at bounding box center [859, 307] width 99 height 20
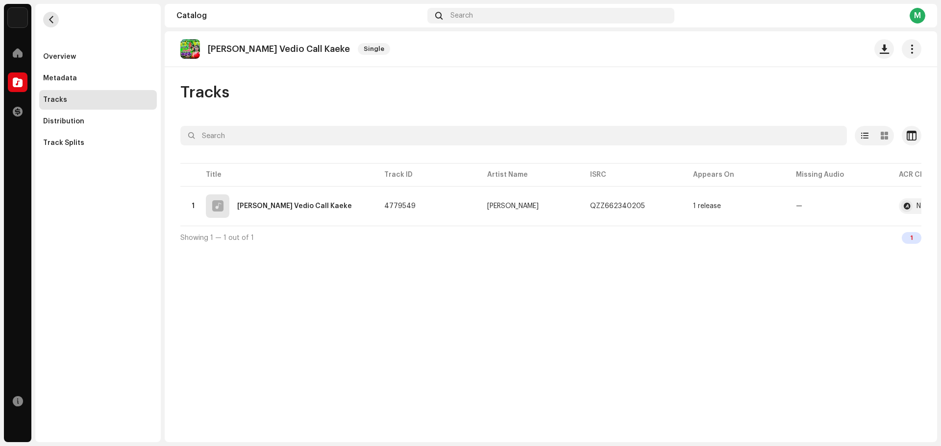
click at [52, 20] on span "button" at bounding box center [51, 20] width 7 height 8
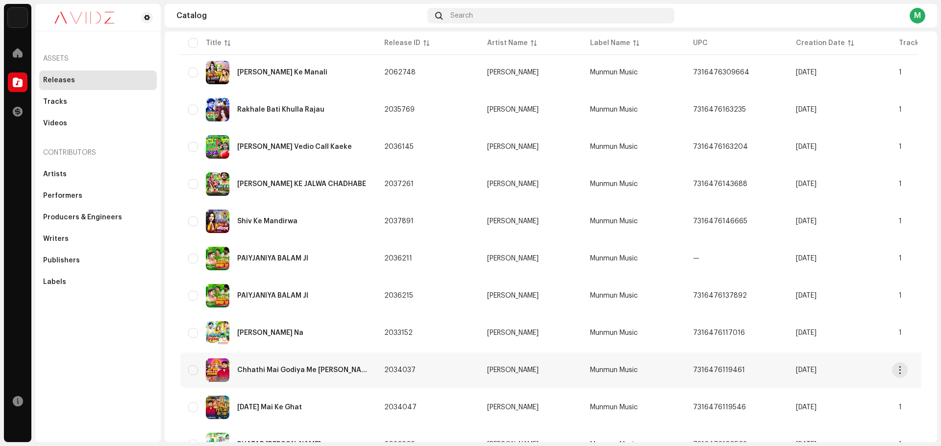
scroll to position [536, 0]
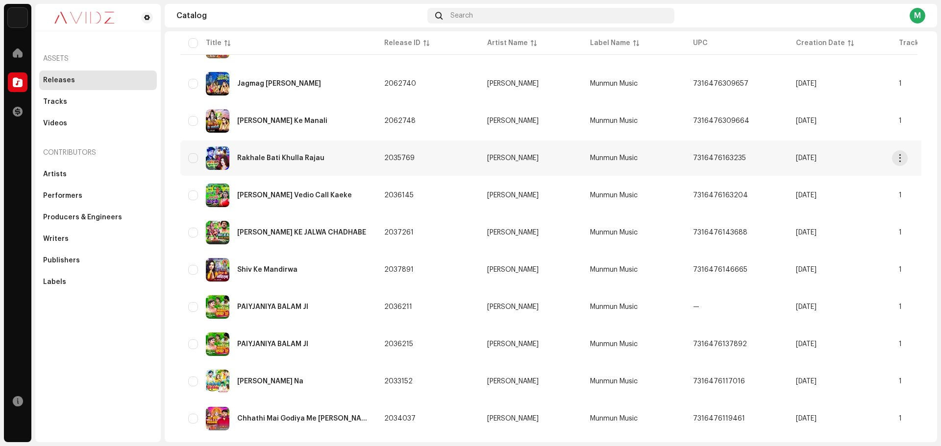
click at [320, 168] on div "Rakhale Bati Khulla Rajau" at bounding box center [278, 159] width 180 height 24
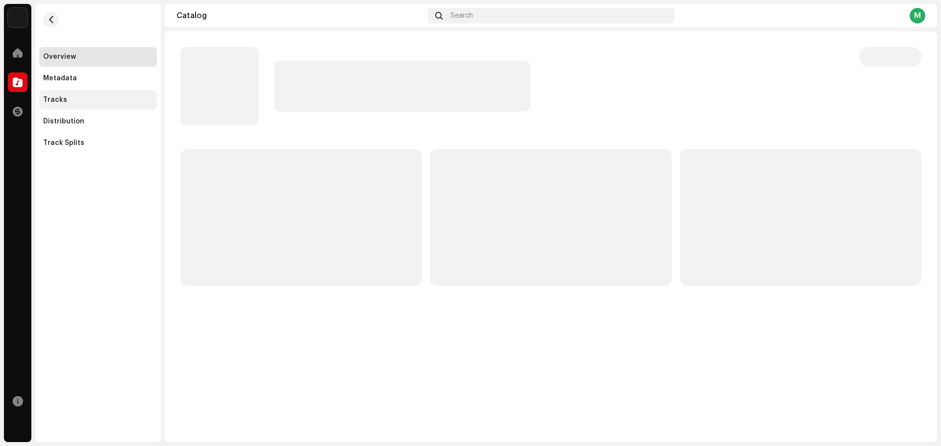
click at [111, 105] on div "Tracks" at bounding box center [98, 100] width 118 height 20
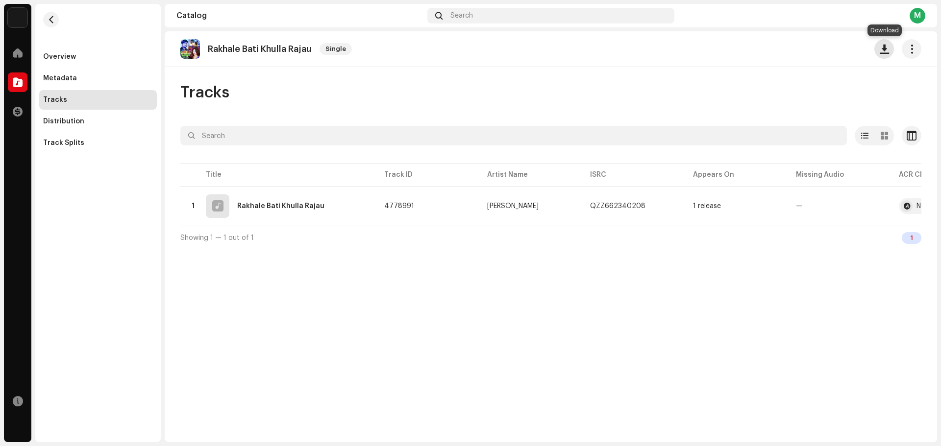
click at [881, 55] on button "button" at bounding box center [884, 49] width 20 height 20
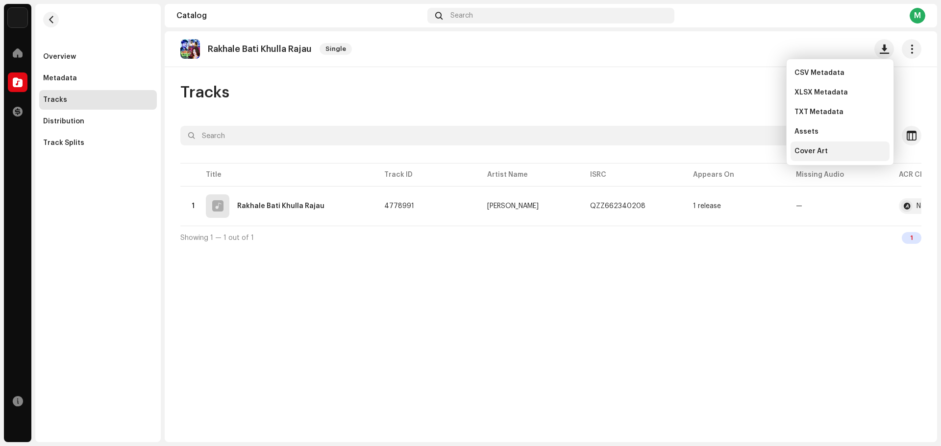
click at [817, 150] on span "Cover Art" at bounding box center [810, 152] width 33 height 8
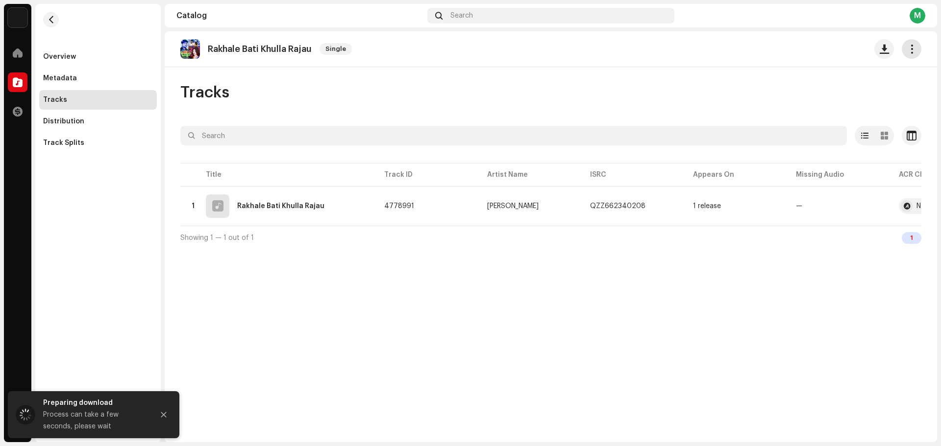
click at [904, 53] on button "button" at bounding box center [912, 49] width 20 height 20
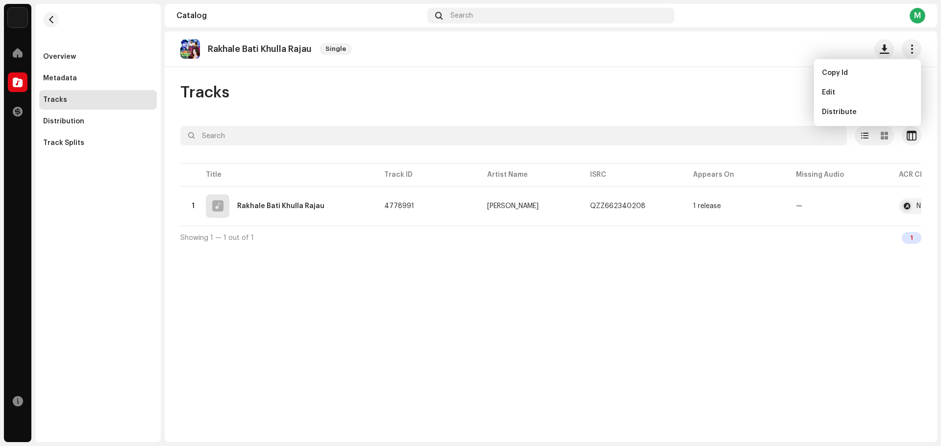
click at [606, 95] on div "Tracks" at bounding box center [550, 93] width 741 height 20
click at [903, 48] on button "button" at bounding box center [912, 49] width 20 height 20
click at [710, 93] on div "Tracks" at bounding box center [550, 93] width 741 height 20
click at [904, 210] on button "button" at bounding box center [906, 206] width 16 height 16
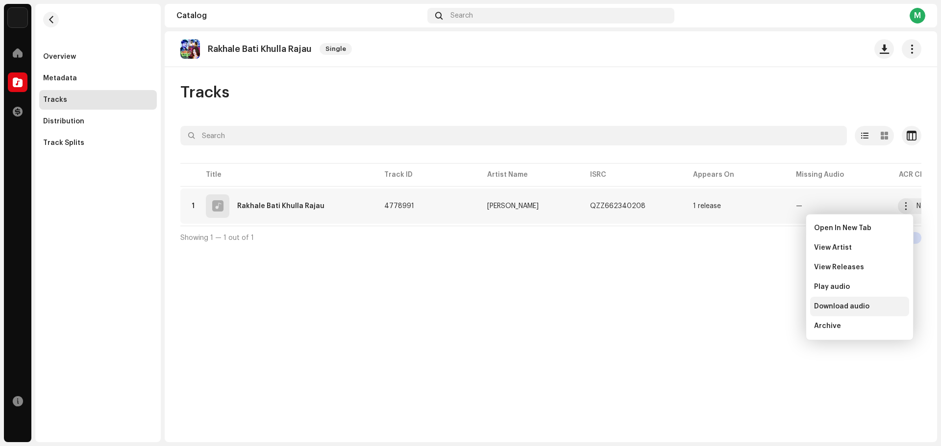
click at [857, 306] on span "Download audio" at bounding box center [841, 307] width 55 height 8
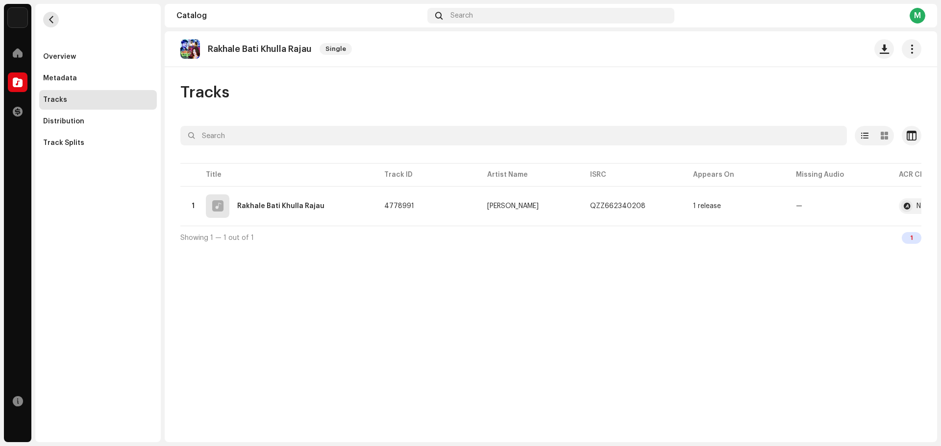
click at [53, 19] on span "button" at bounding box center [51, 20] width 7 height 8
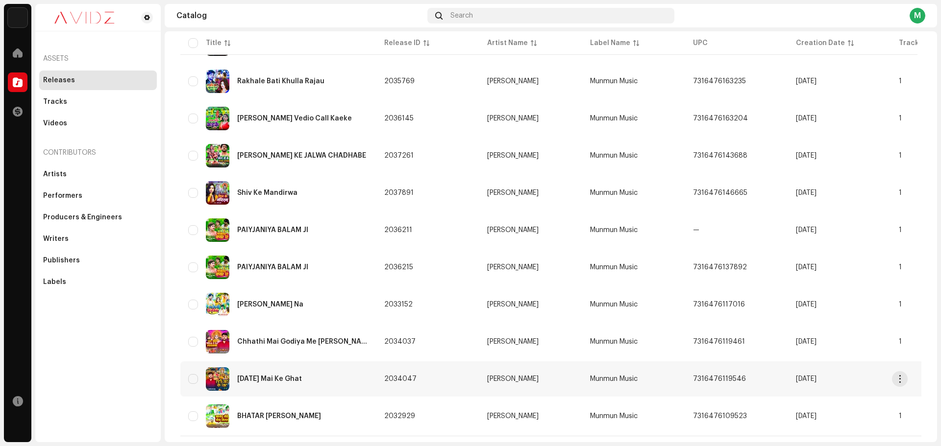
scroll to position [634, 0]
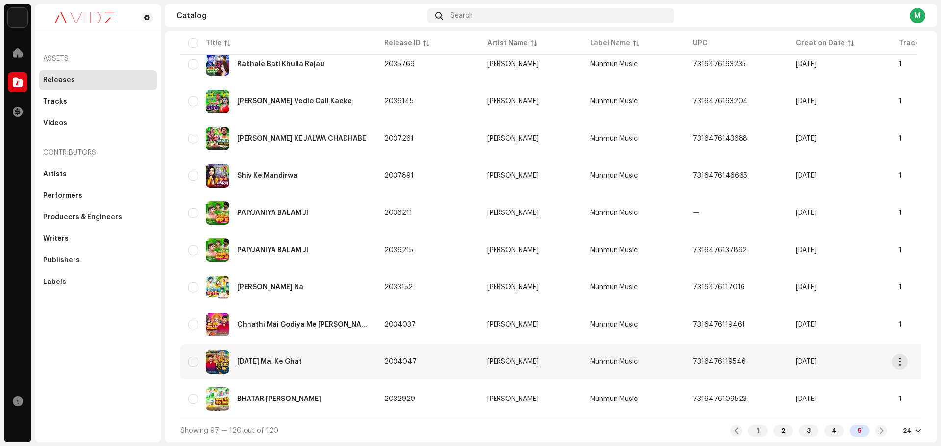
click at [344, 372] on td "Chhath Mai Ke Ghat" at bounding box center [278, 361] width 196 height 35
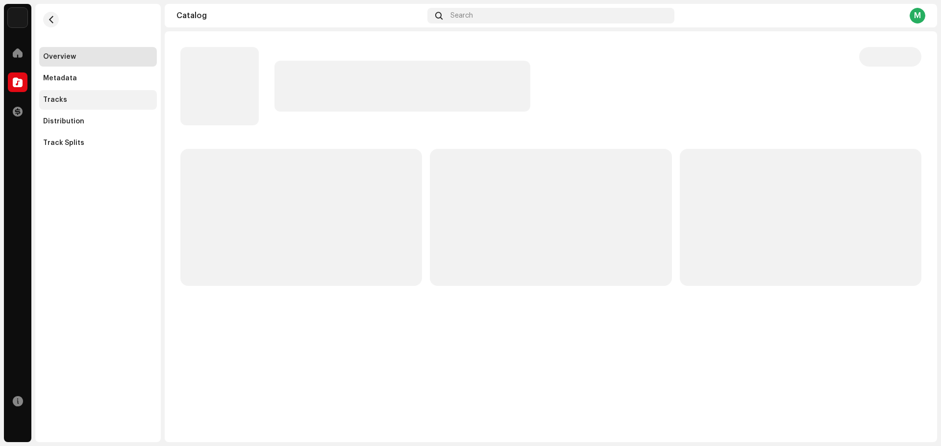
click at [94, 102] on div "Tracks" at bounding box center [98, 100] width 110 height 8
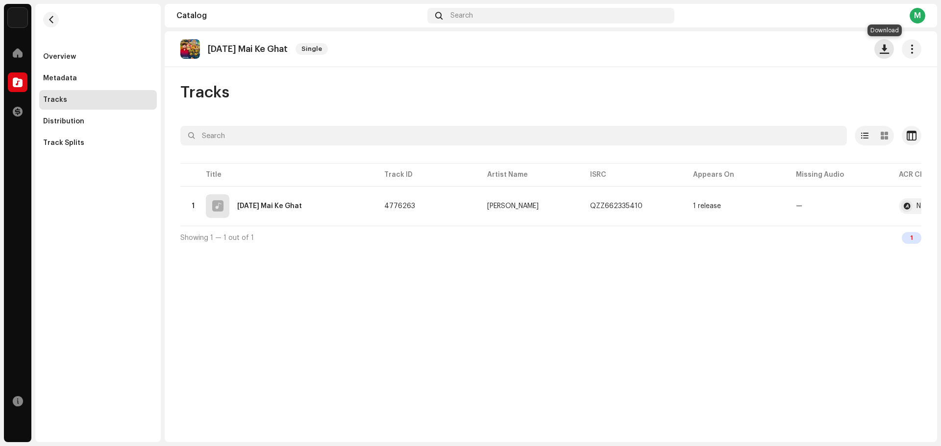
click at [879, 52] on button "button" at bounding box center [884, 49] width 20 height 20
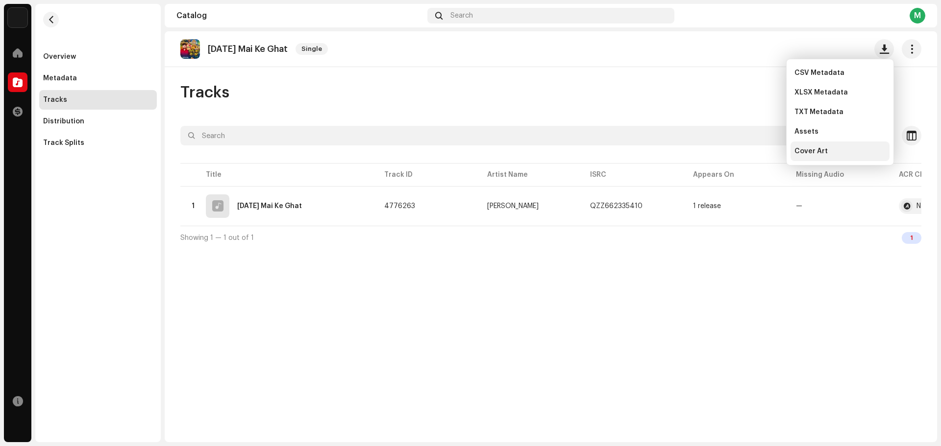
click at [836, 152] on div "Cover Art" at bounding box center [839, 152] width 91 height 8
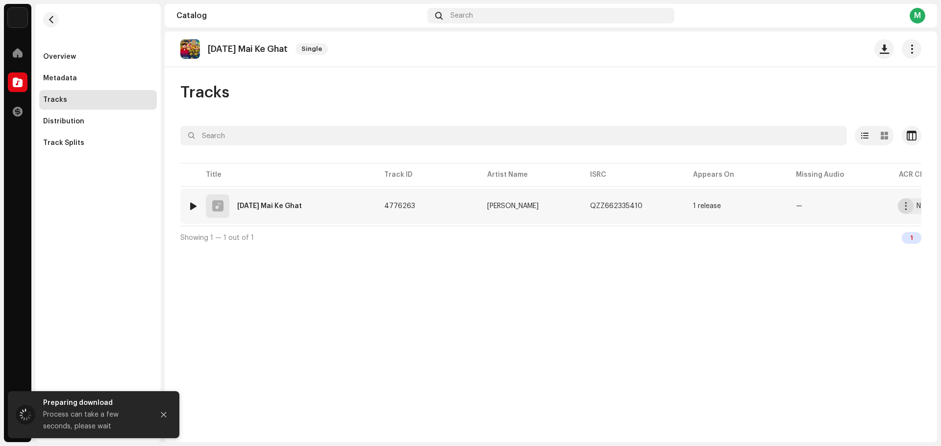
click at [907, 208] on span "button" at bounding box center [905, 206] width 7 height 8
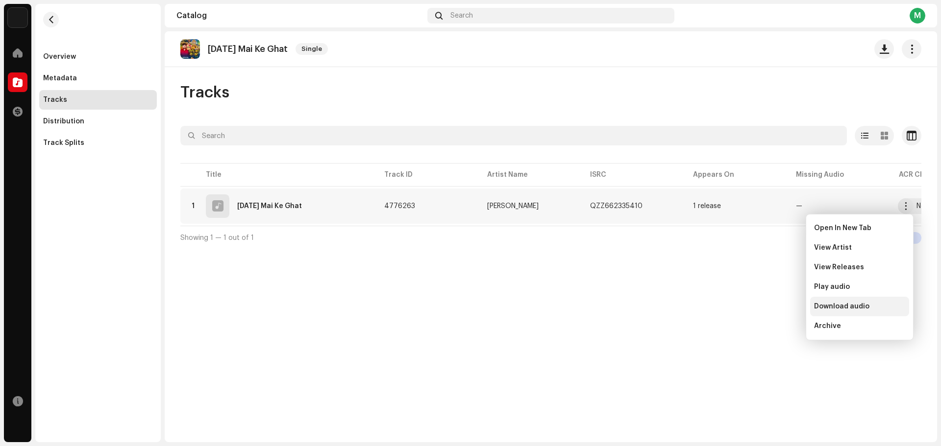
click at [858, 309] on span "Download audio" at bounding box center [841, 307] width 55 height 8
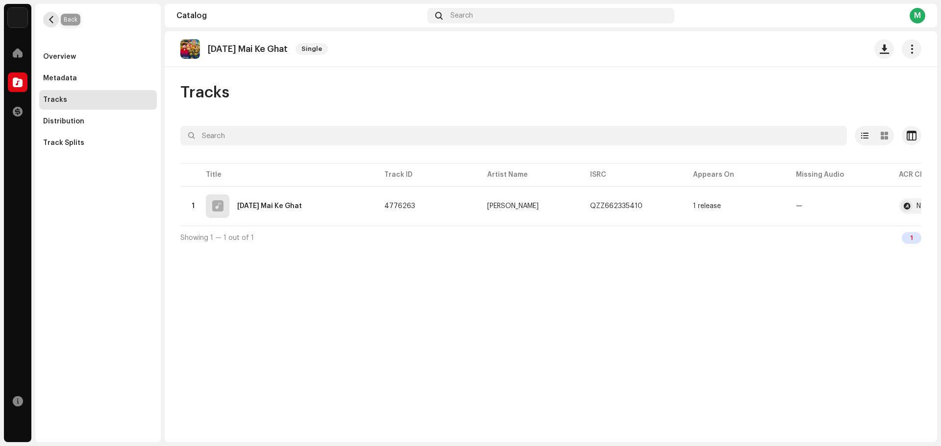
click at [49, 20] on span "button" at bounding box center [51, 20] width 7 height 8
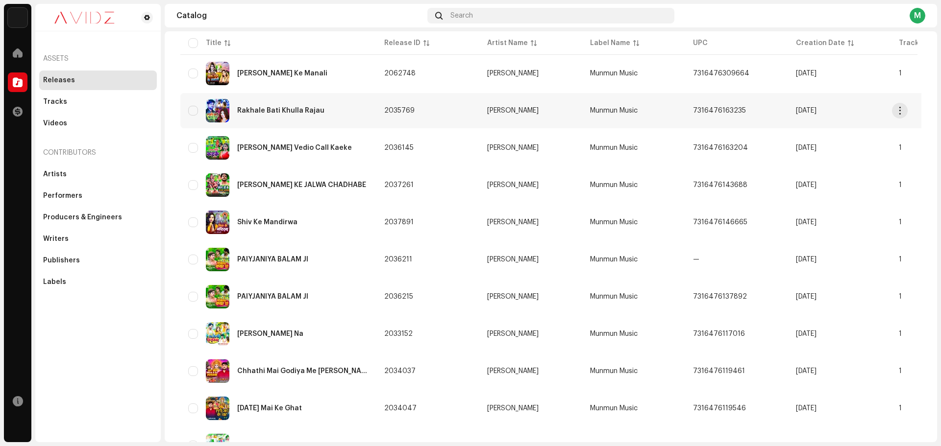
scroll to position [634, 0]
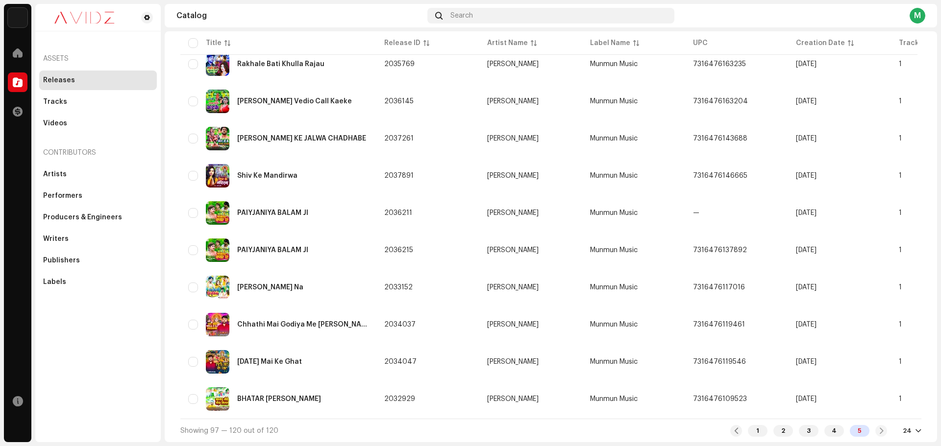
click at [304, 317] on div "Chhathi Mai Godiya Me Deda Lalanawa" at bounding box center [278, 325] width 180 height 24
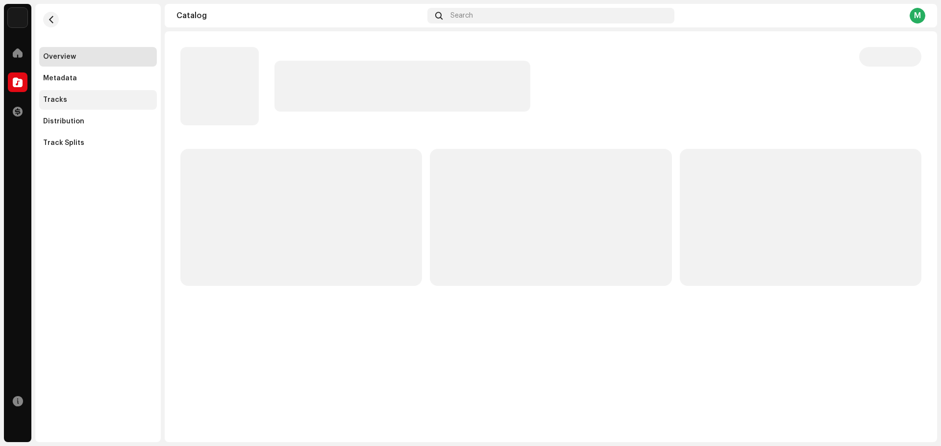
click at [94, 98] on div "Tracks" at bounding box center [98, 100] width 110 height 8
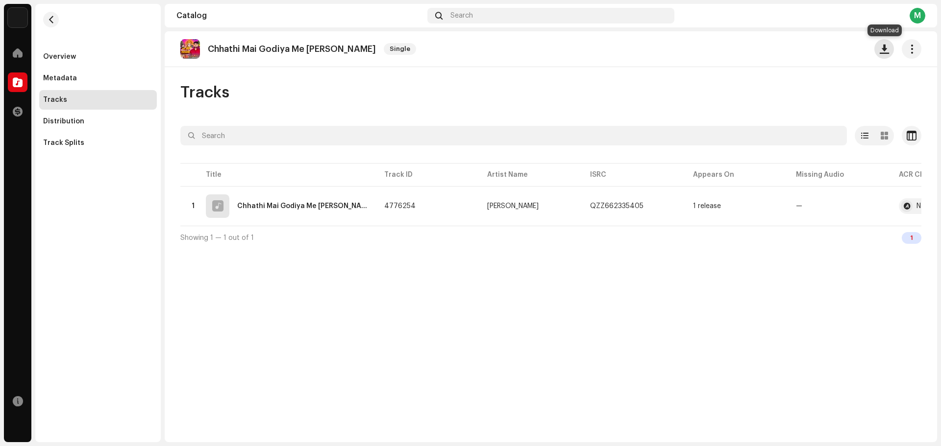
click at [885, 48] on span "button" at bounding box center [884, 49] width 9 height 8
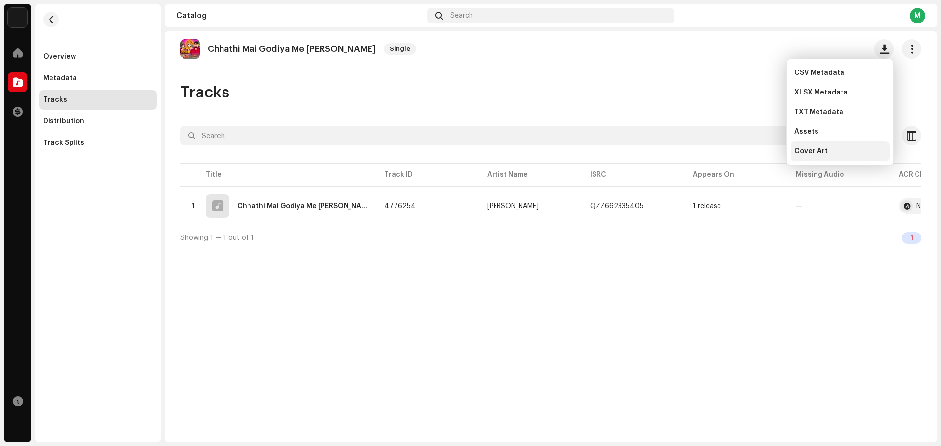
click at [833, 147] on div "Cover Art" at bounding box center [839, 152] width 99 height 20
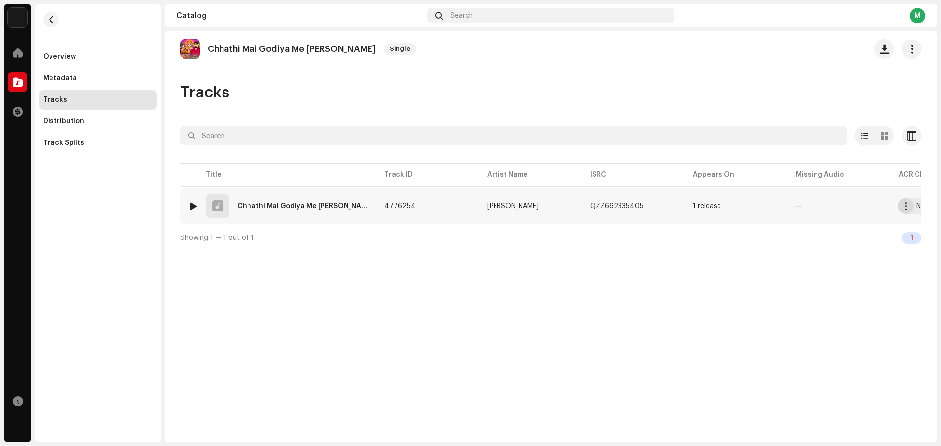
click at [899, 208] on button "button" at bounding box center [906, 206] width 16 height 16
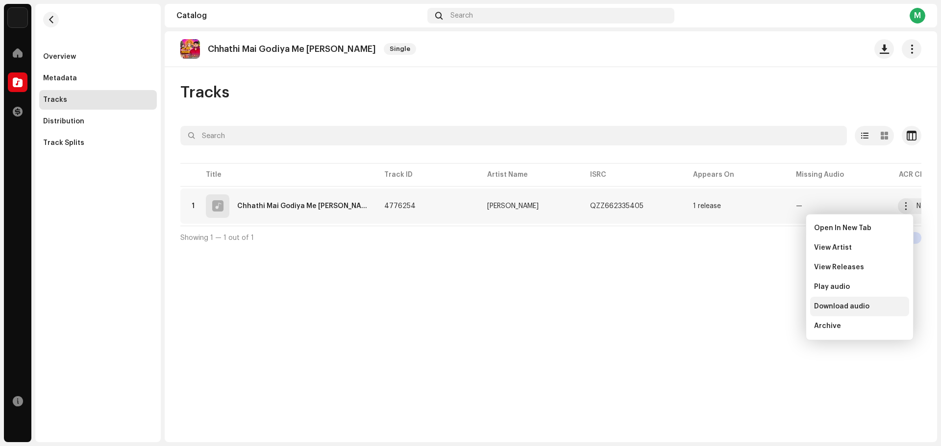
click at [857, 315] on div "Download audio" at bounding box center [859, 307] width 99 height 20
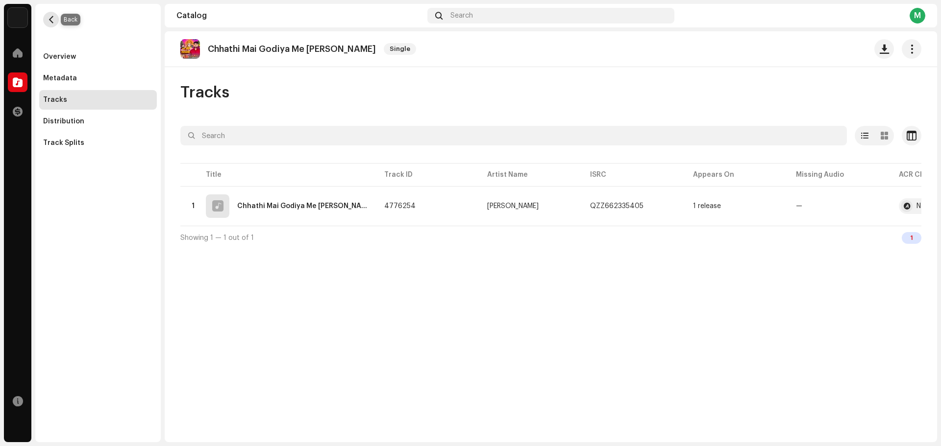
click at [56, 16] on button "button" at bounding box center [51, 20] width 16 height 16
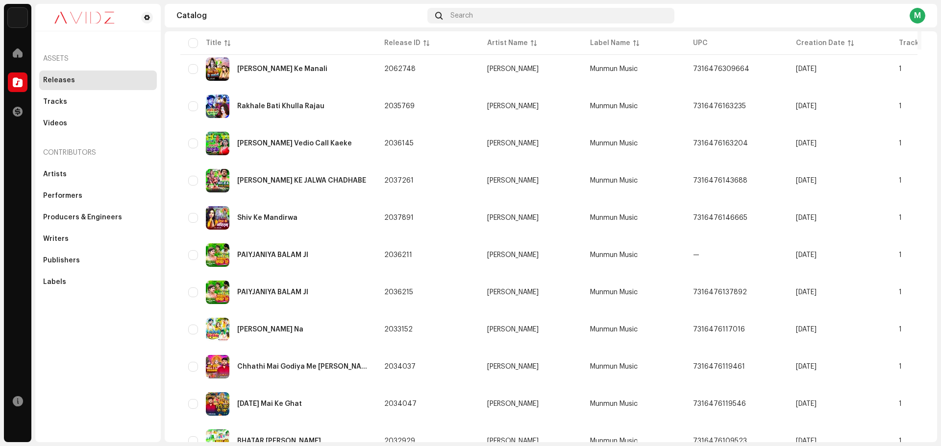
scroll to position [634, 0]
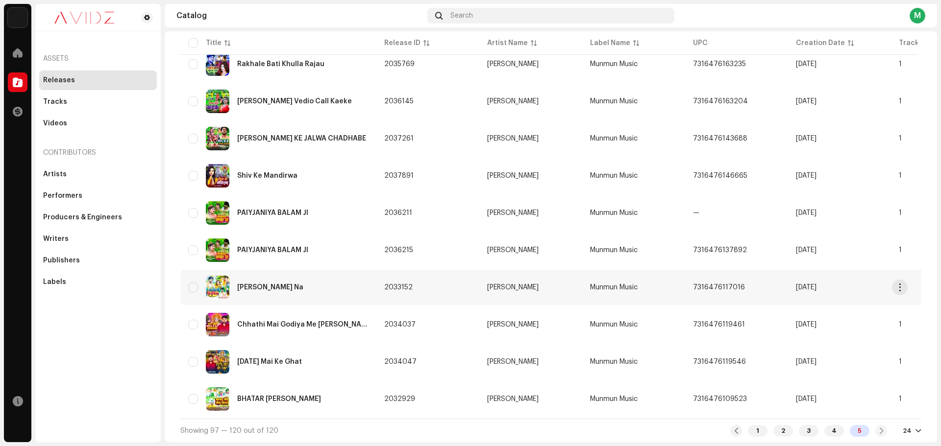
click at [330, 286] on div "Lagelee Hiraniya Na" at bounding box center [278, 288] width 180 height 24
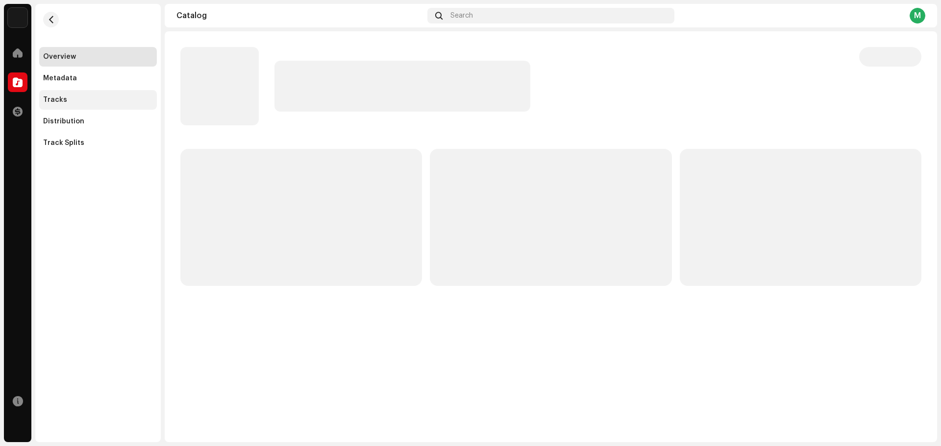
click at [95, 98] on div "Tracks" at bounding box center [98, 100] width 110 height 8
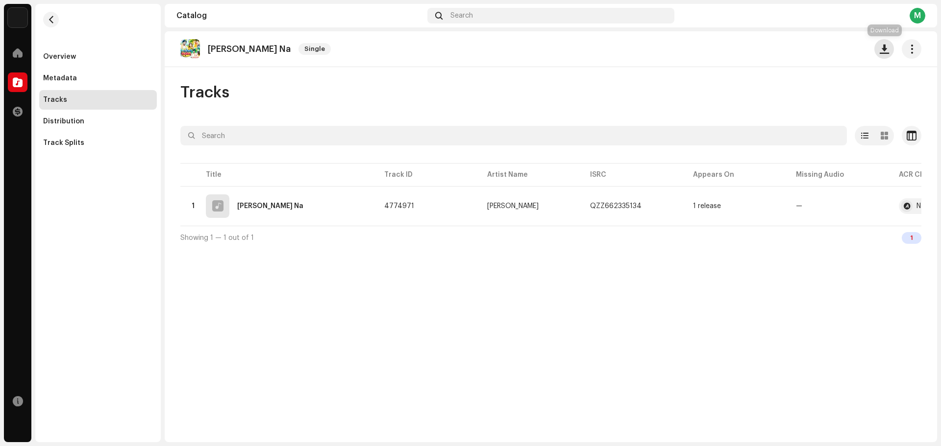
click at [884, 54] on button "button" at bounding box center [884, 49] width 20 height 20
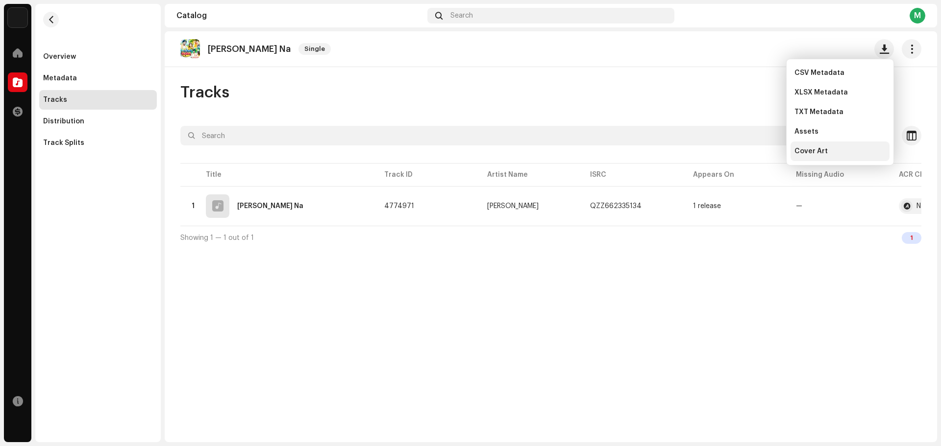
click at [857, 150] on div "Cover Art" at bounding box center [839, 152] width 91 height 8
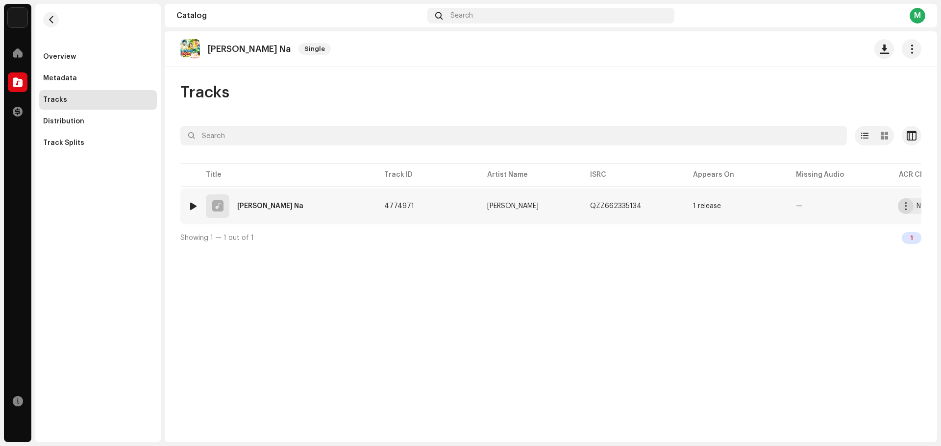
click at [900, 209] on button "button" at bounding box center [906, 206] width 16 height 16
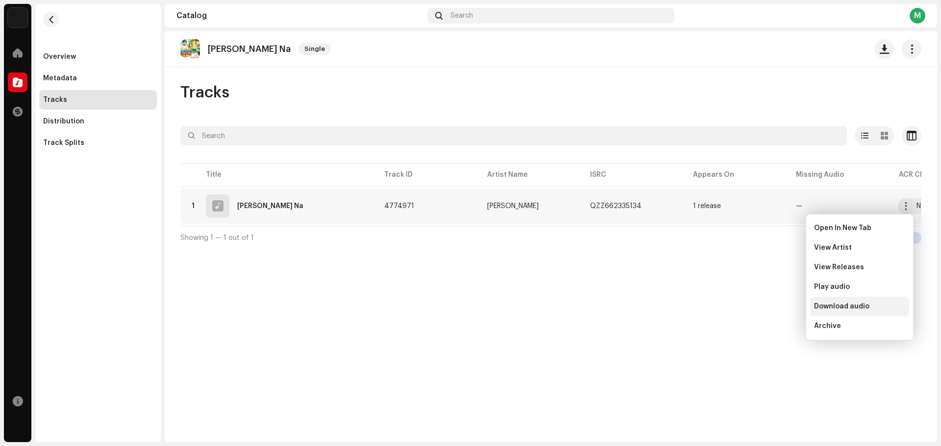
click at [859, 310] on span "Download audio" at bounding box center [841, 307] width 55 height 8
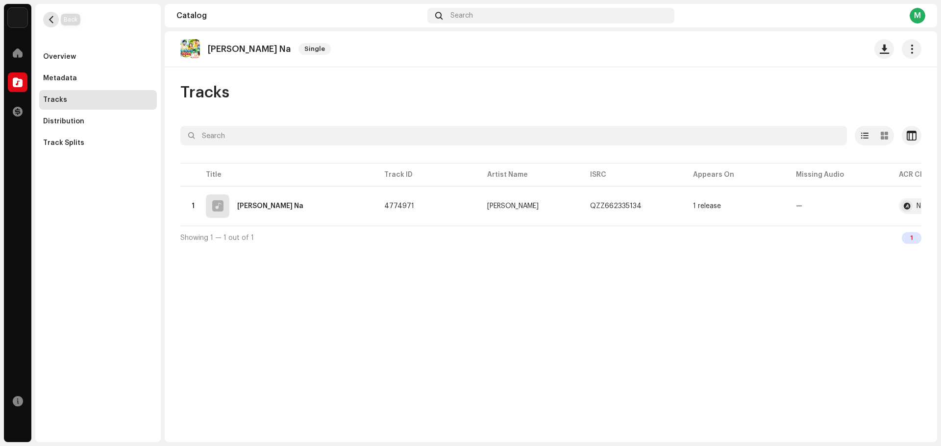
click at [55, 22] on button "button" at bounding box center [51, 20] width 16 height 16
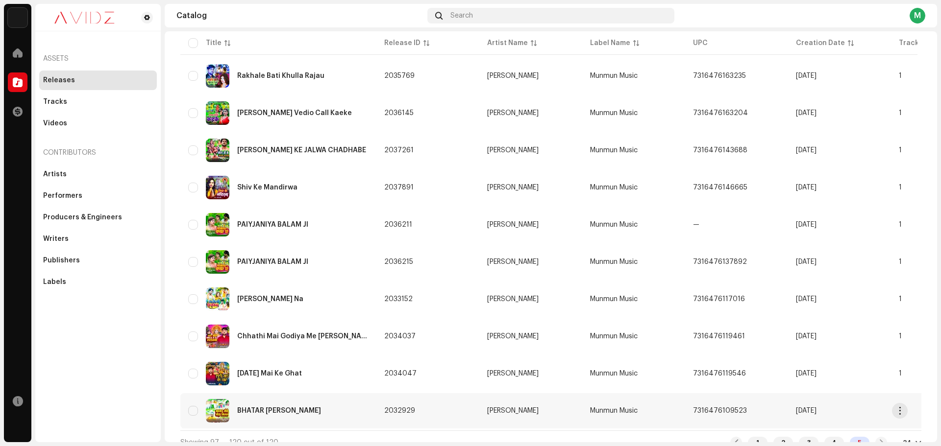
scroll to position [634, 0]
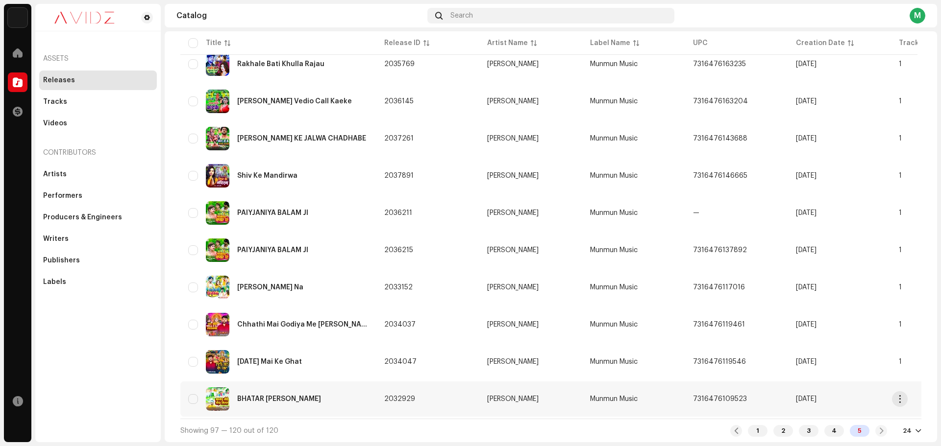
click at [365, 389] on div "BHATAR TOHE GHODA MILAL" at bounding box center [278, 400] width 180 height 24
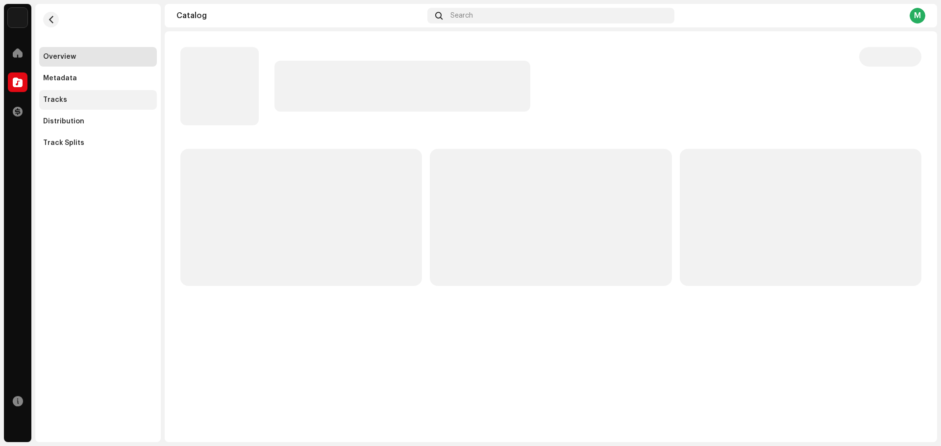
click at [56, 97] on div "Tracks" at bounding box center [55, 100] width 24 height 8
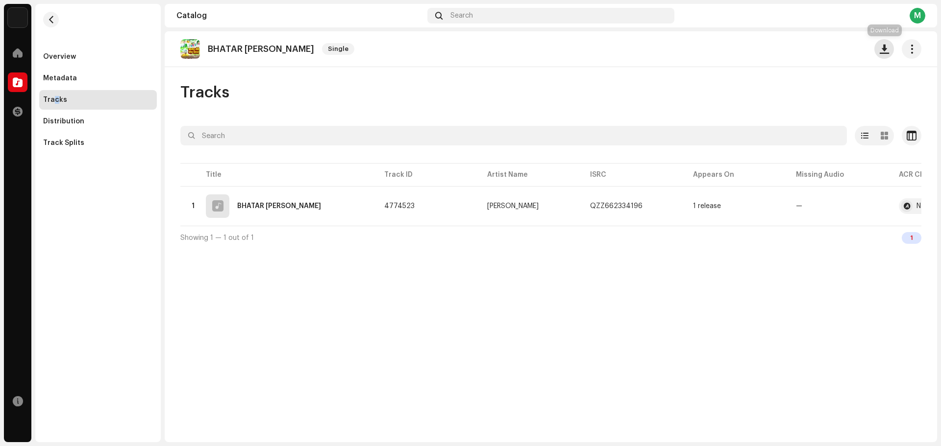
click at [887, 45] on span "button" at bounding box center [884, 49] width 9 height 8
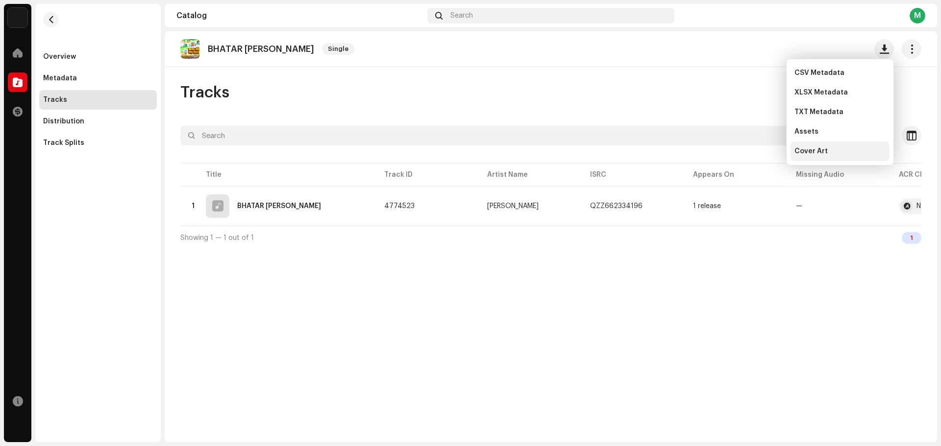
click at [850, 150] on div "Cover Art" at bounding box center [839, 152] width 91 height 8
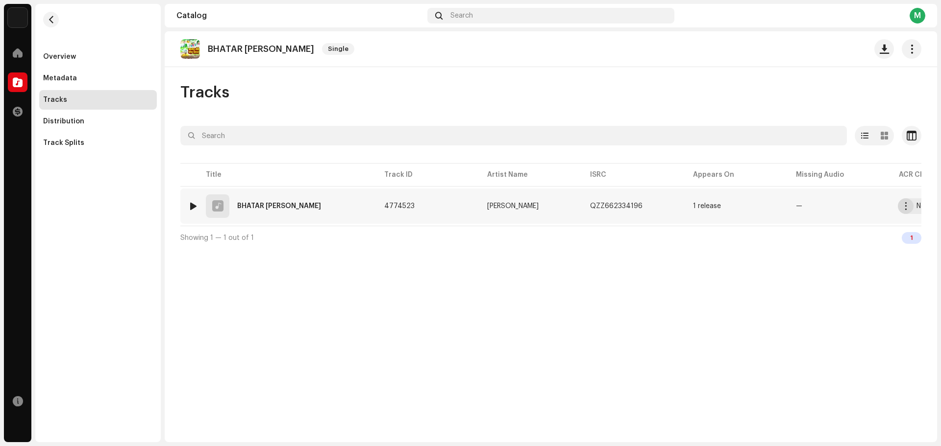
click at [902, 209] on span "button" at bounding box center [905, 206] width 7 height 8
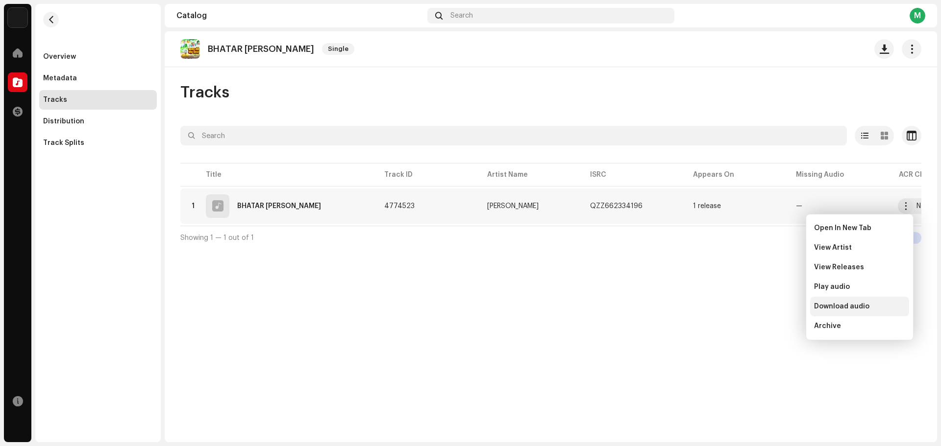
click at [865, 305] on span "Download audio" at bounding box center [841, 307] width 55 height 8
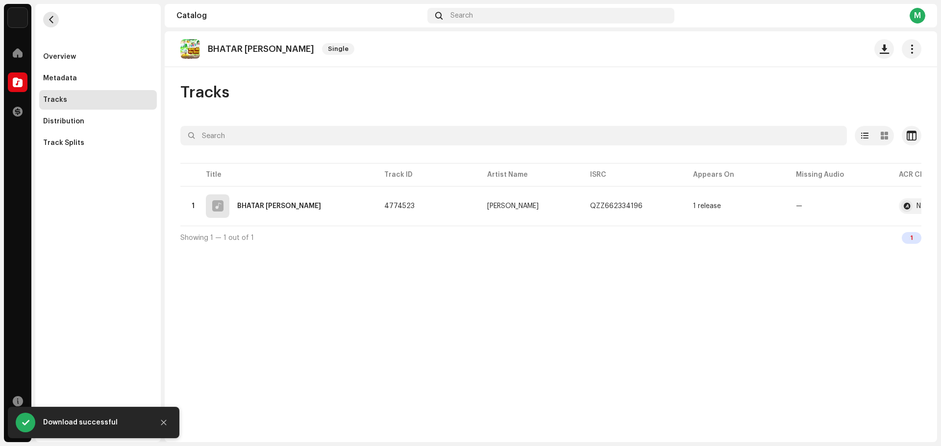
click at [48, 18] on span "button" at bounding box center [51, 20] width 7 height 8
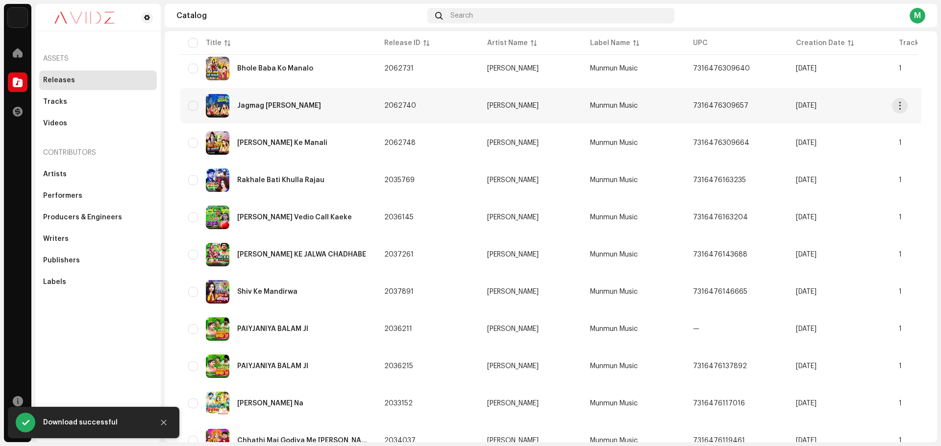
scroll to position [588, 0]
